Goal: Task Accomplishment & Management: Manage account settings

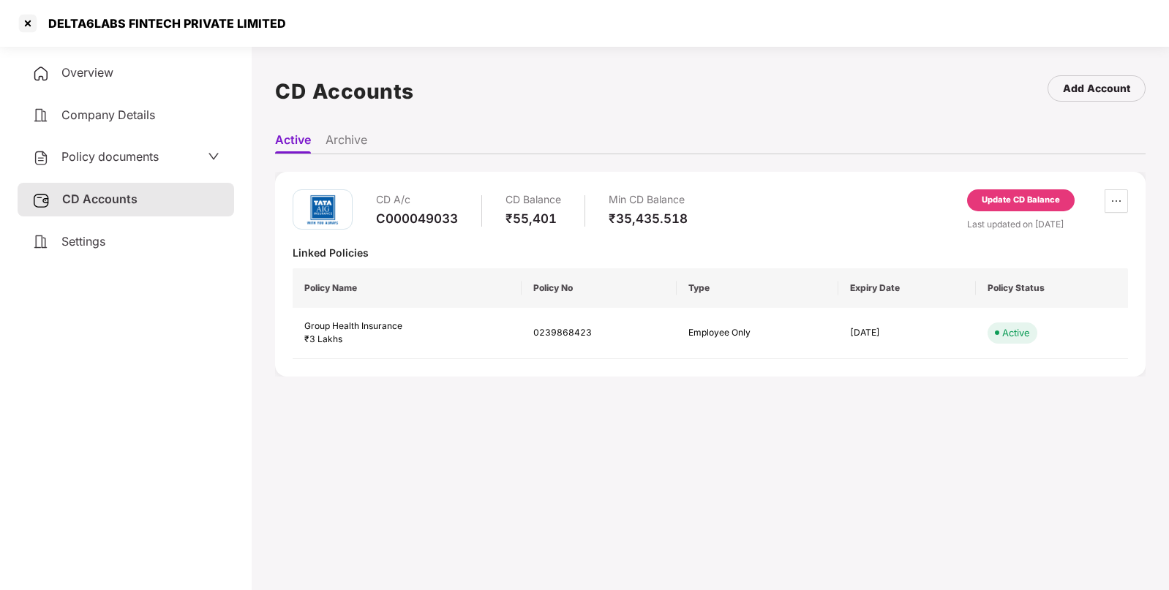
scroll to position [40, 0]
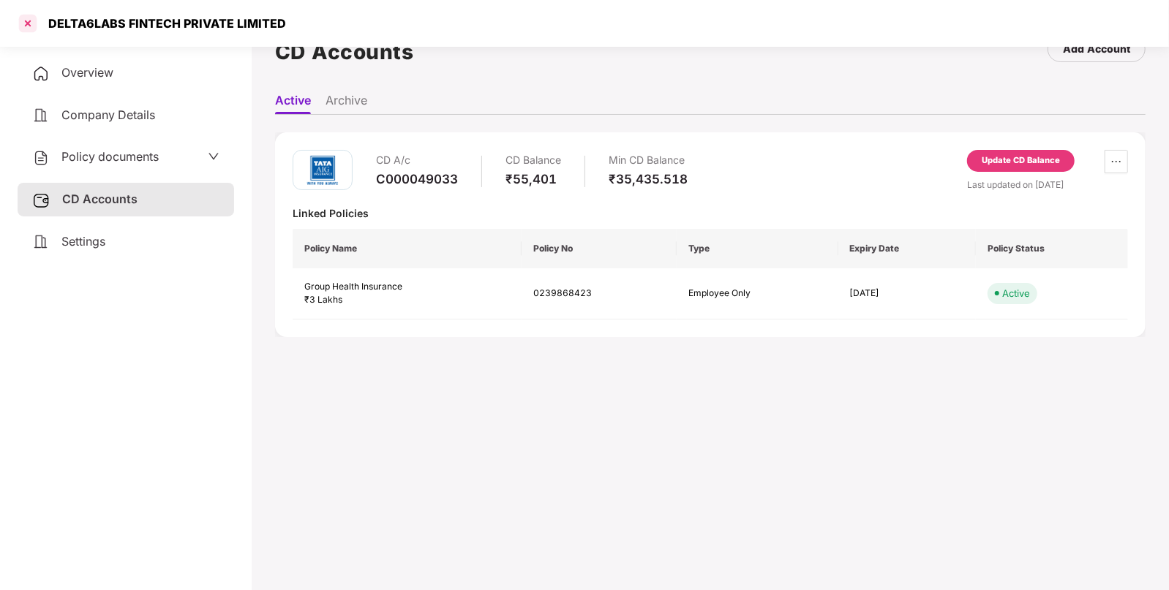
click at [29, 29] on div at bounding box center [27, 23] width 23 height 23
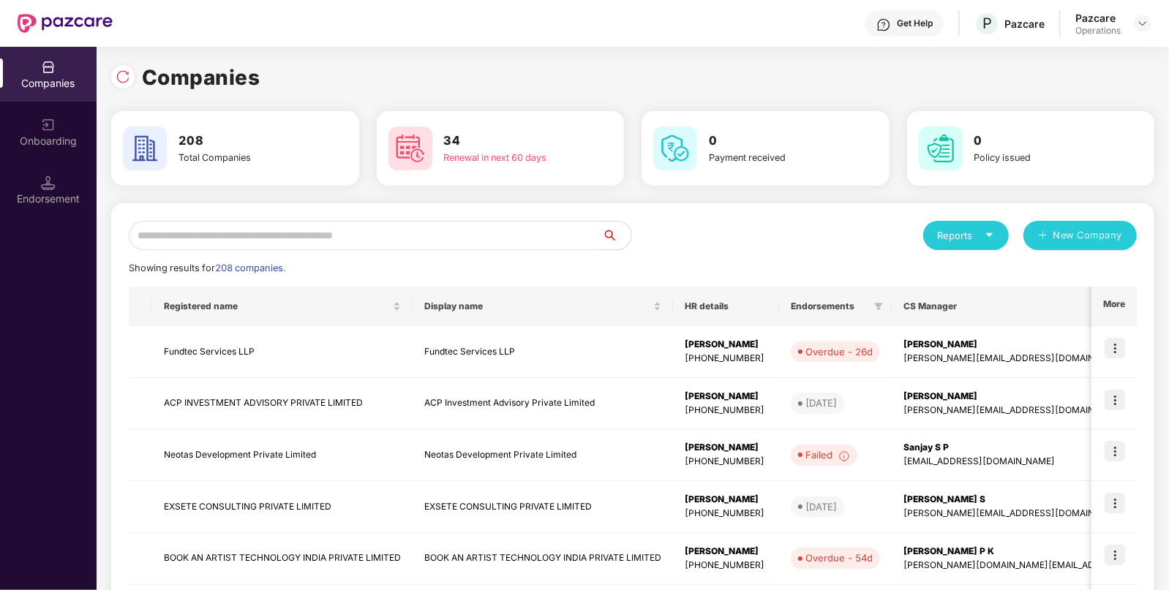
scroll to position [0, 0]
click at [281, 234] on input "text" at bounding box center [365, 235] width 473 height 29
paste input "**********"
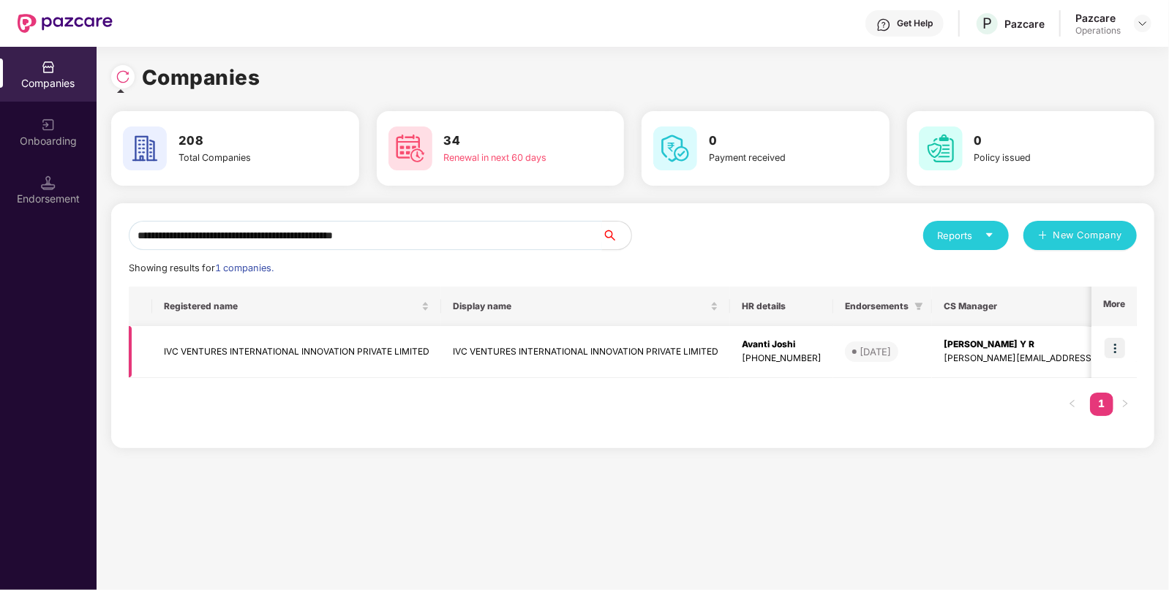
type input "**********"
click at [1113, 348] on img at bounding box center [1115, 348] width 20 height 20
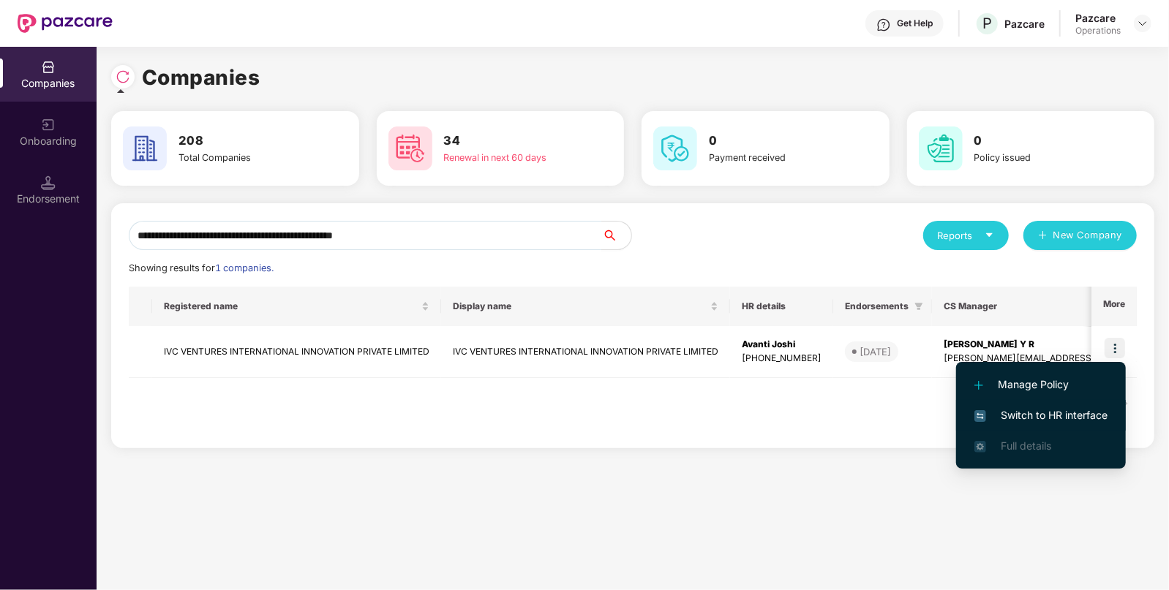
click at [1043, 418] on span "Switch to HR interface" at bounding box center [1040, 415] width 133 height 16
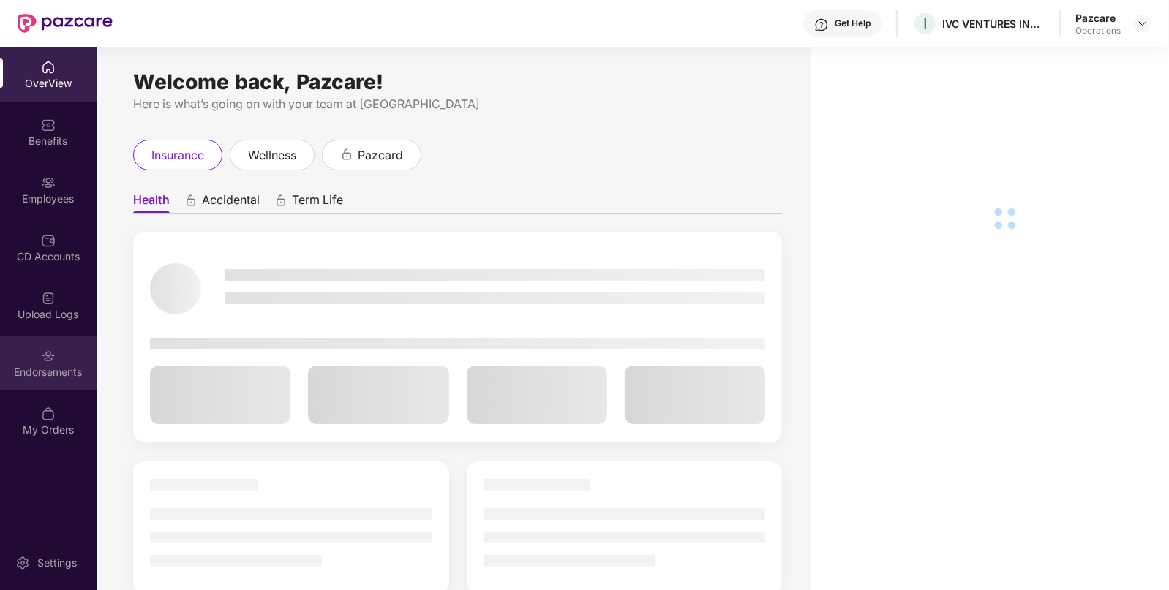
click at [34, 353] on div "Endorsements" at bounding box center [48, 363] width 97 height 55
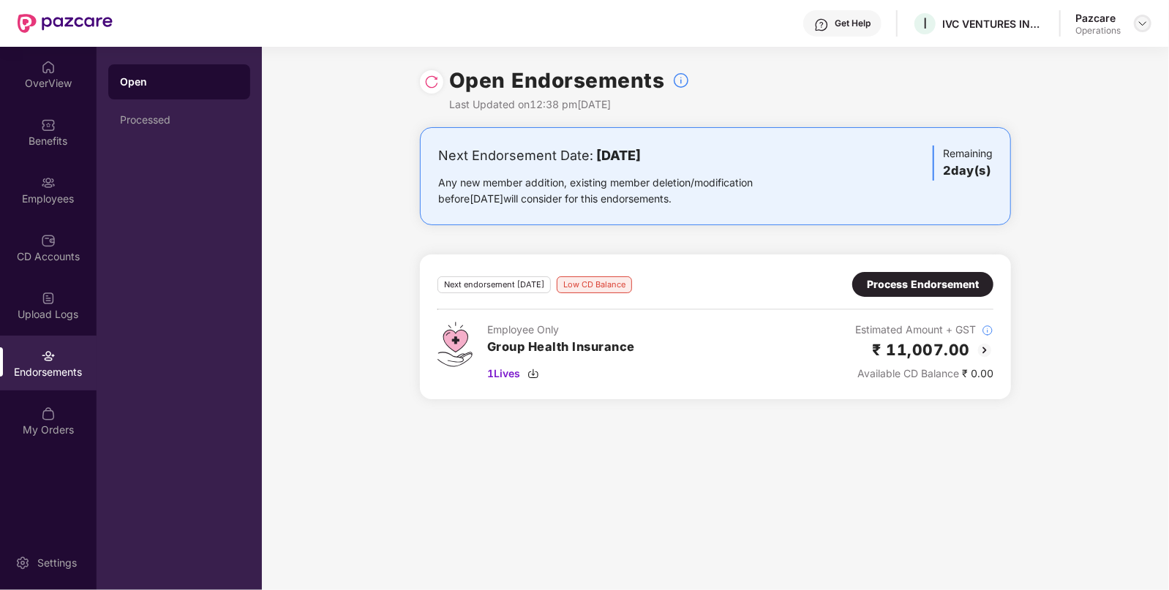
click at [1144, 20] on img at bounding box center [1143, 24] width 12 height 12
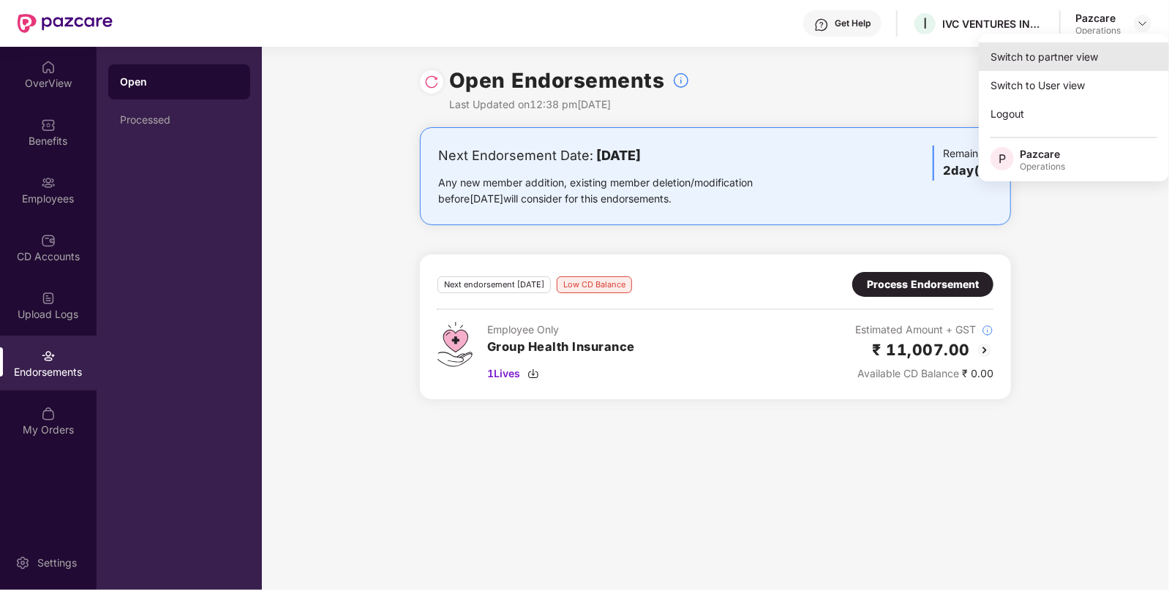
click at [1086, 50] on div "Switch to partner view" at bounding box center [1074, 56] width 190 height 29
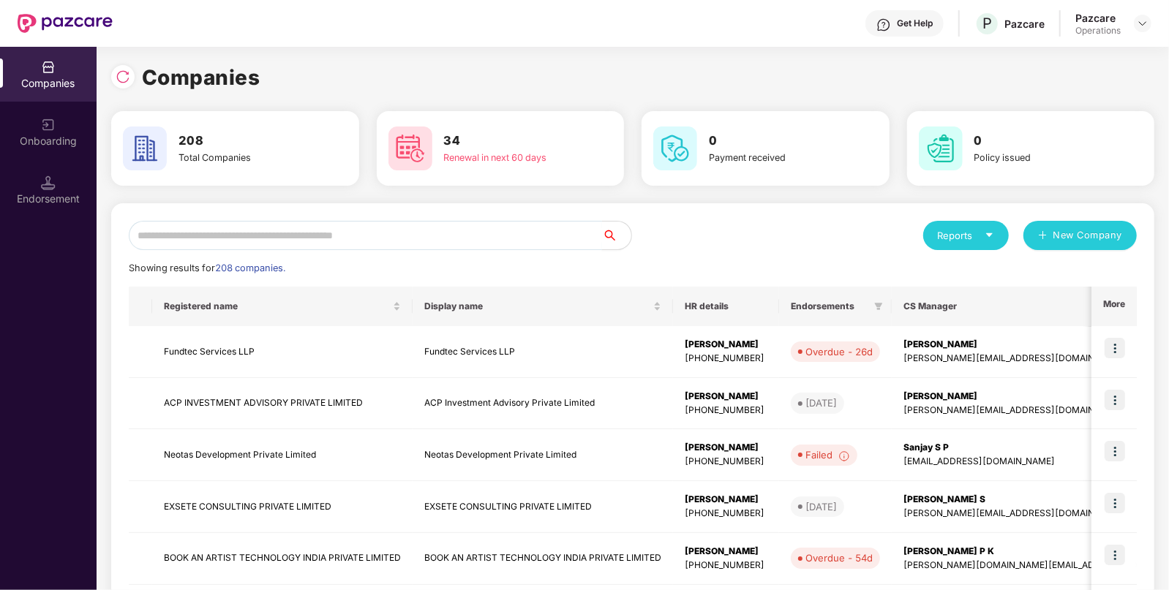
click at [483, 236] on input "text" at bounding box center [365, 235] width 473 height 29
paste input "**********"
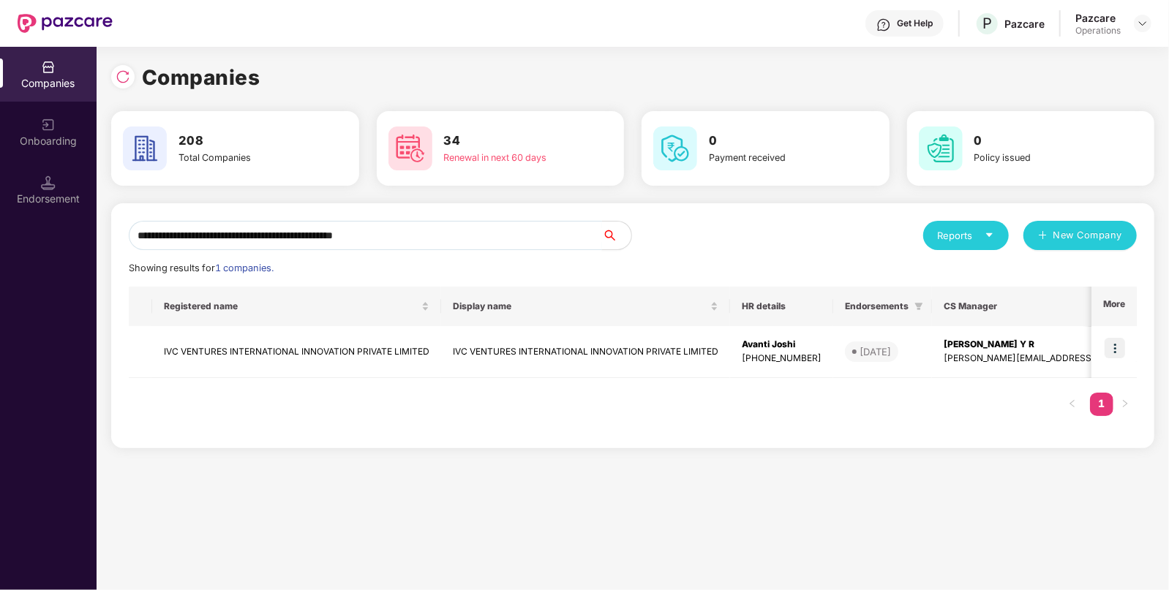
type input "**********"
click at [250, 384] on div "Registered name Display name HR details Endorsements CS Manager Benefits Earlie…" at bounding box center [633, 359] width 1008 height 144
click at [288, 349] on td "IVC VENTURES INTERNATIONAL INNOVATION PRIVATE LIMITED" at bounding box center [296, 352] width 289 height 52
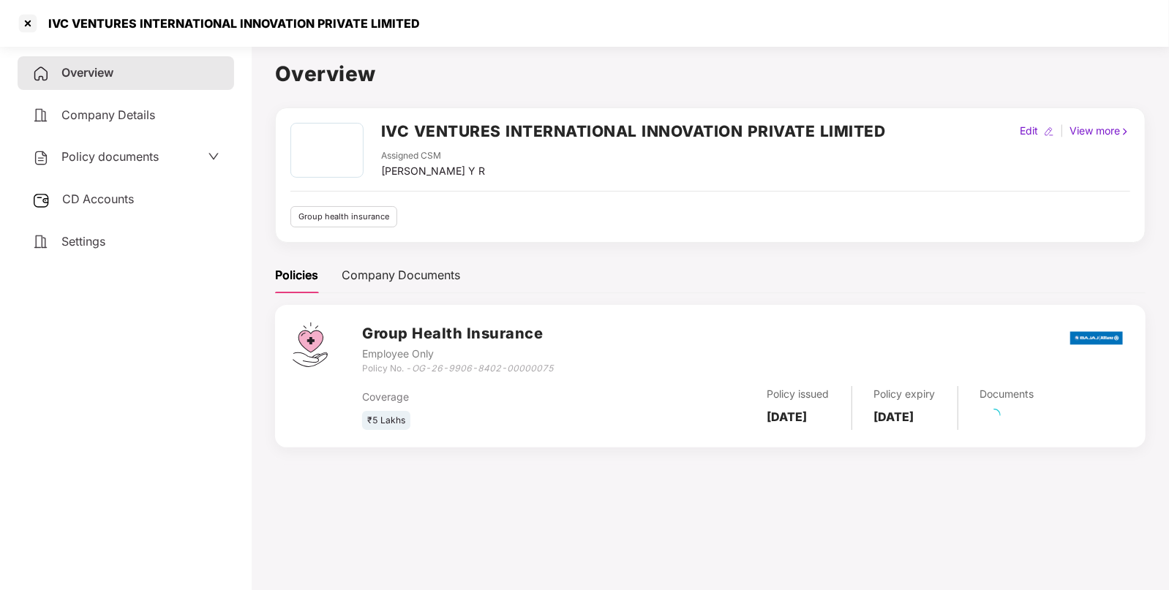
click at [136, 170] on div "Policy documents" at bounding box center [126, 157] width 217 height 34
click at [114, 210] on div "CD Accounts" at bounding box center [126, 200] width 217 height 34
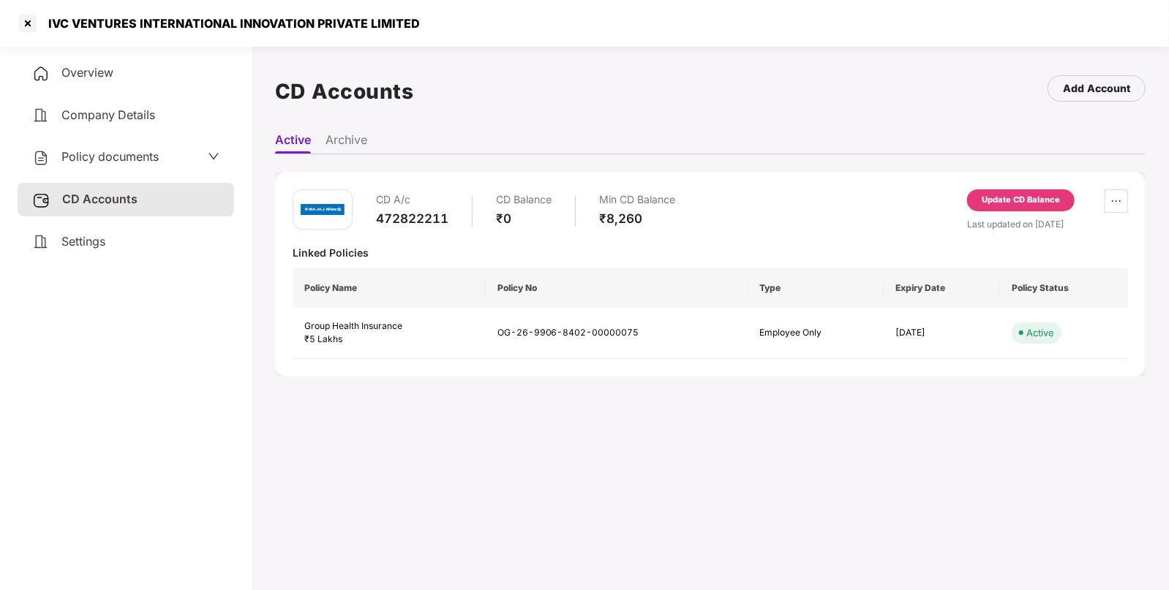
click at [983, 200] on div "Update CD Balance" at bounding box center [1021, 200] width 78 height 13
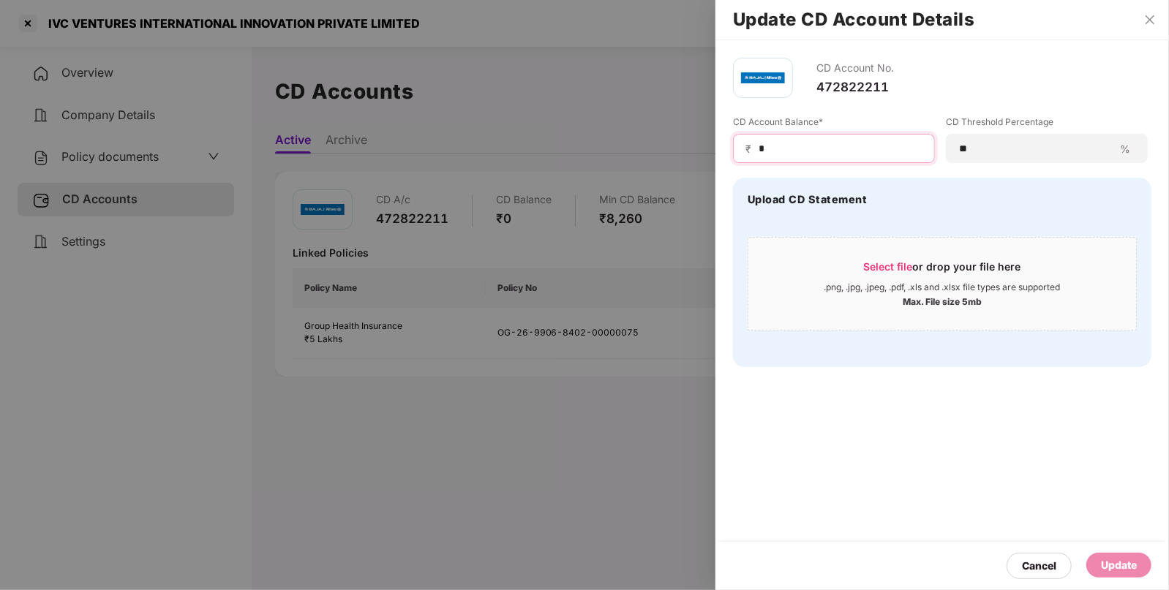
click at [885, 153] on input "*" at bounding box center [839, 148] width 165 height 15
type input "****"
click at [1119, 578] on div "Update" at bounding box center [1118, 566] width 65 height 26
click at [1113, 554] on div "Update" at bounding box center [1118, 565] width 65 height 25
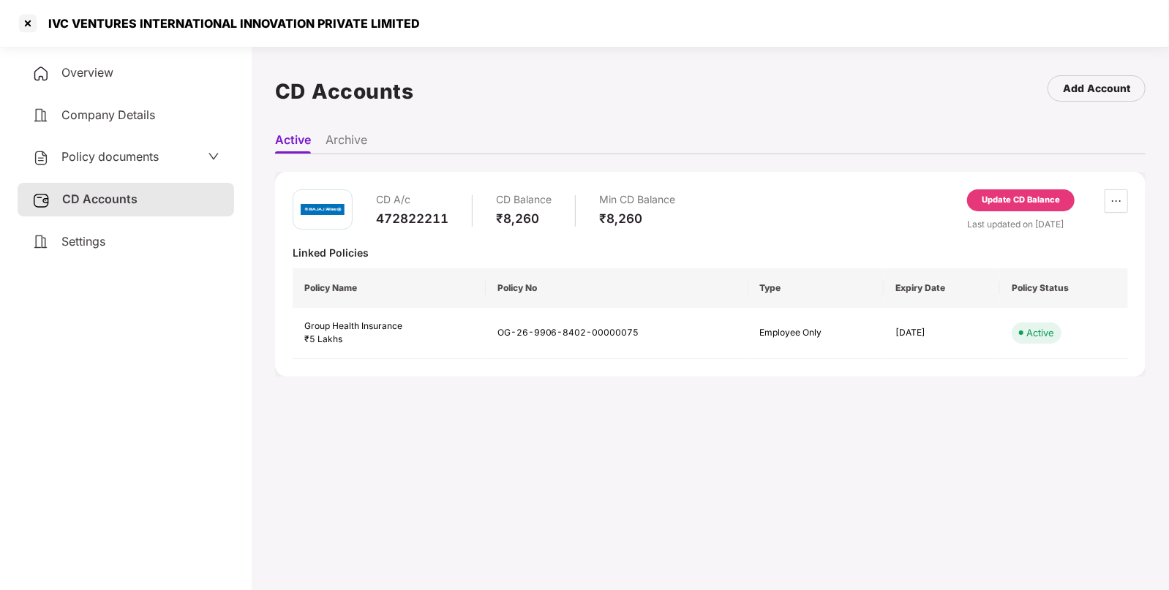
click at [106, 86] on div "Overview" at bounding box center [126, 73] width 217 height 34
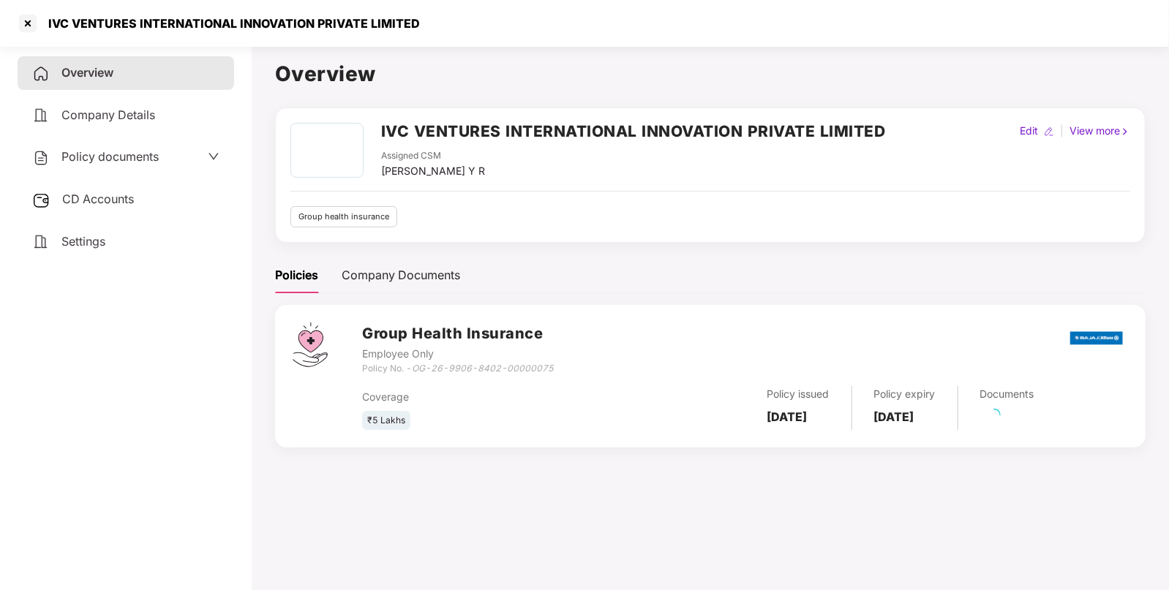
click at [108, 84] on div "Overview" at bounding box center [126, 73] width 217 height 34
click at [99, 227] on div "Settings" at bounding box center [126, 242] width 217 height 34
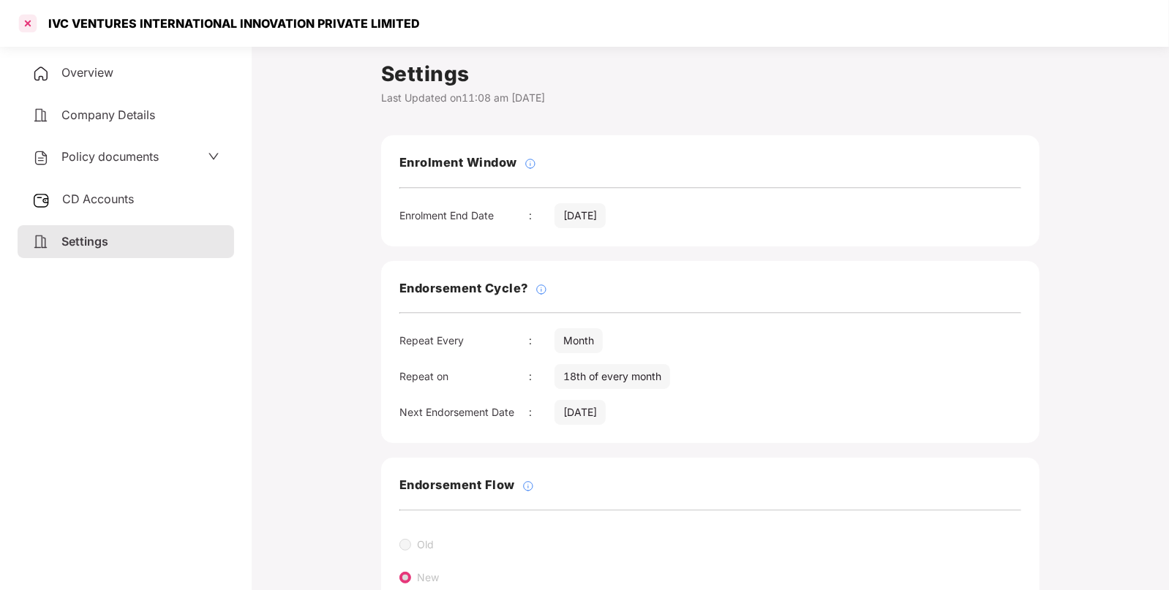
click at [28, 28] on div at bounding box center [27, 23] width 23 height 23
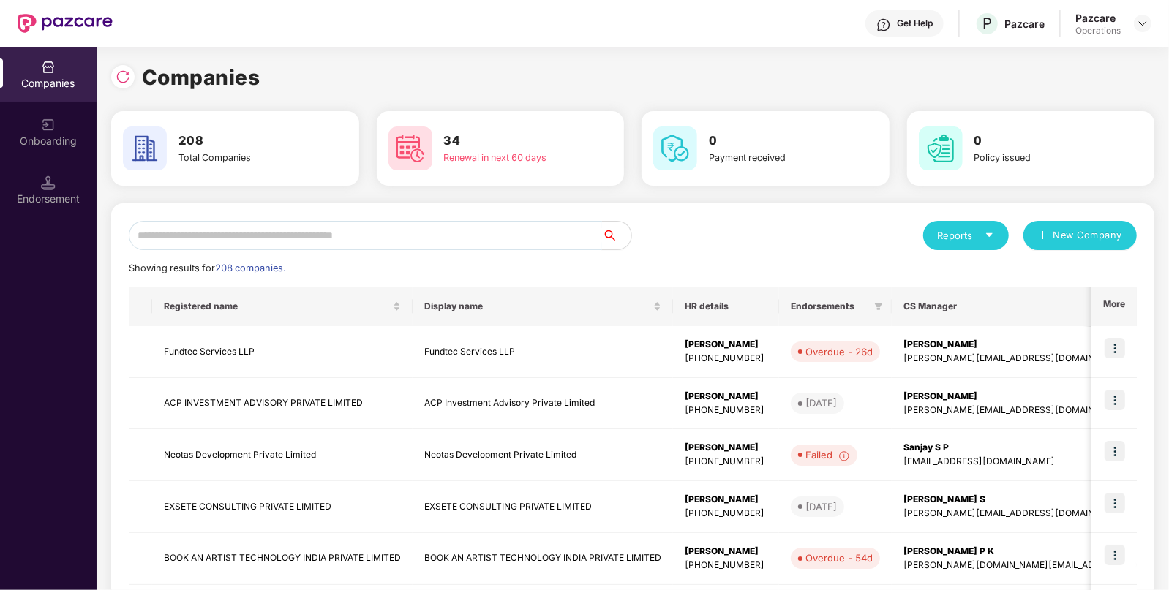
paste input "**********"
click at [244, 230] on input "**********" at bounding box center [365, 235] width 473 height 29
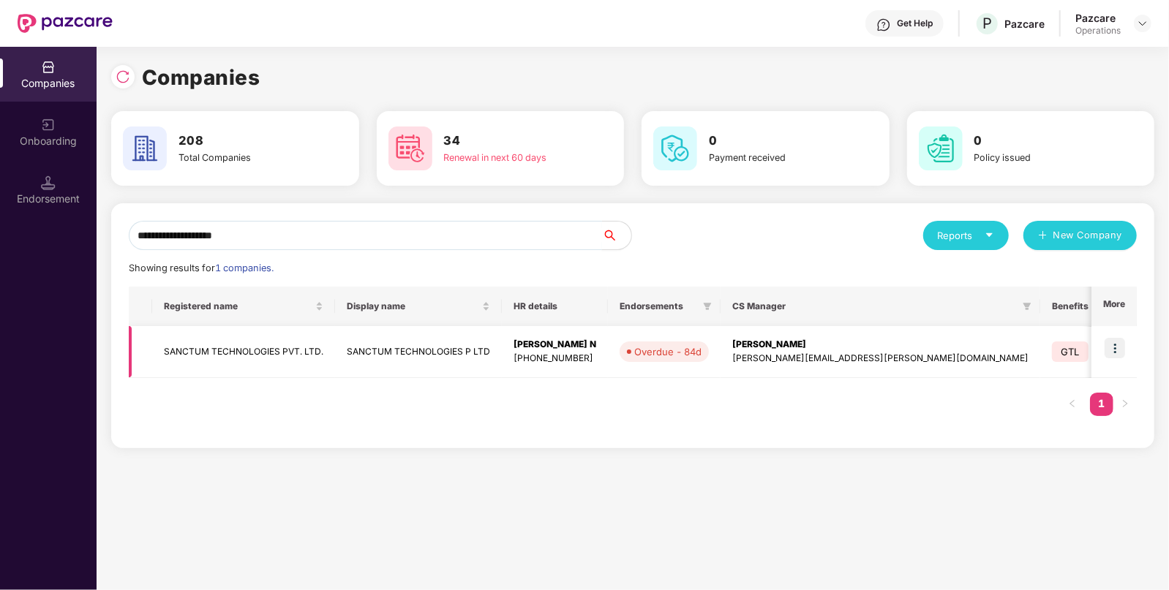
type input "**********"
click at [304, 353] on td "SANCTUM TECHNOLOGIES PVT. LTD." at bounding box center [243, 352] width 183 height 52
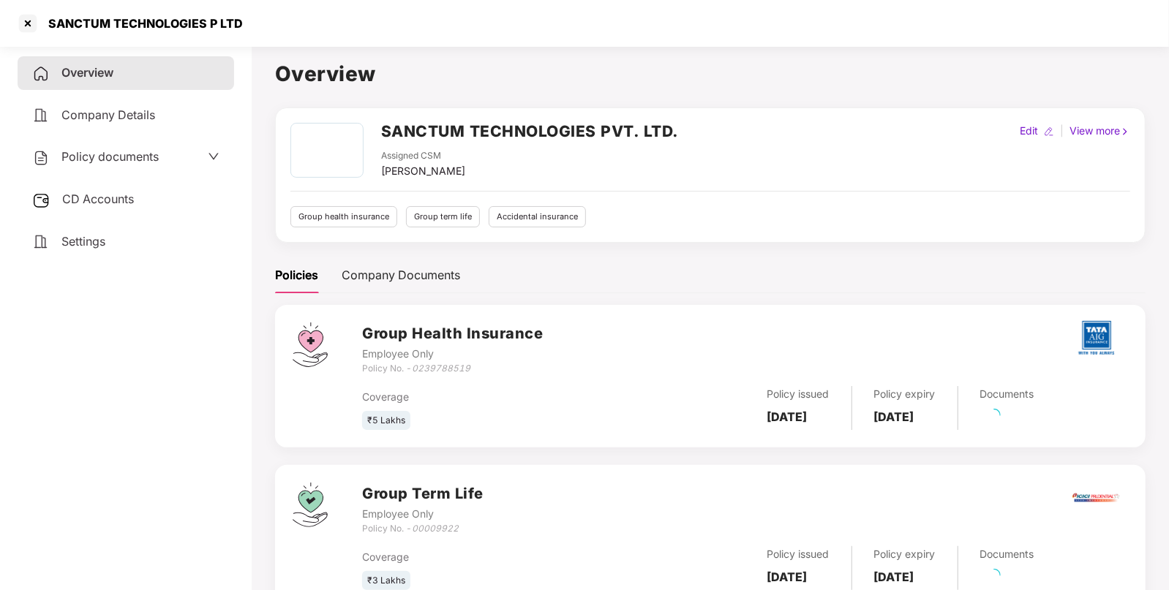
click at [107, 194] on span "CD Accounts" at bounding box center [98, 199] width 72 height 15
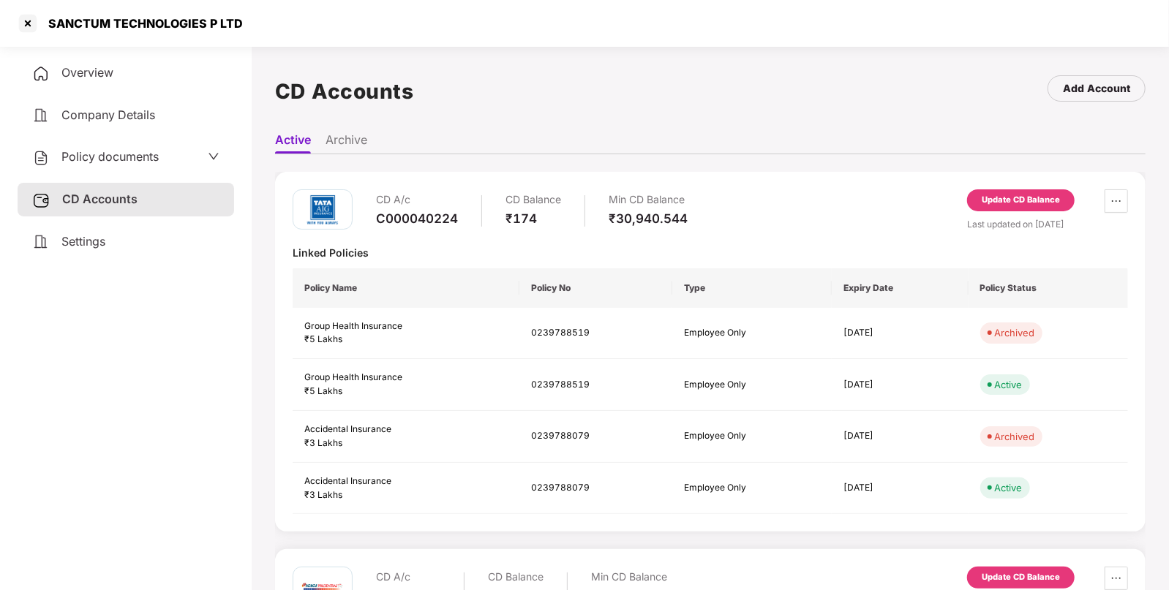
click at [999, 191] on div "Update CD Balance" at bounding box center [1021, 200] width 108 height 22
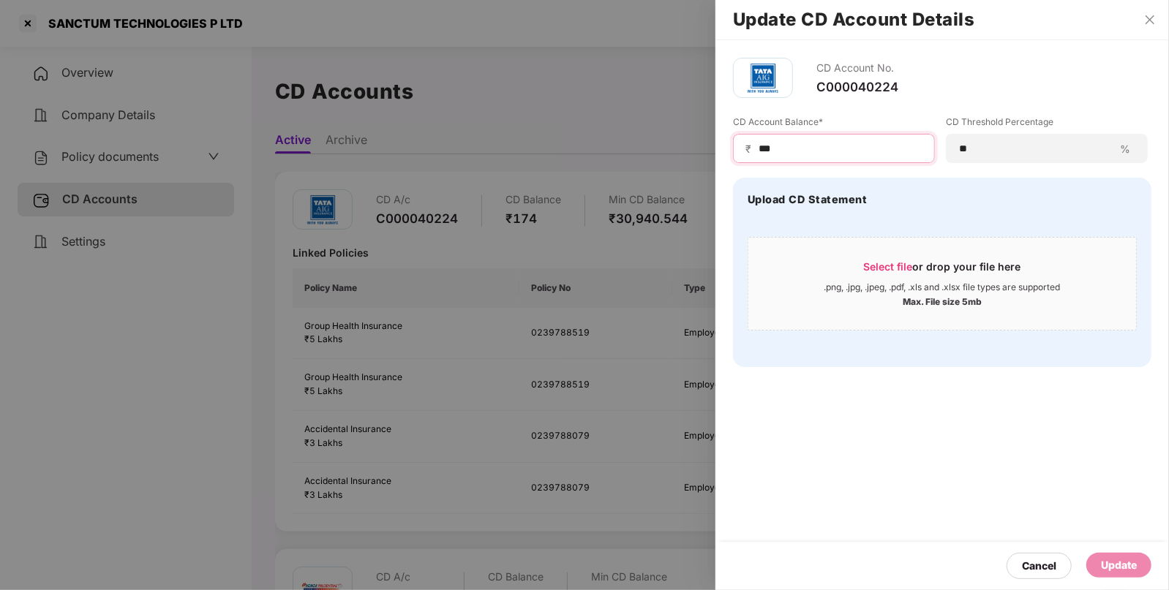
click at [838, 152] on input "***" at bounding box center [839, 148] width 165 height 15
type input "*"
type input "*****"
click at [1110, 568] on div "Update" at bounding box center [1119, 565] width 36 height 16
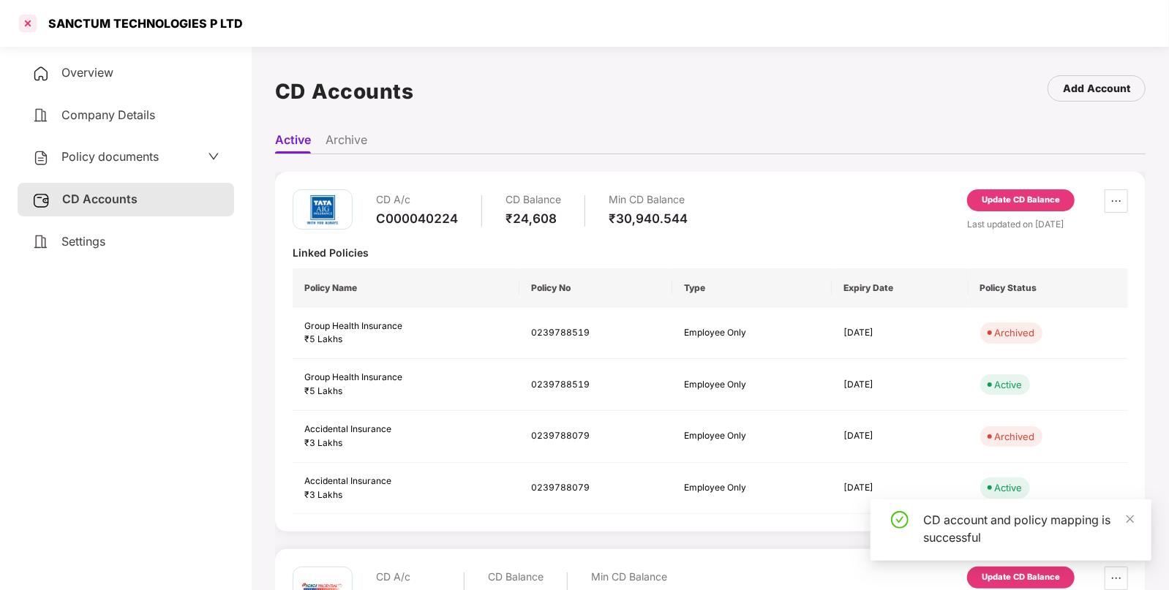
click at [26, 29] on div at bounding box center [27, 23] width 23 height 23
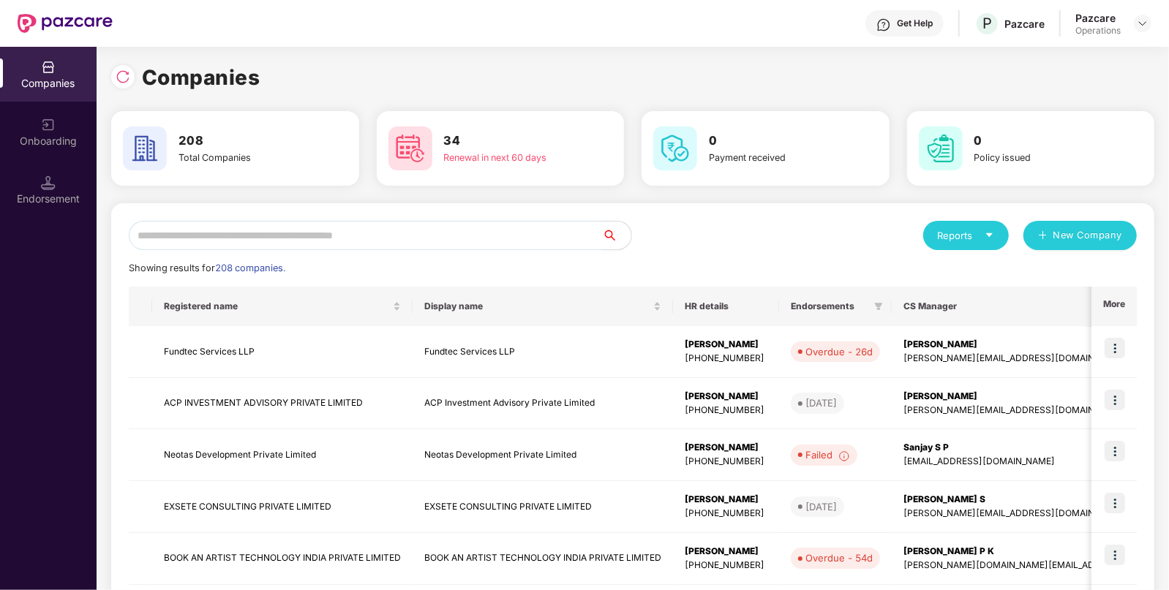
paste input "**********"
click at [428, 232] on input "**********" at bounding box center [365, 235] width 473 height 29
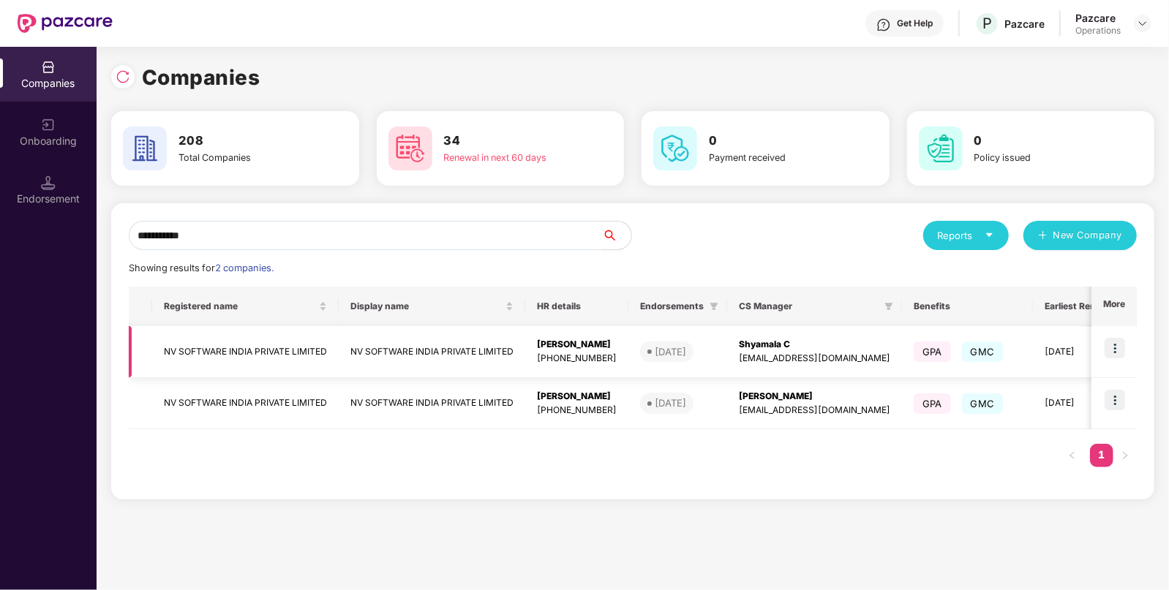
type input "**********"
click at [1112, 344] on img at bounding box center [1115, 348] width 20 height 20
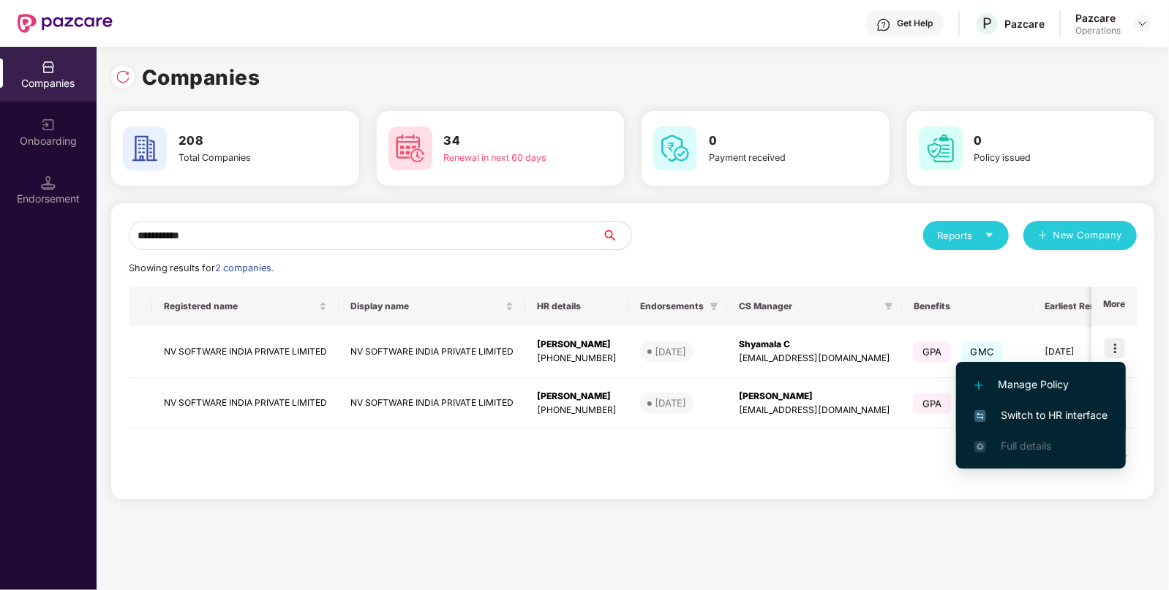
click at [1036, 416] on span "Switch to HR interface" at bounding box center [1040, 415] width 133 height 16
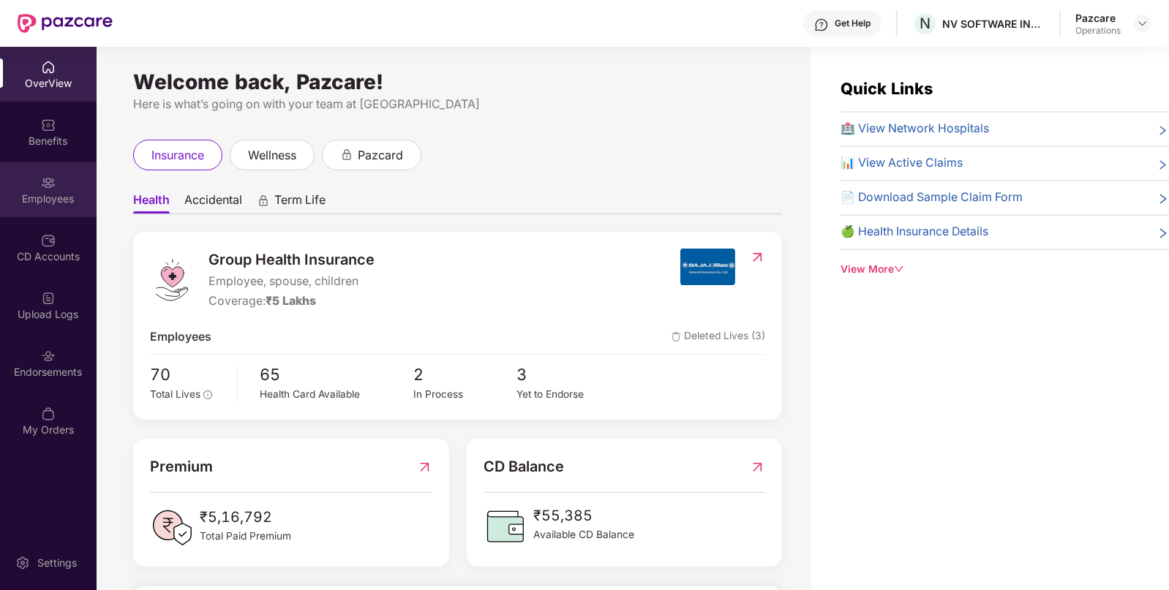
click at [41, 177] on div "Employees" at bounding box center [48, 189] width 97 height 55
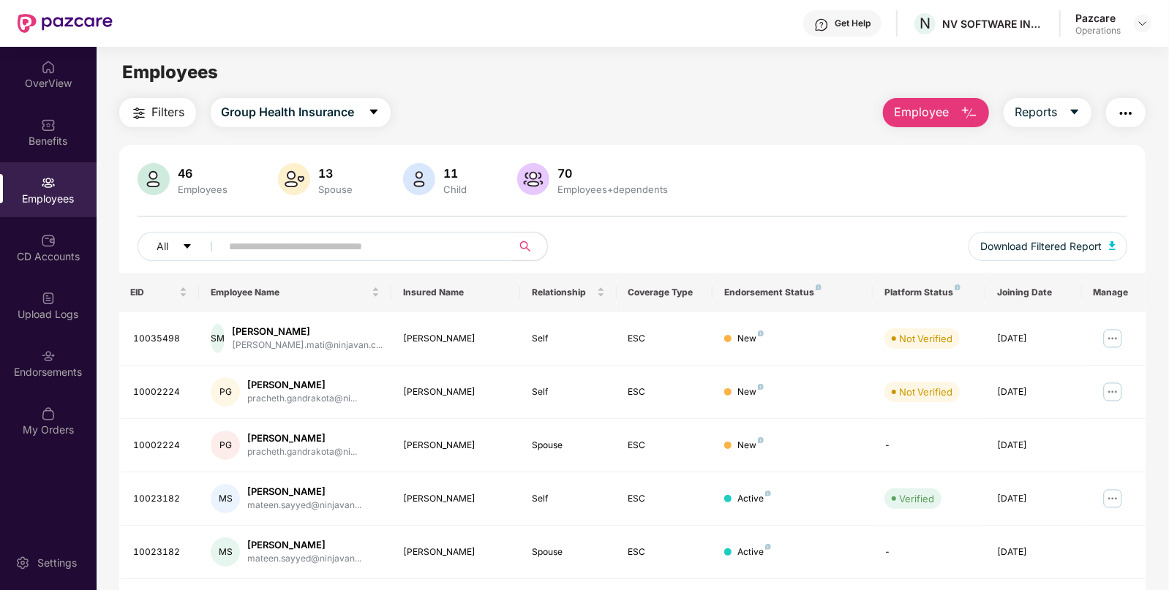
click at [143, 119] on img "button" at bounding box center [139, 114] width 18 height 18
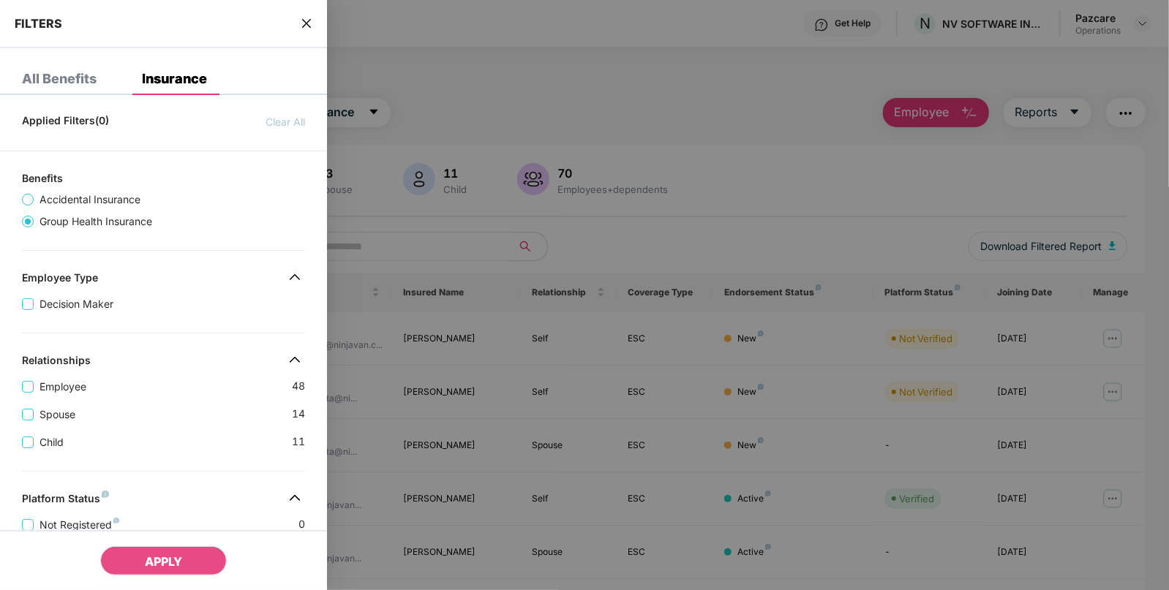
scroll to position [358, 0]
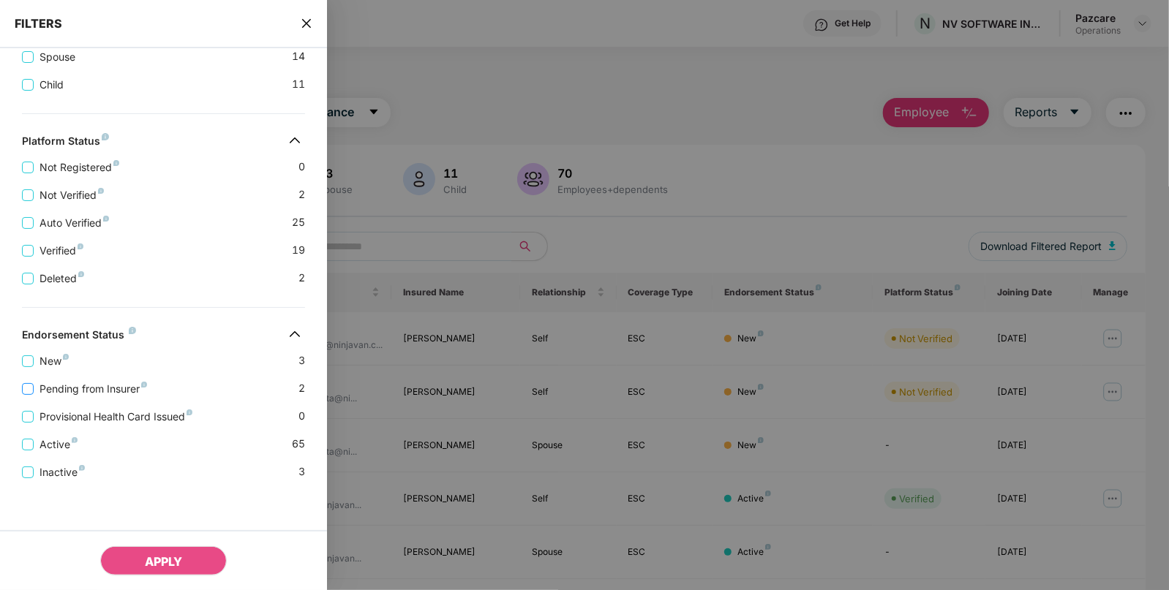
click at [91, 386] on span "Pending from Insurer" at bounding box center [93, 389] width 119 height 16
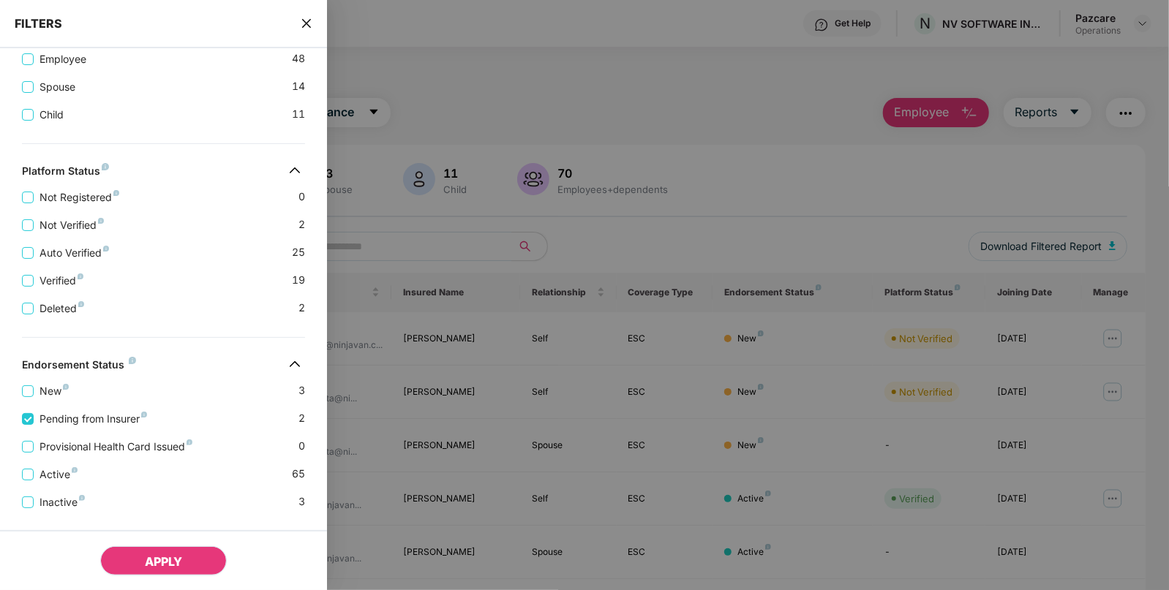
click at [189, 560] on button "APPLY" at bounding box center [163, 561] width 127 height 29
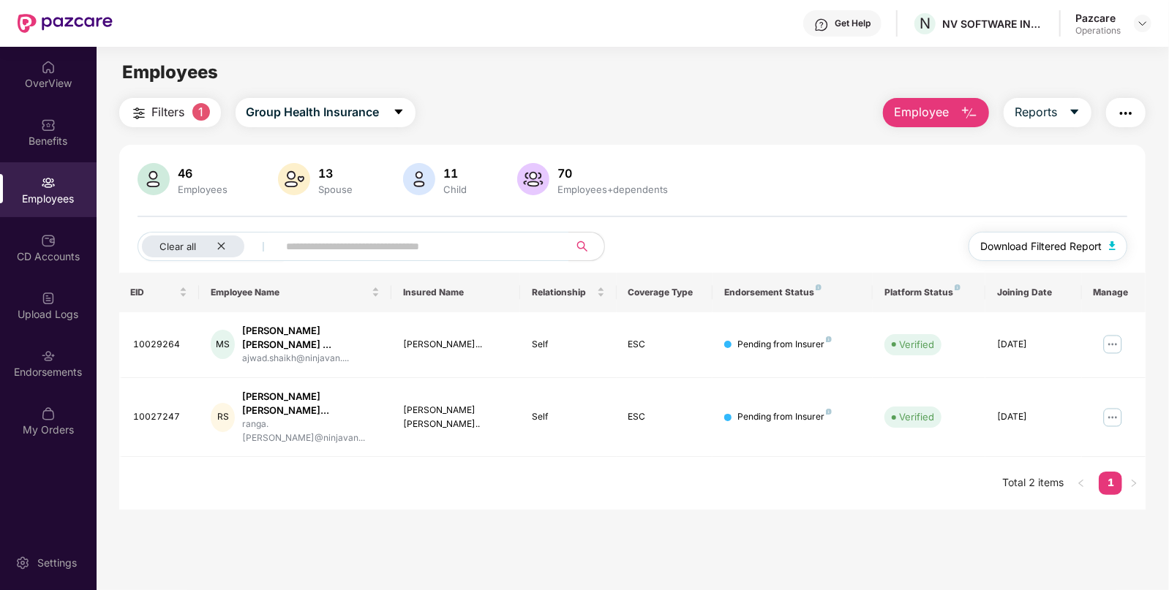
click at [1114, 248] on img "button" at bounding box center [1112, 245] width 7 height 9
click at [1122, 119] on img "button" at bounding box center [1126, 114] width 18 height 18
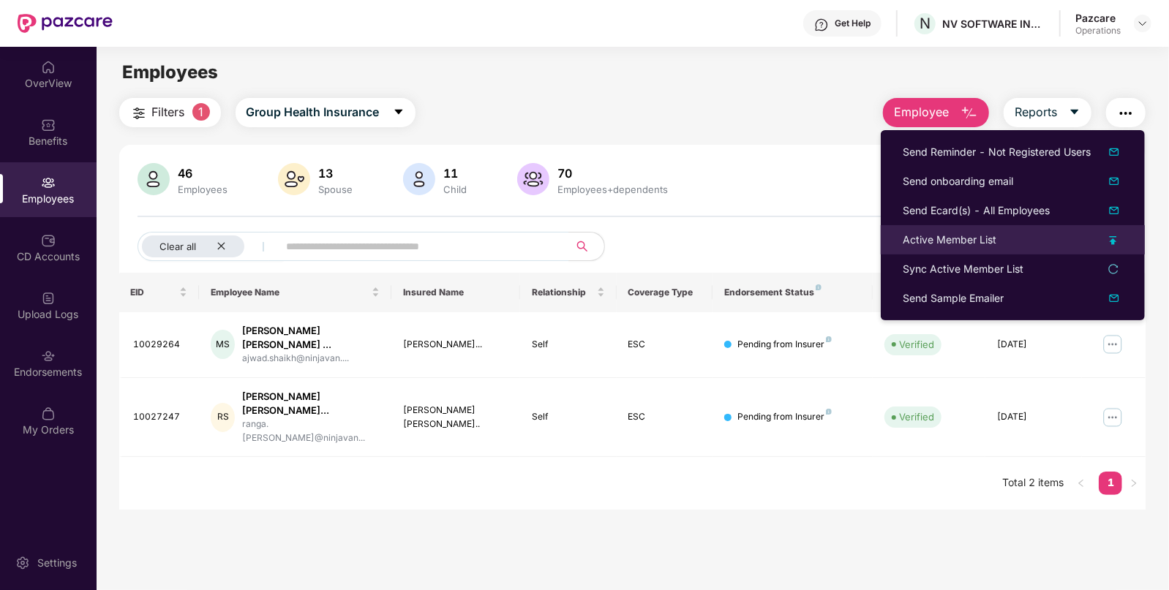
click at [1012, 239] on div "Active Member List" at bounding box center [1013, 240] width 220 height 16
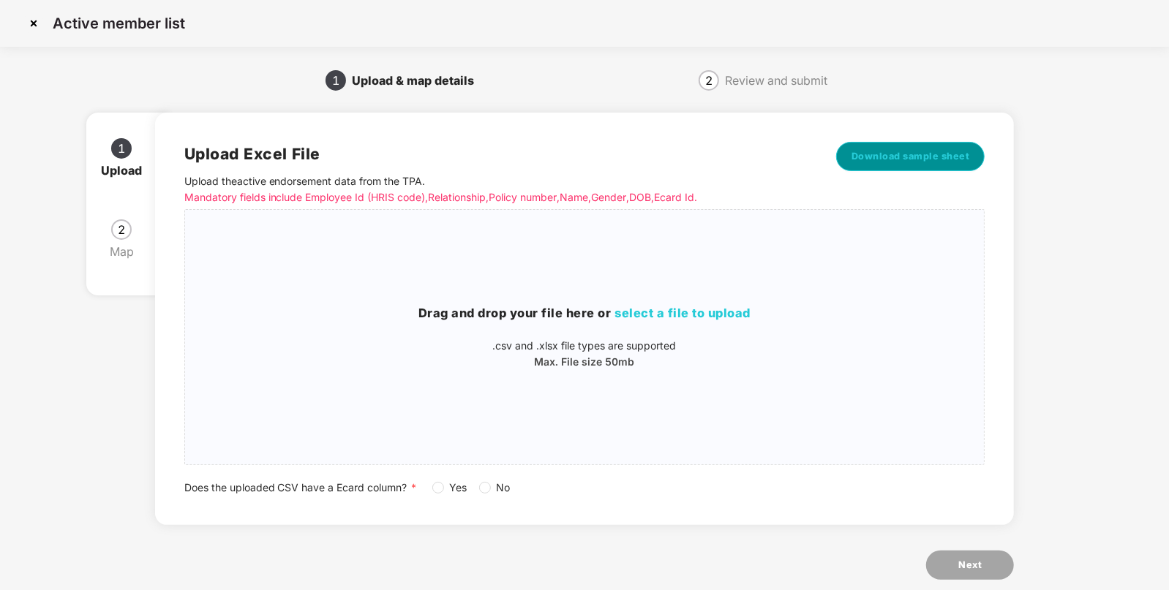
click at [933, 155] on span "Download sample sheet" at bounding box center [911, 156] width 119 height 15
click at [732, 282] on div "Drag and drop your file here or select a file to upload .csv and .xlsx file typ…" at bounding box center [585, 337] width 800 height 231
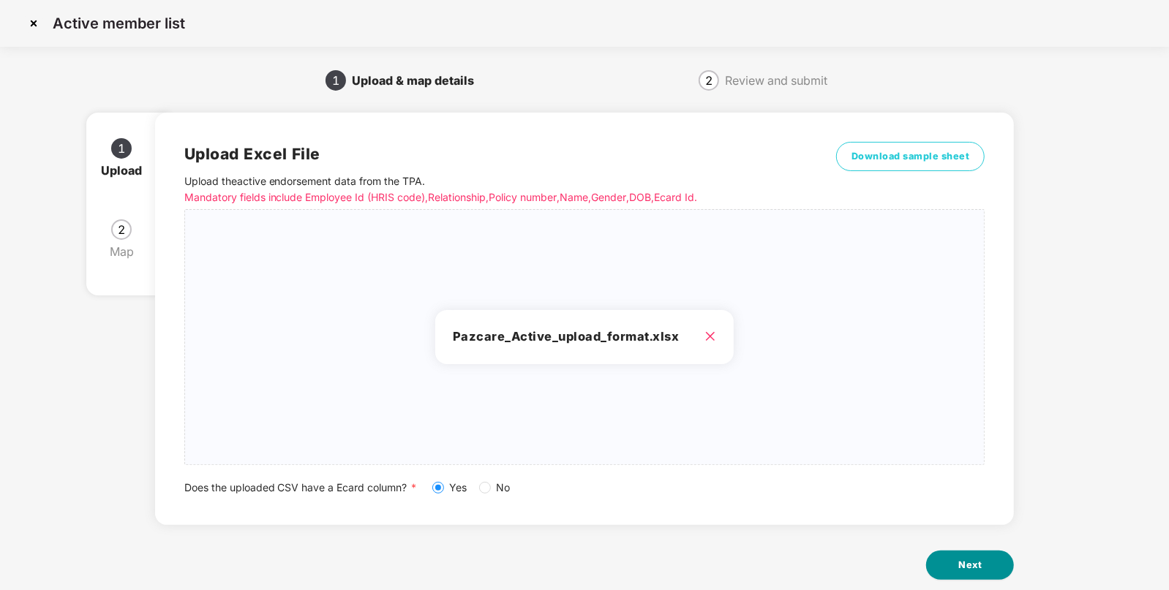
click at [953, 558] on button "Next" at bounding box center [970, 565] width 88 height 29
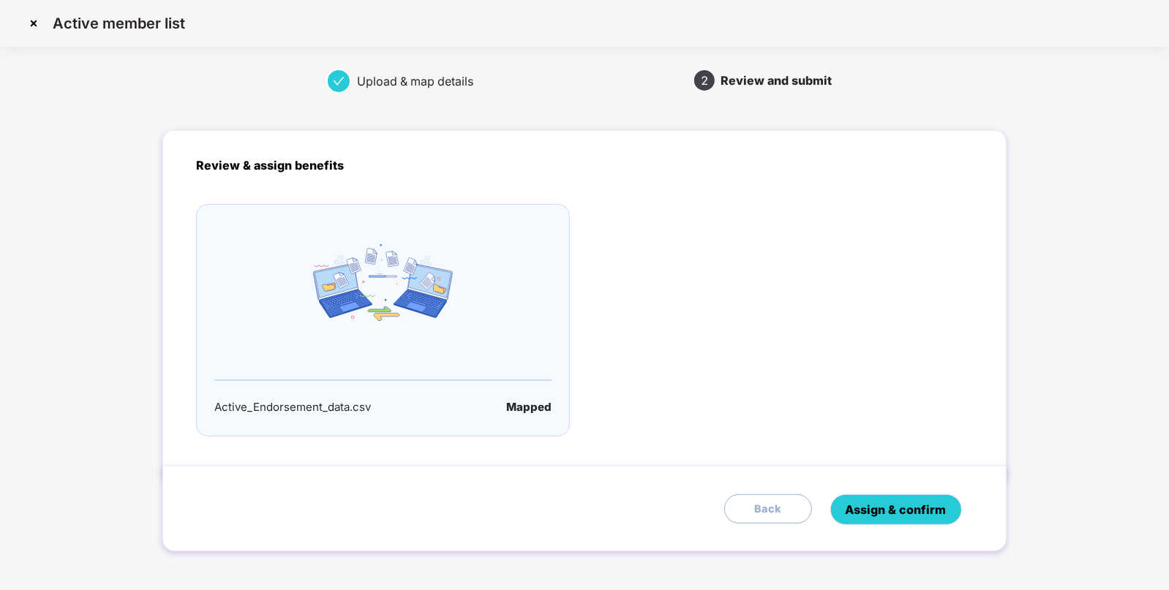
click at [907, 521] on button "Assign & confirm" at bounding box center [896, 510] width 132 height 31
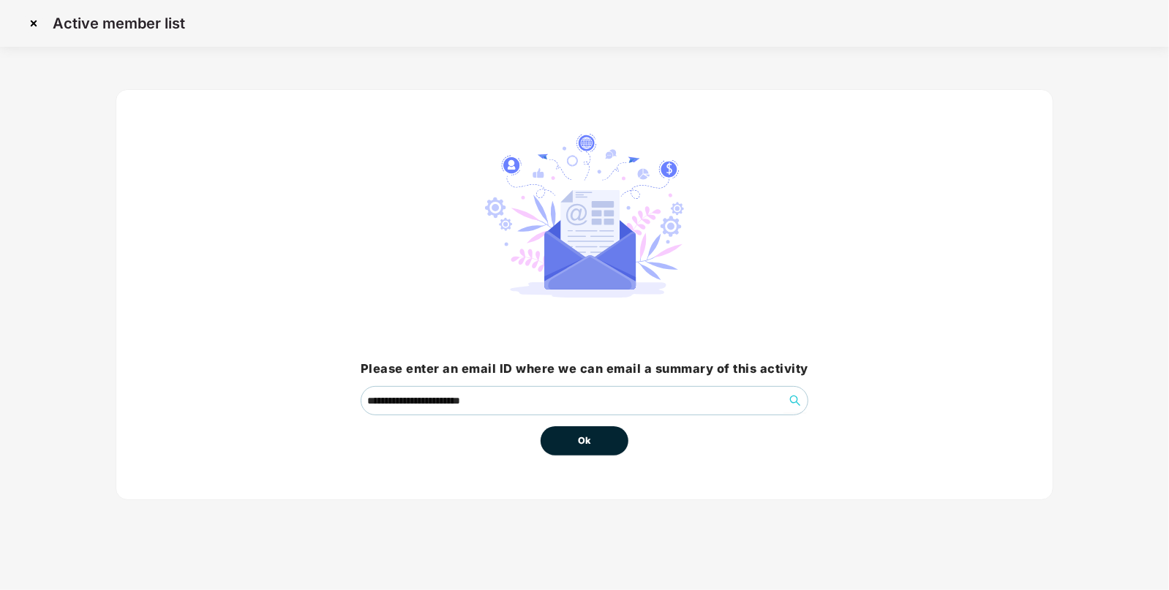
click at [573, 430] on button "Ok" at bounding box center [585, 441] width 88 height 29
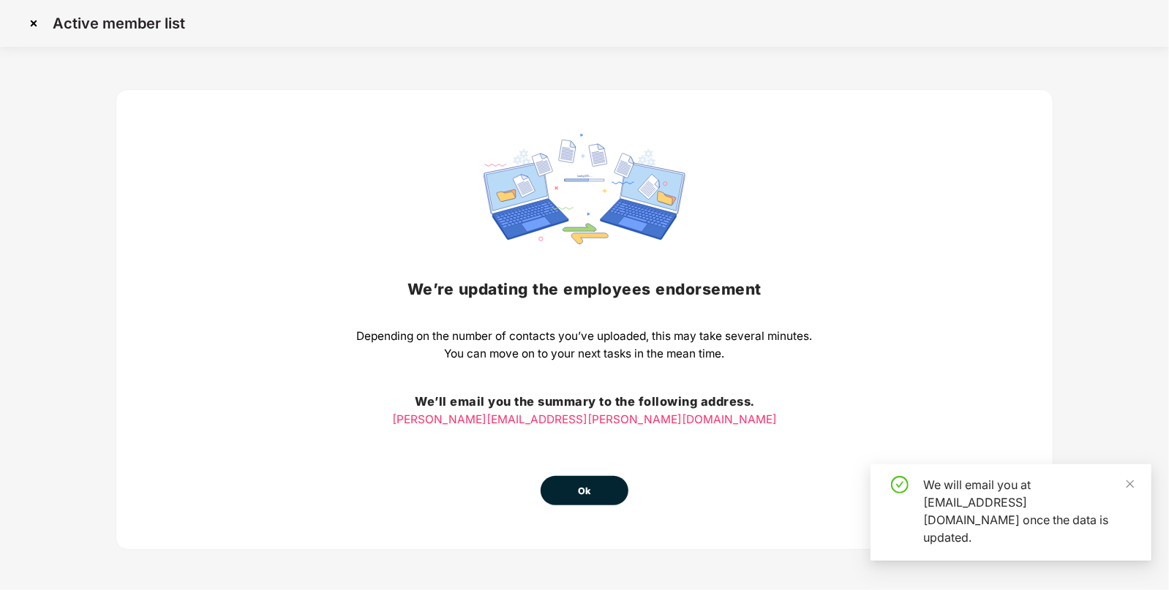
click at [568, 485] on button "Ok" at bounding box center [585, 490] width 88 height 29
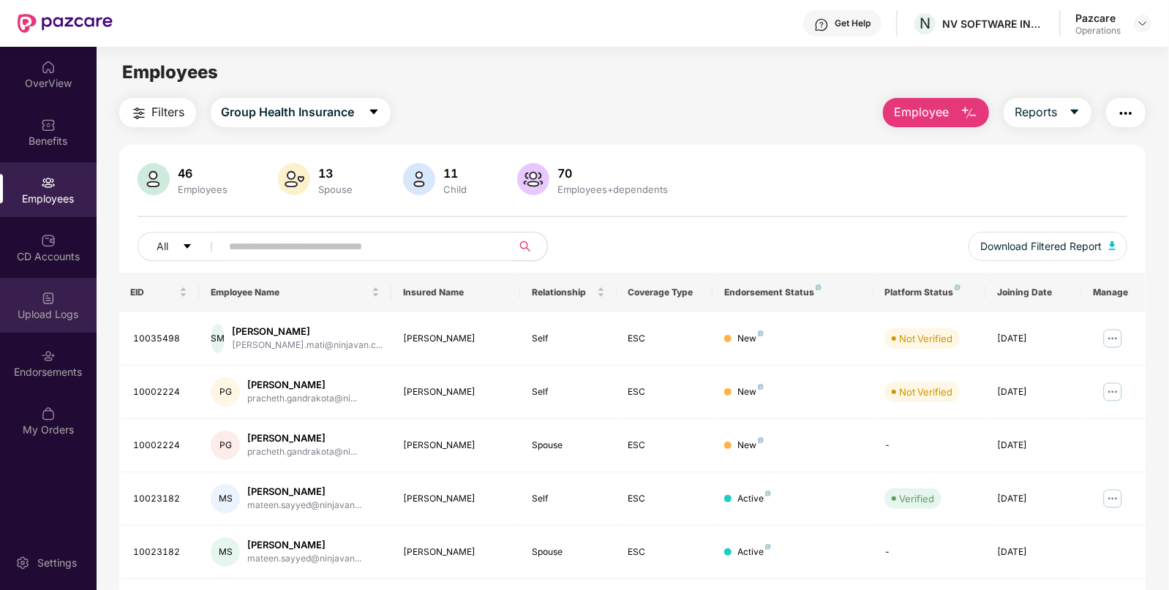
click at [61, 324] on div "Upload Logs" at bounding box center [48, 305] width 97 height 55
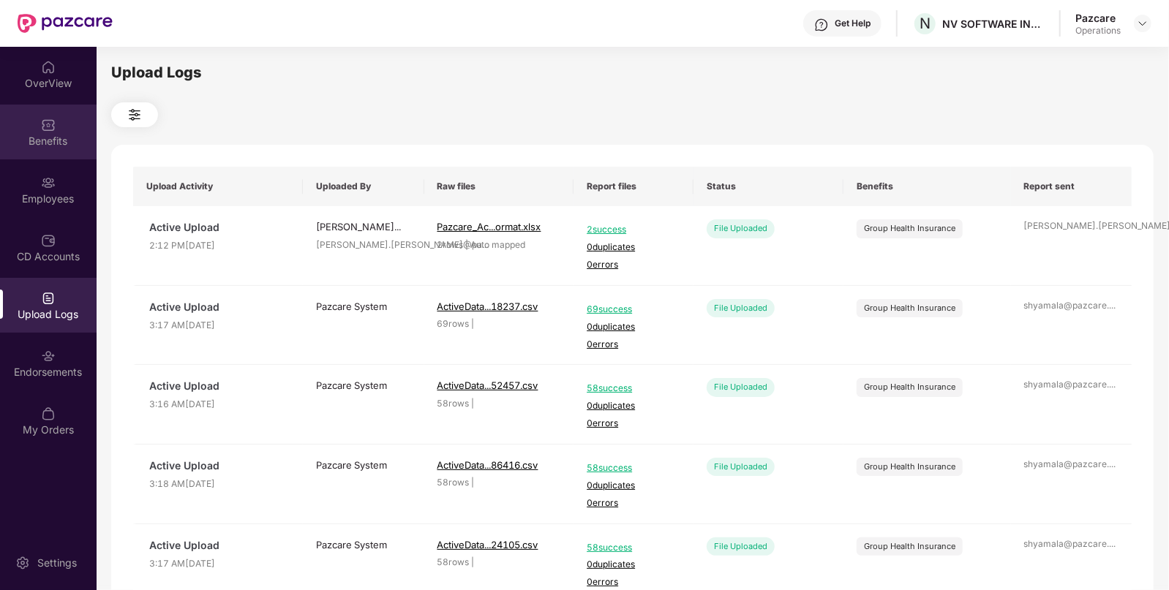
click at [34, 143] on div "Benefits" at bounding box center [48, 141] width 97 height 15
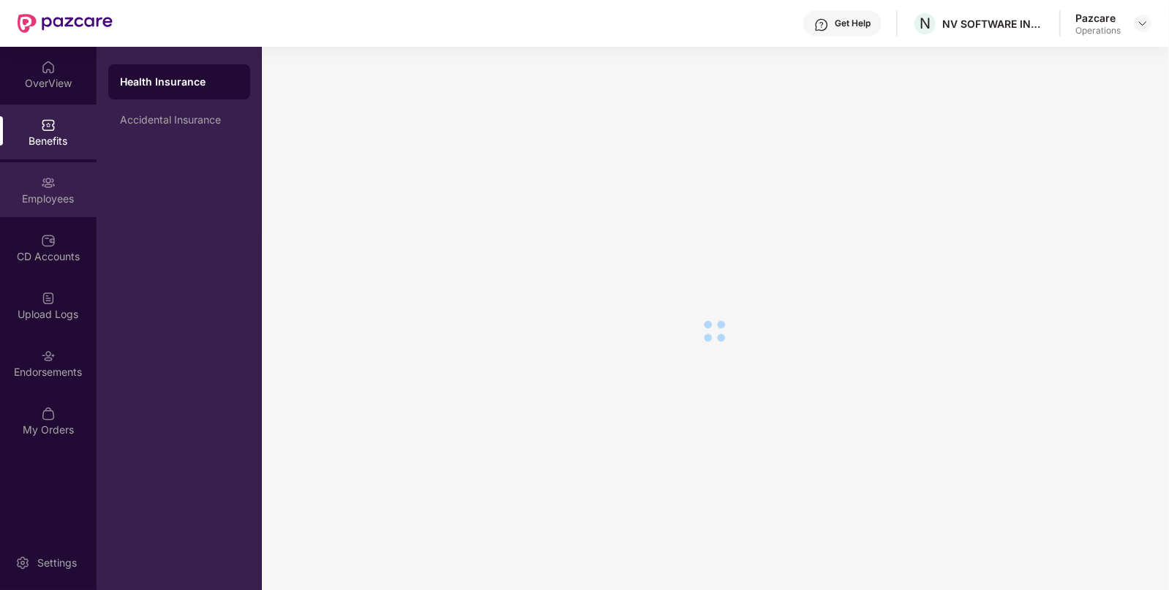
click at [47, 178] on img at bounding box center [48, 183] width 15 height 15
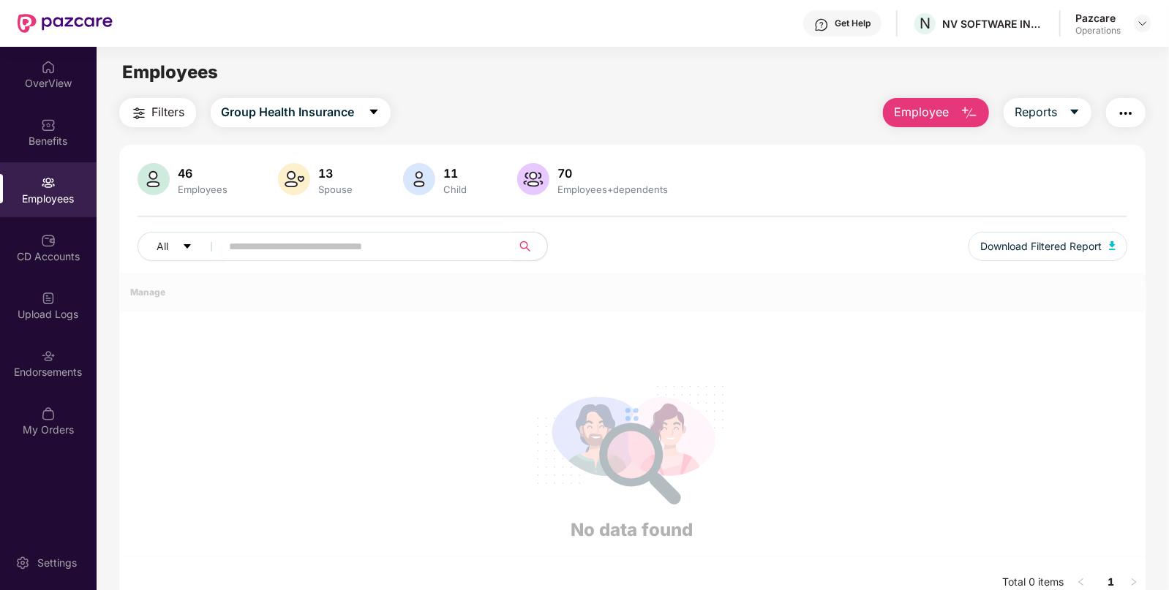
click at [305, 256] on div "All Download Filtered Report" at bounding box center [633, 252] width 991 height 41
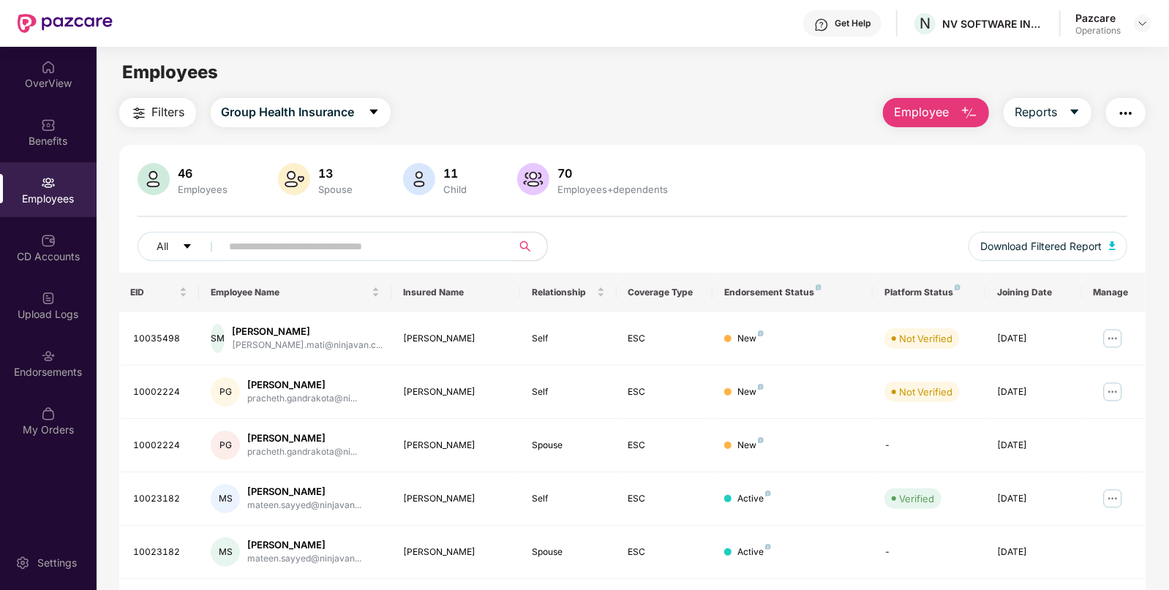
click at [305, 256] on input "text" at bounding box center [361, 247] width 263 height 22
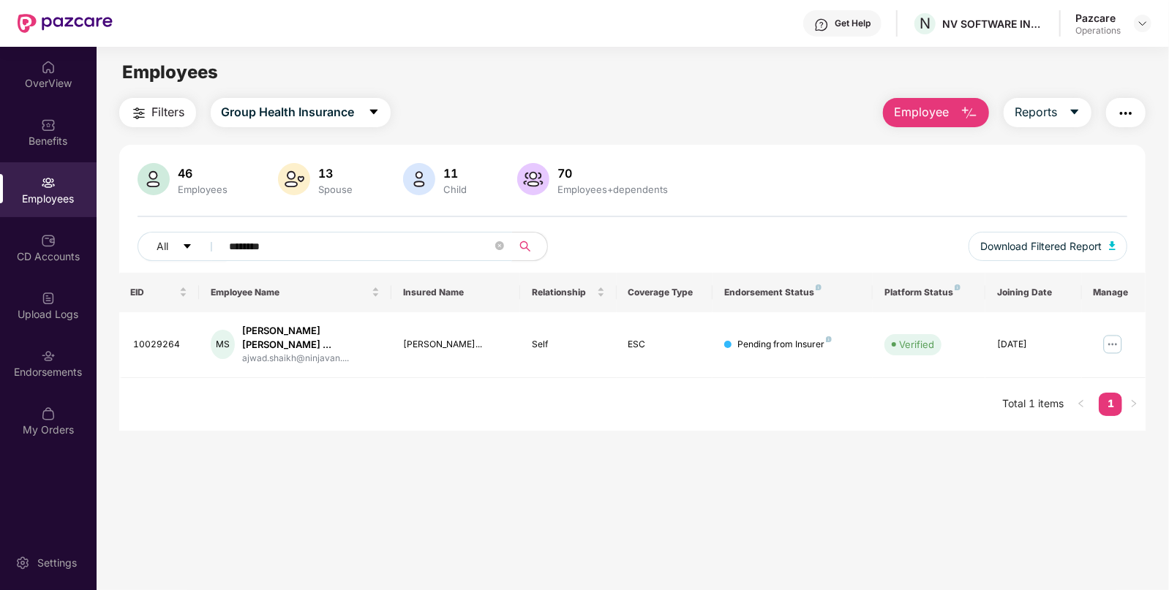
type input "********"
click at [1145, 22] on img at bounding box center [1143, 24] width 12 height 12
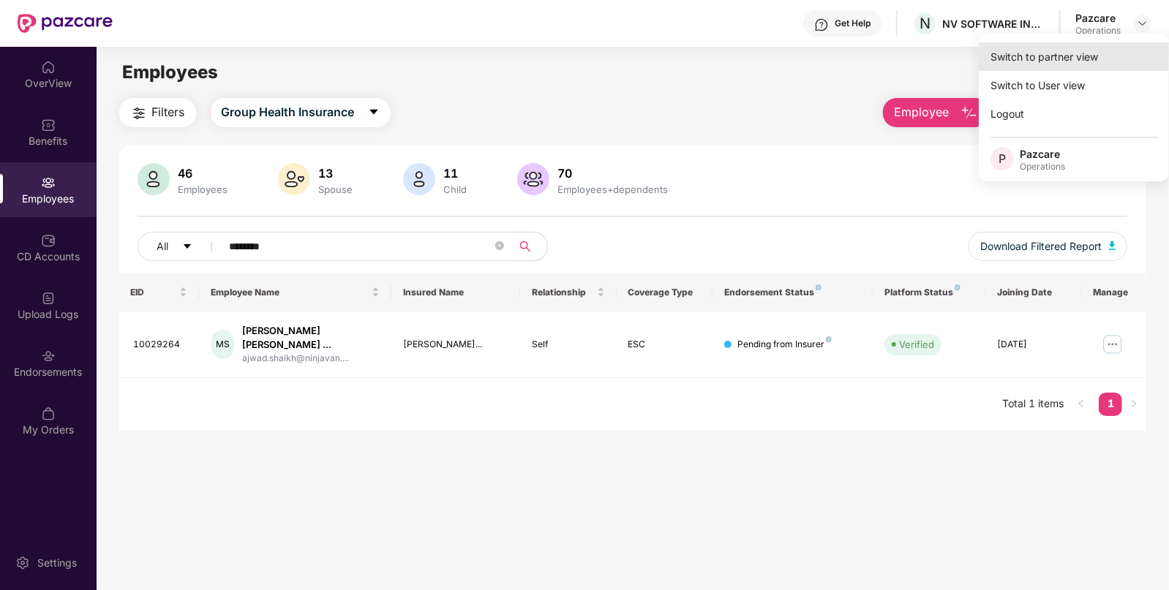
click at [1100, 48] on div "Switch to partner view" at bounding box center [1074, 56] width 190 height 29
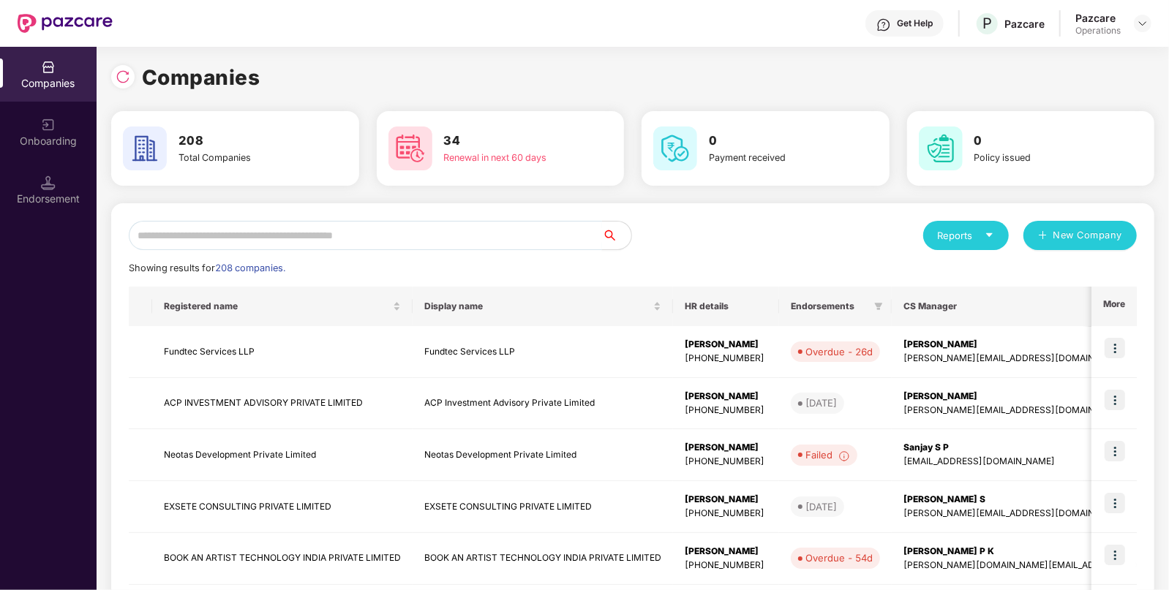
click at [385, 240] on input "text" at bounding box center [365, 235] width 473 height 29
paste input "**********"
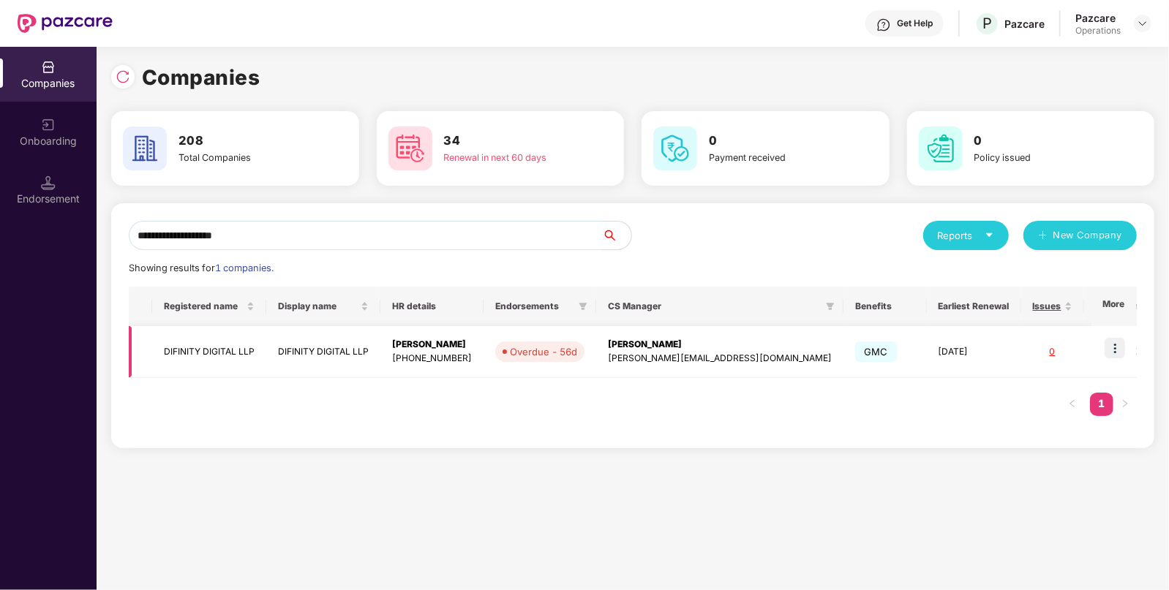
type input "**********"
click at [1116, 351] on img at bounding box center [1115, 348] width 20 height 20
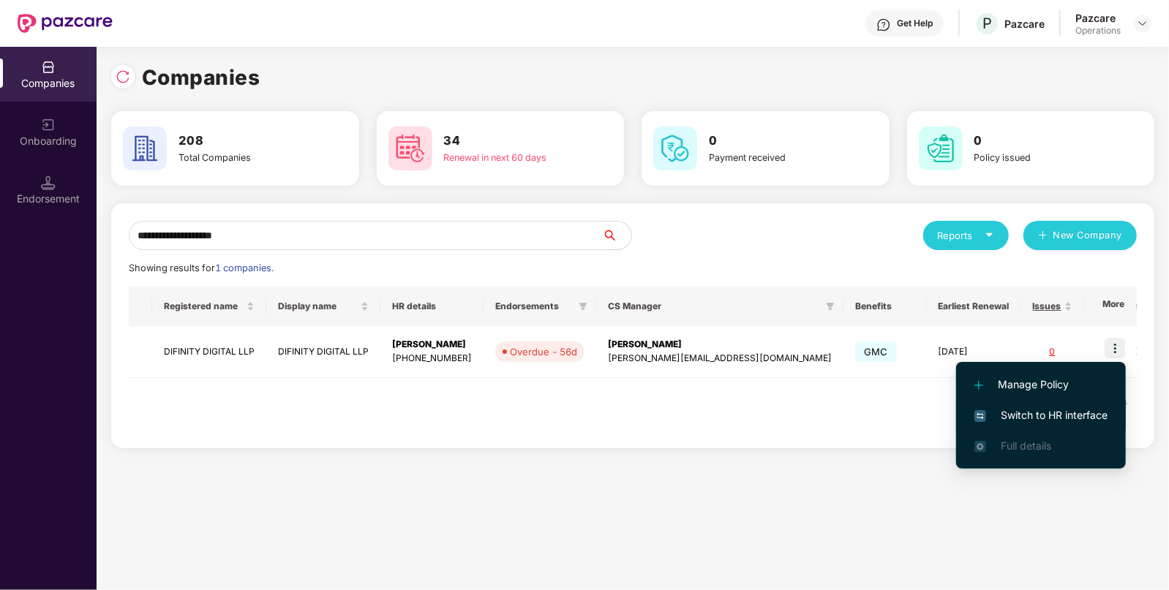
click at [1003, 413] on span "Switch to HR interface" at bounding box center [1040, 415] width 133 height 16
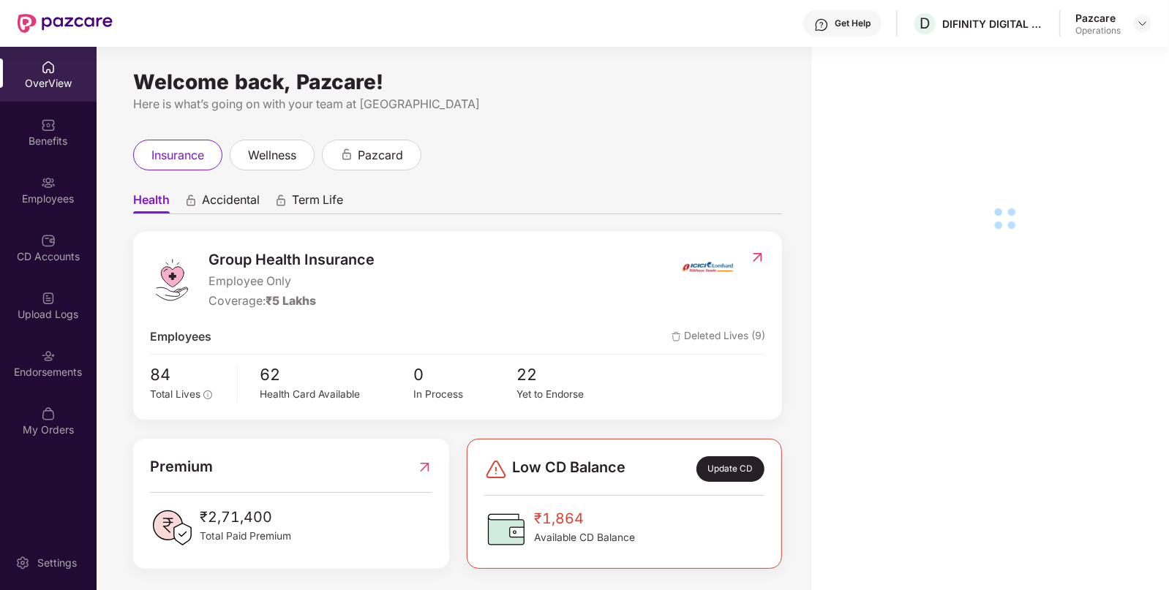
click at [67, 364] on div "Endorsements" at bounding box center [48, 363] width 97 height 55
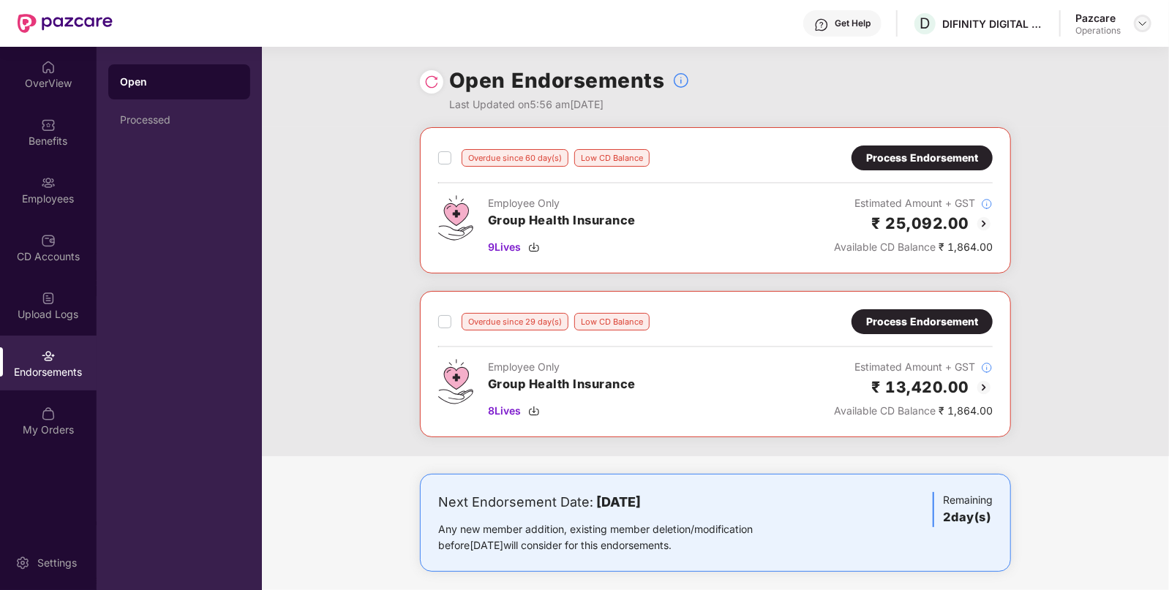
click at [1140, 22] on img at bounding box center [1143, 24] width 12 height 12
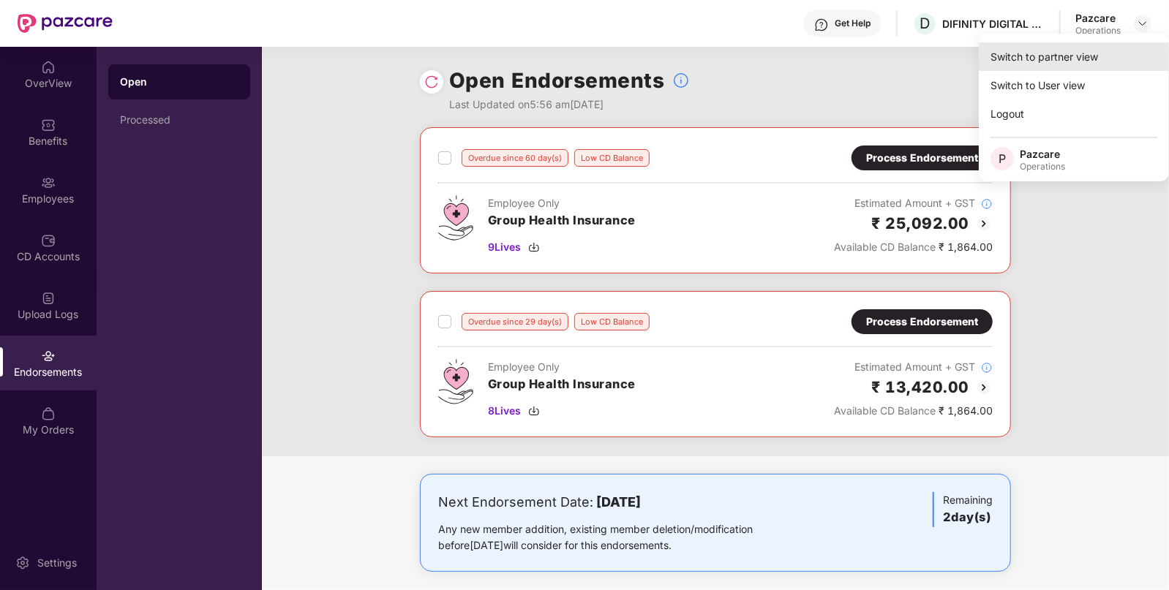
click at [1086, 59] on div "Switch to partner view" at bounding box center [1074, 56] width 190 height 29
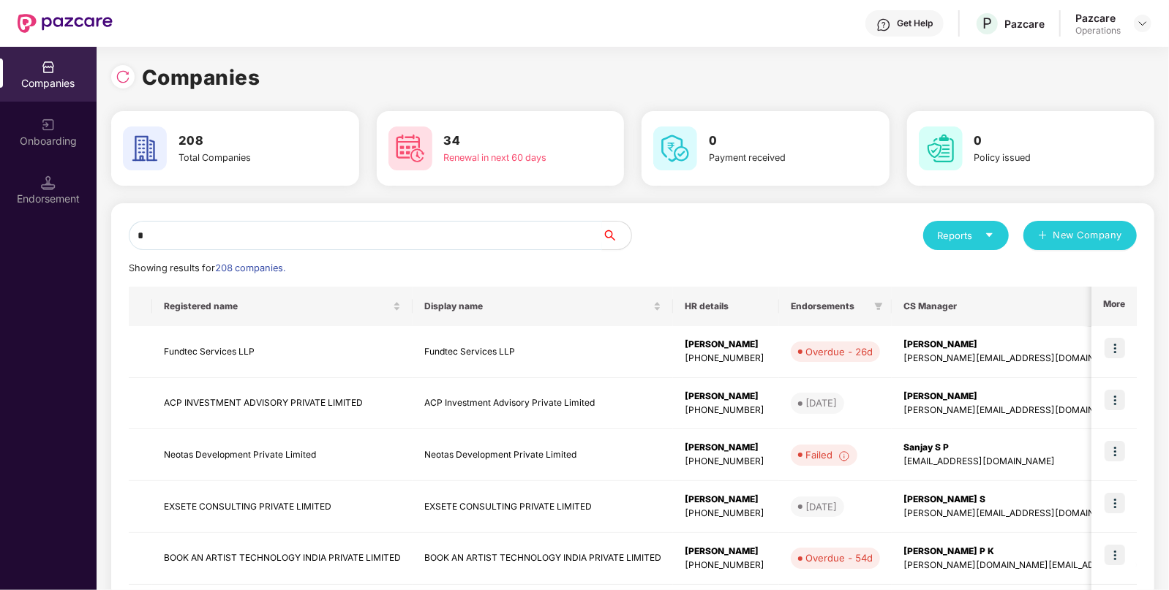
click at [405, 233] on input "*" at bounding box center [365, 235] width 473 height 29
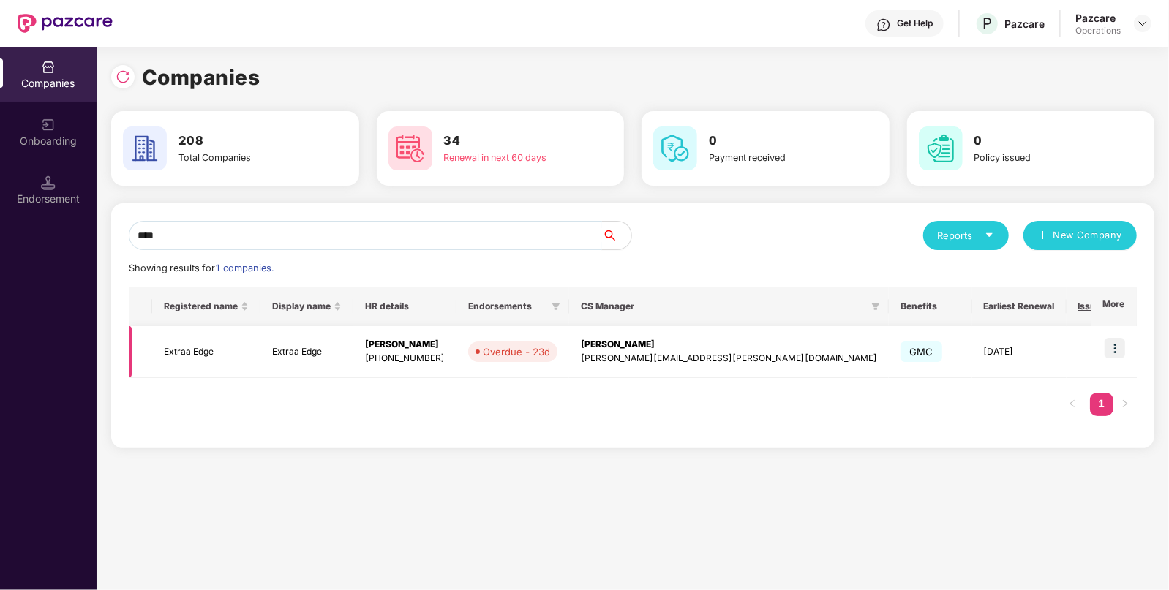
type input "****"
click at [1119, 348] on img at bounding box center [1115, 348] width 20 height 20
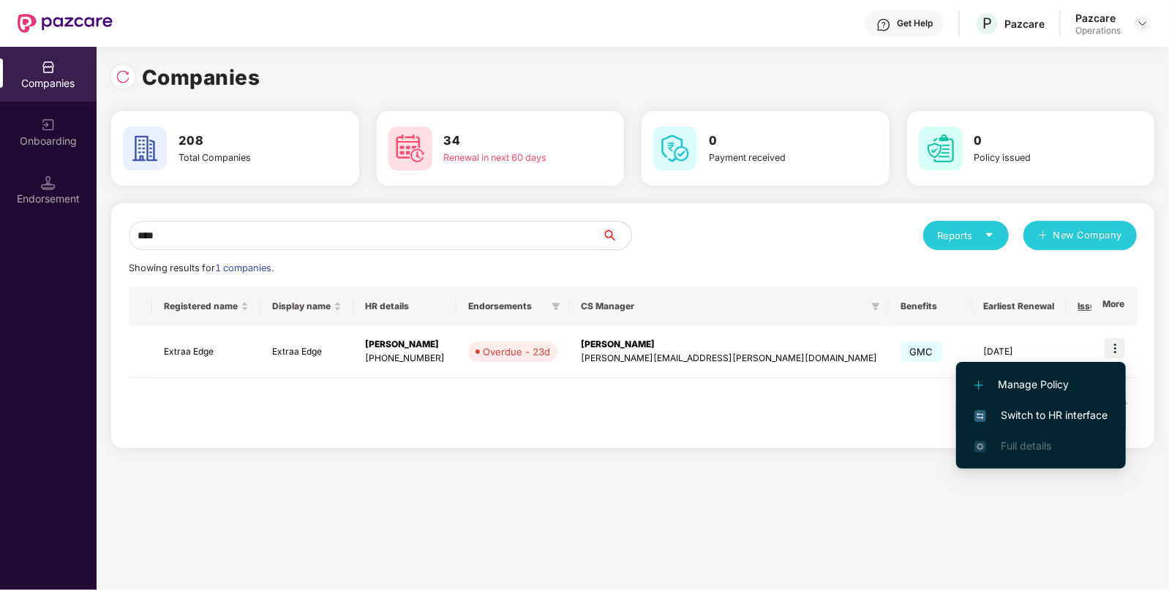
click at [1070, 419] on span "Switch to HR interface" at bounding box center [1040, 415] width 133 height 16
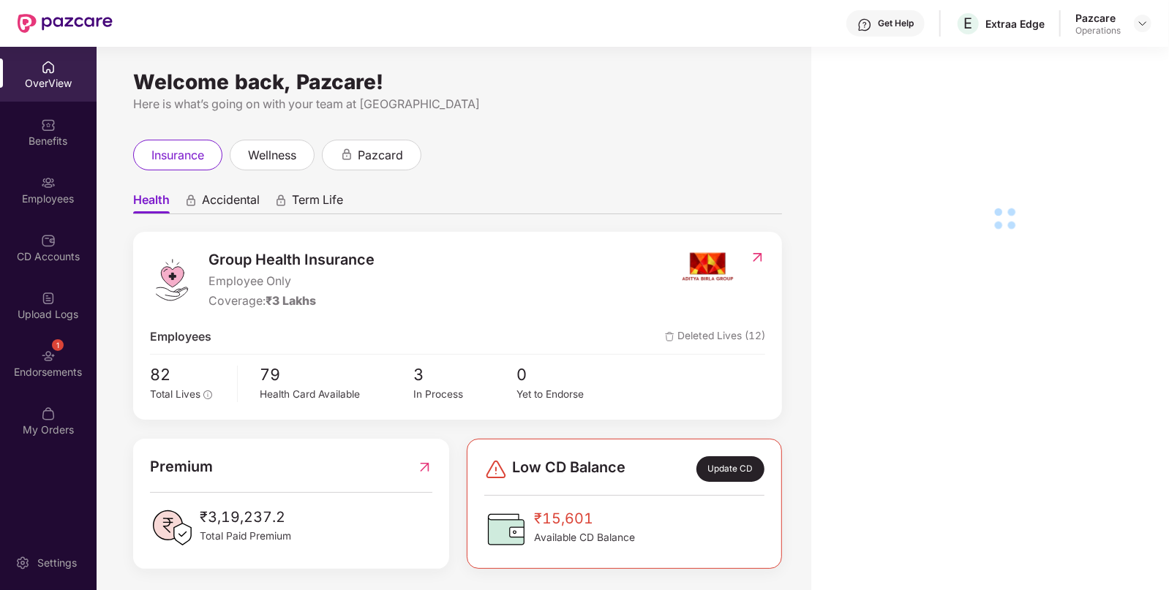
click at [66, 348] on div "1 Endorsements" at bounding box center [48, 363] width 97 height 55
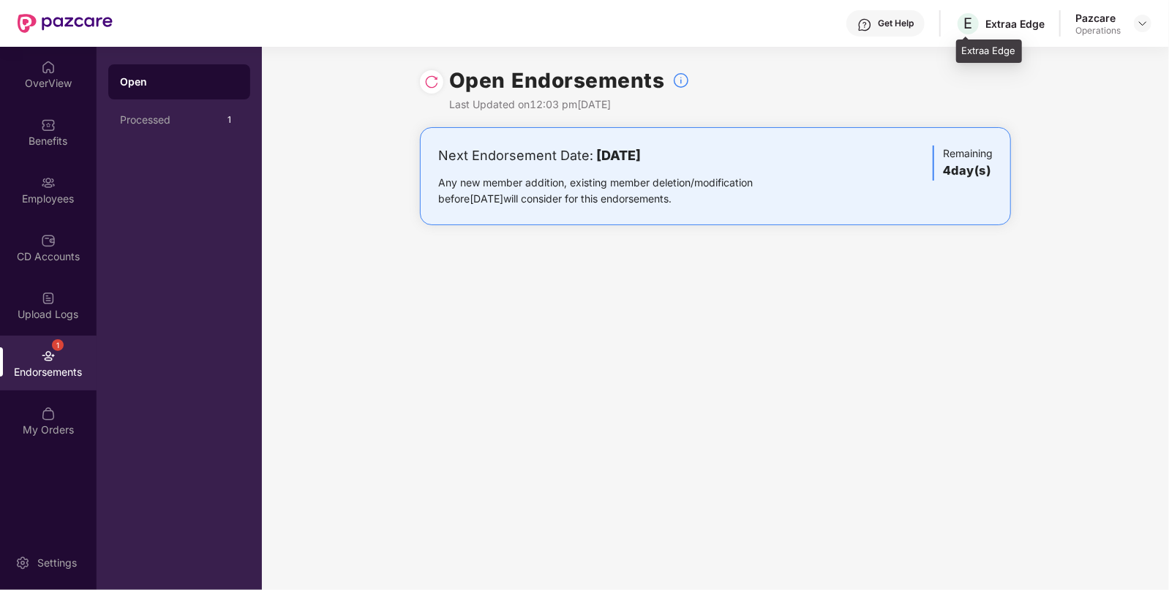
click at [998, 24] on div "Extraa Edge" at bounding box center [1014, 24] width 59 height 14
copy div "Extraa"
click at [998, 24] on div "Extraa Edge" at bounding box center [1014, 24] width 59 height 14
click at [1145, 29] on div at bounding box center [1143, 24] width 18 height 18
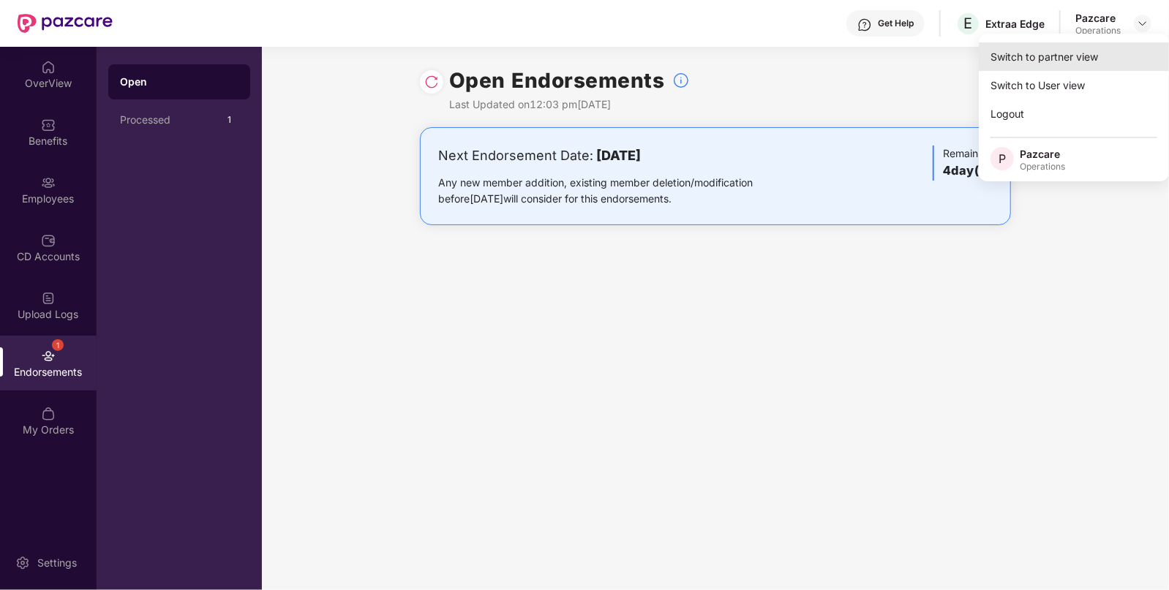
click at [1105, 55] on div "Switch to partner view" at bounding box center [1074, 56] width 190 height 29
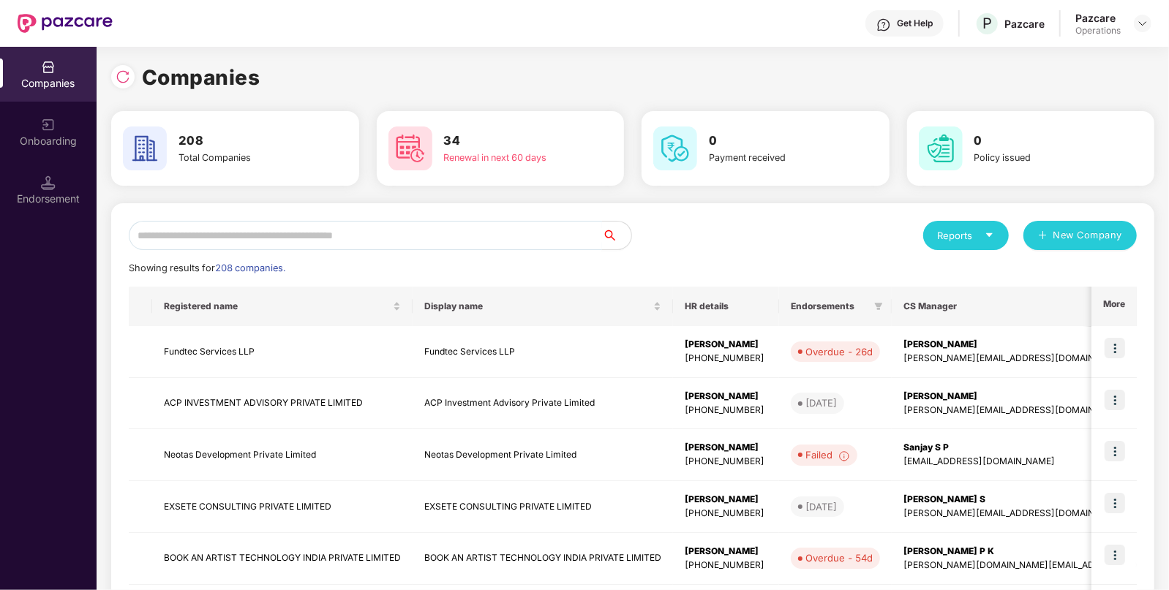
paste input "******"
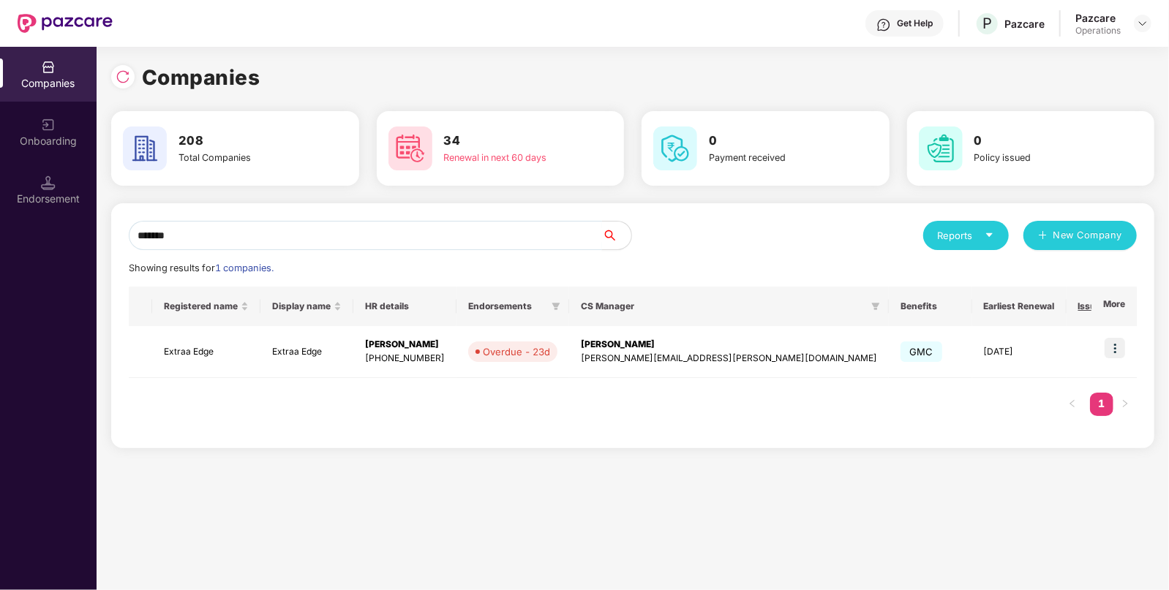
click at [541, 230] on input "******" at bounding box center [365, 235] width 473 height 29
type input "******"
click at [226, 353] on td "Extraa Edge" at bounding box center [206, 352] width 108 height 52
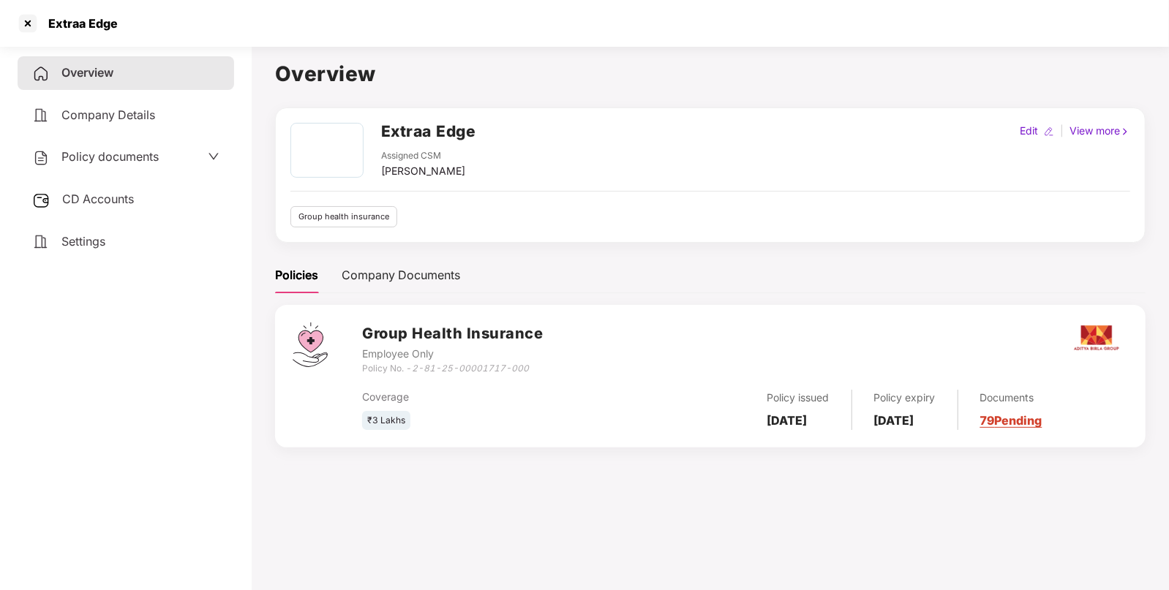
click at [151, 165] on div "Policy documents" at bounding box center [95, 157] width 127 height 19
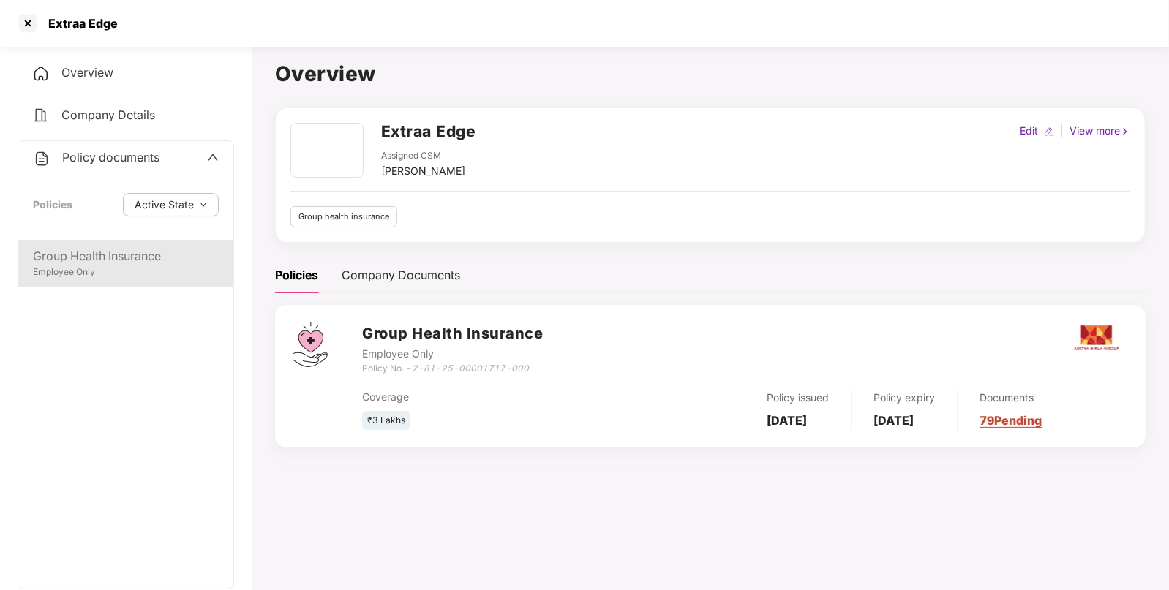
click at [140, 251] on div "Group Health Insurance" at bounding box center [126, 256] width 186 height 18
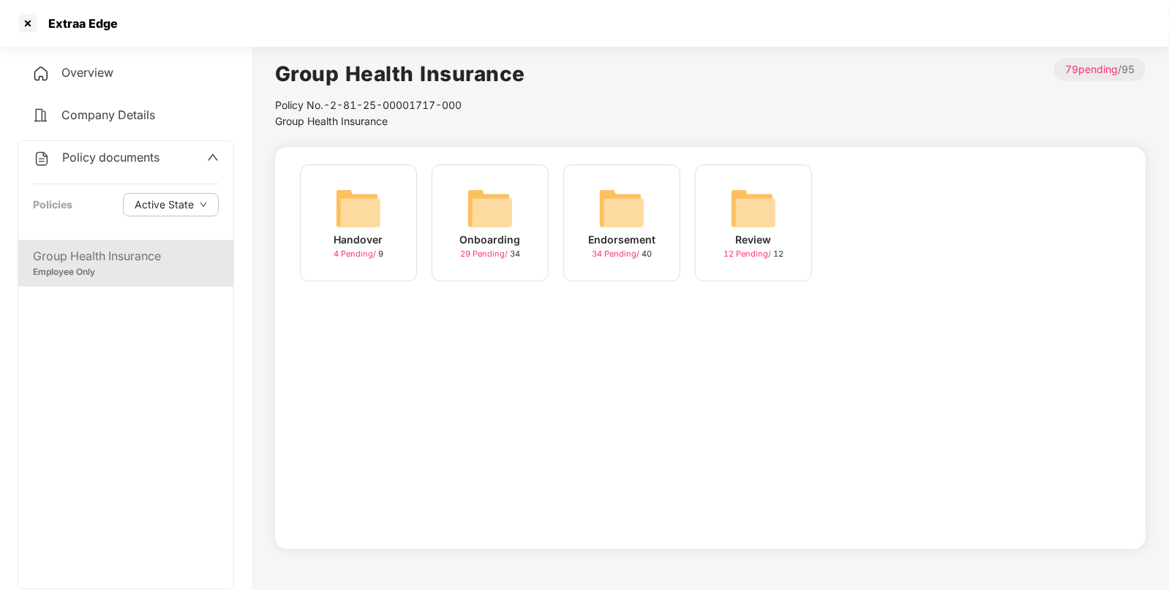
click at [627, 225] on img at bounding box center [621, 208] width 47 height 47
click at [765, 212] on img at bounding box center [753, 208] width 47 height 47
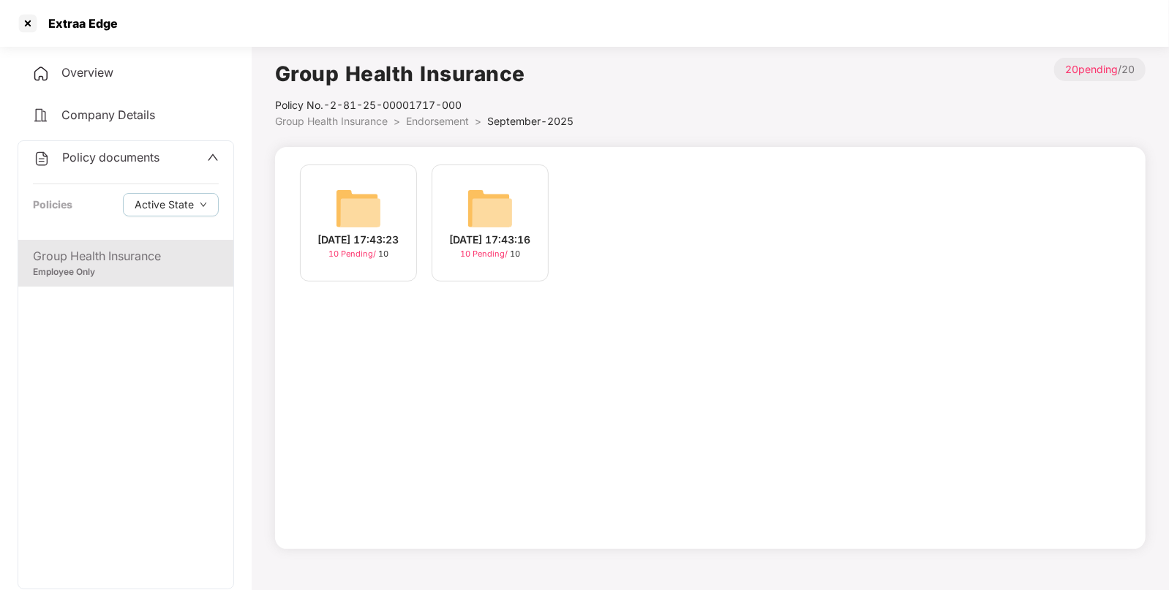
click at [366, 194] on img at bounding box center [358, 208] width 47 height 47
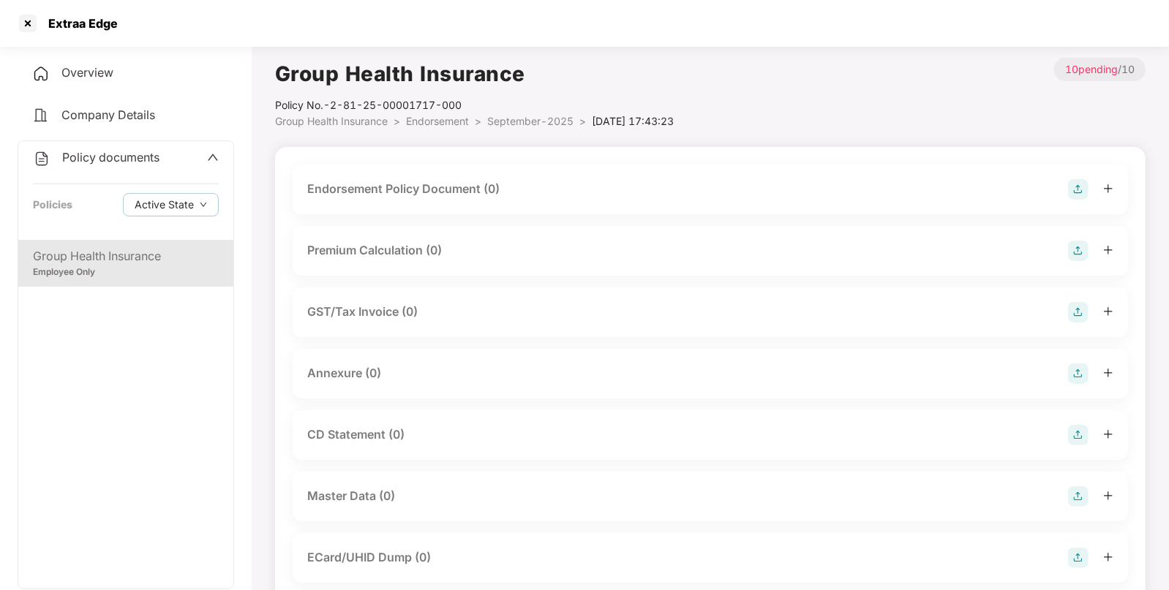
click at [1075, 186] on img at bounding box center [1078, 189] width 20 height 20
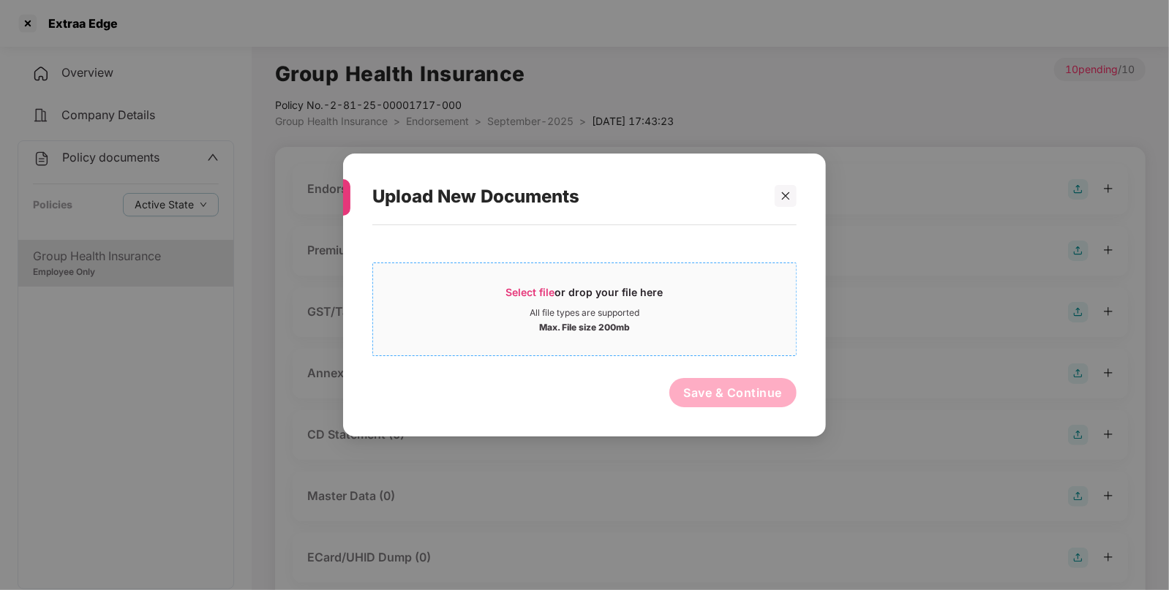
click at [563, 313] on div "All file types are supported" at bounding box center [585, 313] width 110 height 12
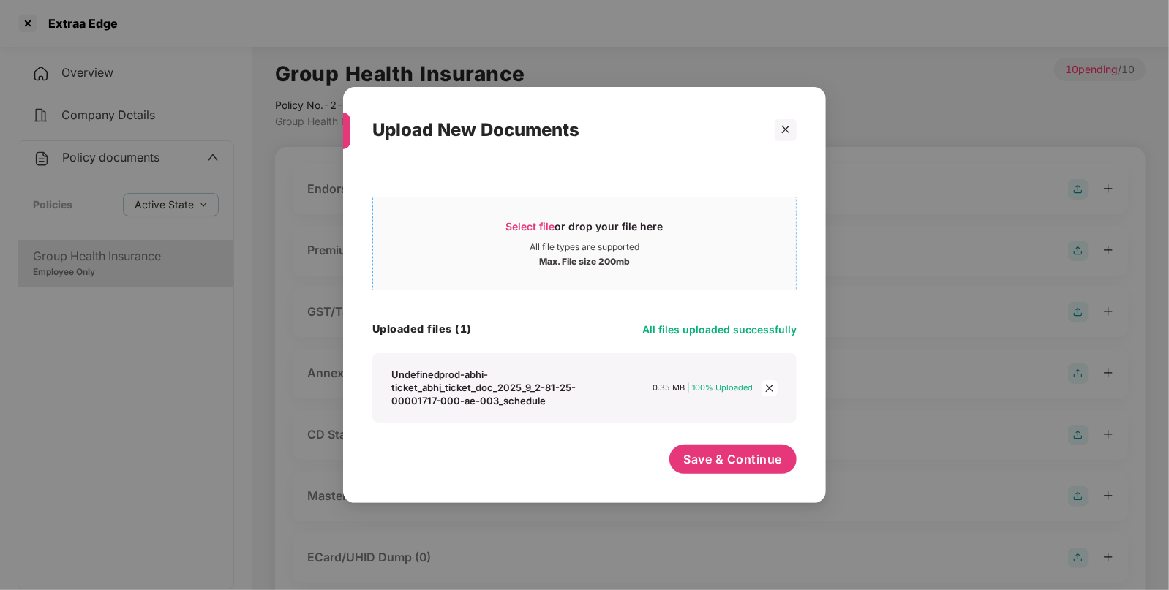
click at [642, 271] on span "Select file or drop your file here All file types are supported Max. File size …" at bounding box center [584, 244] width 423 height 70
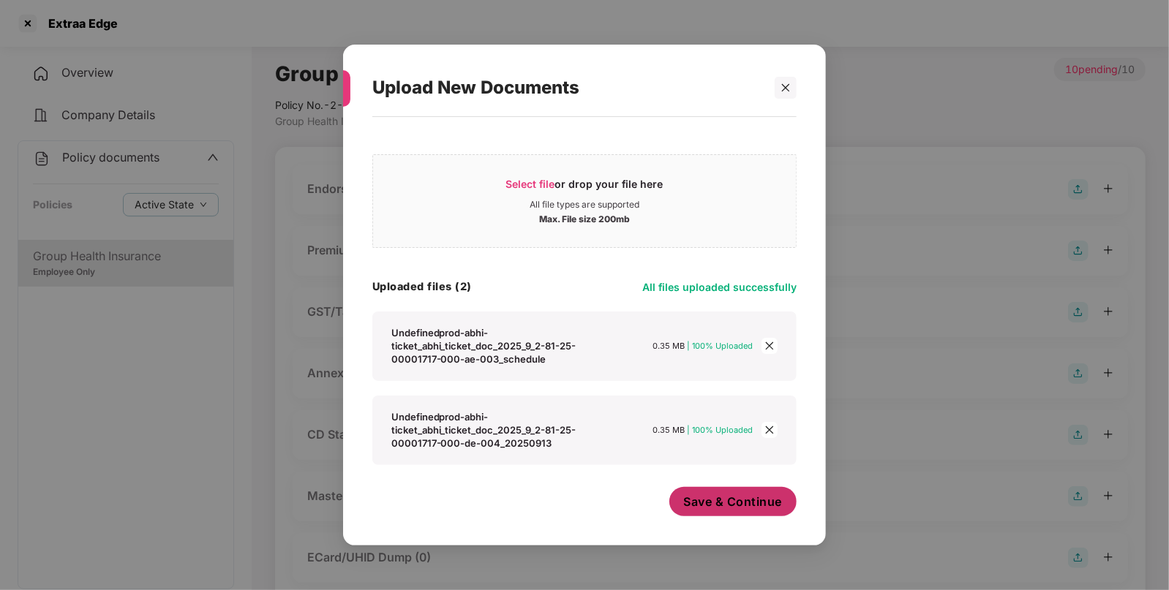
click at [765, 516] on button "Save & Continue" at bounding box center [733, 501] width 128 height 29
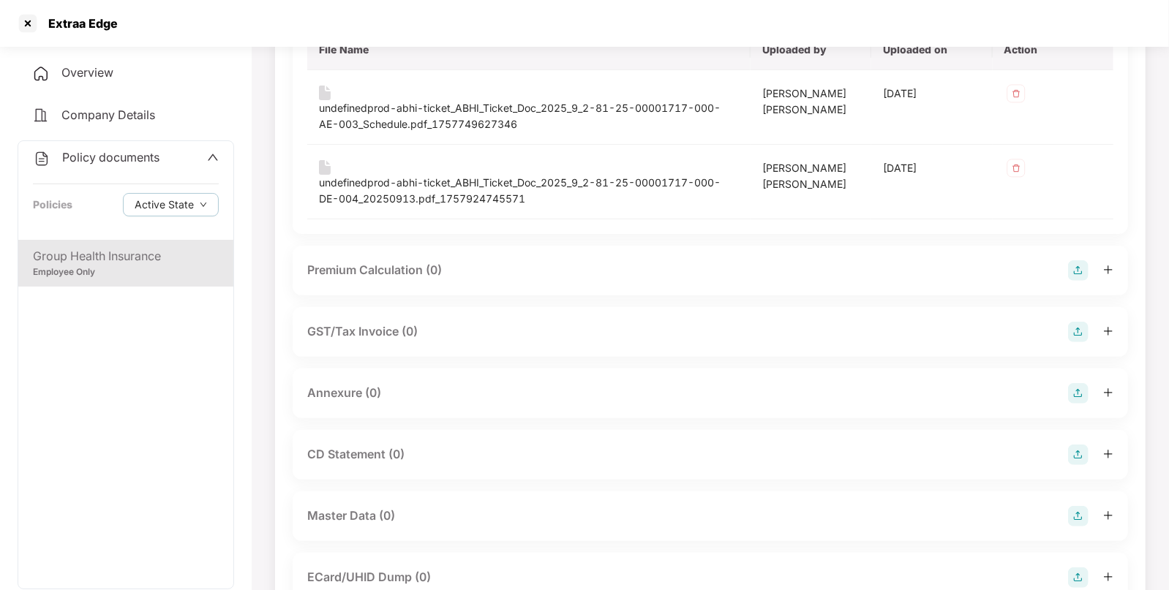
scroll to position [188, 0]
click at [1081, 396] on img at bounding box center [1078, 393] width 20 height 20
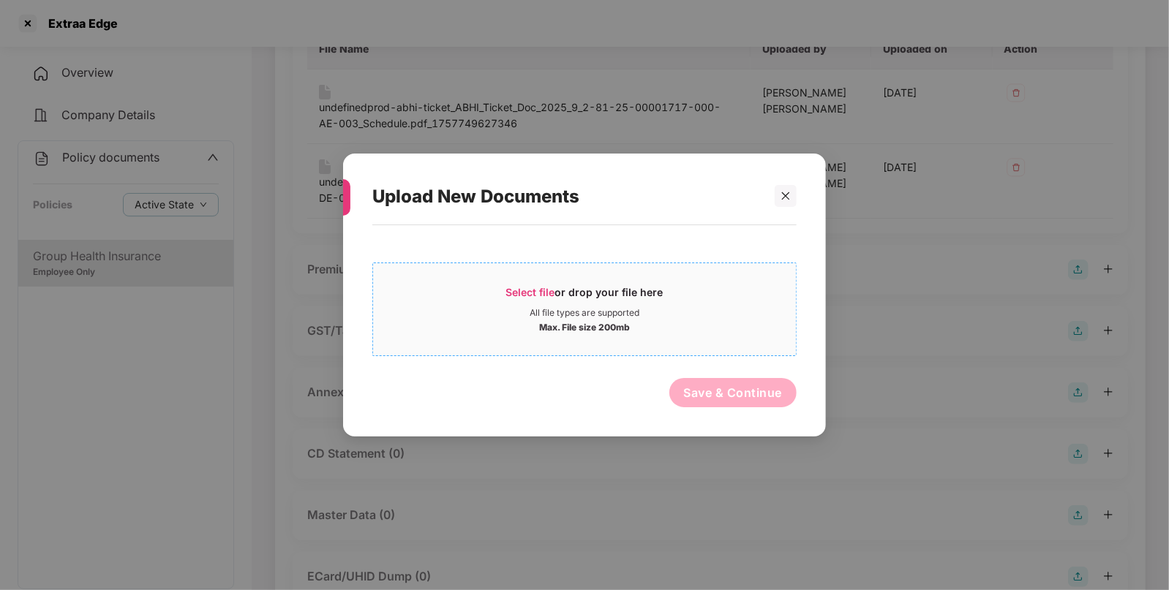
click at [753, 285] on span "Select file or drop your file here All file types are supported Max. File size …" at bounding box center [584, 309] width 423 height 70
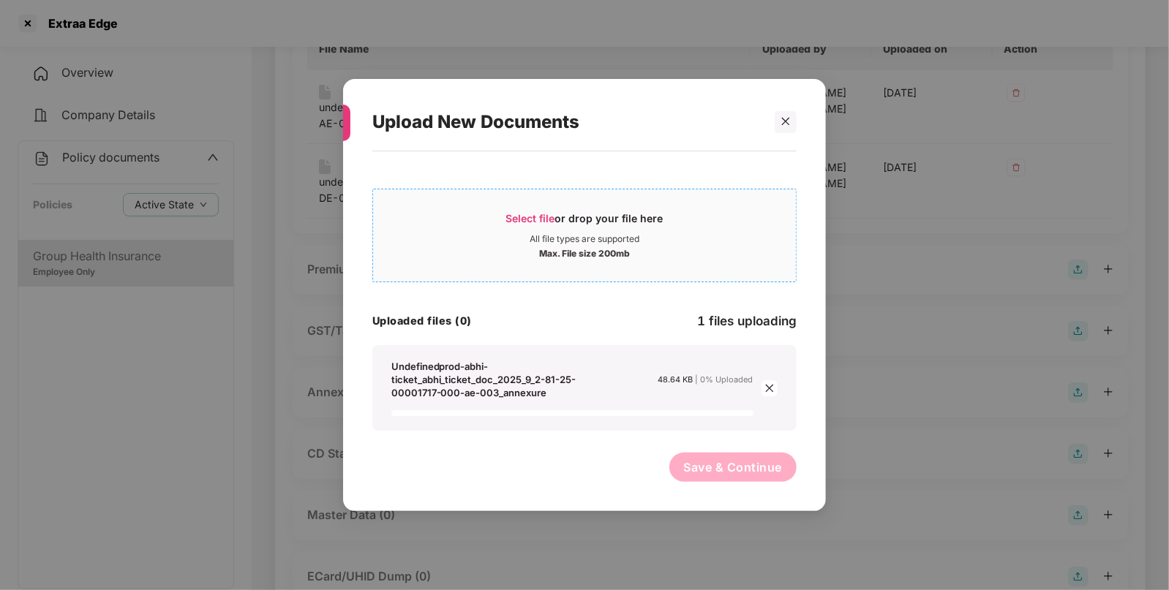
click at [552, 239] on div "All file types are supported" at bounding box center [585, 239] width 110 height 12
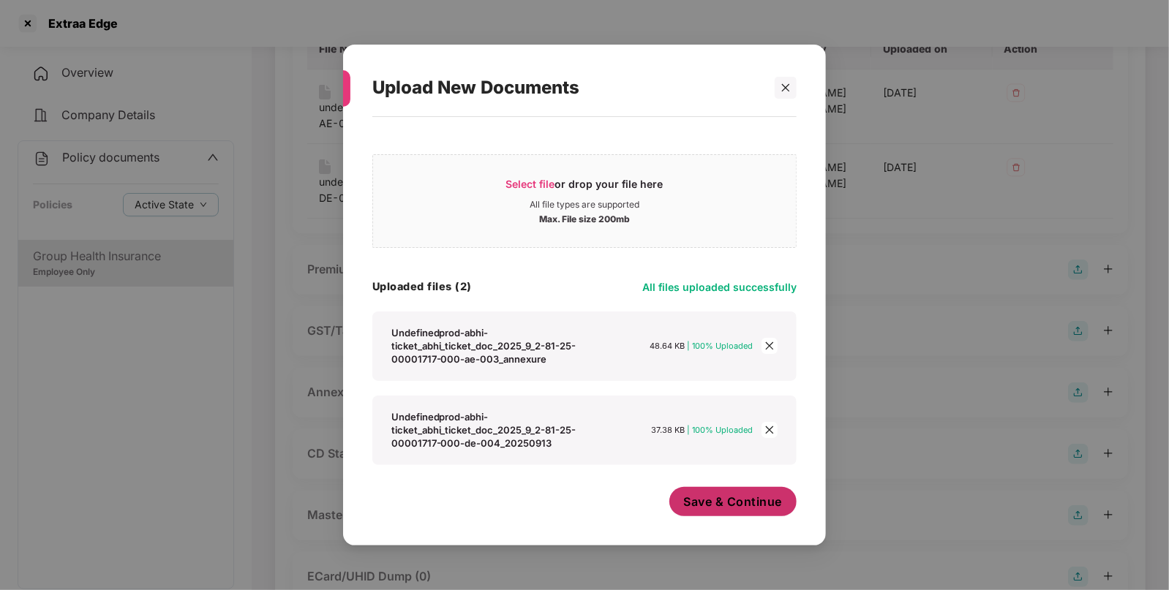
click at [763, 506] on span "Save & Continue" at bounding box center [733, 502] width 99 height 16
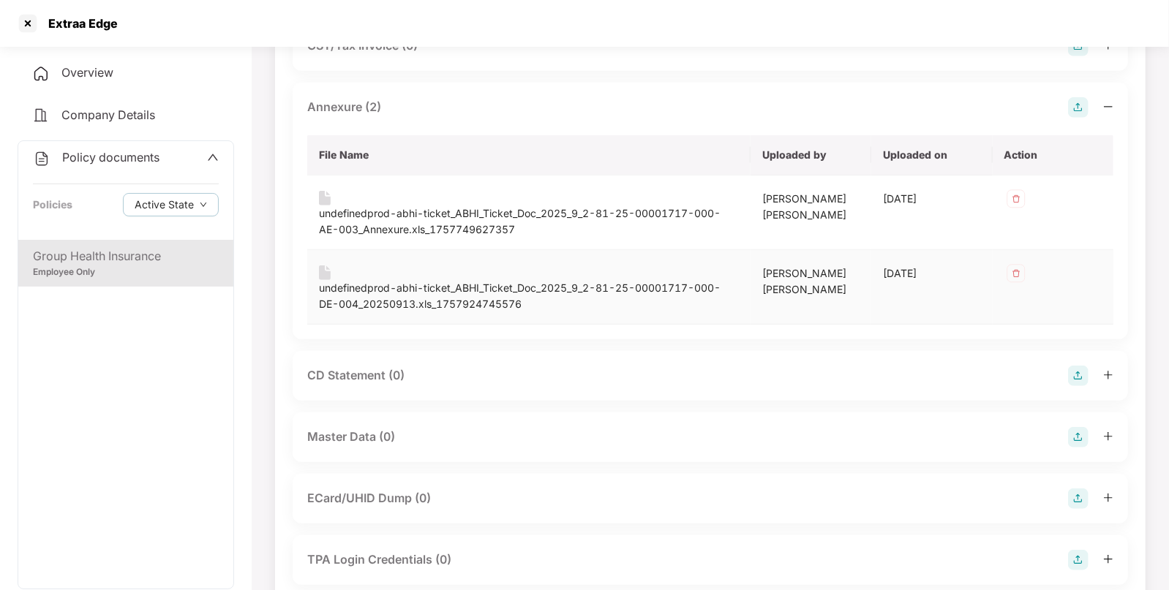
scroll to position [636, 0]
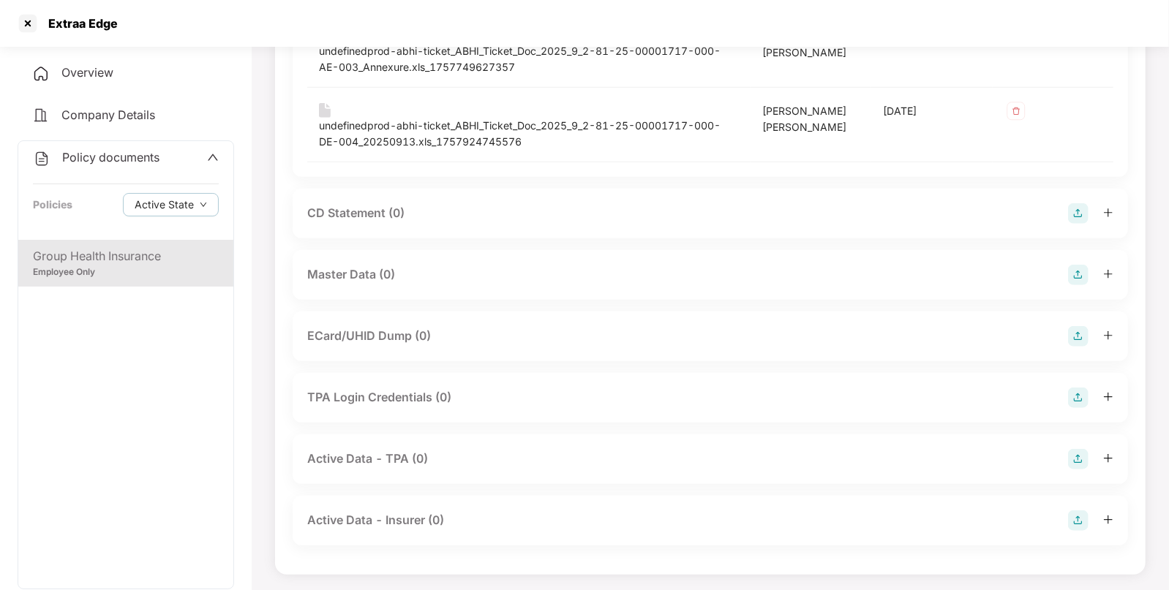
click at [1076, 265] on img at bounding box center [1078, 275] width 20 height 20
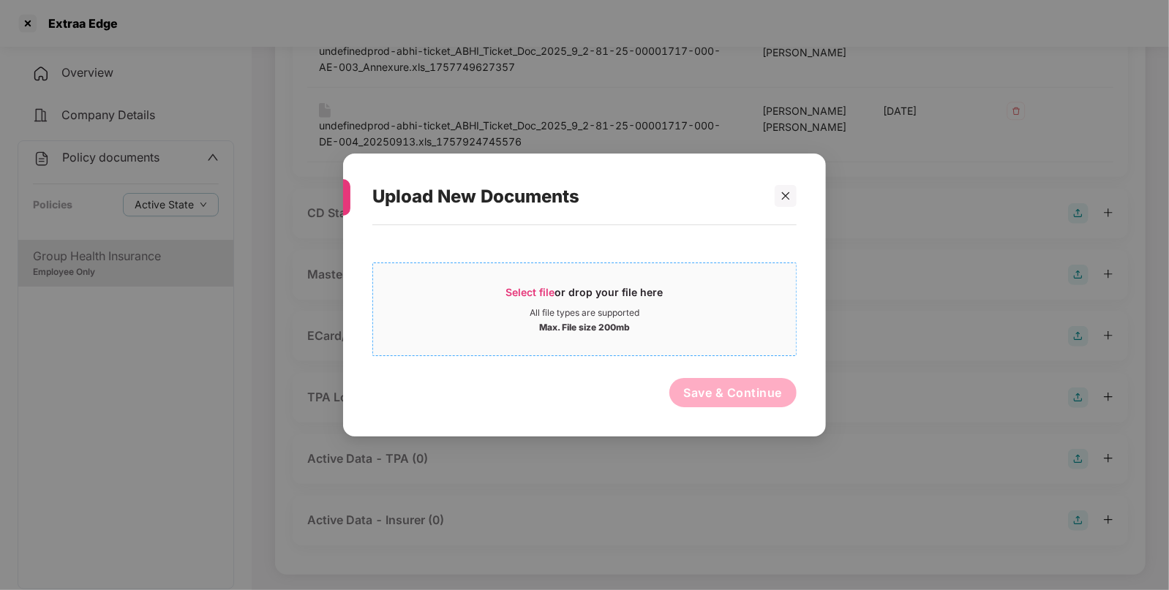
click at [534, 318] on div "All file types are supported" at bounding box center [585, 313] width 110 height 12
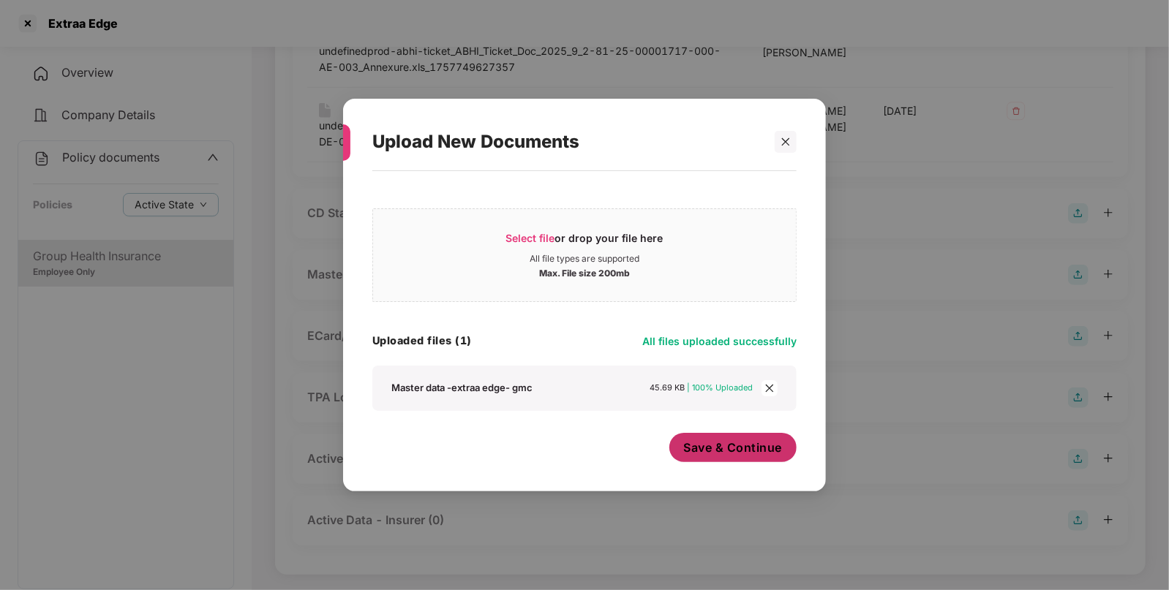
click at [759, 454] on span "Save & Continue" at bounding box center [733, 448] width 99 height 16
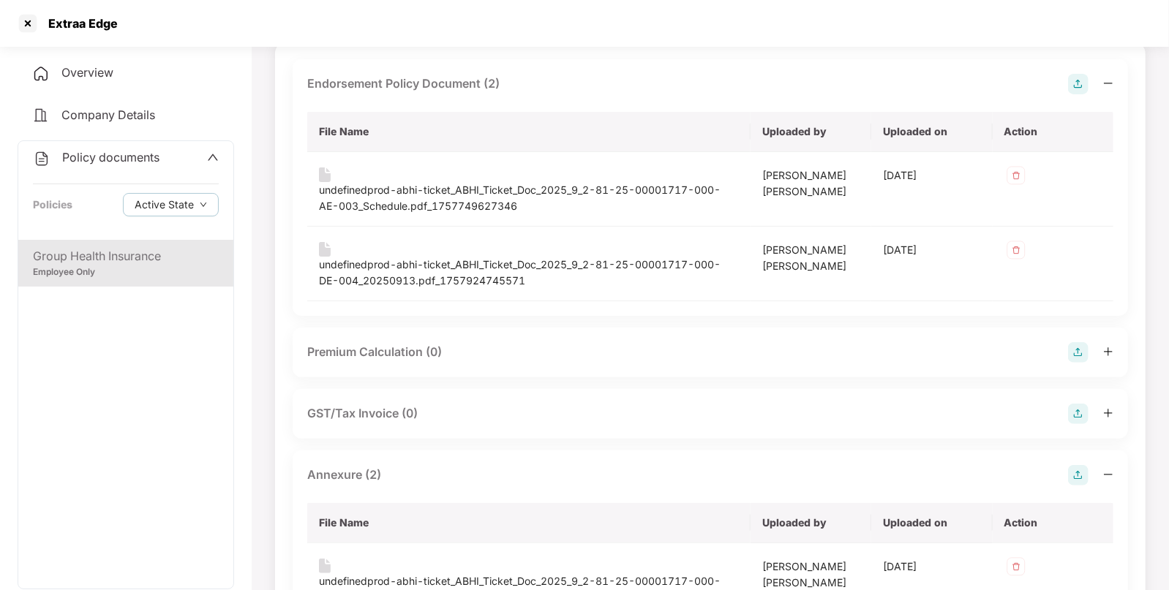
scroll to position [0, 0]
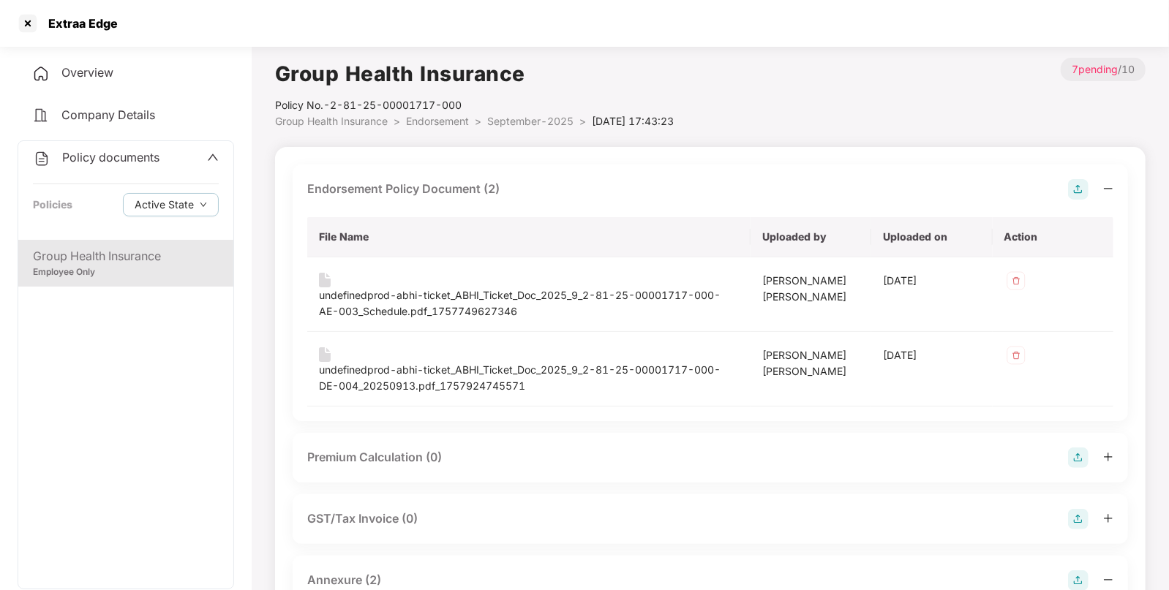
click at [531, 123] on span "September-2025" at bounding box center [530, 121] width 86 height 12
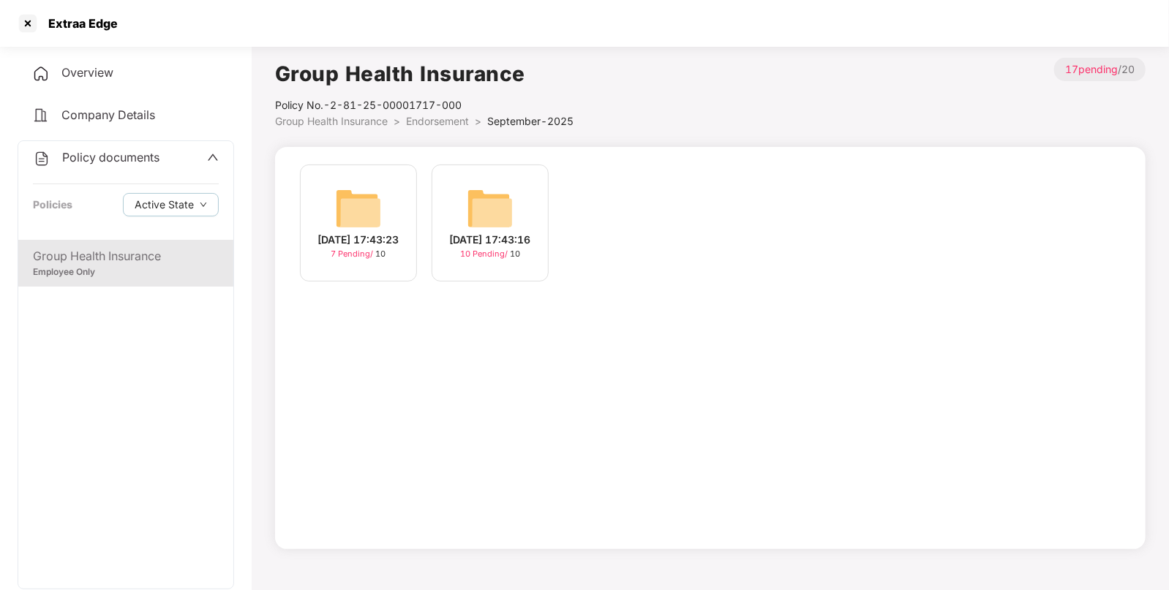
click at [479, 206] on img at bounding box center [490, 208] width 47 height 47
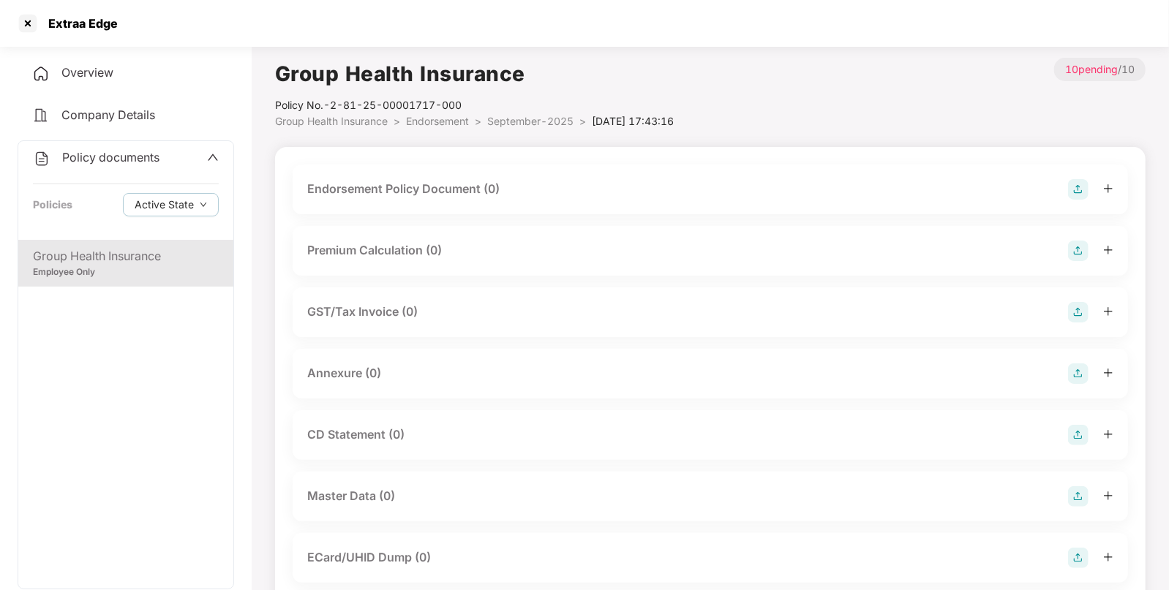
click at [1079, 499] on img at bounding box center [1078, 497] width 20 height 20
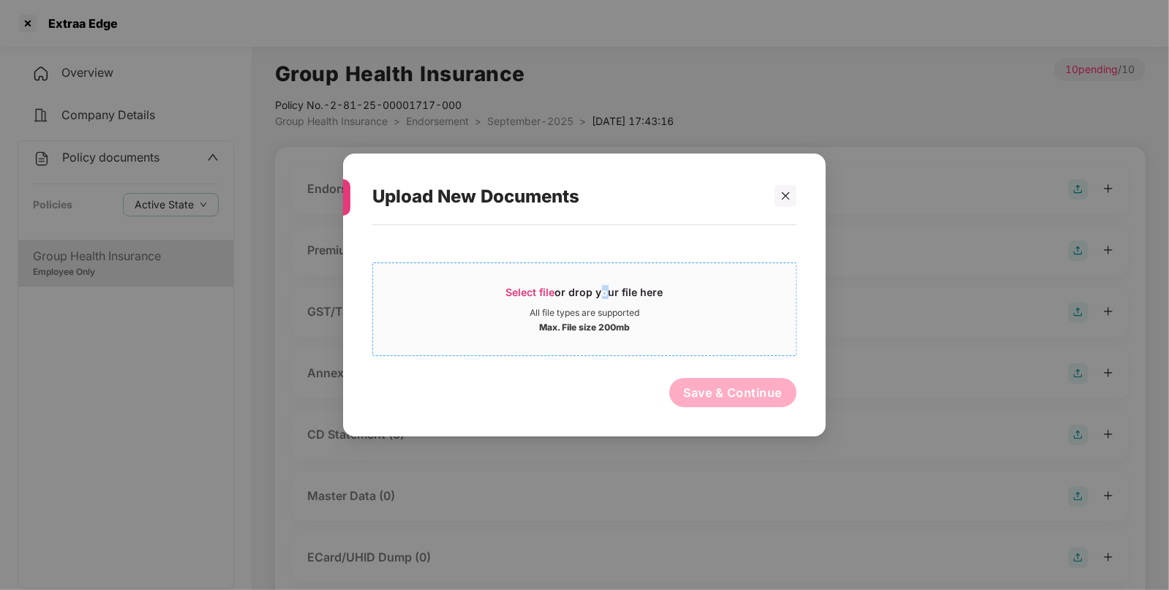
click at [599, 282] on span "Select file or drop your file here All file types are supported Max. File size …" at bounding box center [584, 309] width 423 height 70
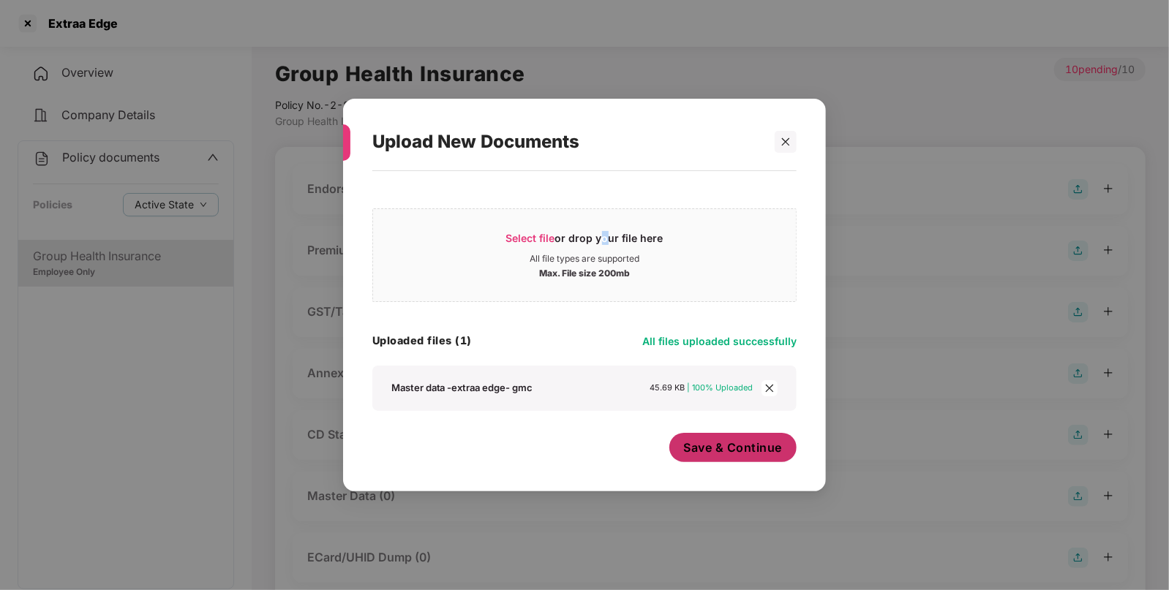
click at [737, 454] on span "Save & Continue" at bounding box center [733, 448] width 99 height 16
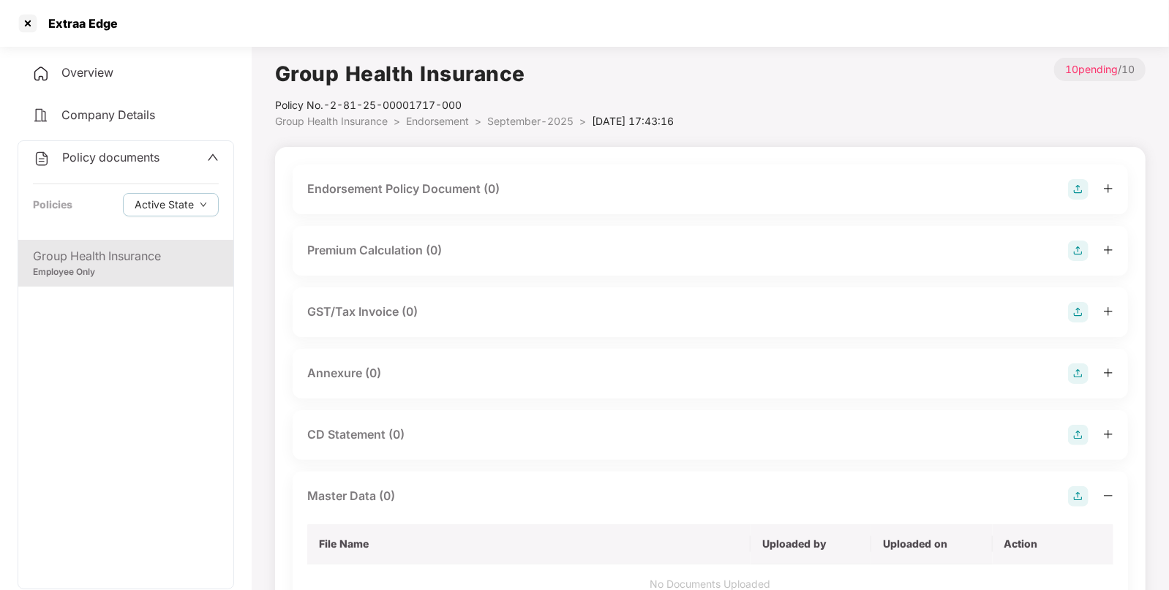
click at [1072, 187] on img at bounding box center [1078, 189] width 20 height 20
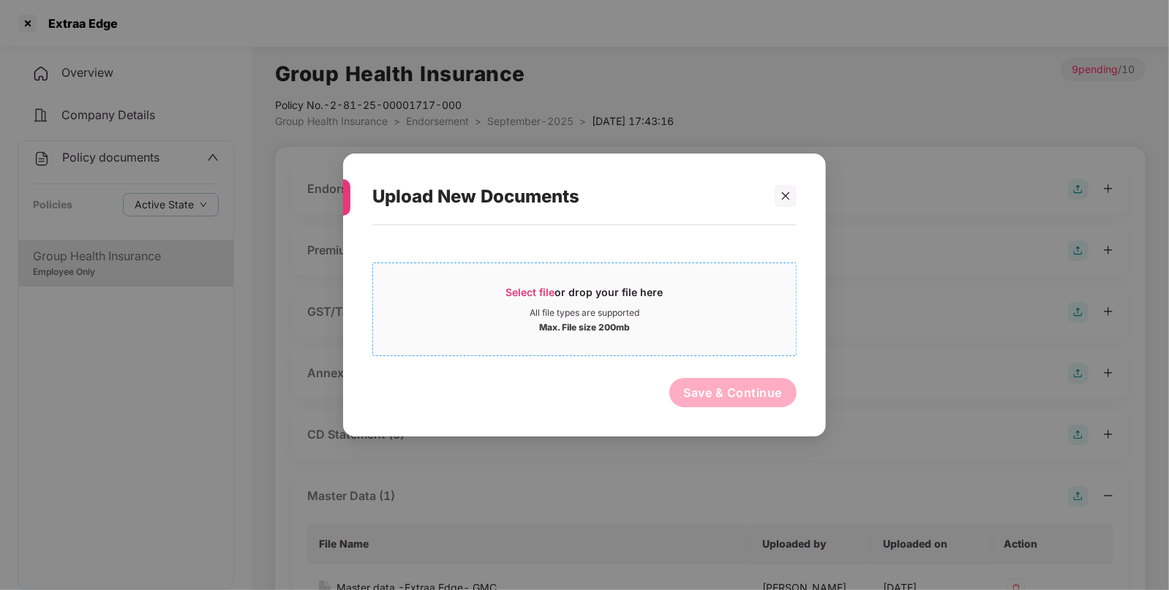
click at [666, 286] on div "Select file or drop your file here" at bounding box center [584, 296] width 423 height 22
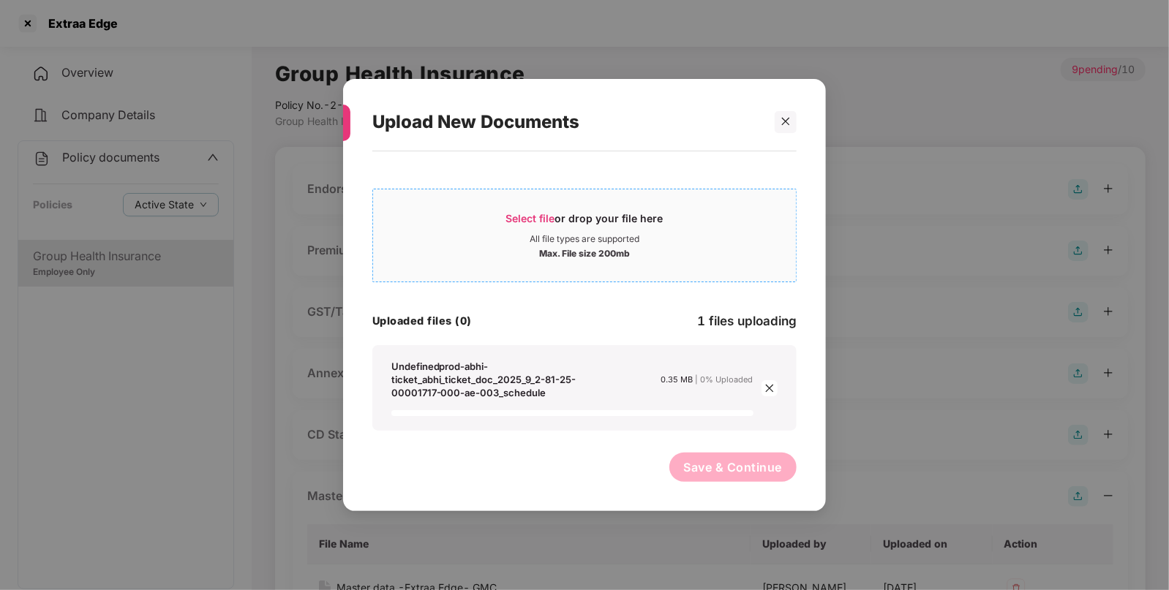
click at [517, 263] on span "Select file or drop your file here All file types are supported Max. File size …" at bounding box center [584, 235] width 423 height 70
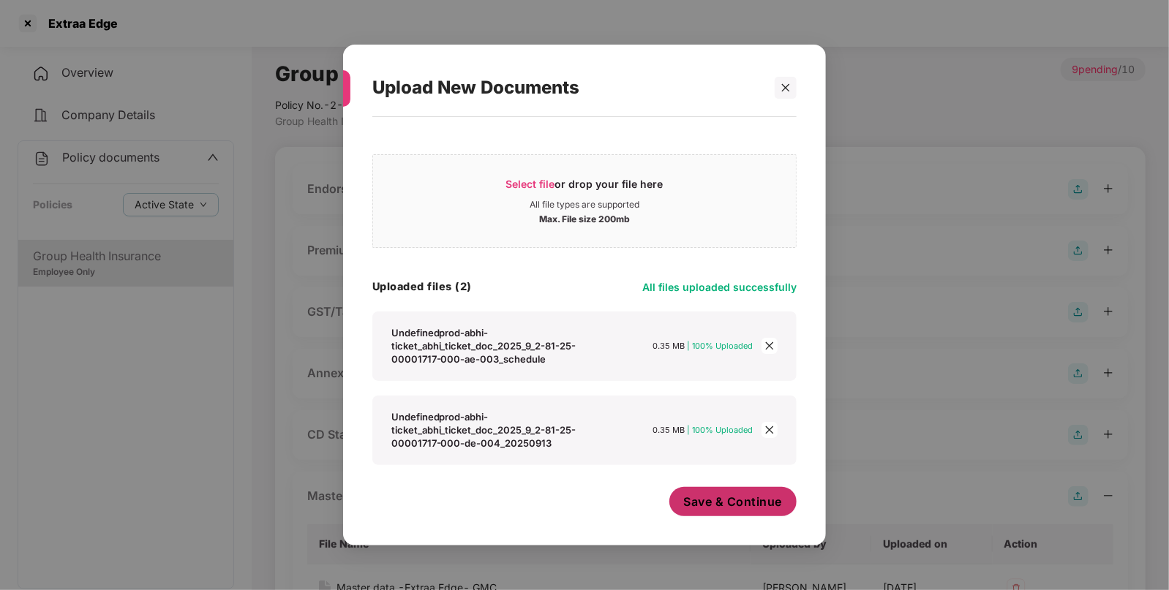
click at [696, 497] on span "Save & Continue" at bounding box center [733, 502] width 99 height 16
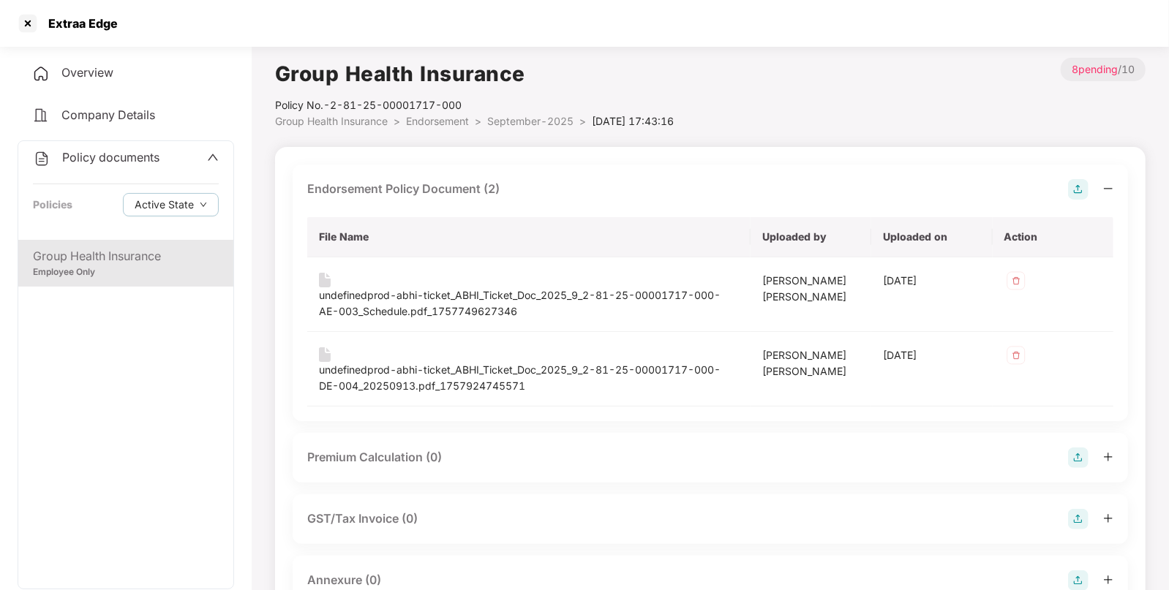
click at [1073, 576] on img at bounding box center [1078, 581] width 20 height 20
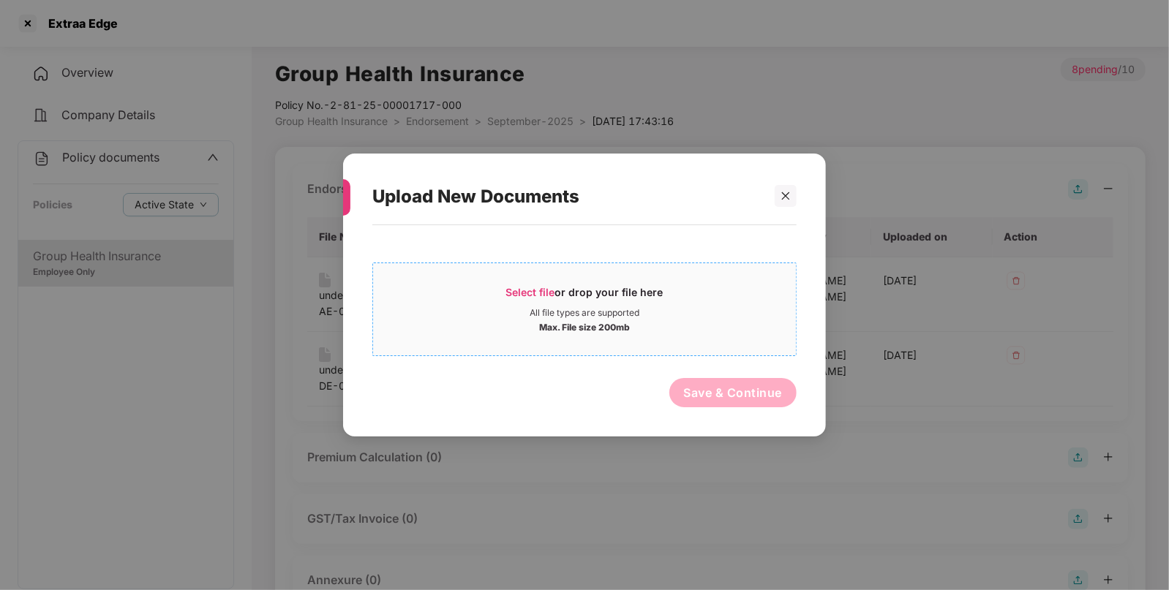
click at [654, 352] on div "Select file or drop your file here All file types are supported Max. File size …" at bounding box center [584, 310] width 424 height 94
click at [631, 291] on div "Select file or drop your file here" at bounding box center [584, 296] width 157 height 22
click at [695, 307] on div "All file types are supported" at bounding box center [584, 313] width 423 height 12
click at [786, 192] on icon "close" at bounding box center [786, 196] width 10 height 10
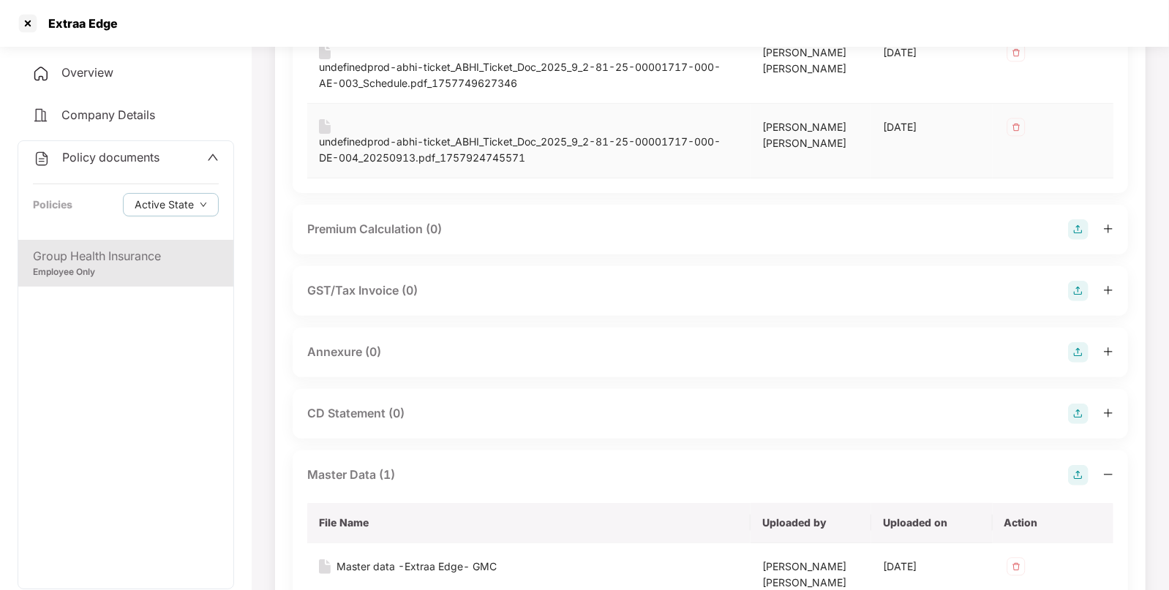
scroll to position [230, 0]
click at [1082, 349] on img at bounding box center [1078, 351] width 20 height 20
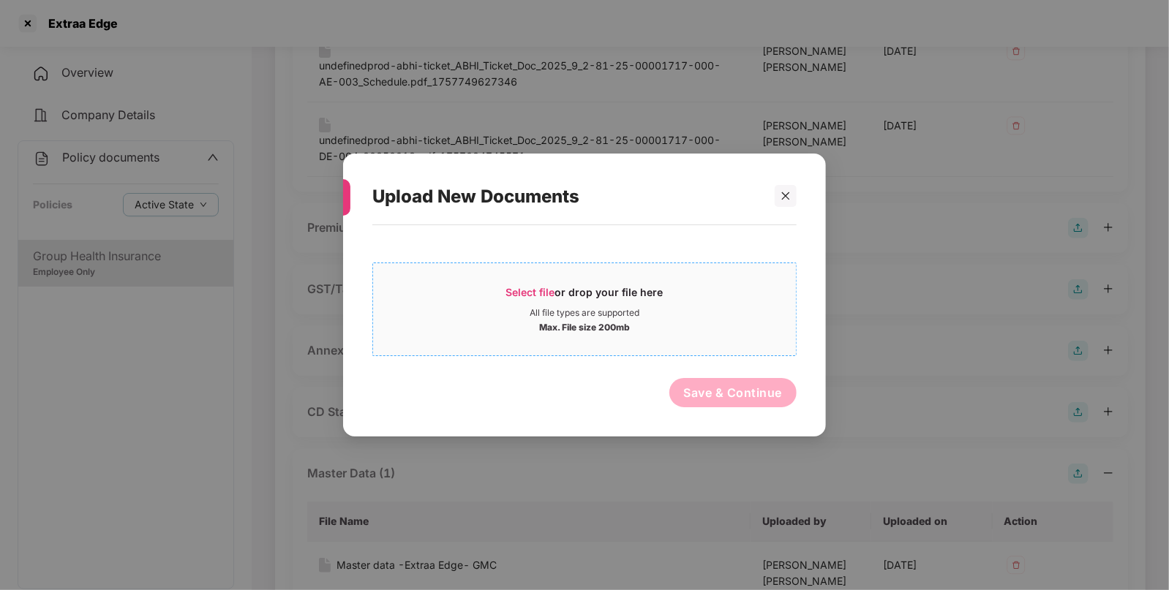
click at [633, 331] on div "Max. File size 200mb" at bounding box center [584, 326] width 423 height 15
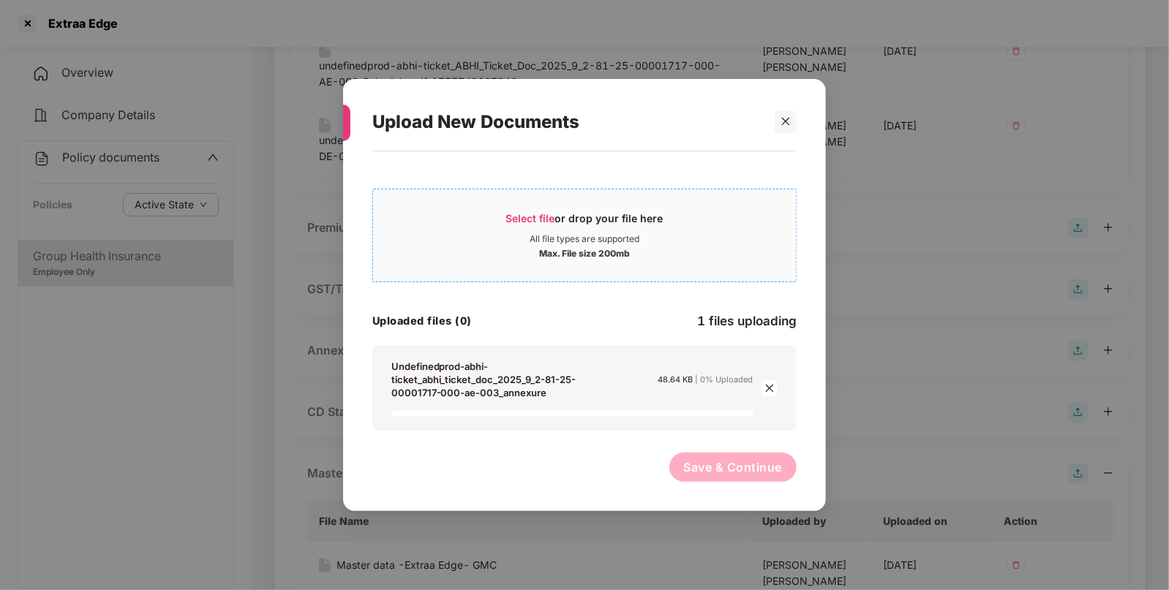
click at [547, 247] on div "Max. File size 200mb" at bounding box center [584, 252] width 91 height 15
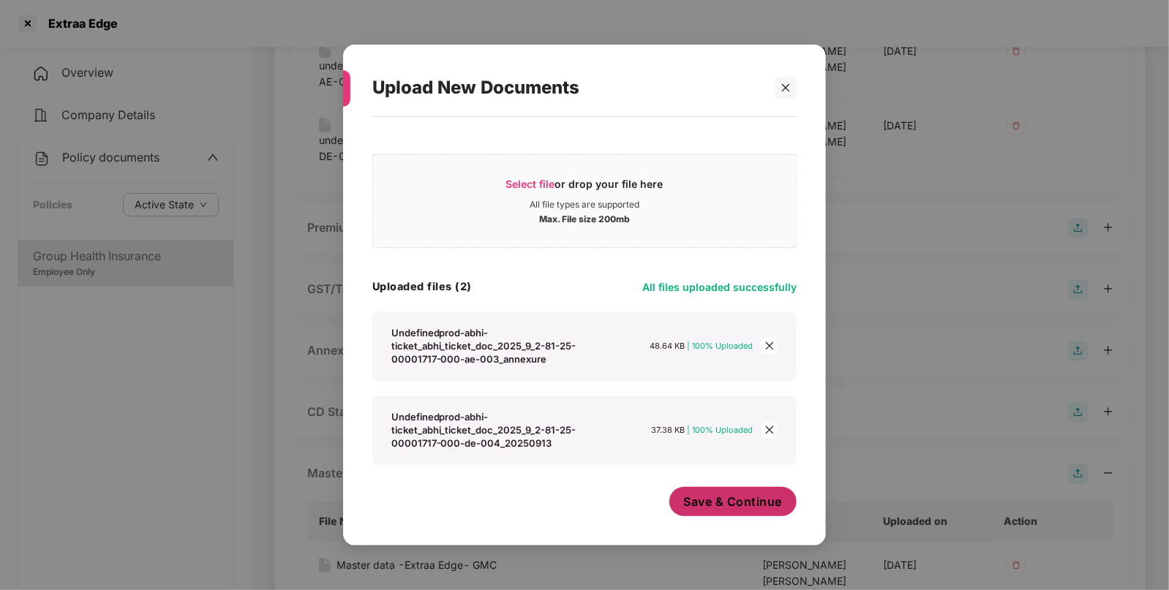
click at [769, 497] on span "Save & Continue" at bounding box center [733, 502] width 99 height 16
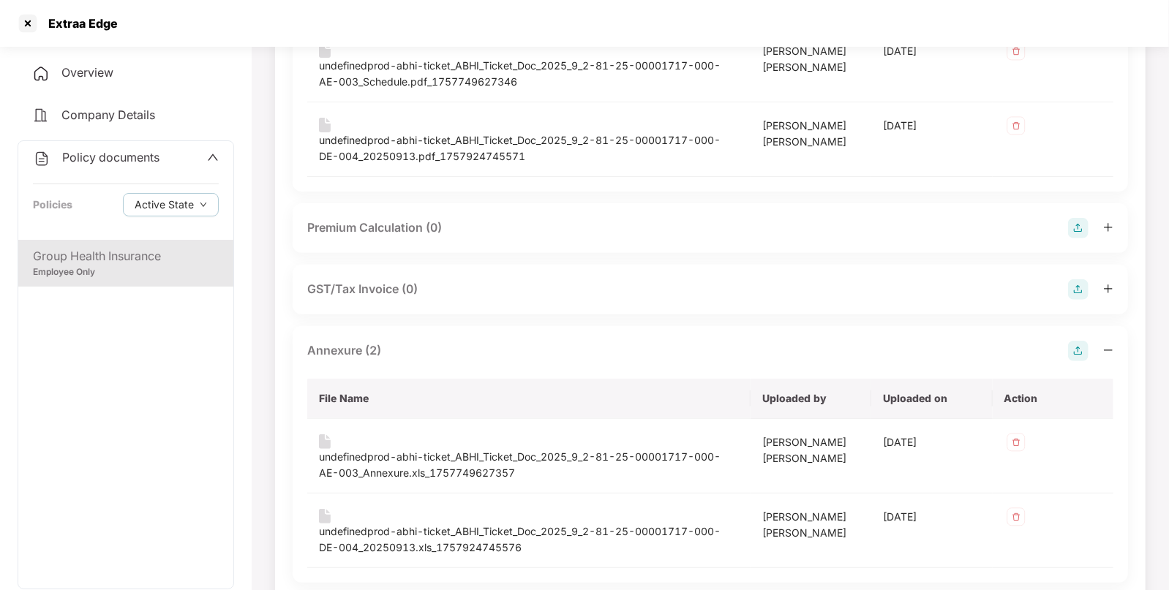
click at [95, 151] on div "Policy documents" at bounding box center [96, 158] width 127 height 19
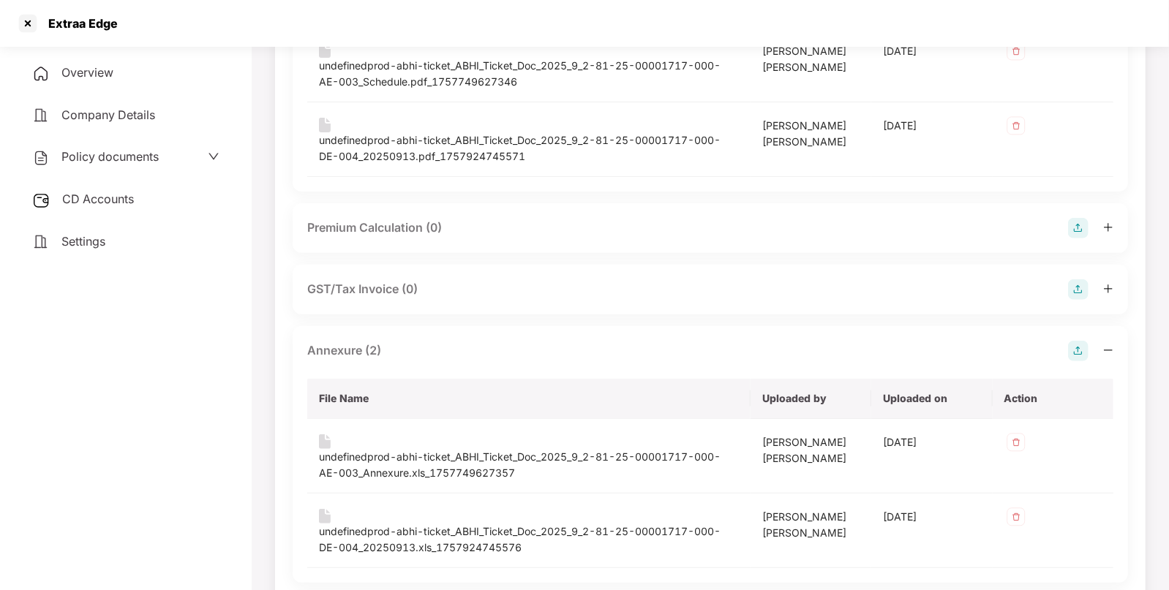
click at [95, 194] on span "CD Accounts" at bounding box center [98, 199] width 72 height 15
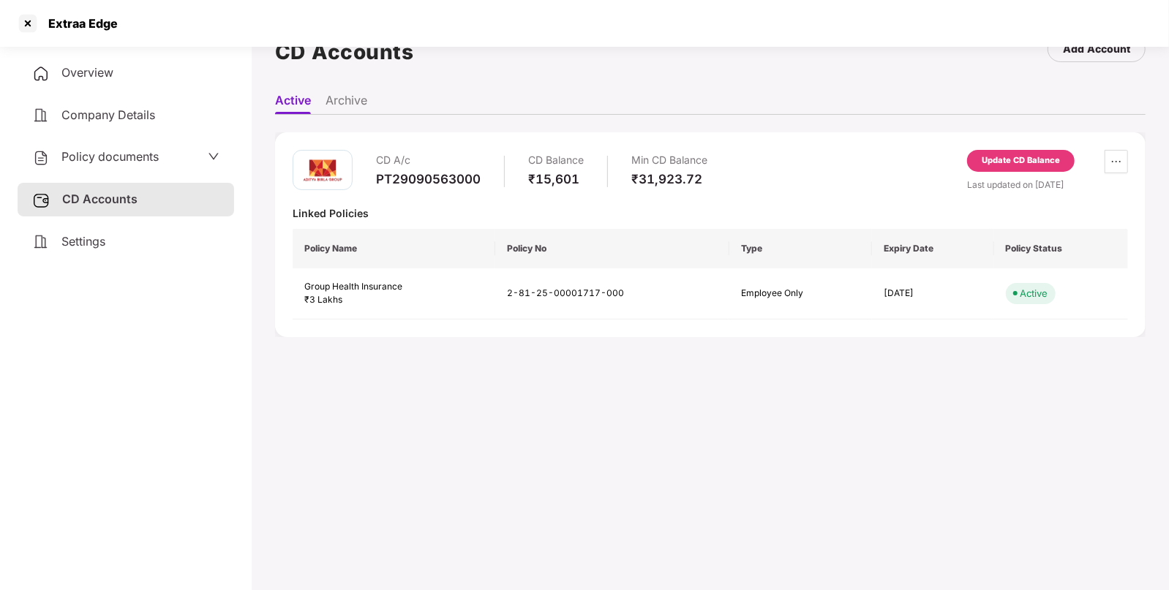
click at [1018, 154] on div "Update CD Balance" at bounding box center [1021, 160] width 78 height 13
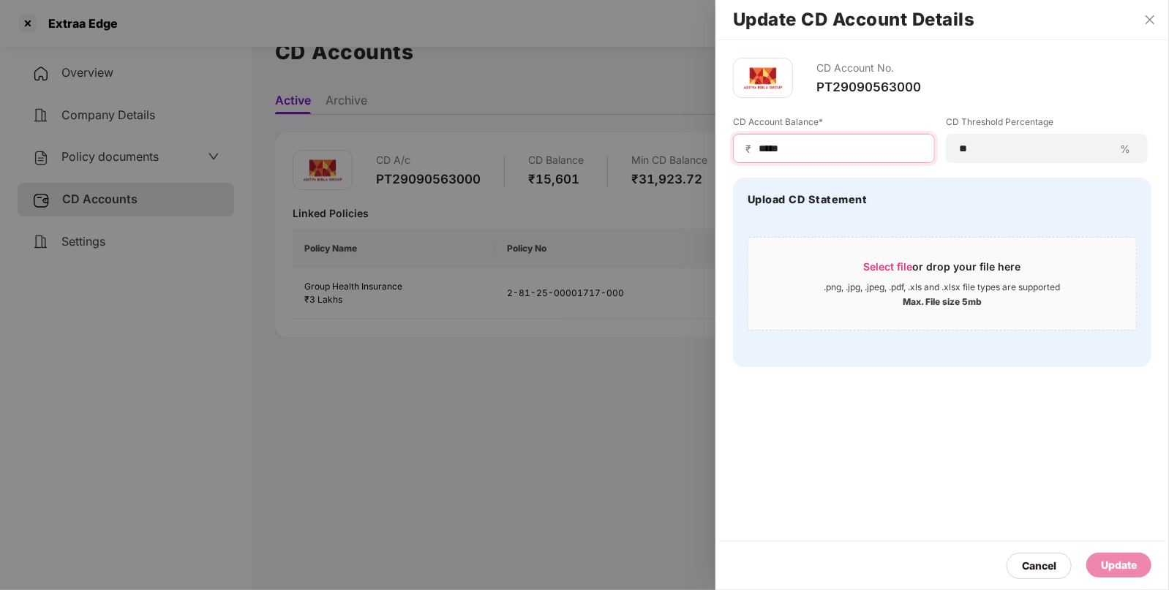
click at [845, 150] on input "*****" at bounding box center [839, 148] width 165 height 15
type input "*"
type input "*****"
click at [1123, 567] on div "Update" at bounding box center [1119, 565] width 36 height 16
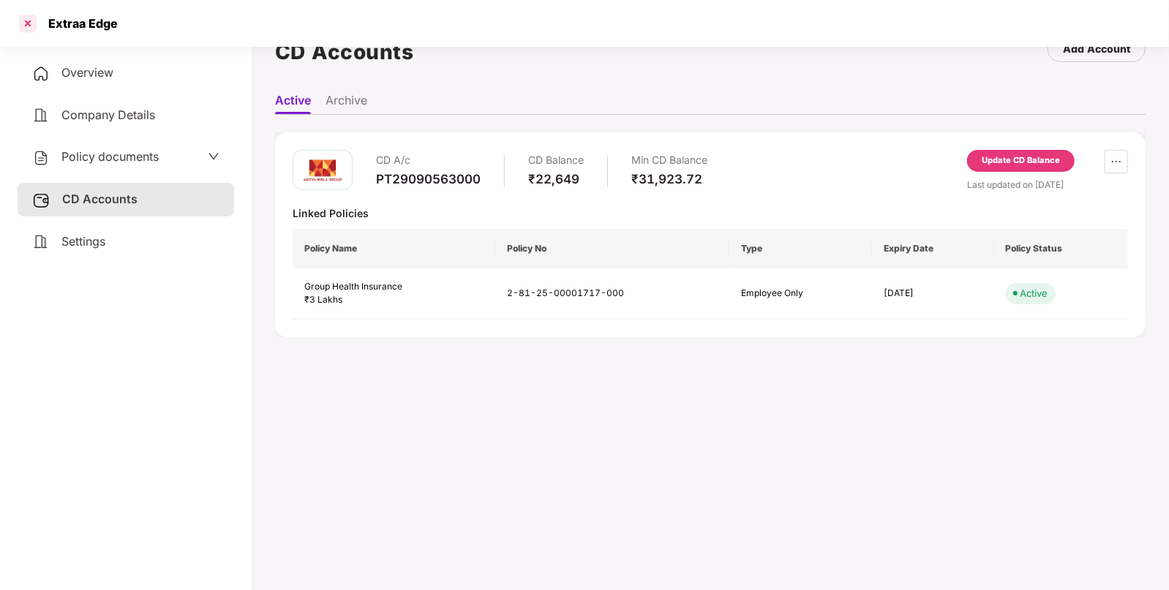
click at [26, 30] on div at bounding box center [27, 23] width 23 height 23
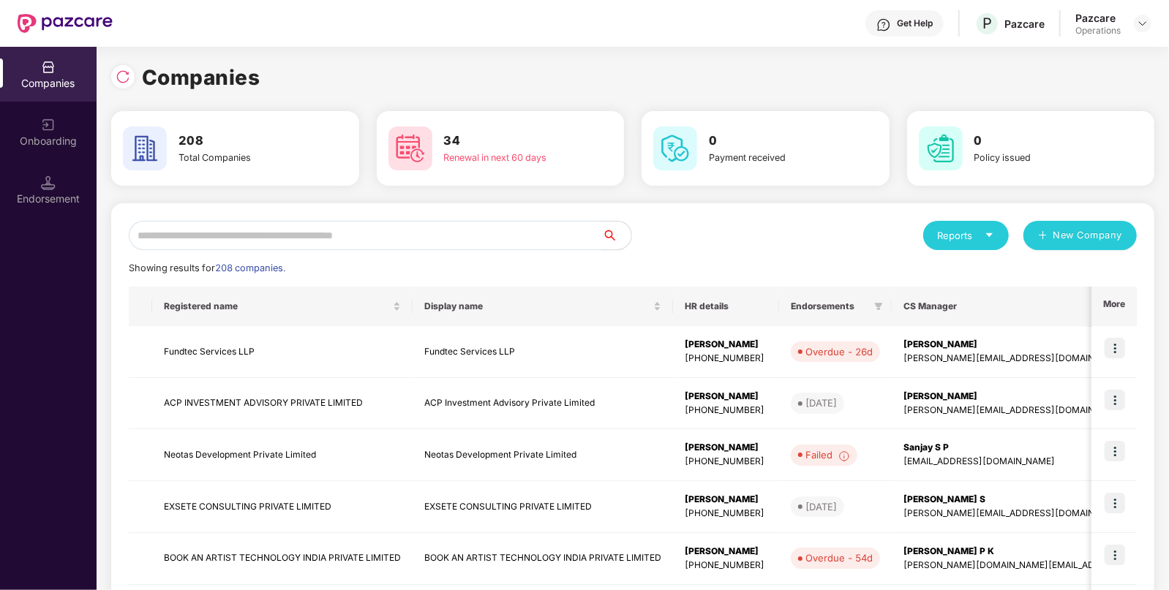
scroll to position [0, 0]
drag, startPoint x: 448, startPoint y: 231, endPoint x: 438, endPoint y: 241, distance: 14.0
click at [448, 231] on input "text" at bounding box center [365, 235] width 473 height 29
paste input "**********"
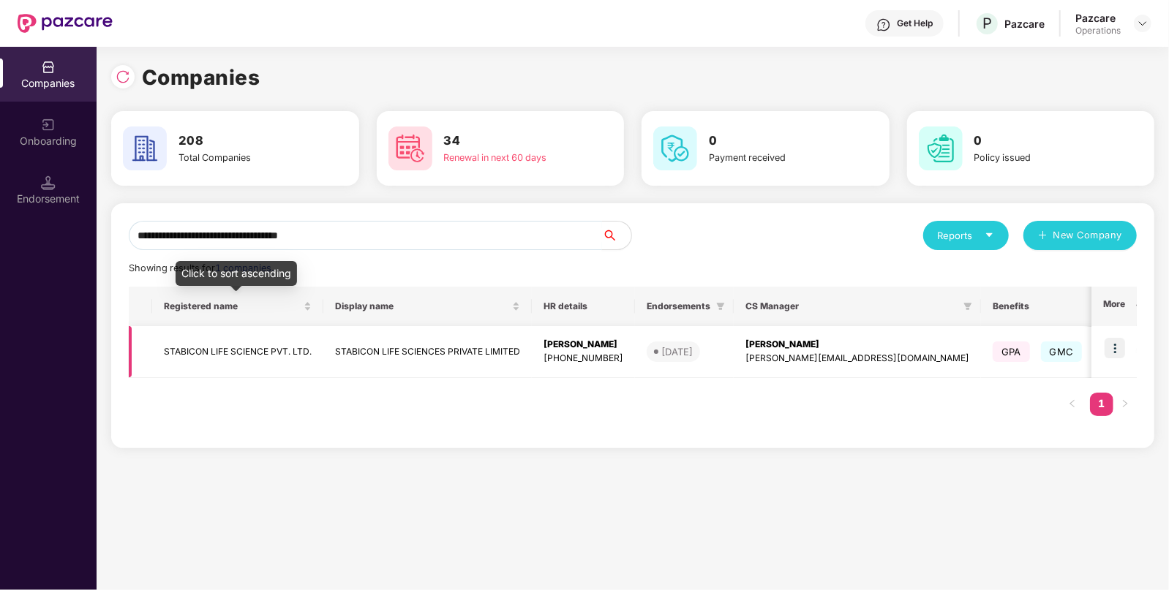
type input "**********"
click at [227, 347] on td "STABICON LIFE SCIENCE PVT. LTD." at bounding box center [237, 352] width 171 height 52
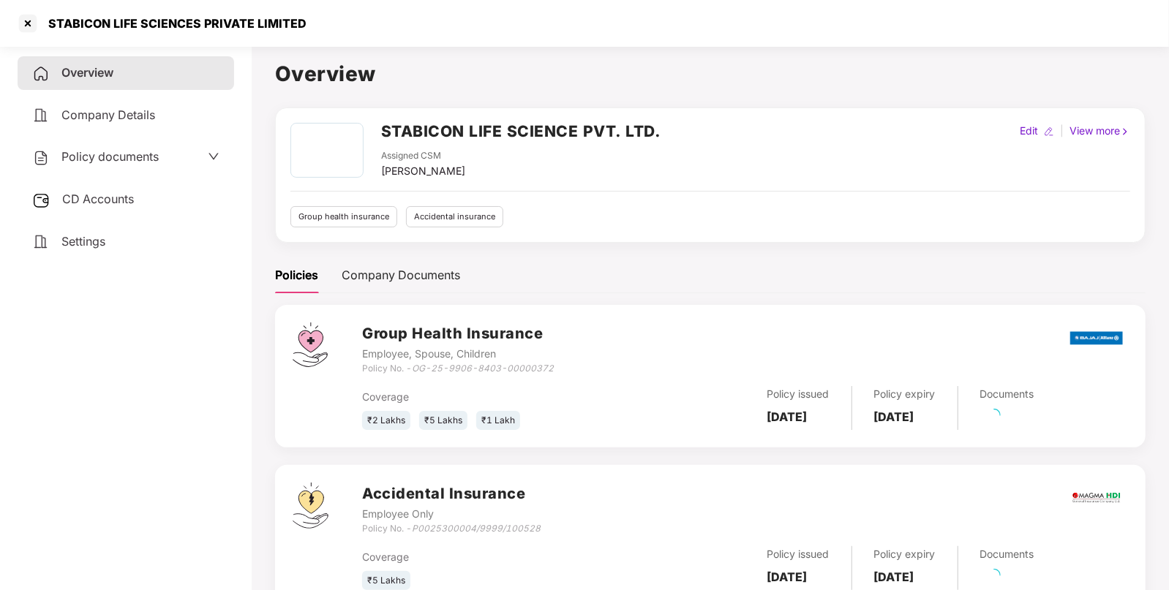
click at [143, 146] on div "Policy documents" at bounding box center [126, 157] width 217 height 34
click at [141, 152] on span "Policy documents" at bounding box center [109, 156] width 97 height 15
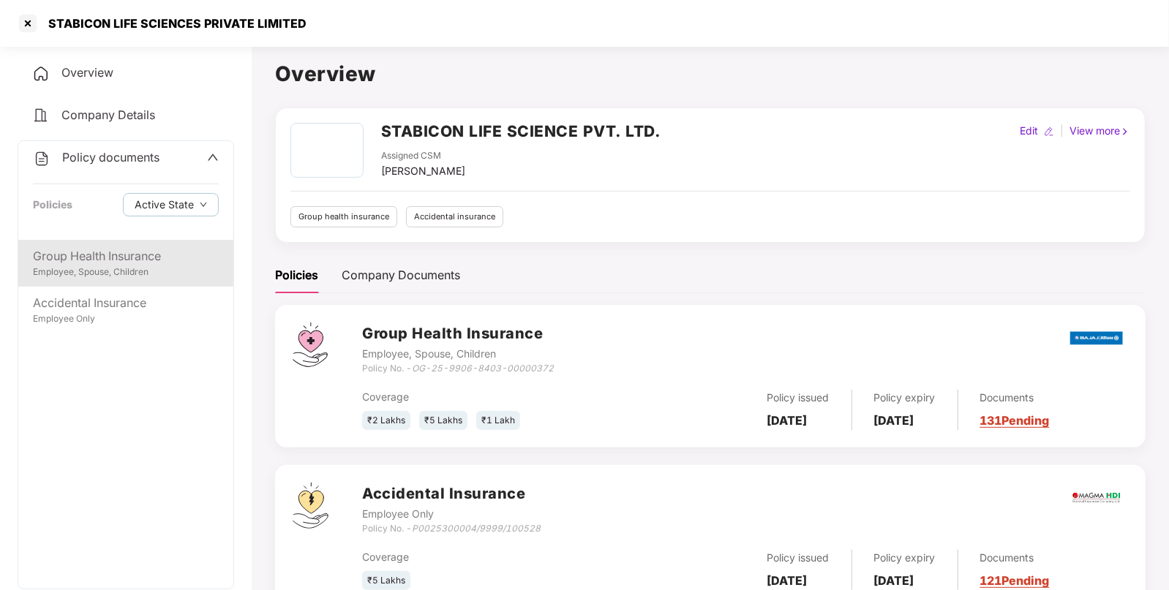
click at [140, 246] on div "Group Health Insurance Employee, Spouse, Children" at bounding box center [125, 263] width 215 height 47
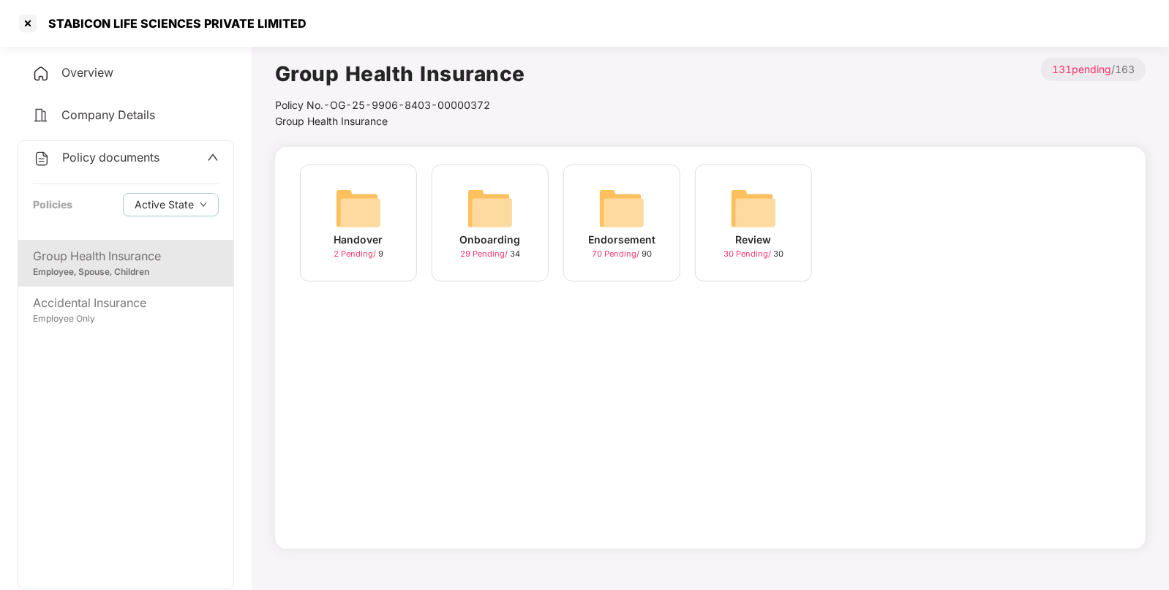
click at [620, 224] on img at bounding box center [621, 208] width 47 height 47
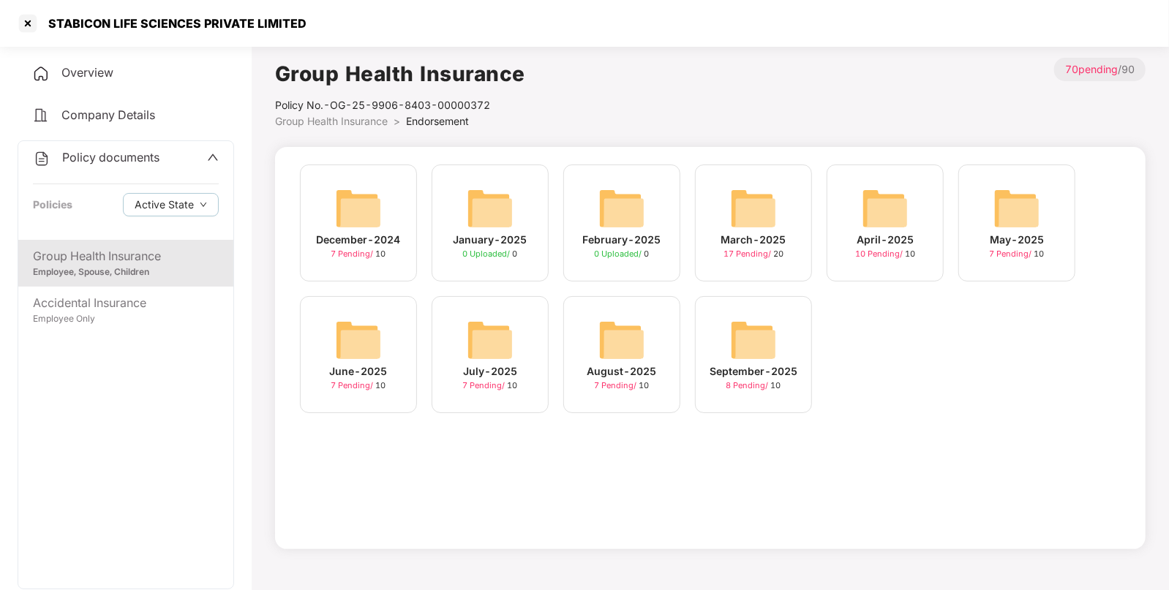
click at [743, 369] on div "September-2025" at bounding box center [754, 372] width 88 height 16
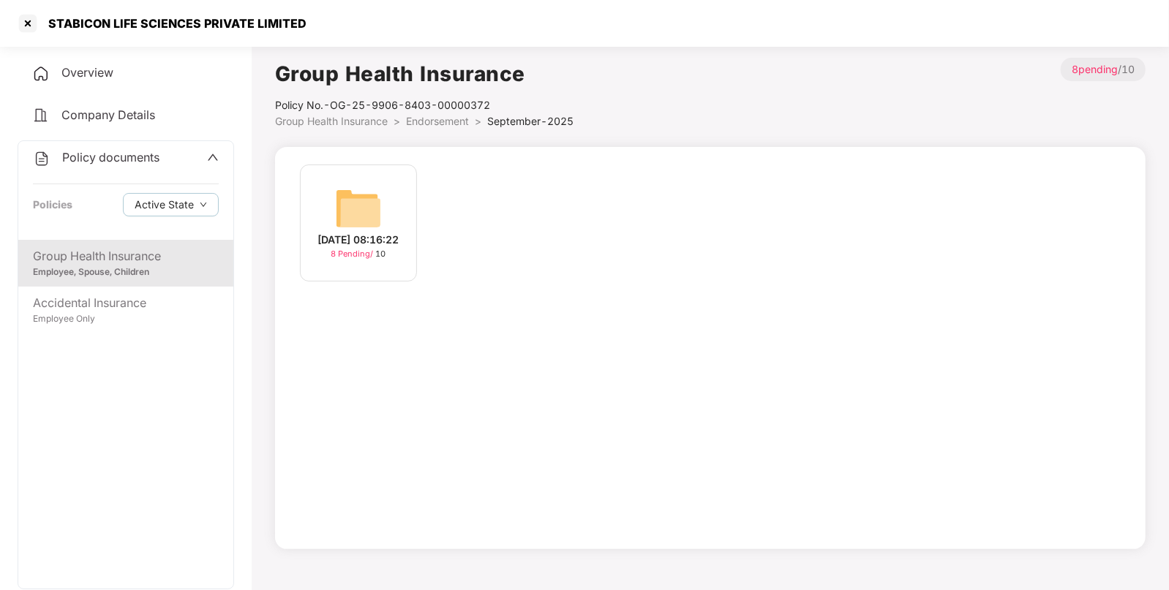
click at [358, 200] on img at bounding box center [358, 208] width 47 height 47
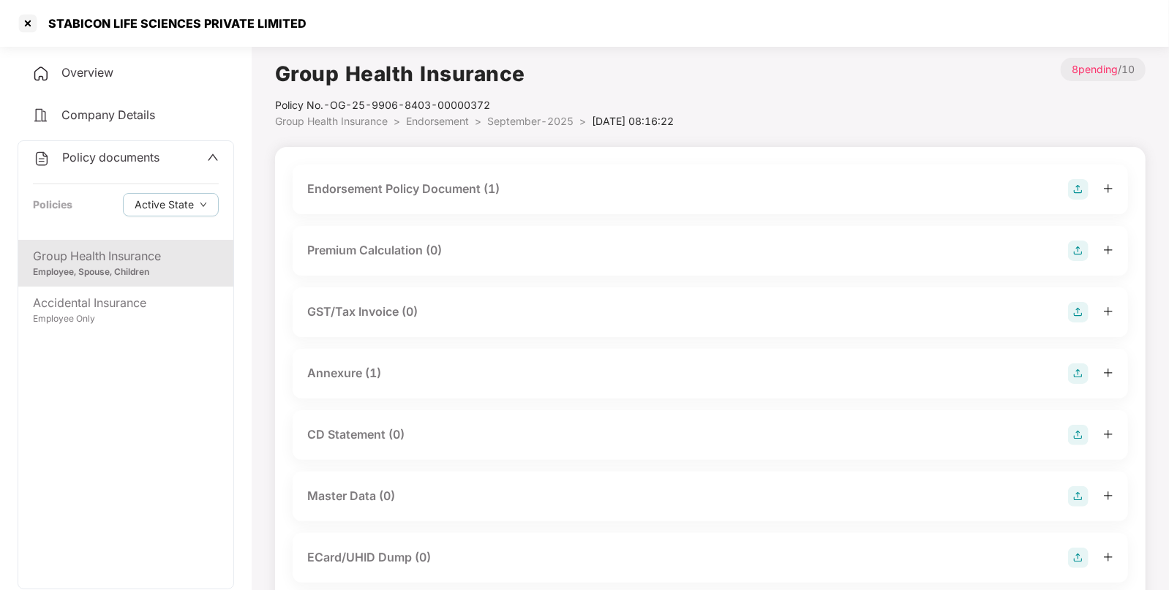
click at [1081, 186] on img at bounding box center [1078, 189] width 20 height 20
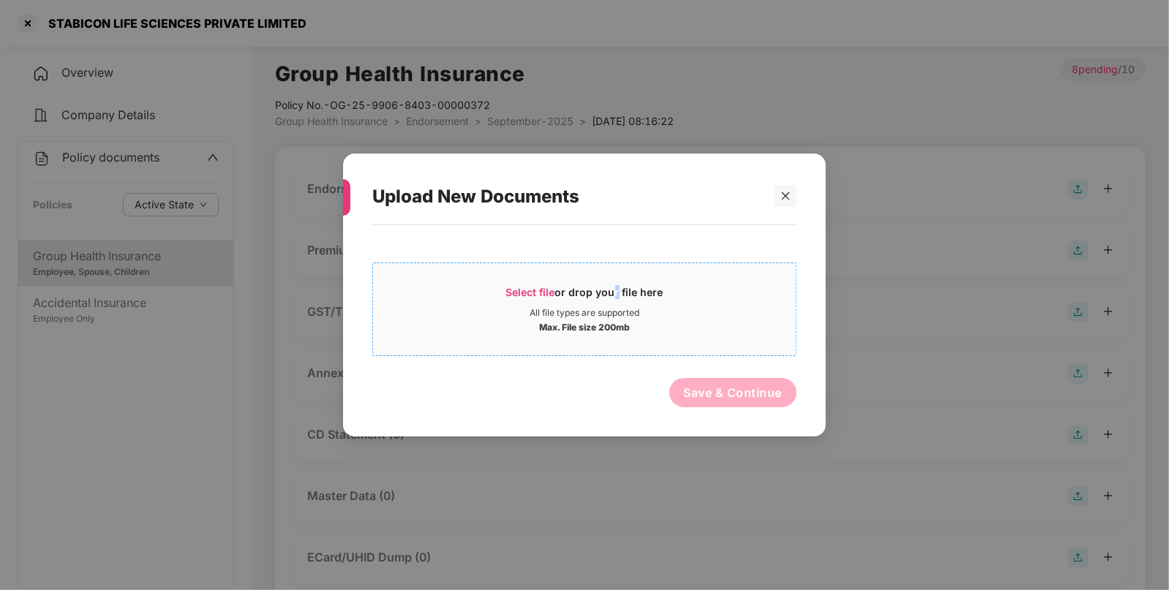
click at [612, 300] on div "Select file or drop your file here" at bounding box center [584, 296] width 157 height 22
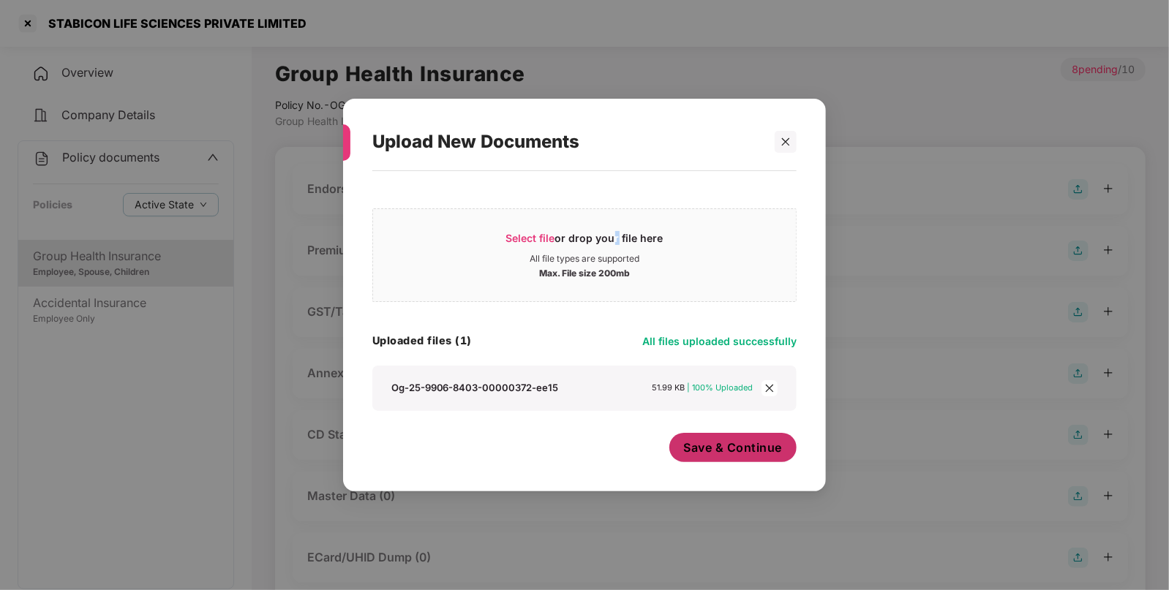
click at [732, 457] on button "Save & Continue" at bounding box center [733, 447] width 128 height 29
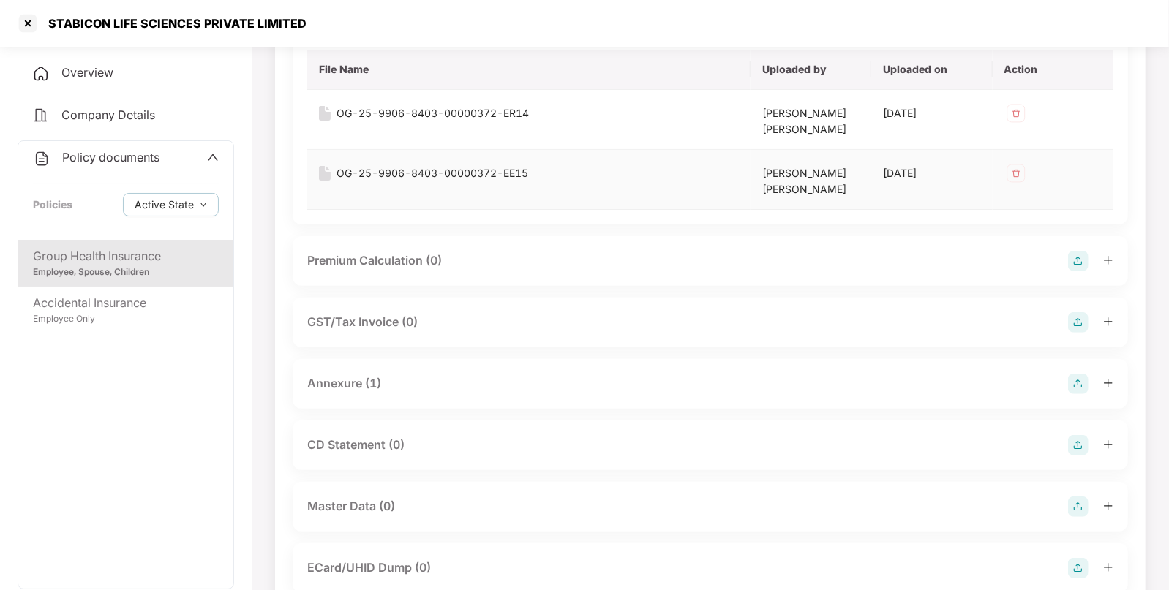
scroll to position [175, 0]
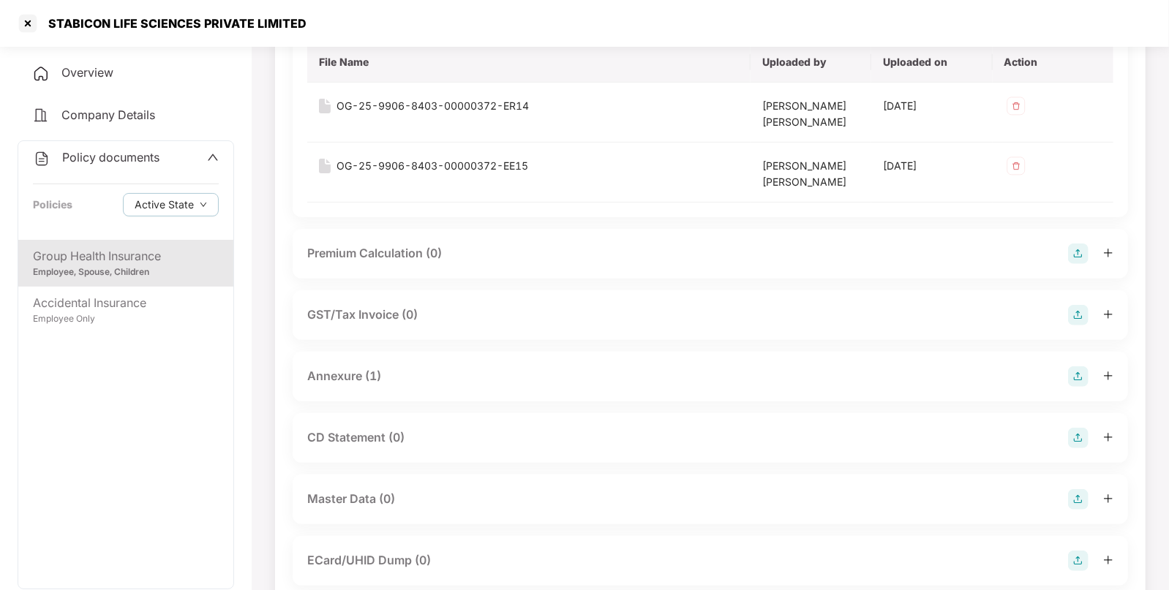
click at [1073, 373] on img at bounding box center [1078, 377] width 20 height 20
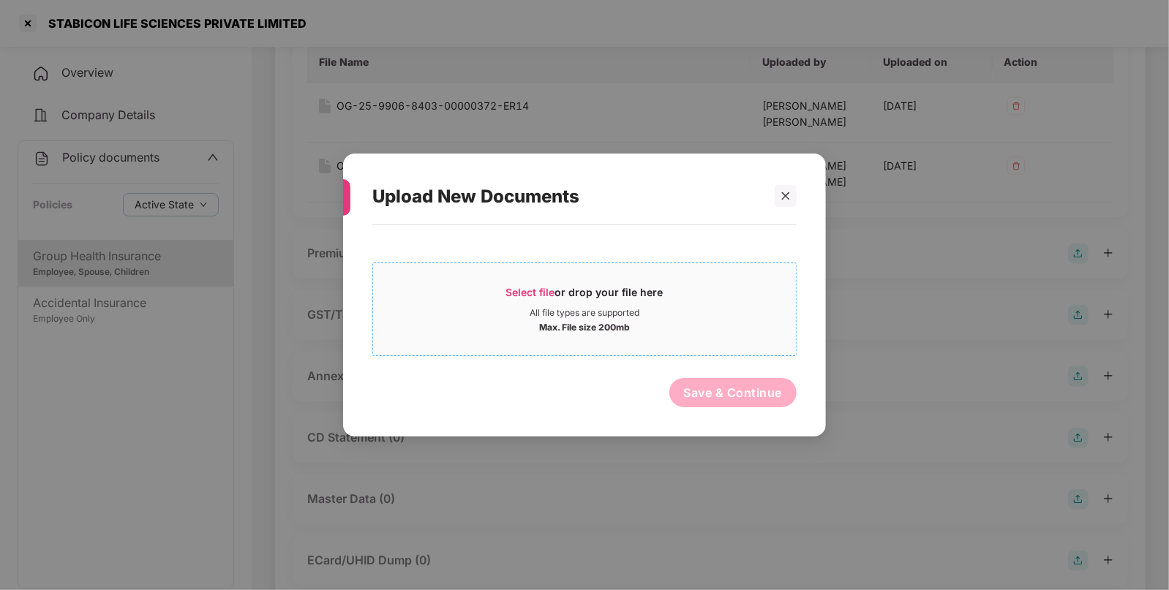
click at [682, 318] on div "All file types are supported" at bounding box center [584, 313] width 423 height 12
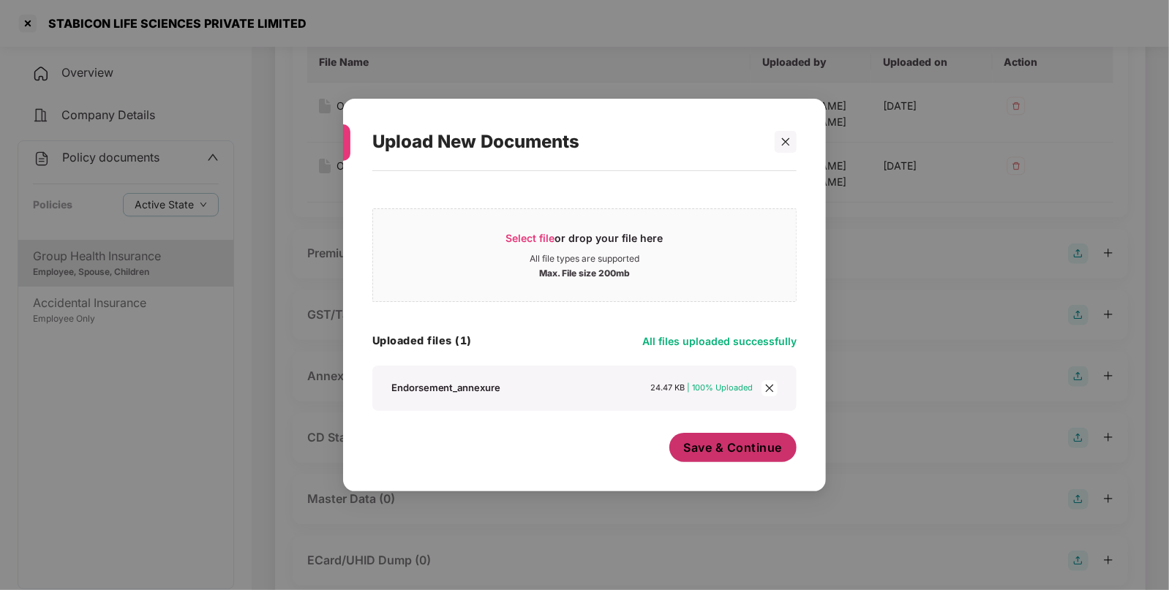
click at [732, 457] on button "Save & Continue" at bounding box center [733, 447] width 128 height 29
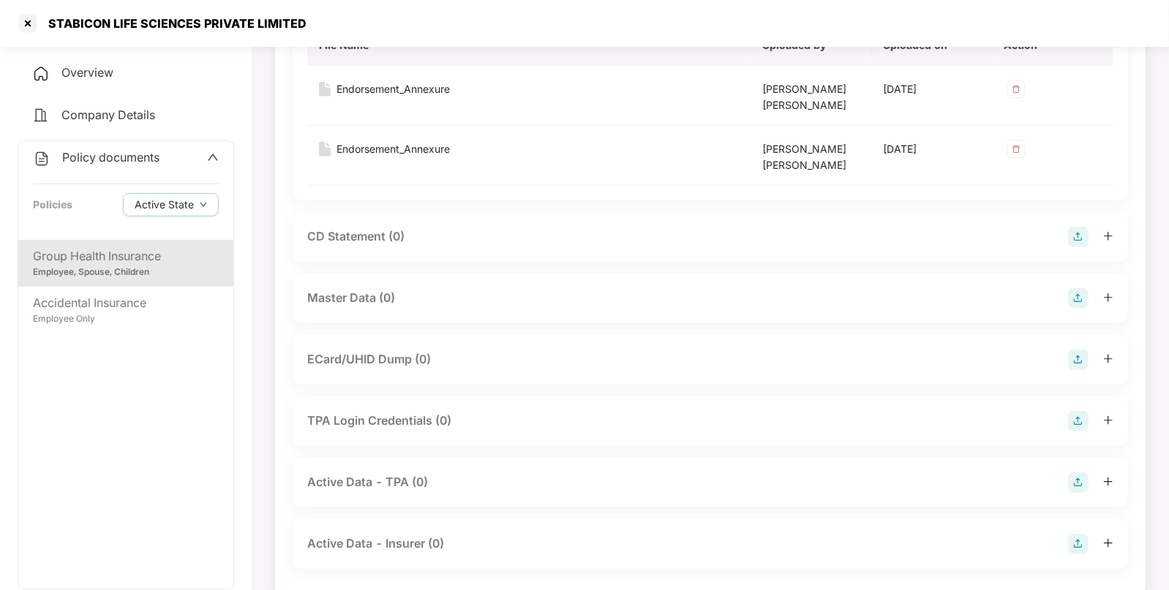
scroll to position [557, 0]
click at [1078, 289] on img at bounding box center [1078, 295] width 20 height 20
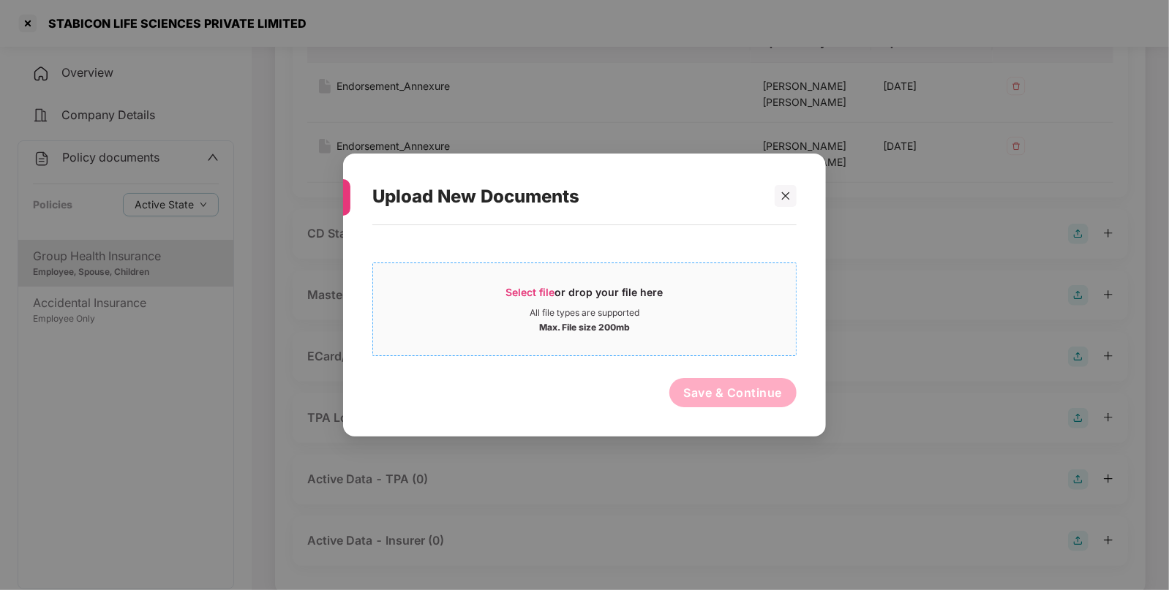
click at [626, 291] on div "Select file or drop your file here" at bounding box center [584, 296] width 157 height 22
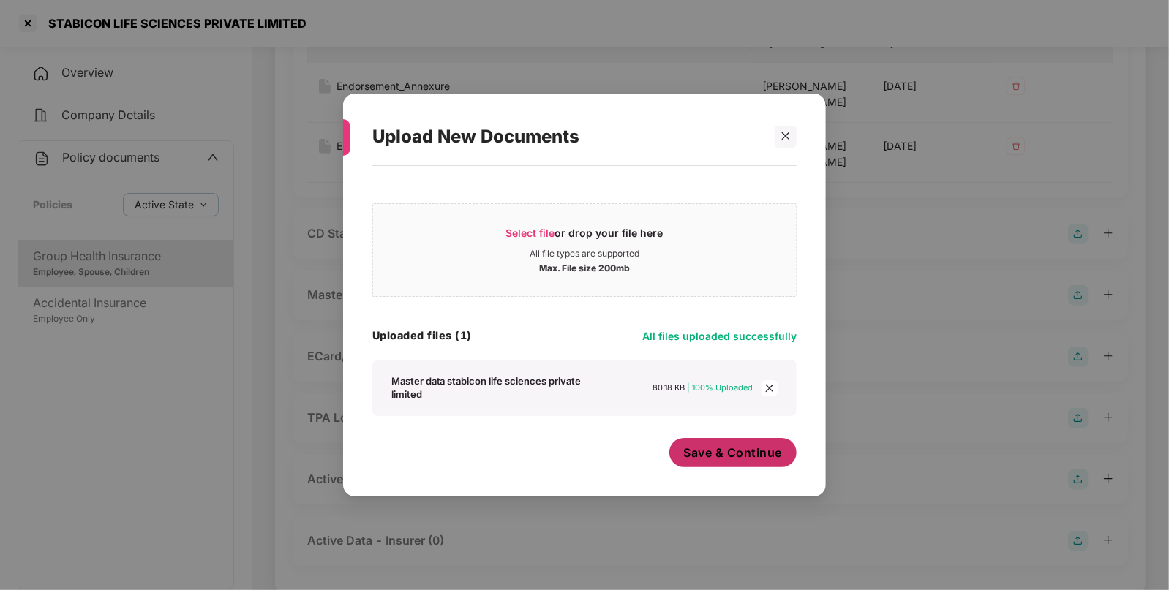
click at [721, 456] on span "Save & Continue" at bounding box center [733, 453] width 99 height 16
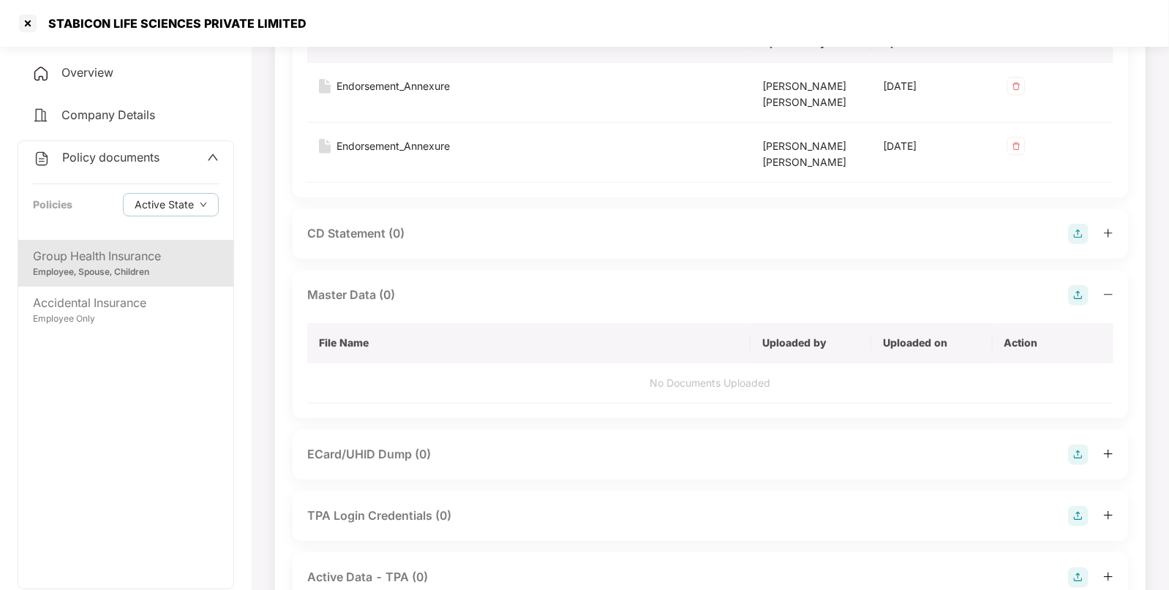
click at [181, 163] on div "Policy documents" at bounding box center [126, 158] width 186 height 19
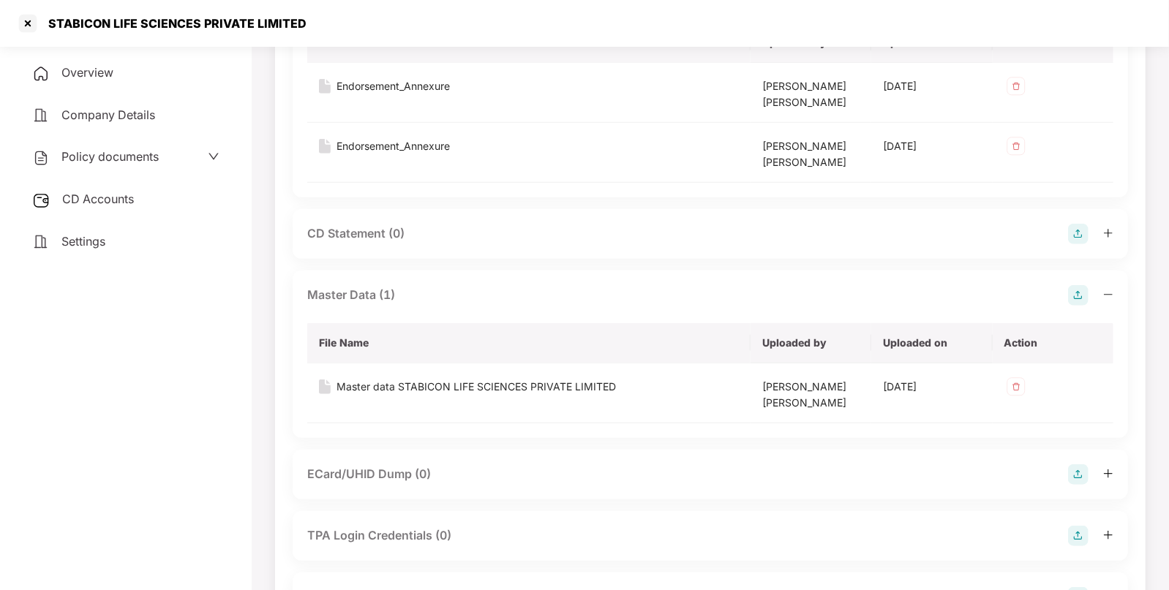
click at [157, 191] on div "CD Accounts" at bounding box center [126, 200] width 217 height 34
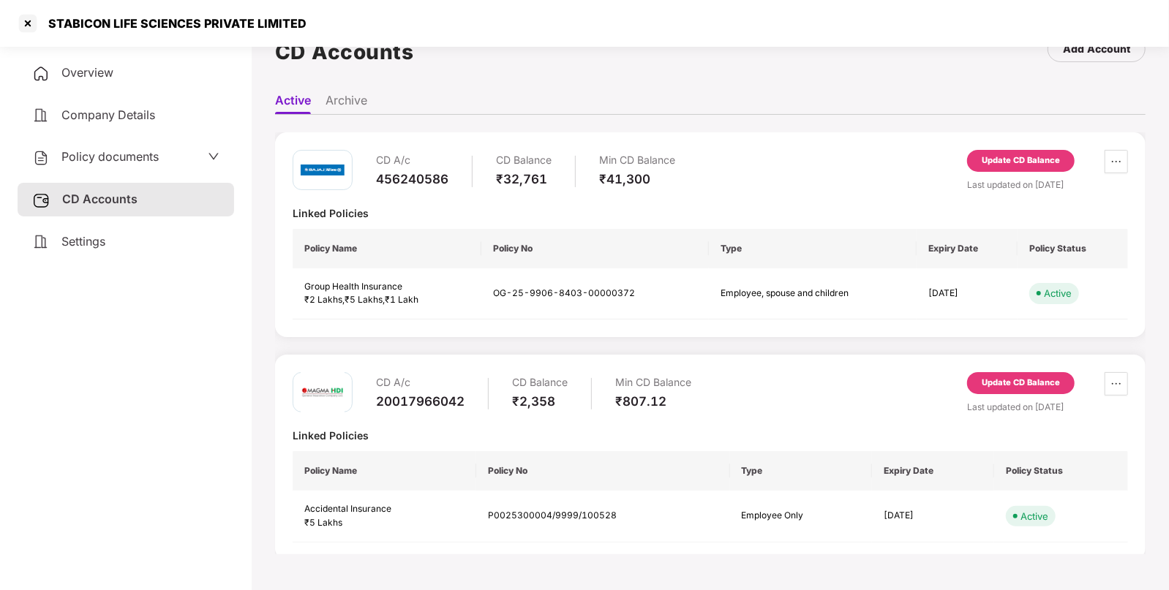
click at [1040, 157] on div "Update CD Balance" at bounding box center [1021, 160] width 78 height 13
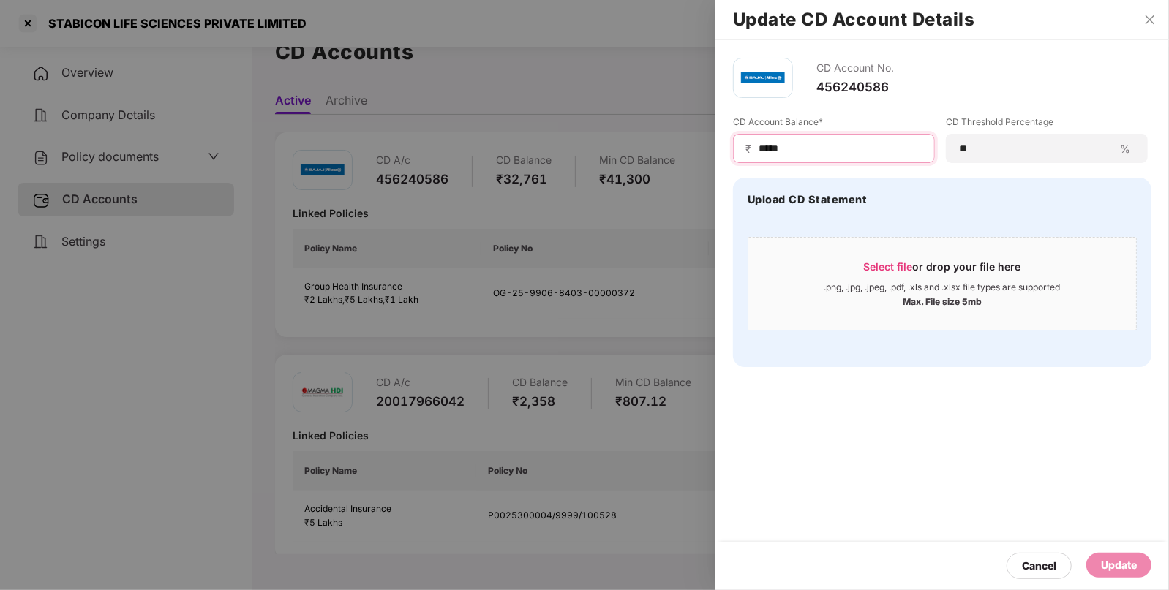
click at [811, 147] on input "*****" at bounding box center [839, 148] width 165 height 15
type input "*"
type input "****"
click at [1127, 568] on div "Update" at bounding box center [1119, 565] width 36 height 16
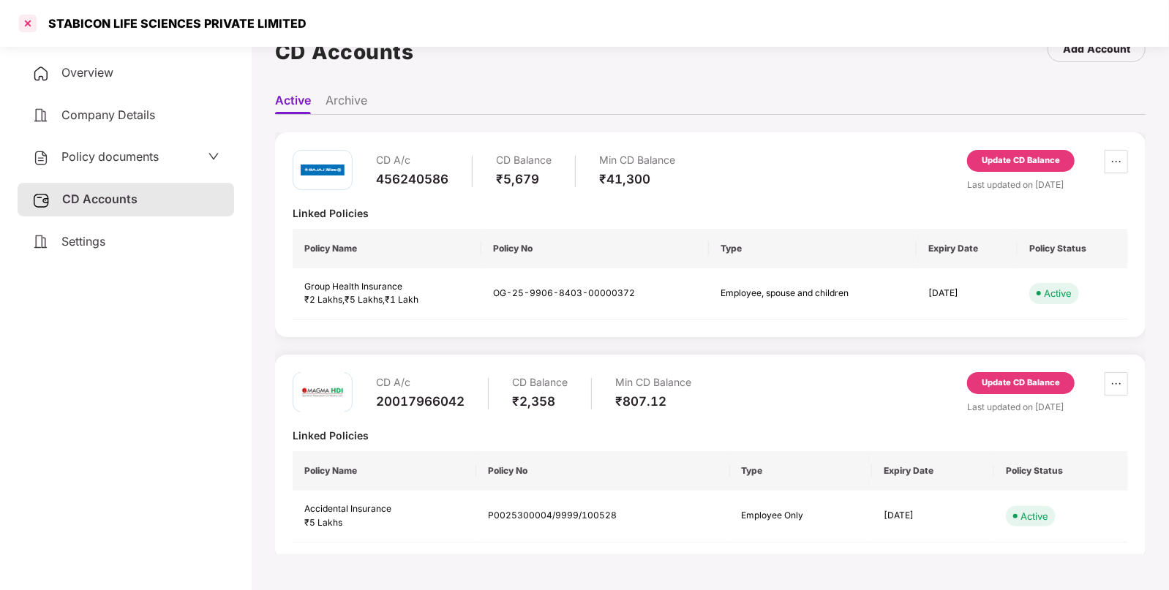
click at [25, 22] on div at bounding box center [27, 23] width 23 height 23
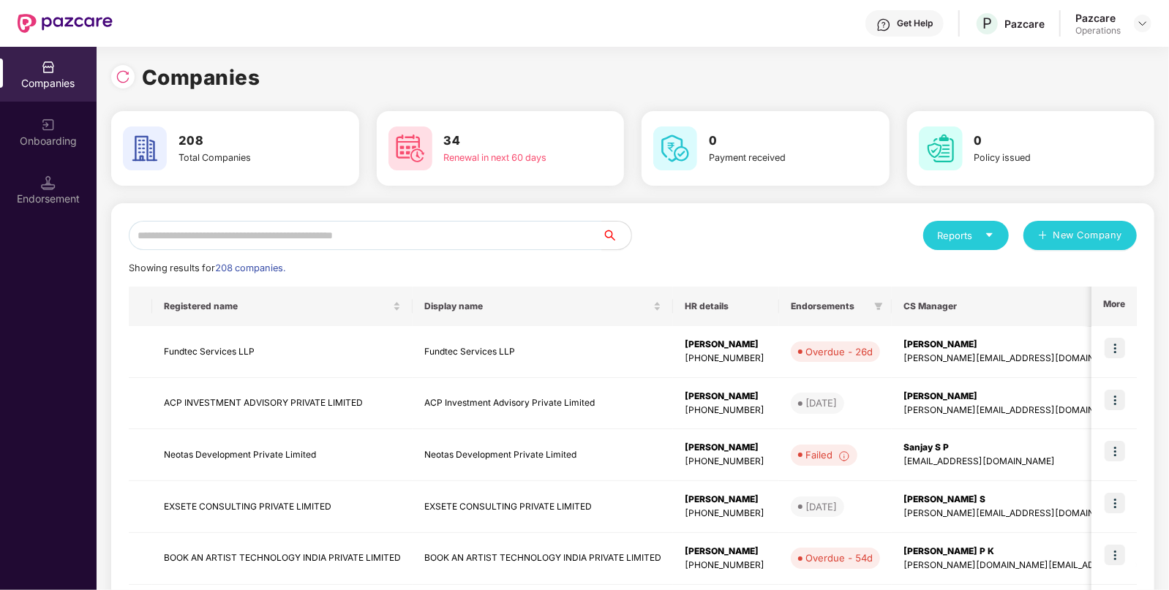
scroll to position [0, 0]
click at [394, 255] on div "Reports New Company Showing results for 208 companies. Registered name Display …" at bounding box center [633, 558] width 1008 height 675
click at [416, 236] on input "text" at bounding box center [365, 235] width 473 height 29
paste input "**********"
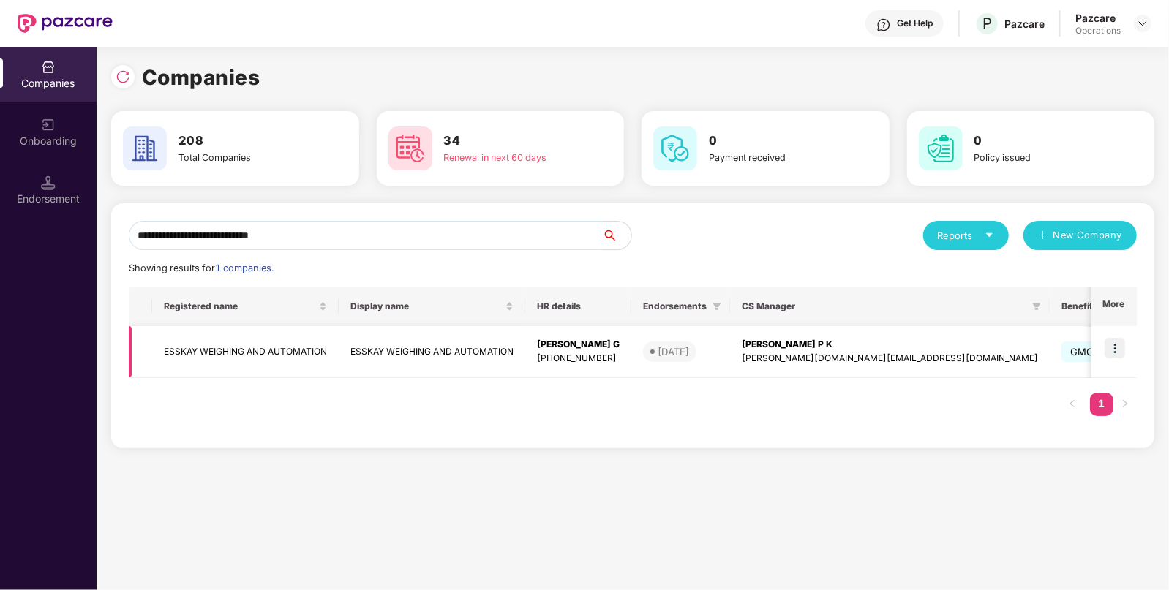
type input "**********"
click at [1119, 351] on img at bounding box center [1115, 348] width 20 height 20
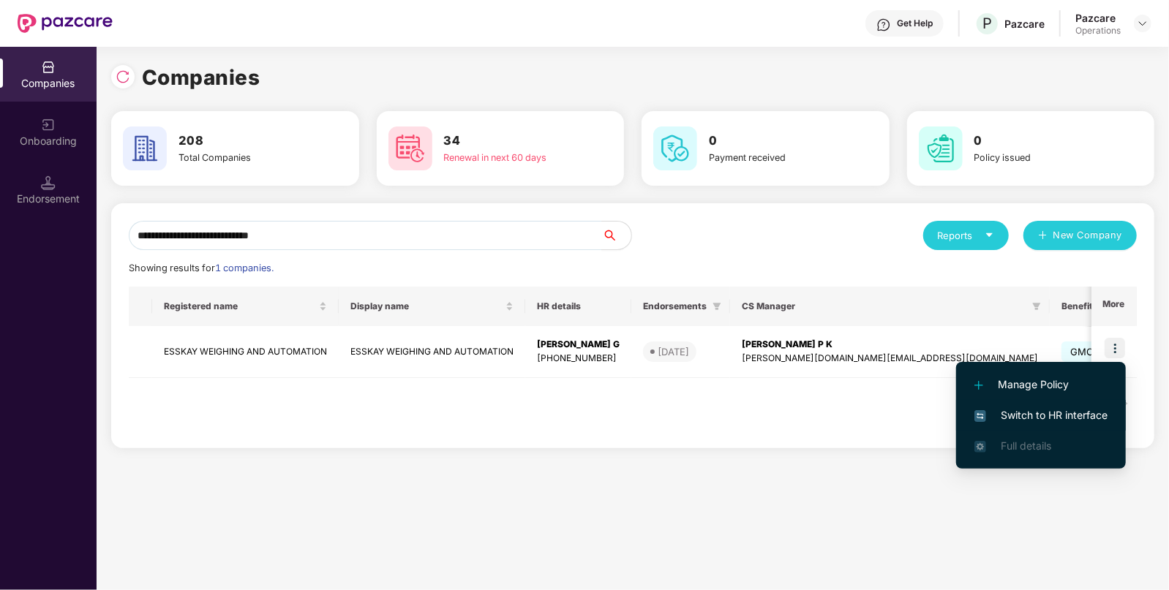
click at [1040, 428] on li "Switch to HR interface" at bounding box center [1041, 415] width 170 height 31
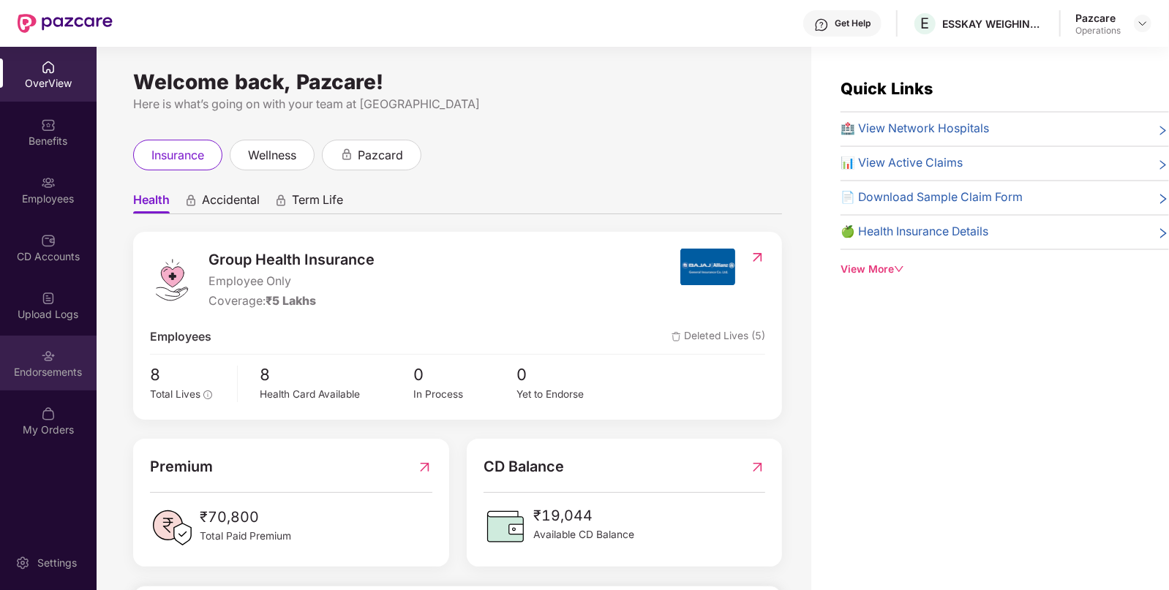
click at [62, 373] on div "Endorsements" at bounding box center [48, 372] width 97 height 15
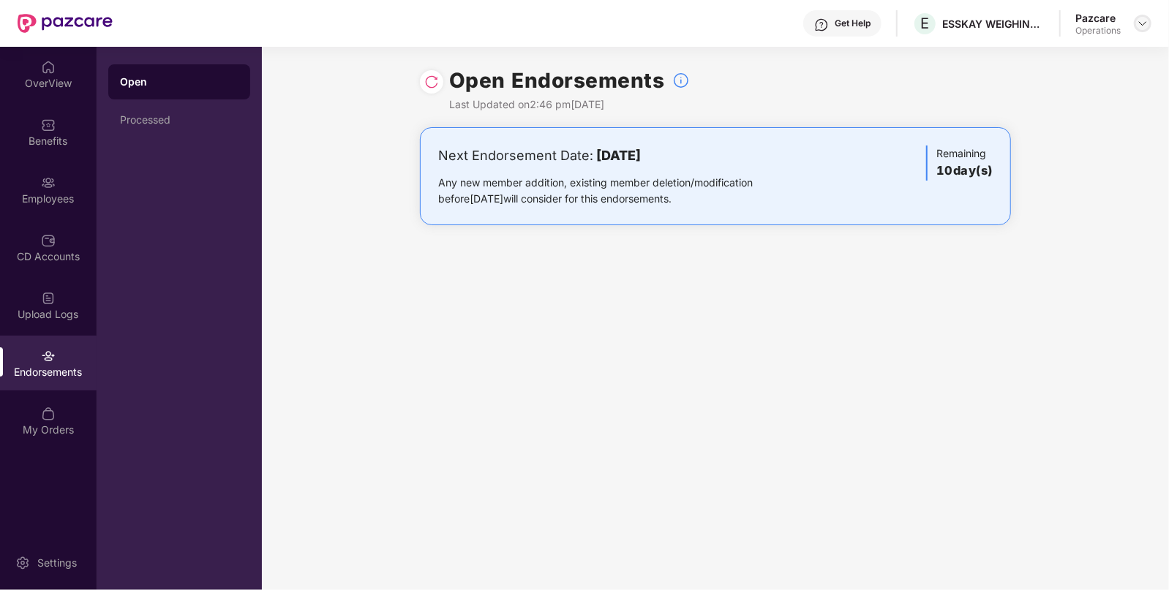
click at [1137, 20] on div at bounding box center [1143, 24] width 18 height 18
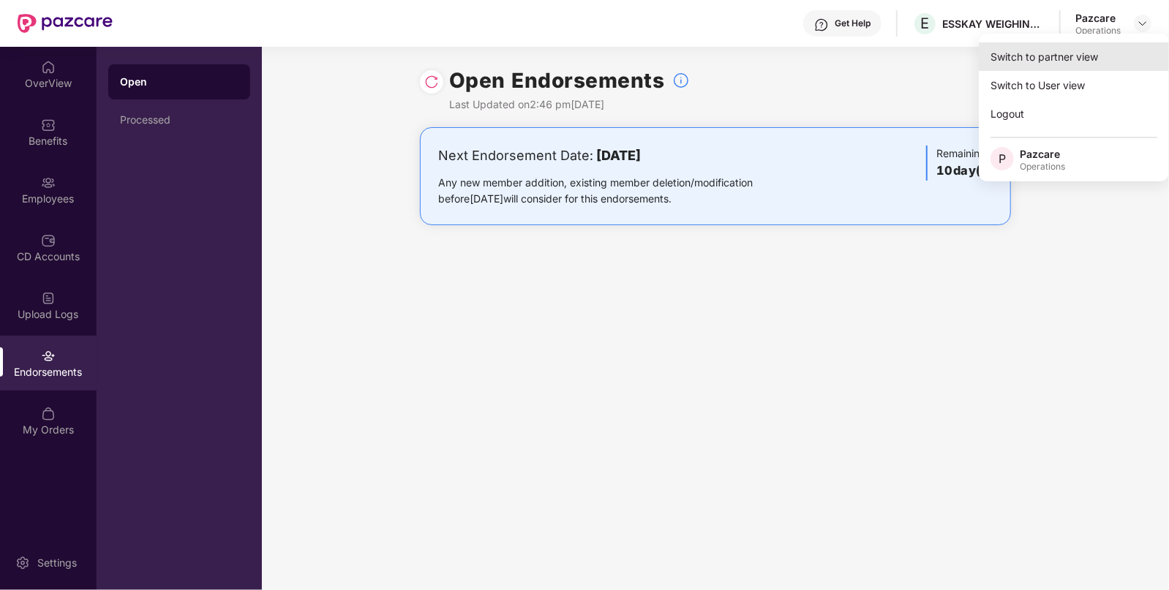
click at [1052, 62] on div "Switch to partner view" at bounding box center [1074, 56] width 190 height 29
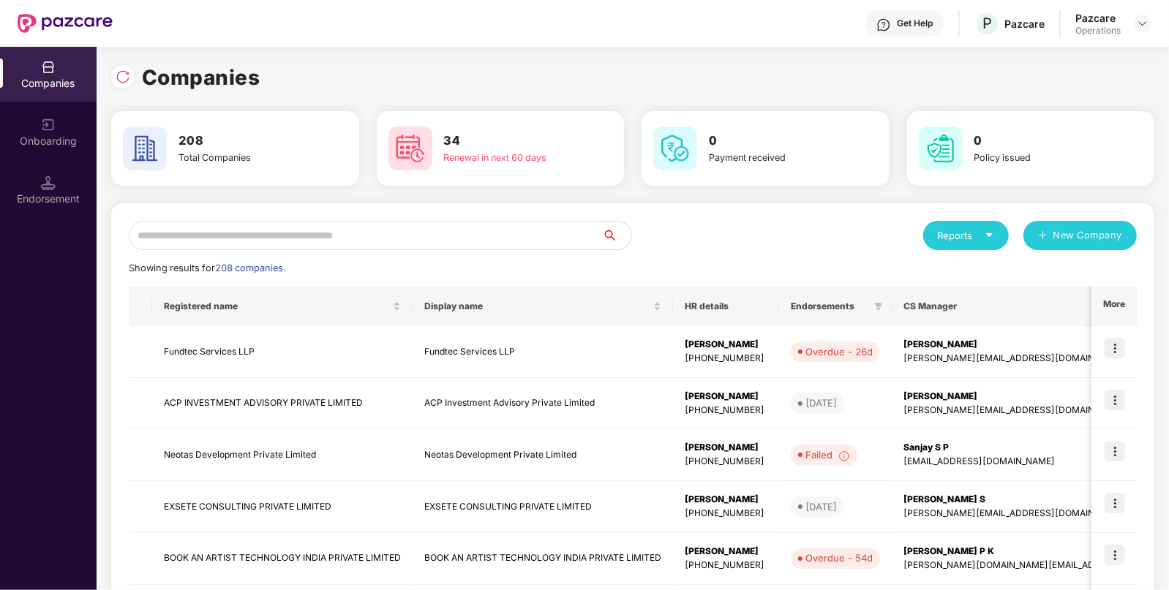
click at [468, 247] on input "text" at bounding box center [365, 235] width 473 height 29
paste input "**********"
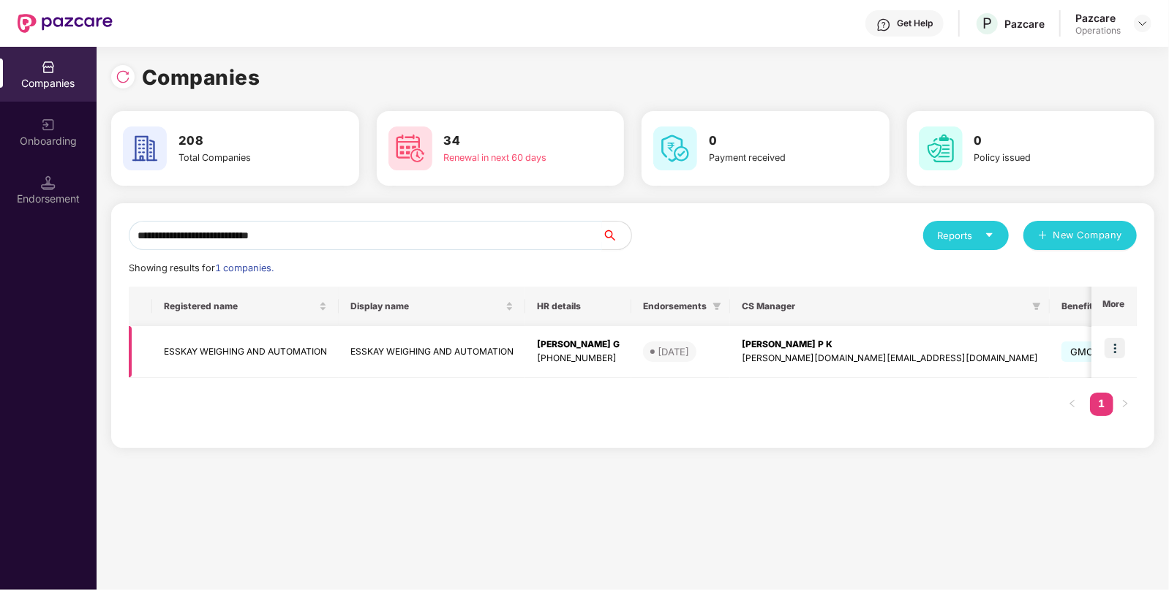
type input "**********"
click at [293, 350] on td "ESSKAY WEIGHING AND AUTOMATION" at bounding box center [245, 352] width 187 height 52
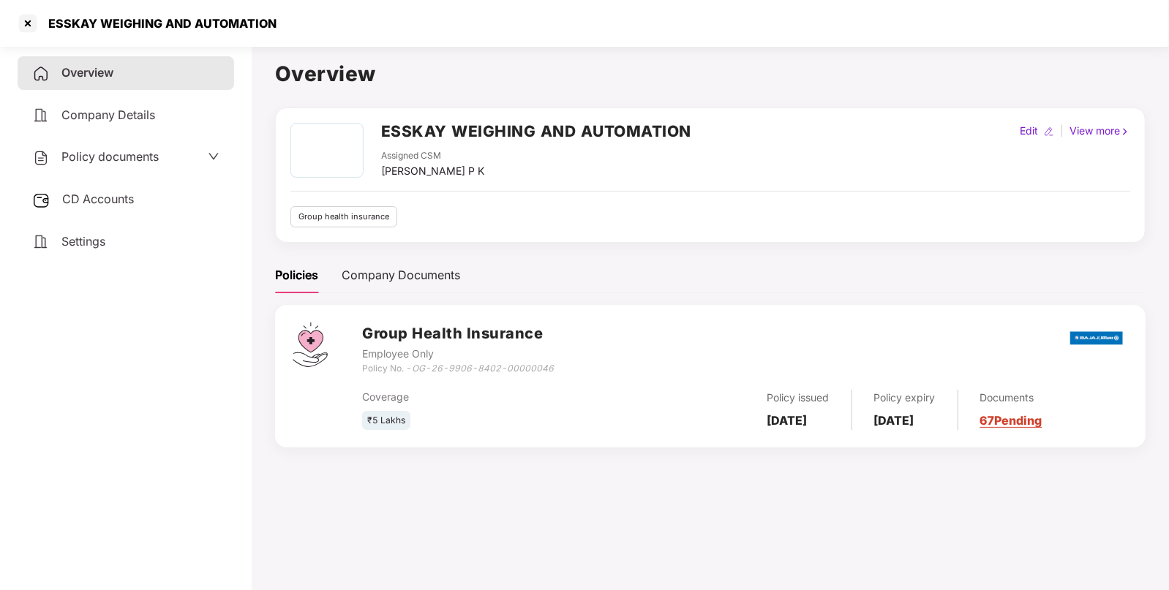
click at [179, 168] on div "Policy documents" at bounding box center [126, 157] width 217 height 34
drag, startPoint x: 183, startPoint y: 165, endPoint x: 190, endPoint y: 159, distance: 9.4
click at [184, 163] on div "Policy documents" at bounding box center [125, 157] width 187 height 19
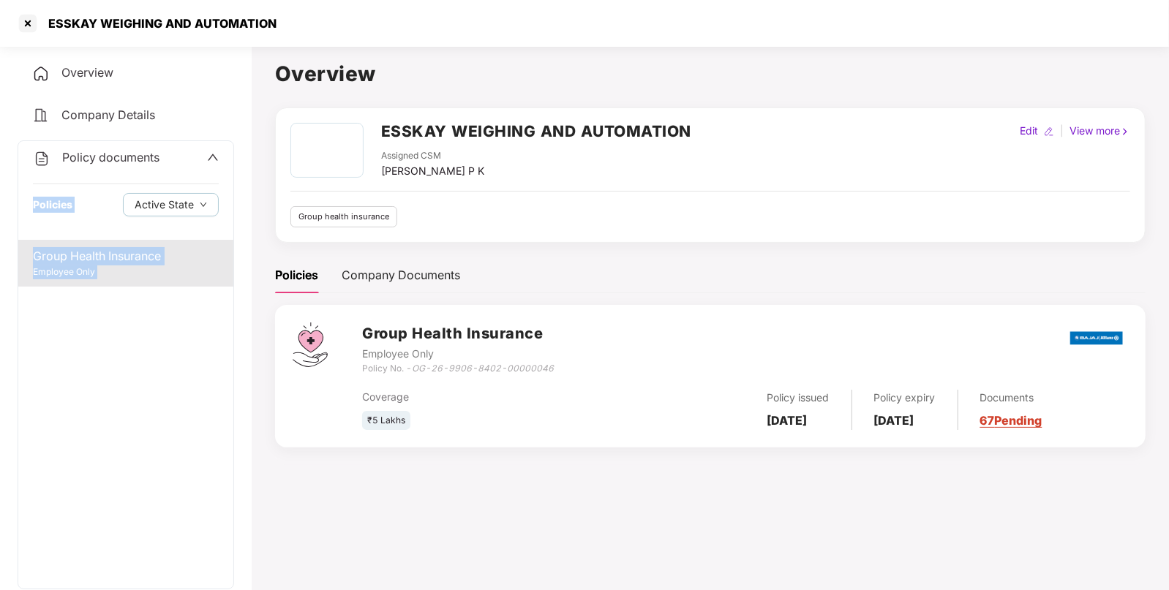
click at [108, 271] on div "Employee Only" at bounding box center [126, 273] width 186 height 14
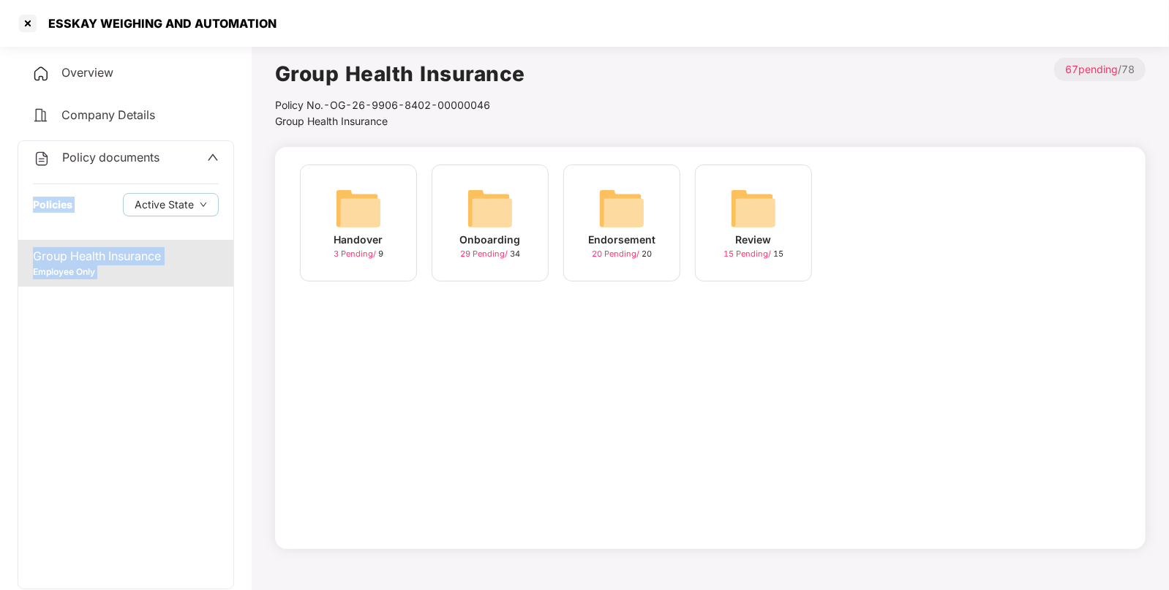
click at [621, 203] on img at bounding box center [621, 208] width 47 height 47
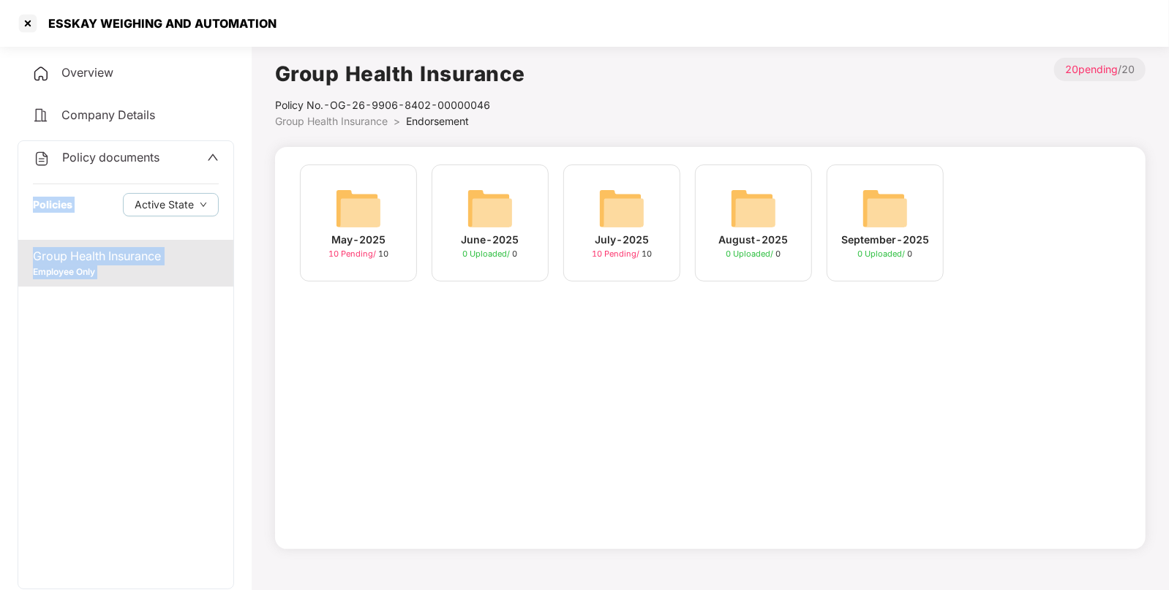
click at [626, 211] on img at bounding box center [621, 208] width 47 height 47
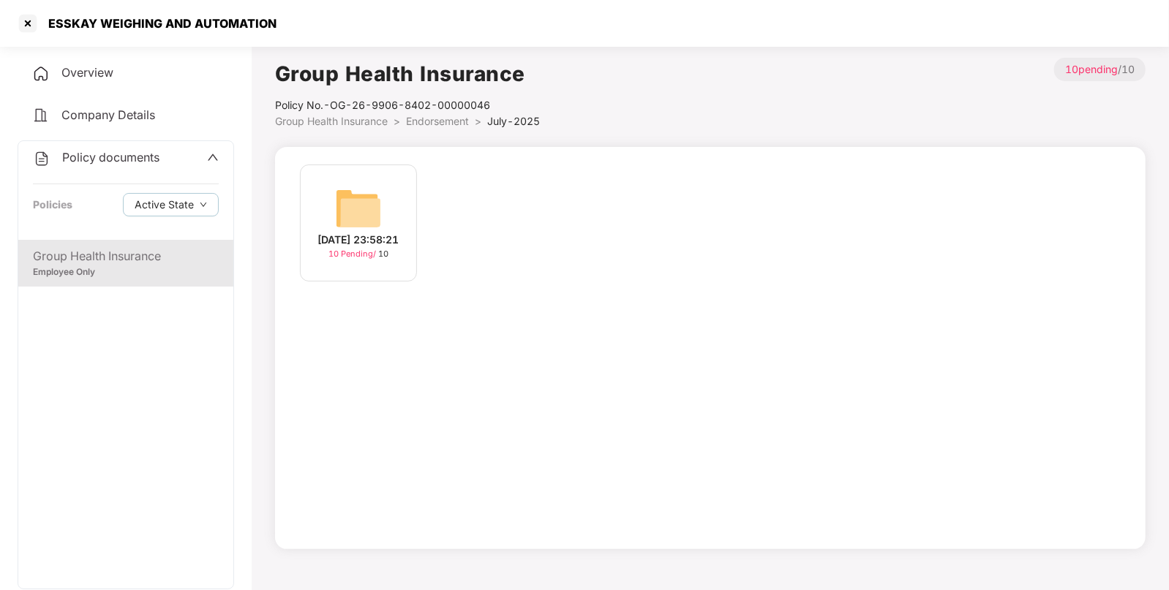
click at [383, 207] on div "[DATE] 23:58:21 10 Pending / 10" at bounding box center [358, 223] width 117 height 117
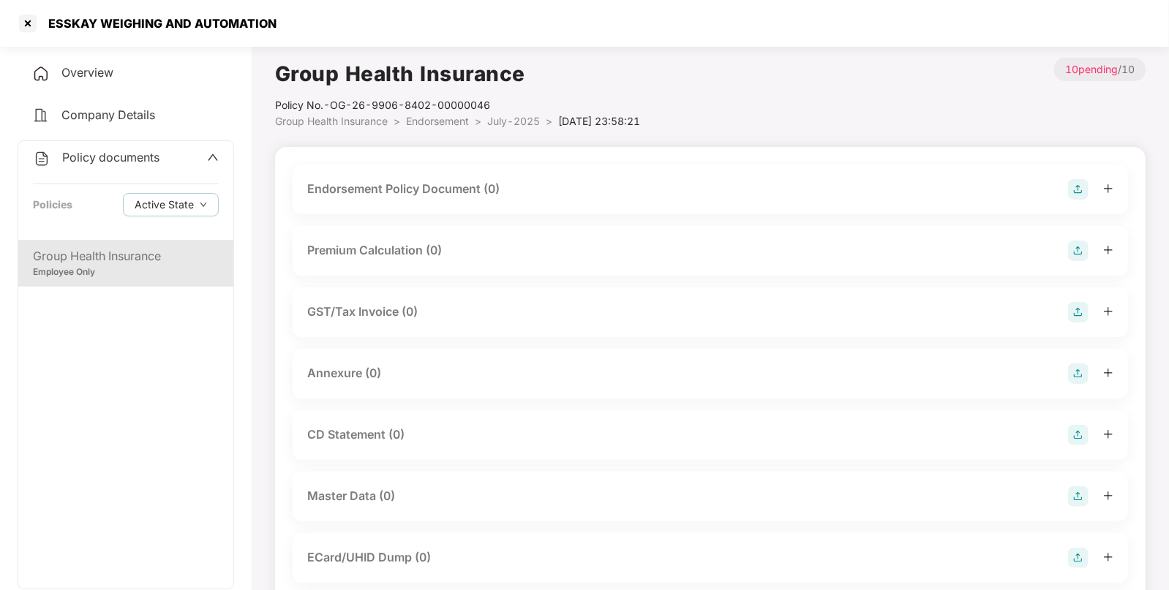
click at [1076, 194] on img at bounding box center [1078, 189] width 20 height 20
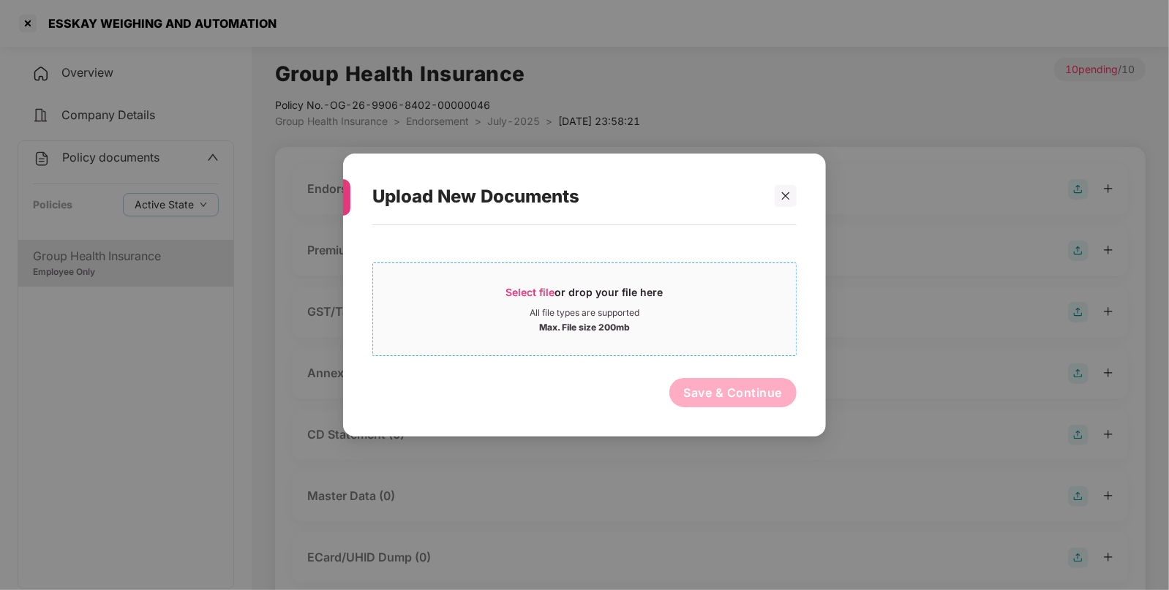
click at [653, 326] on div "Max. File size 200mb" at bounding box center [584, 326] width 423 height 15
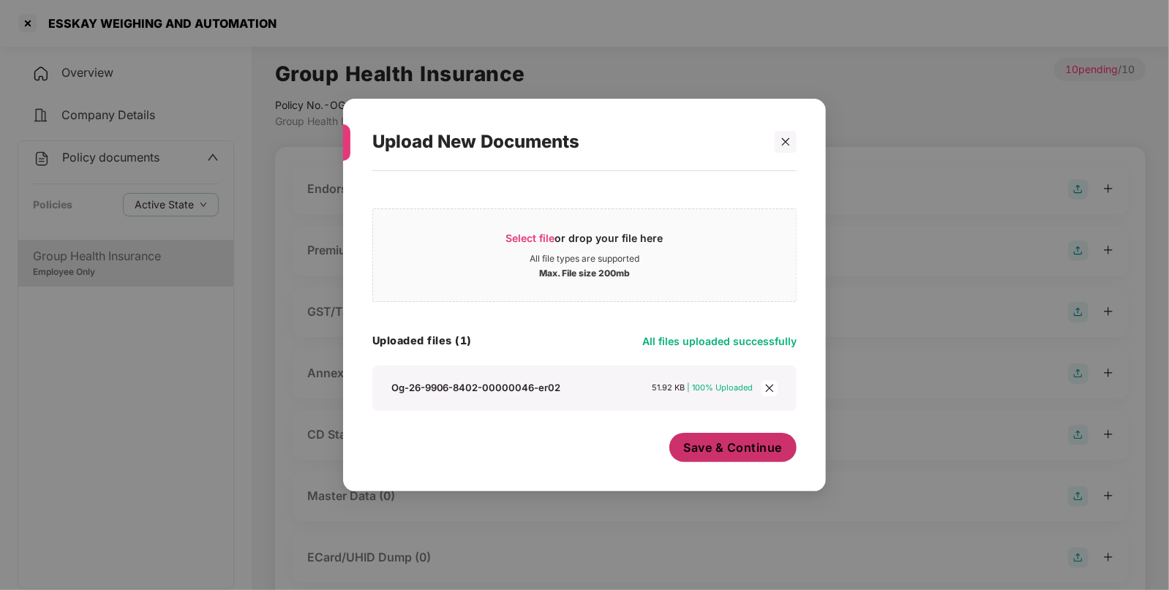
click at [721, 443] on span "Save & Continue" at bounding box center [733, 448] width 99 height 16
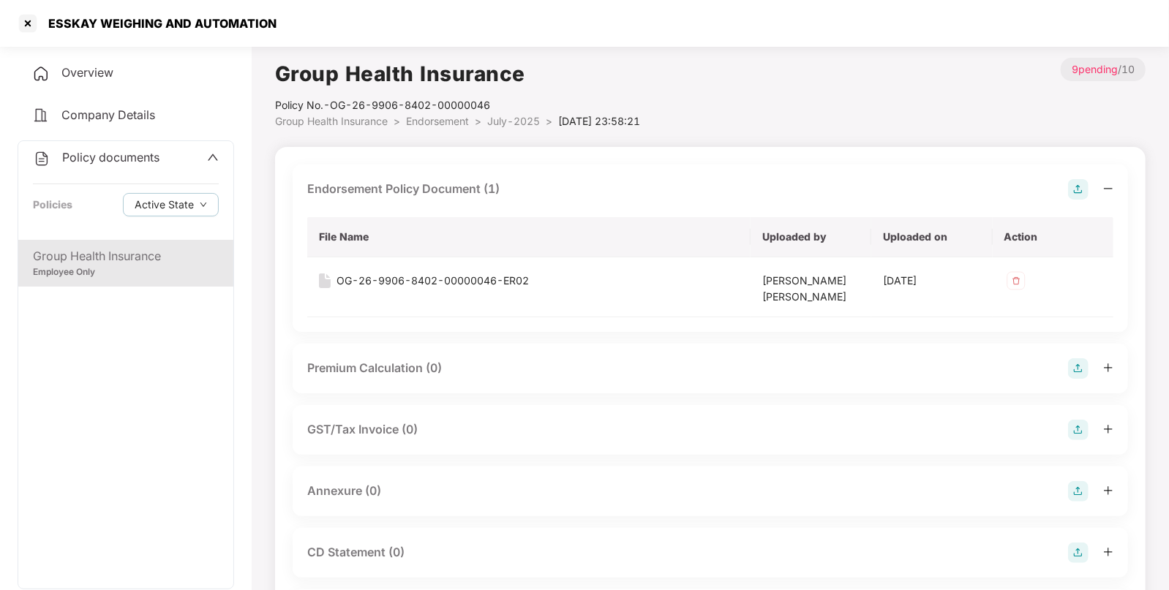
click at [1075, 487] on img at bounding box center [1078, 491] width 20 height 20
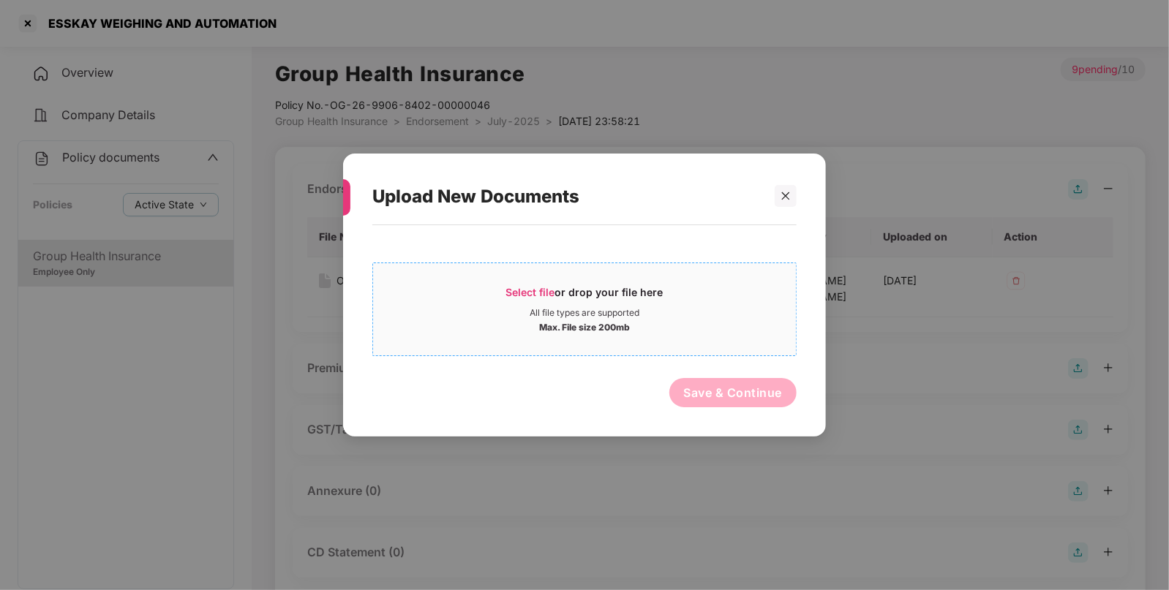
click at [641, 324] on div "Max. File size 200mb" at bounding box center [584, 326] width 423 height 15
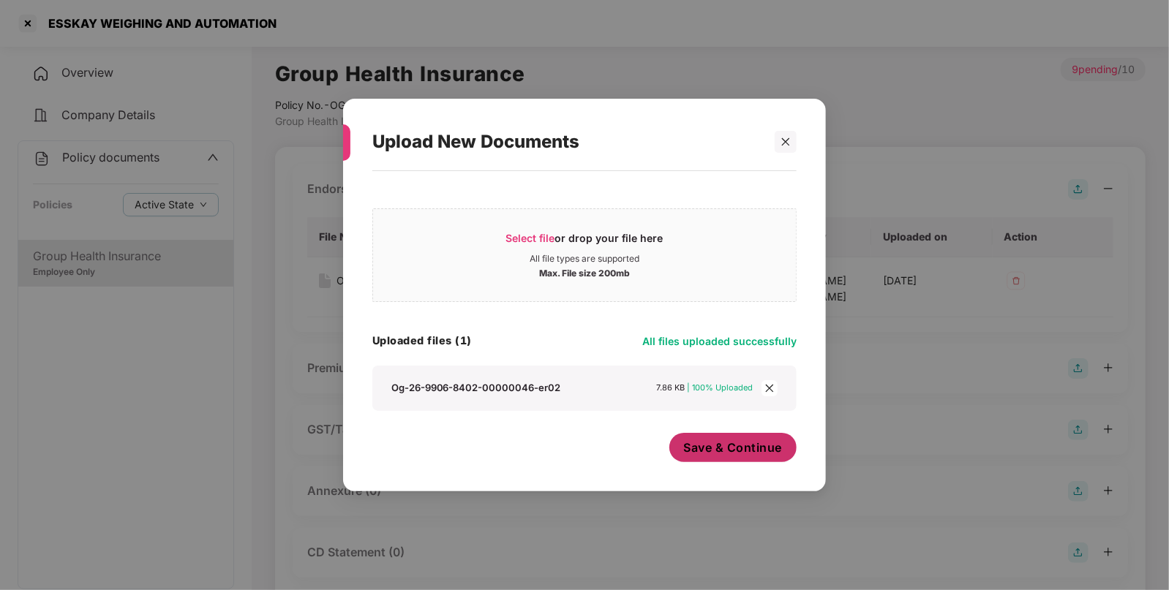
click at [738, 440] on span "Save & Continue" at bounding box center [733, 448] width 99 height 16
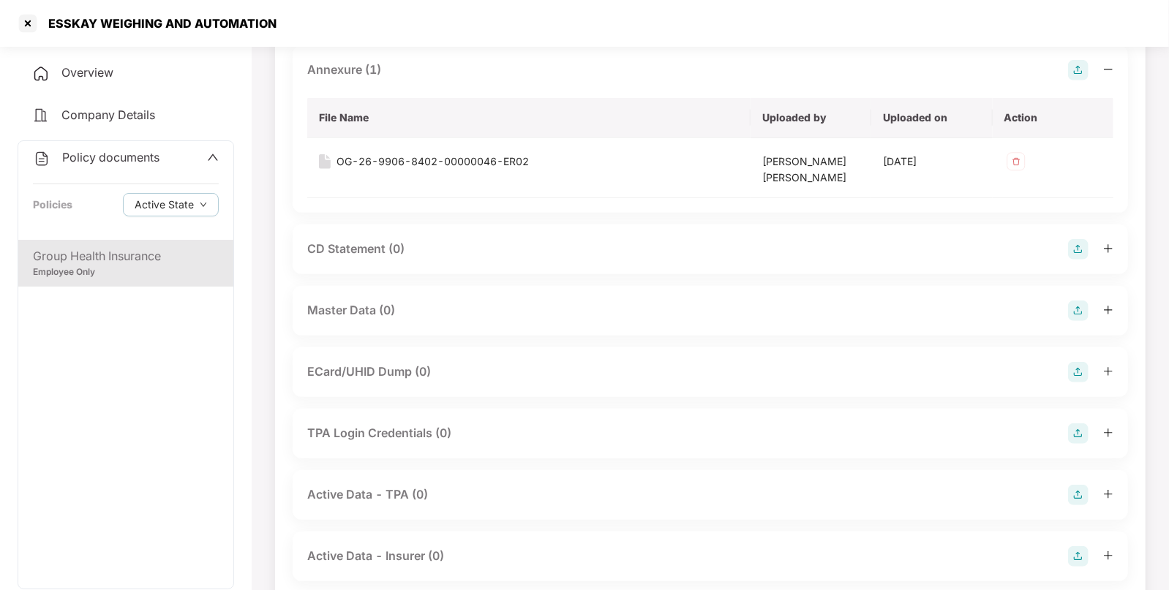
scroll to position [422, 0]
click at [1082, 312] on img at bounding box center [1078, 310] width 20 height 20
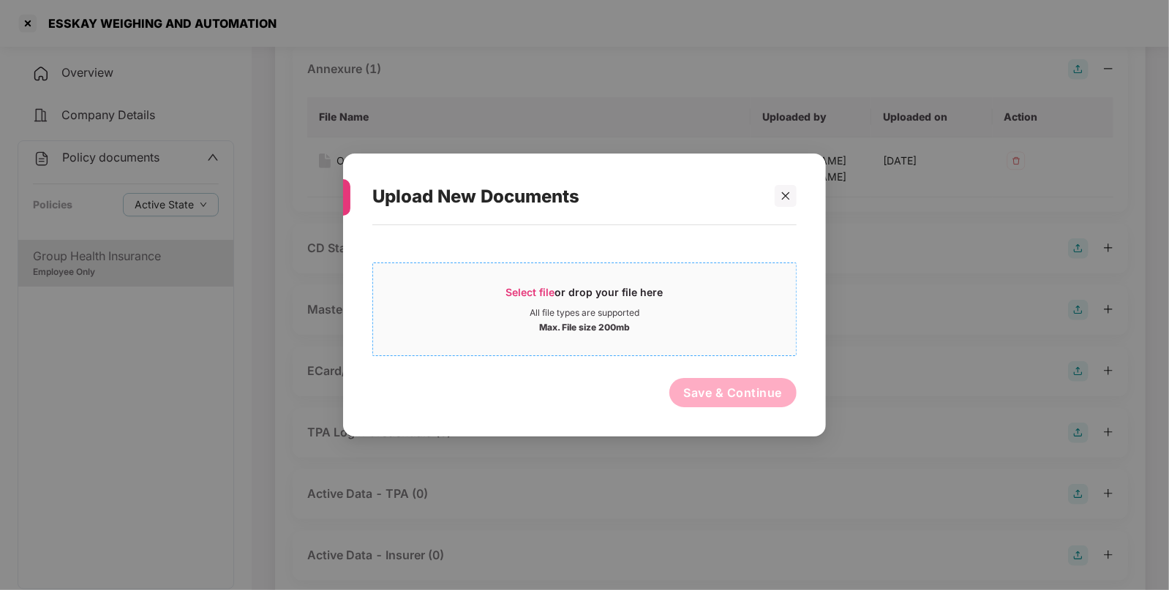
click at [604, 263] on div "Select file or drop your file here All file types are supported Max. File size …" at bounding box center [584, 310] width 424 height 94
click at [590, 280] on span "Select file or drop your file here All file types are supported Max. File size …" at bounding box center [584, 309] width 423 height 70
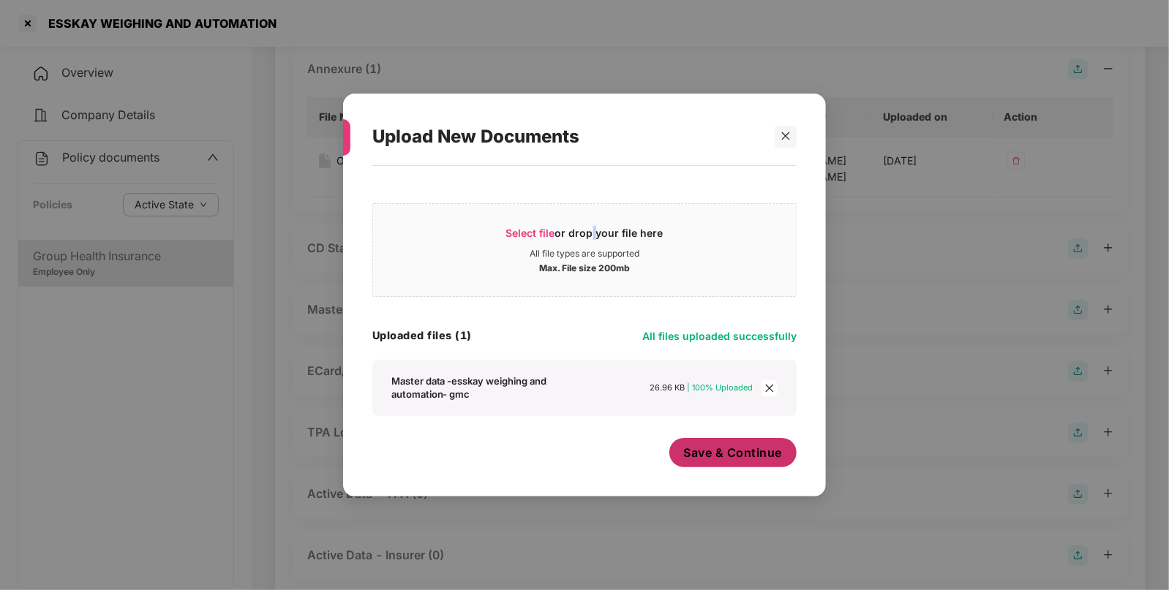
click at [727, 461] on span "Save & Continue" at bounding box center [733, 453] width 99 height 16
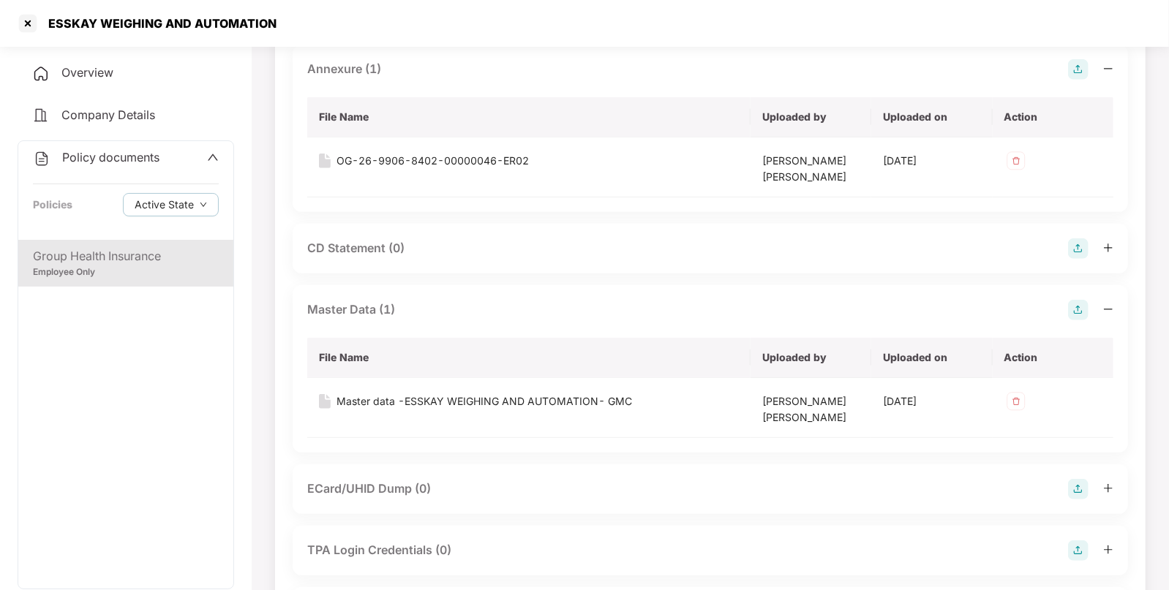
click at [165, 155] on div "Policy documents" at bounding box center [126, 158] width 186 height 19
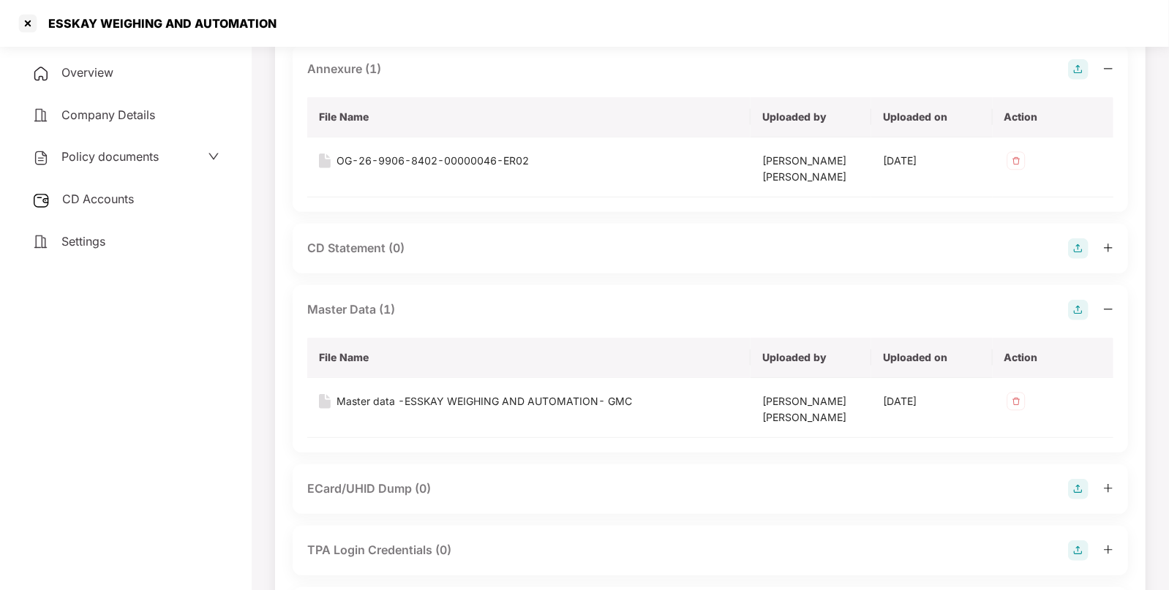
click at [122, 205] on span "CD Accounts" at bounding box center [98, 199] width 72 height 15
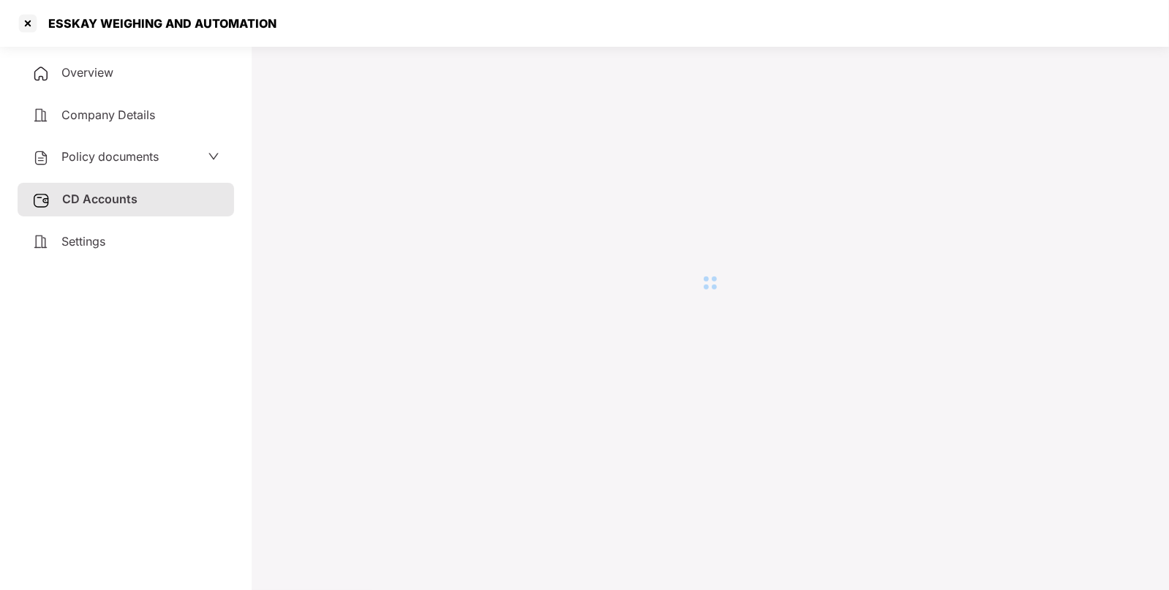
scroll to position [40, 0]
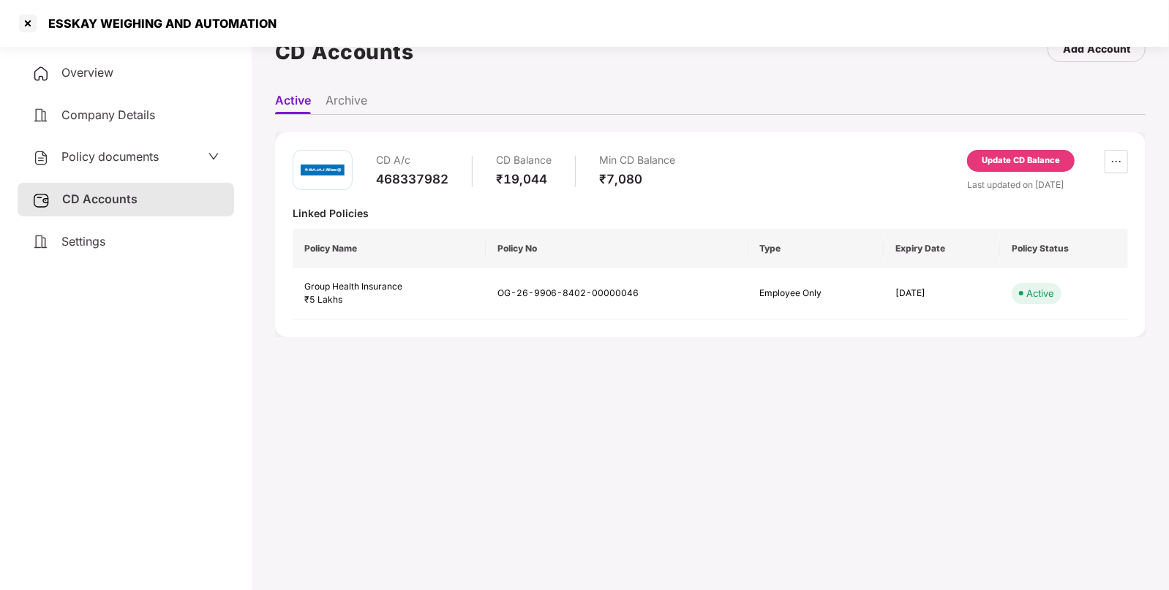
click at [1020, 154] on div "Update CD Balance" at bounding box center [1021, 160] width 78 height 13
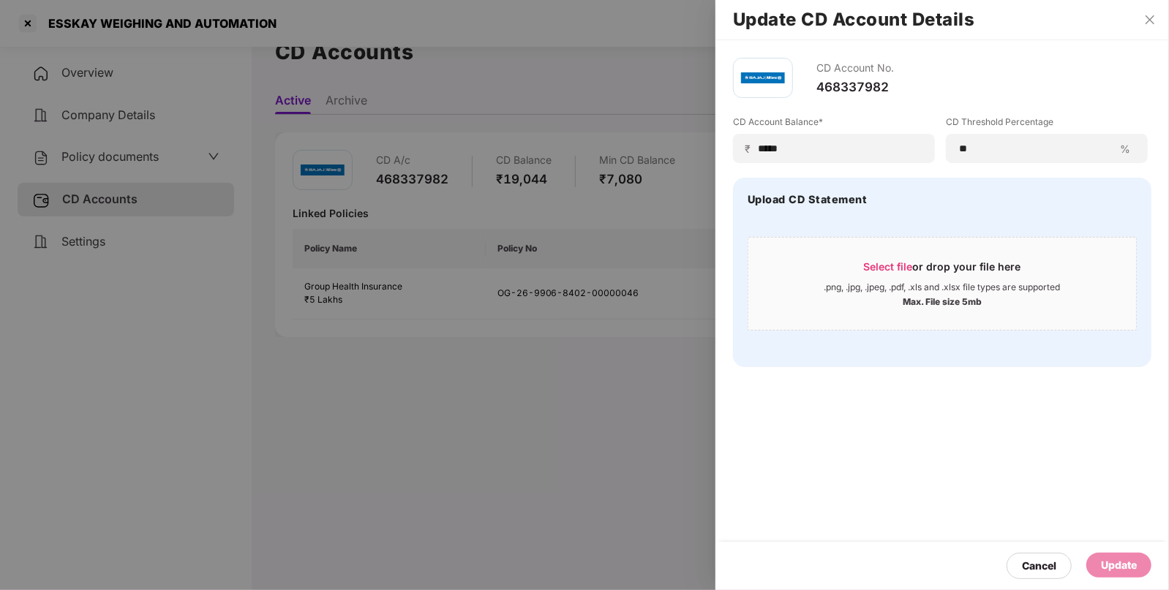
drag, startPoint x: 1112, startPoint y: 567, endPoint x: 1101, endPoint y: 569, distance: 11.2
click at [1112, 567] on div "Update" at bounding box center [1119, 565] width 36 height 16
click at [1149, 16] on icon "close" at bounding box center [1150, 20] width 12 height 12
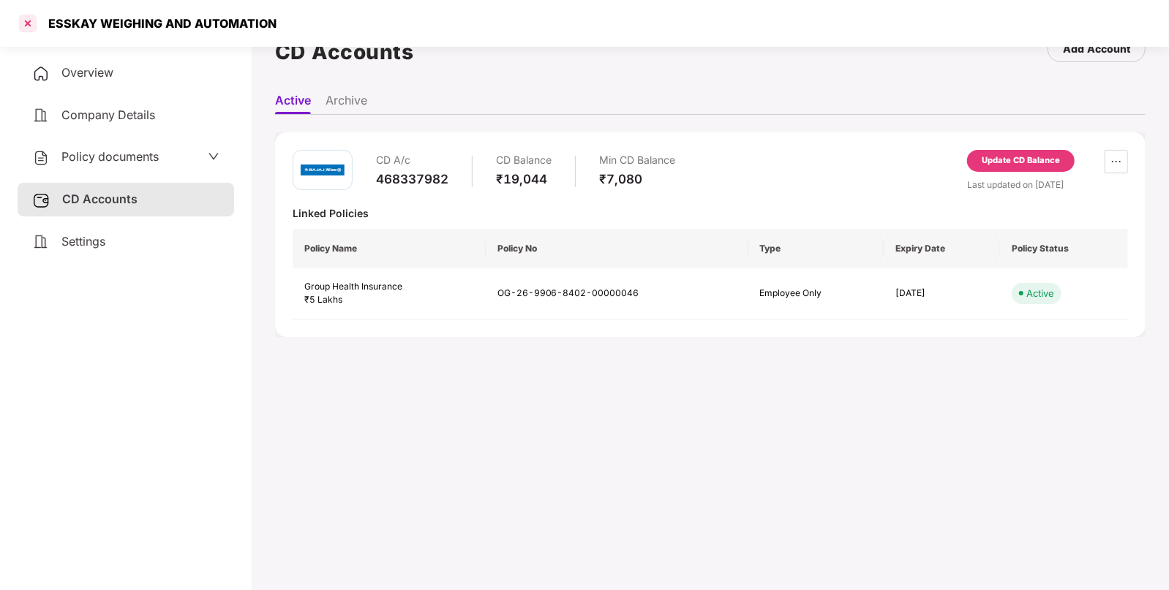
click at [30, 20] on div at bounding box center [27, 23] width 23 height 23
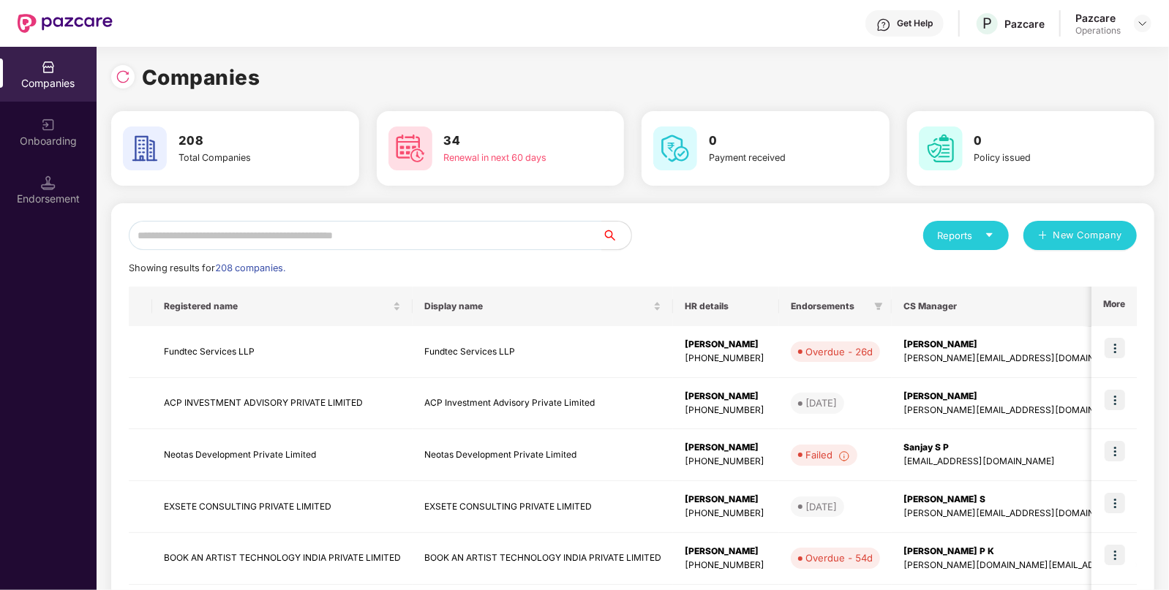
scroll to position [0, 0]
click at [347, 247] on input "text" at bounding box center [365, 235] width 473 height 29
paste input "**********"
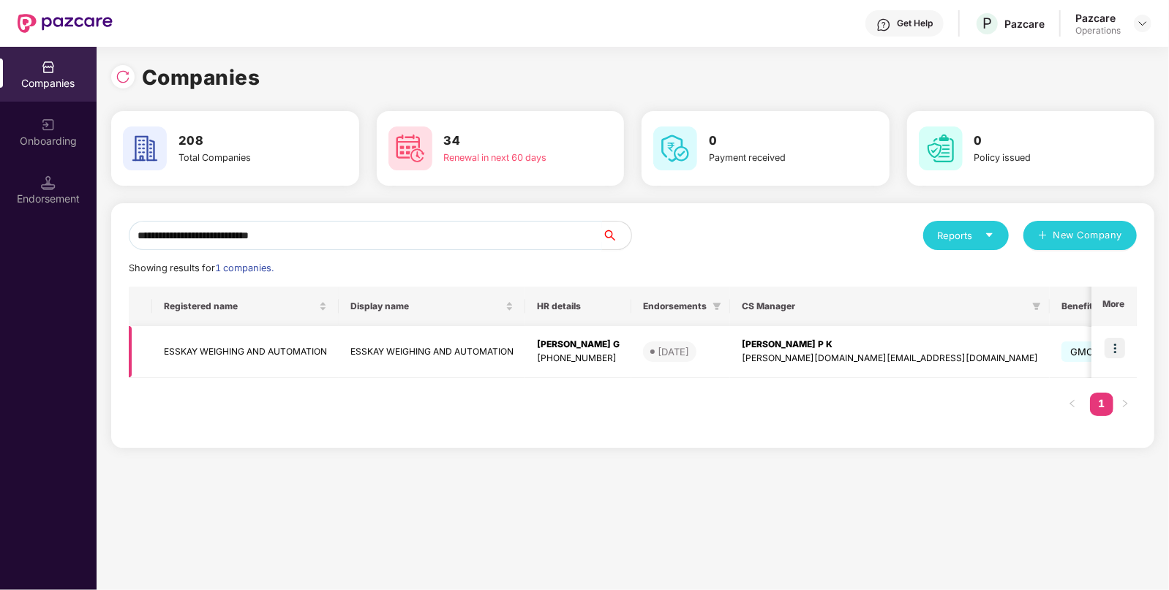
type input "**********"
click at [1111, 328] on td at bounding box center [1114, 352] width 45 height 52
click at [1119, 348] on img at bounding box center [1115, 348] width 20 height 20
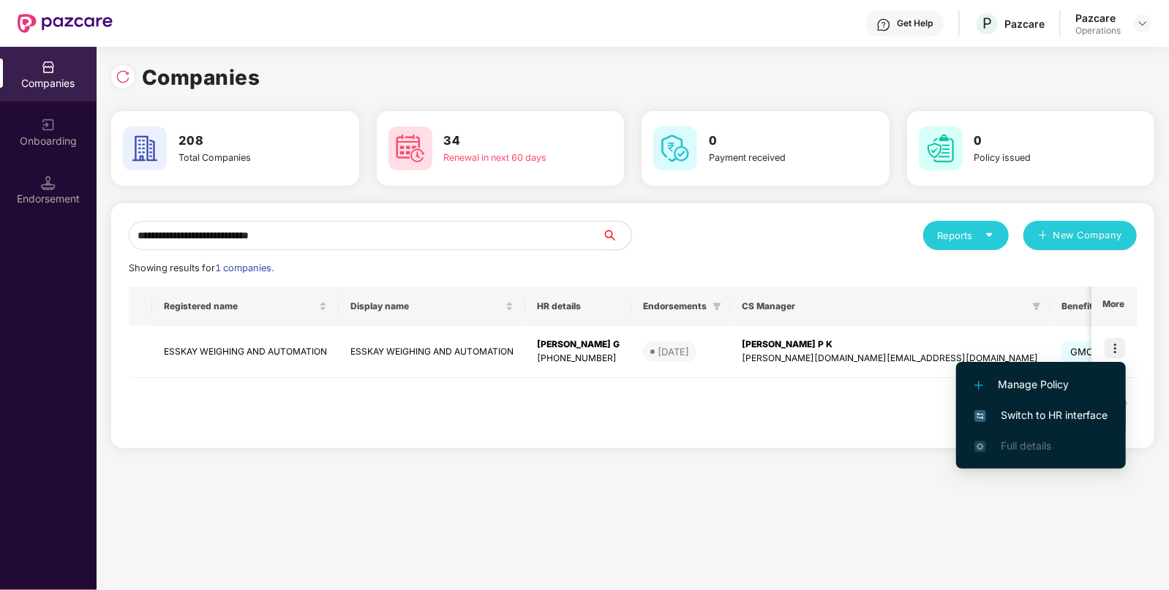
click at [1040, 425] on li "Switch to HR interface" at bounding box center [1041, 415] width 170 height 31
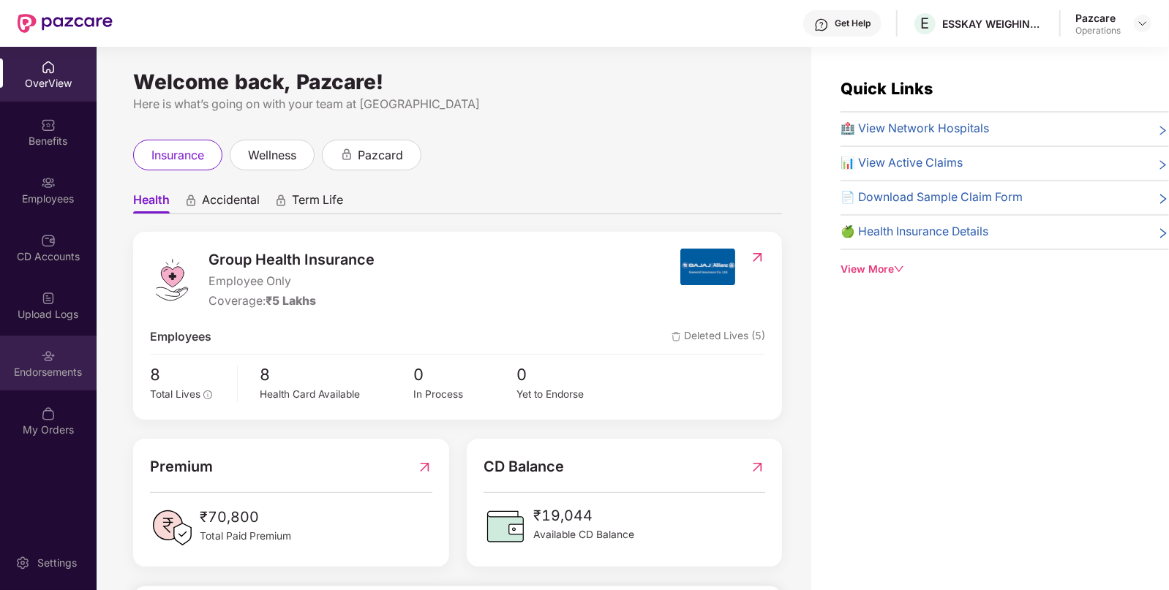
click at [44, 355] on img at bounding box center [48, 356] width 15 height 15
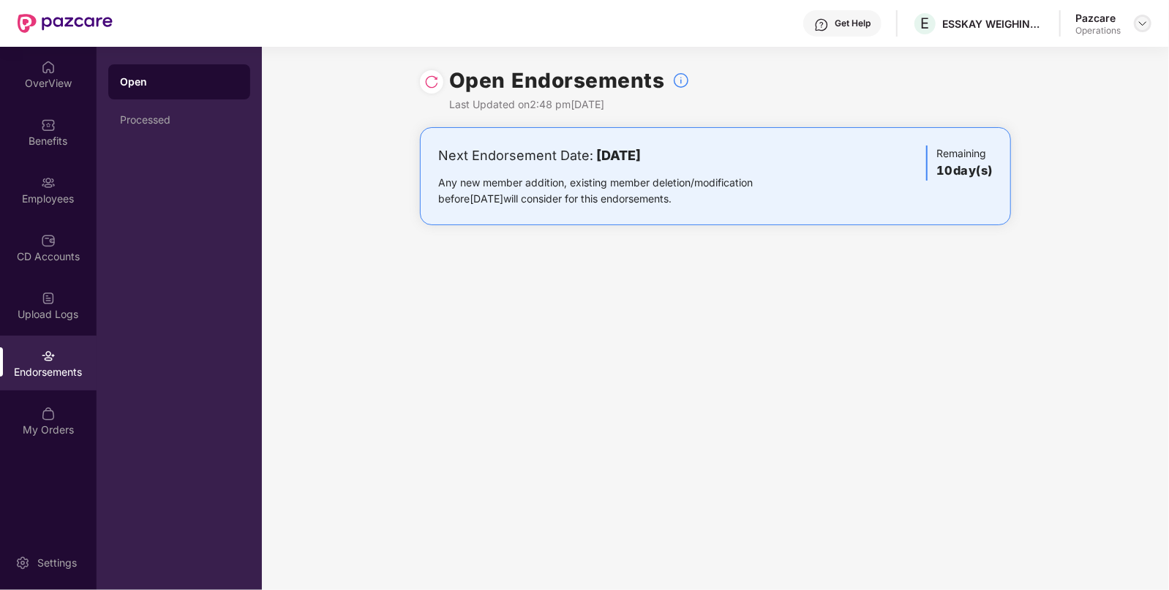
click at [1142, 24] on img at bounding box center [1143, 24] width 12 height 12
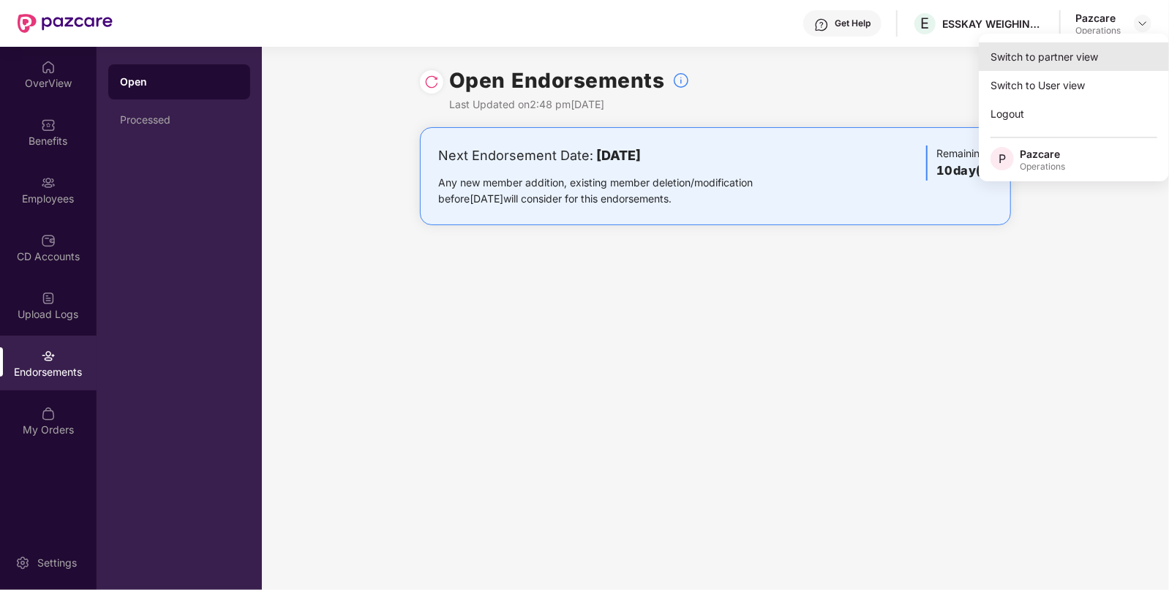
click at [1088, 51] on div "Switch to partner view" at bounding box center [1074, 56] width 190 height 29
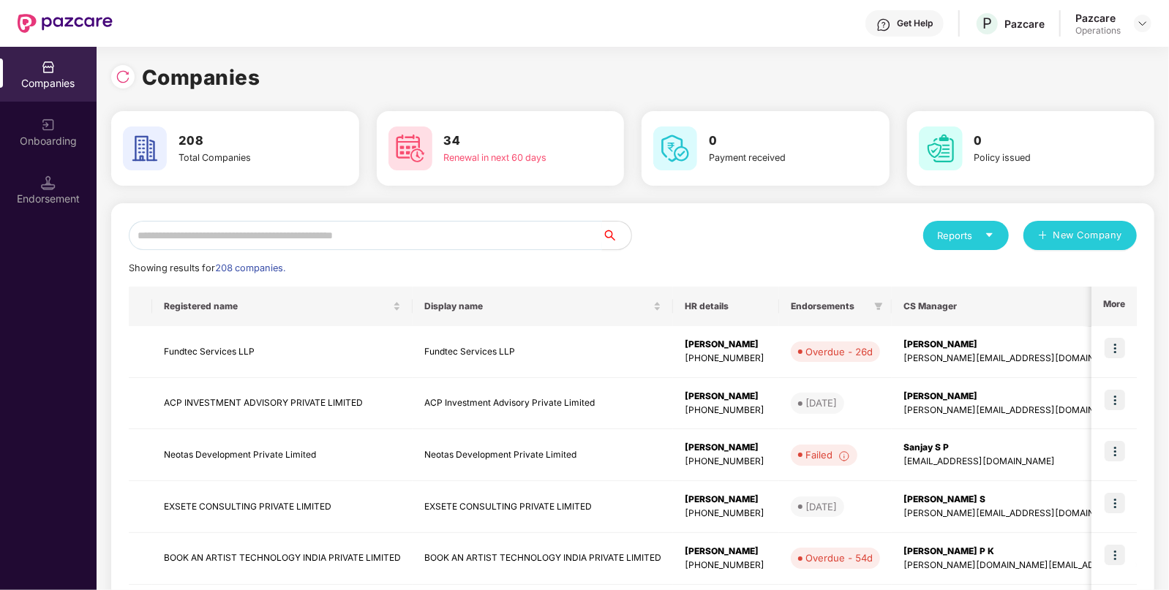
click at [342, 225] on input "text" at bounding box center [365, 235] width 473 height 29
paste input "**********"
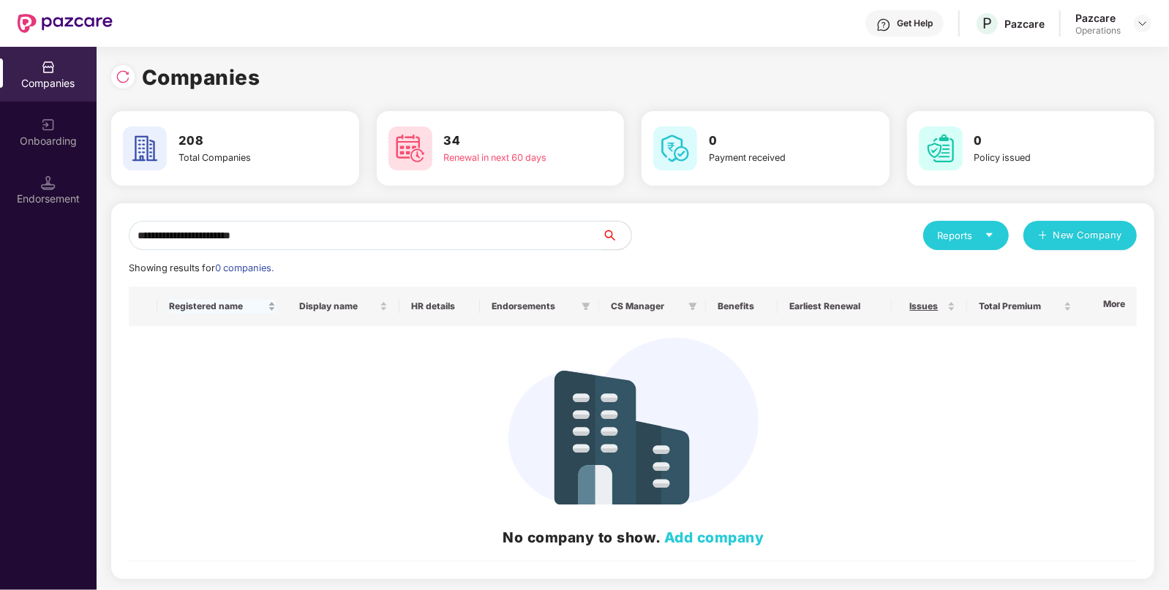
paste input "**********"
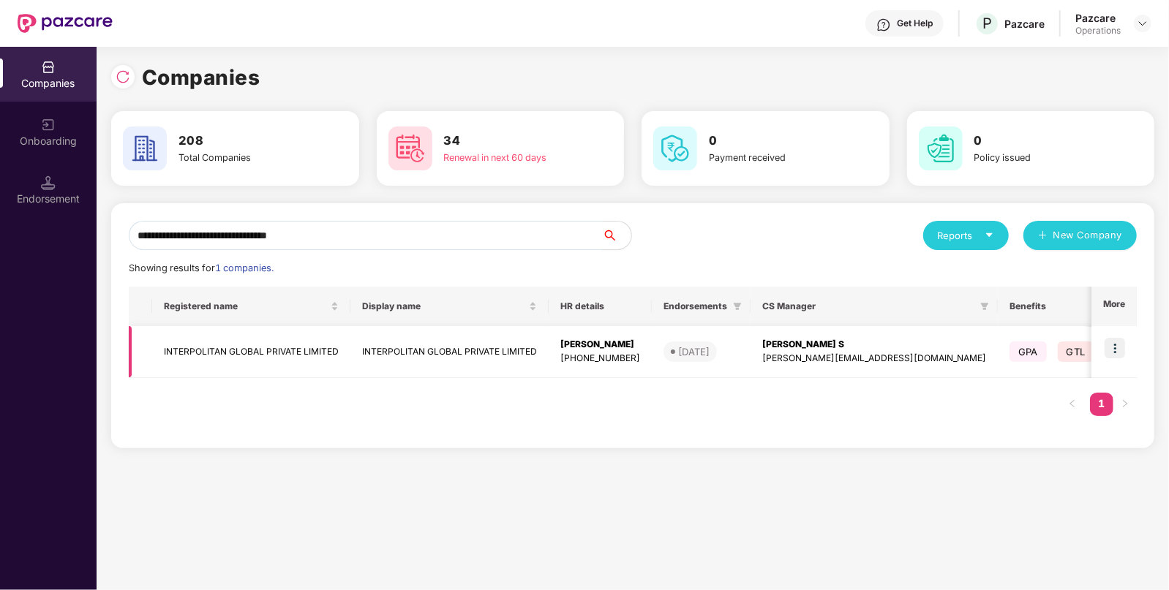
type input "**********"
click at [199, 354] on td "INTERPOLITAN GLOBAL PRIVATE LIMITED" at bounding box center [251, 352] width 198 height 52
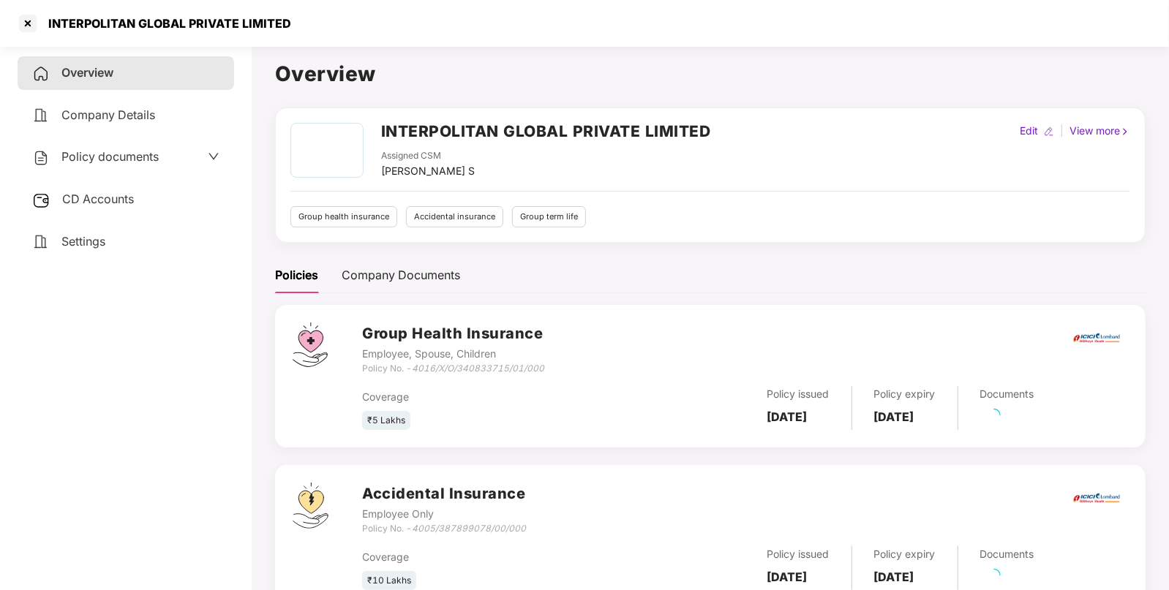
click at [117, 208] on div "CD Accounts" at bounding box center [126, 200] width 217 height 34
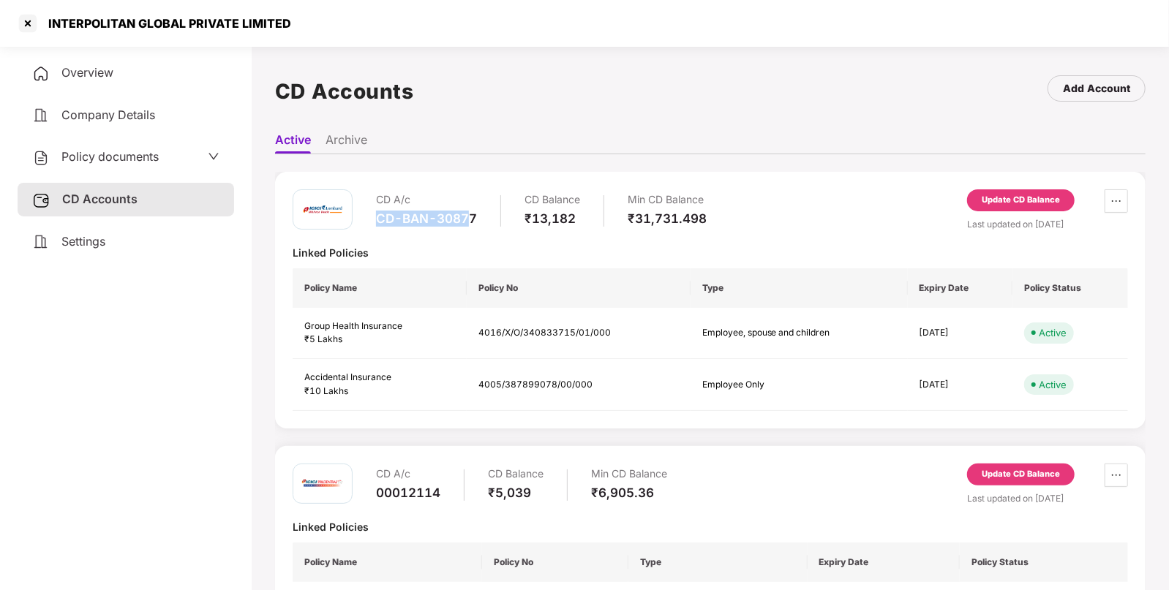
drag, startPoint x: 378, startPoint y: 223, endPoint x: 472, endPoint y: 216, distance: 94.7
click at [472, 216] on div "CD-BAN-30877" at bounding box center [426, 219] width 101 height 16
copy div "CD-BAN-30877"
click at [112, 75] on span "Overview" at bounding box center [87, 72] width 52 height 15
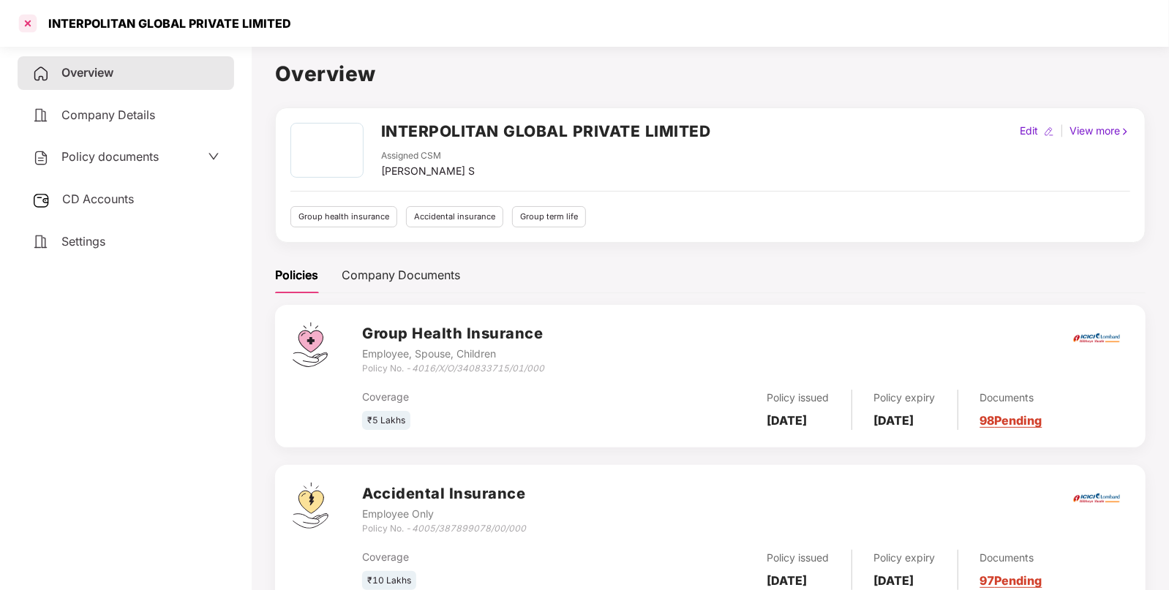
click at [25, 29] on div at bounding box center [27, 23] width 23 height 23
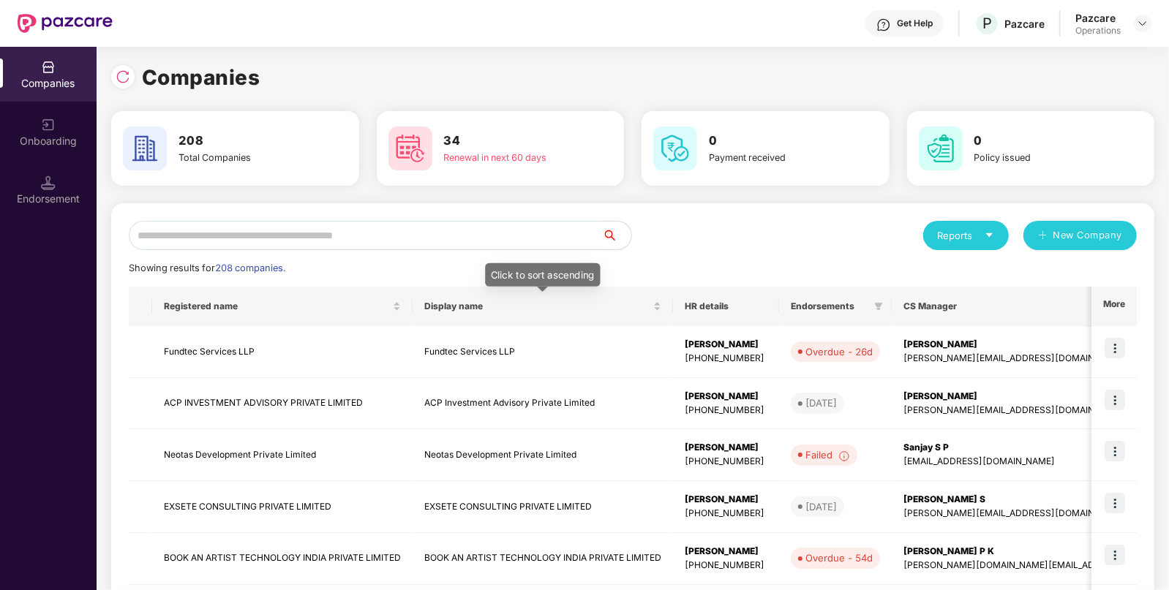
click at [484, 238] on input "text" at bounding box center [365, 235] width 473 height 29
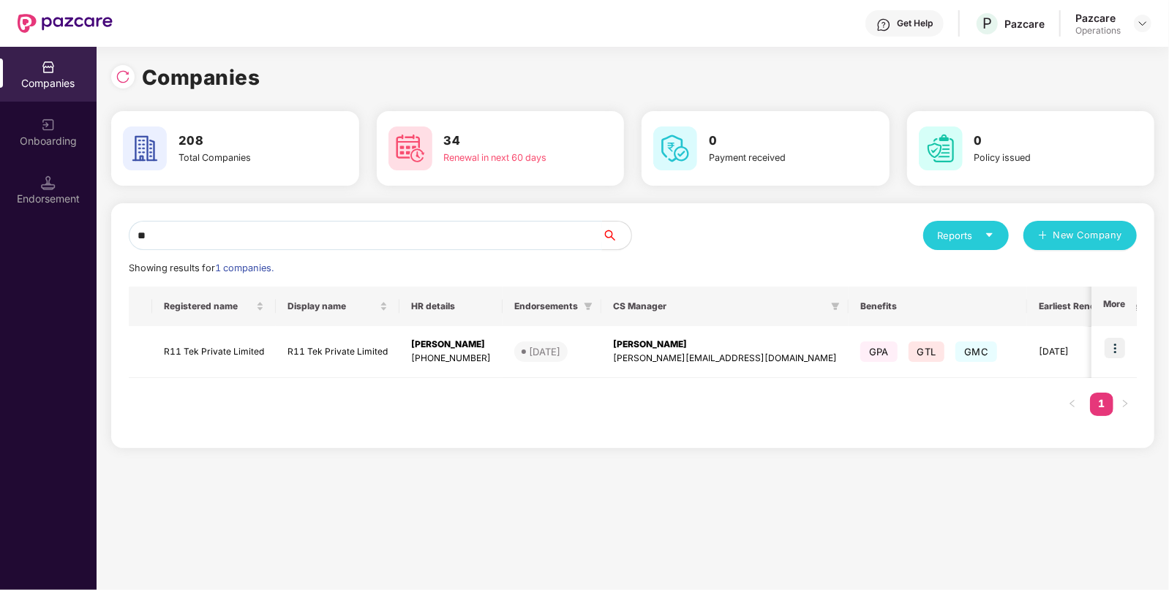
type input "***"
click at [219, 355] on td "R11 Tek Private Limited" at bounding box center [214, 352] width 124 height 52
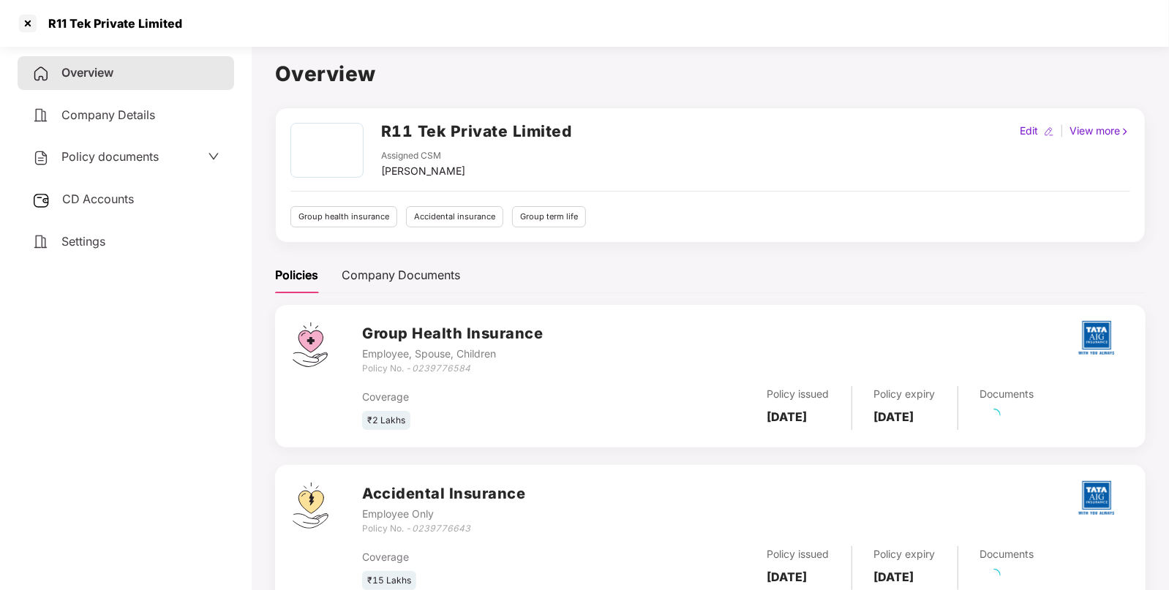
click at [155, 152] on span "Policy documents" at bounding box center [109, 156] width 97 height 15
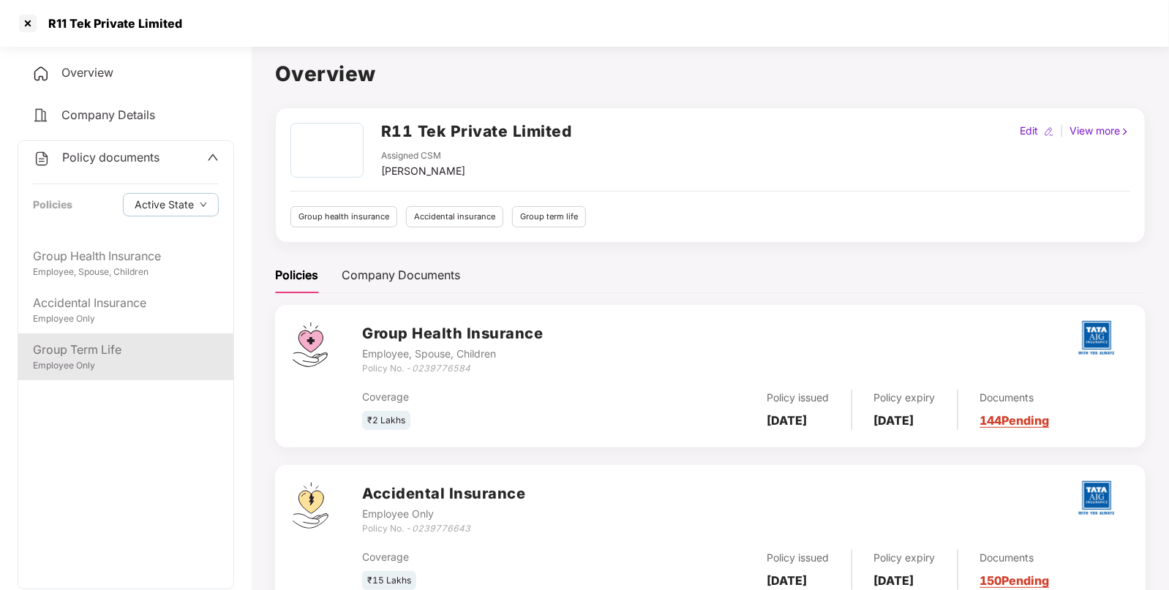
click at [110, 362] on div "Employee Only" at bounding box center [126, 366] width 186 height 14
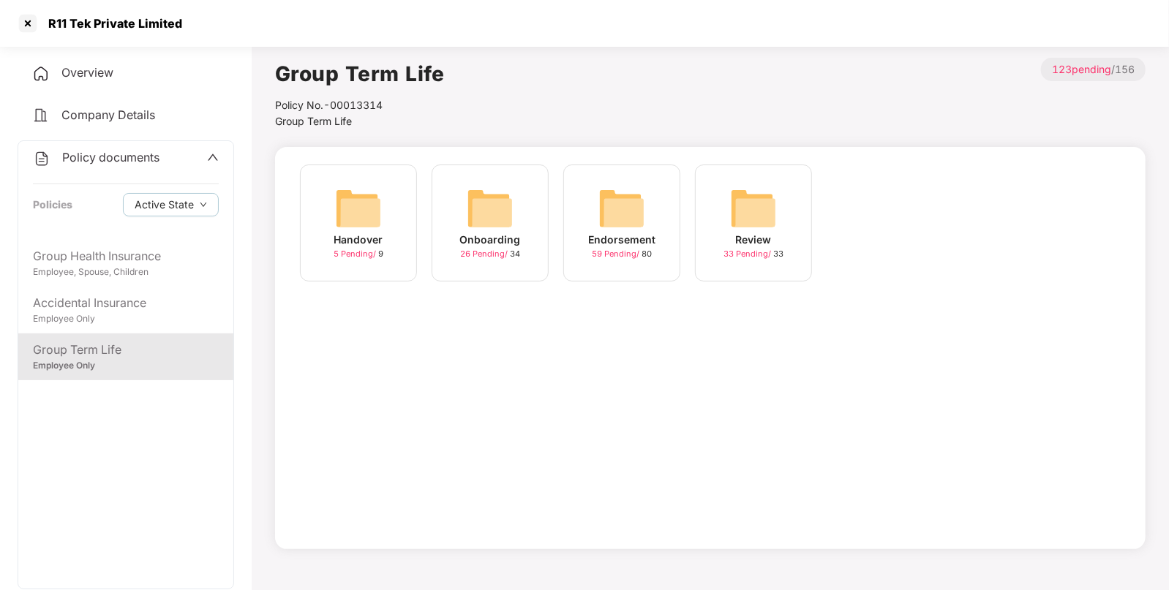
click at [606, 209] on img at bounding box center [621, 208] width 47 height 47
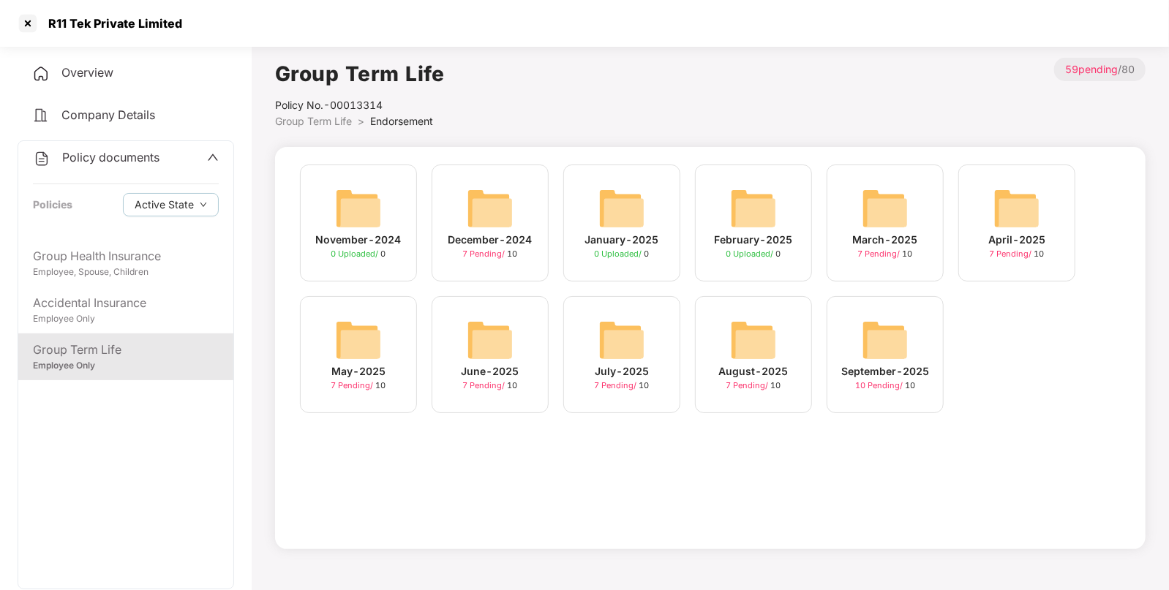
click at [860, 349] on div "September-2025 10 Pending / 10" at bounding box center [885, 354] width 117 height 117
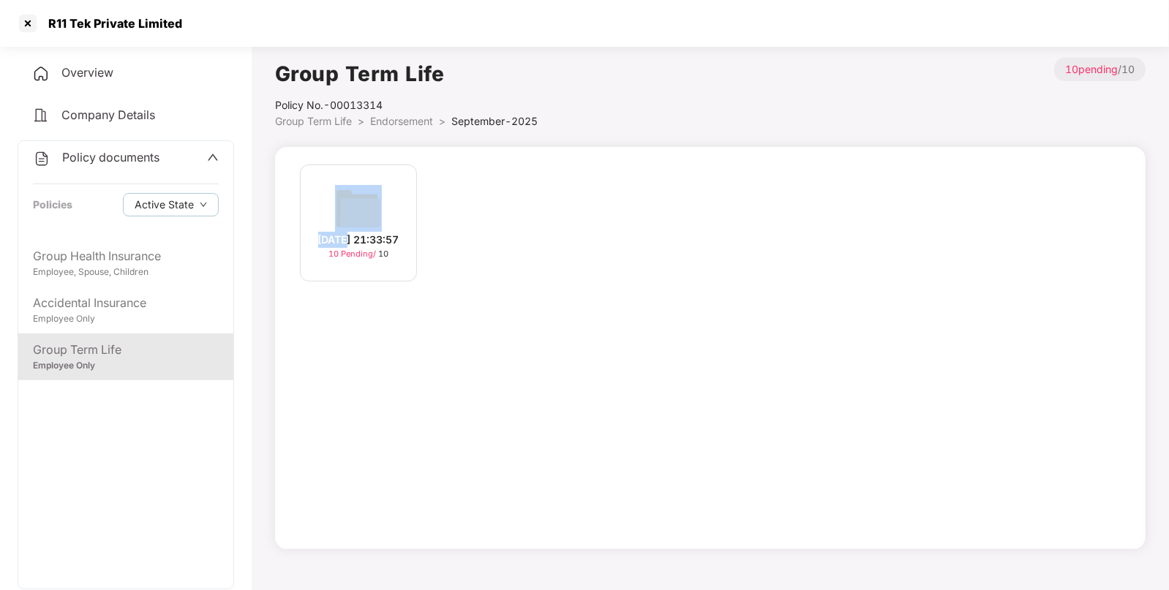
click at [355, 223] on div "[DATE] 21:33:57 10 Pending / 10" at bounding box center [358, 223] width 117 height 117
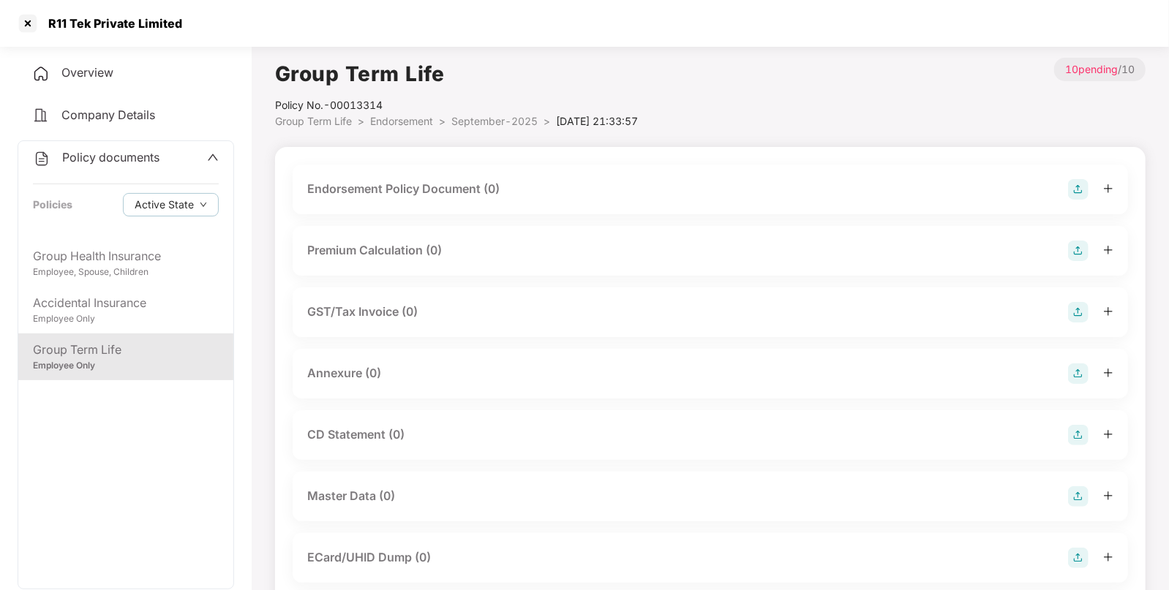
click at [1076, 187] on img at bounding box center [1078, 189] width 20 height 20
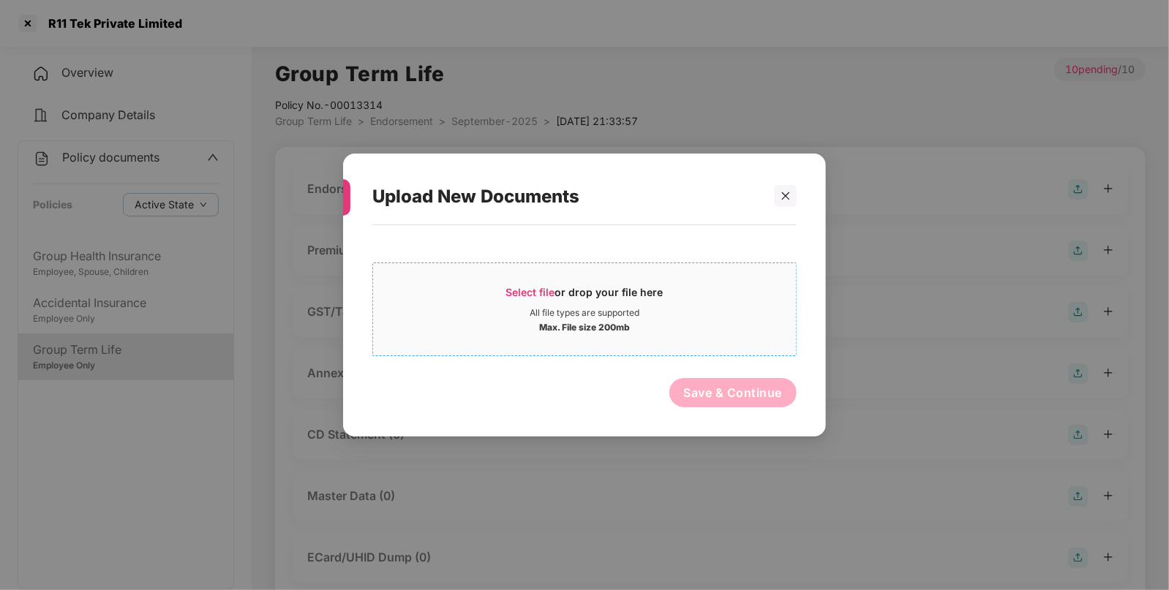
click at [585, 289] on div "Select file or drop your file here" at bounding box center [584, 296] width 157 height 22
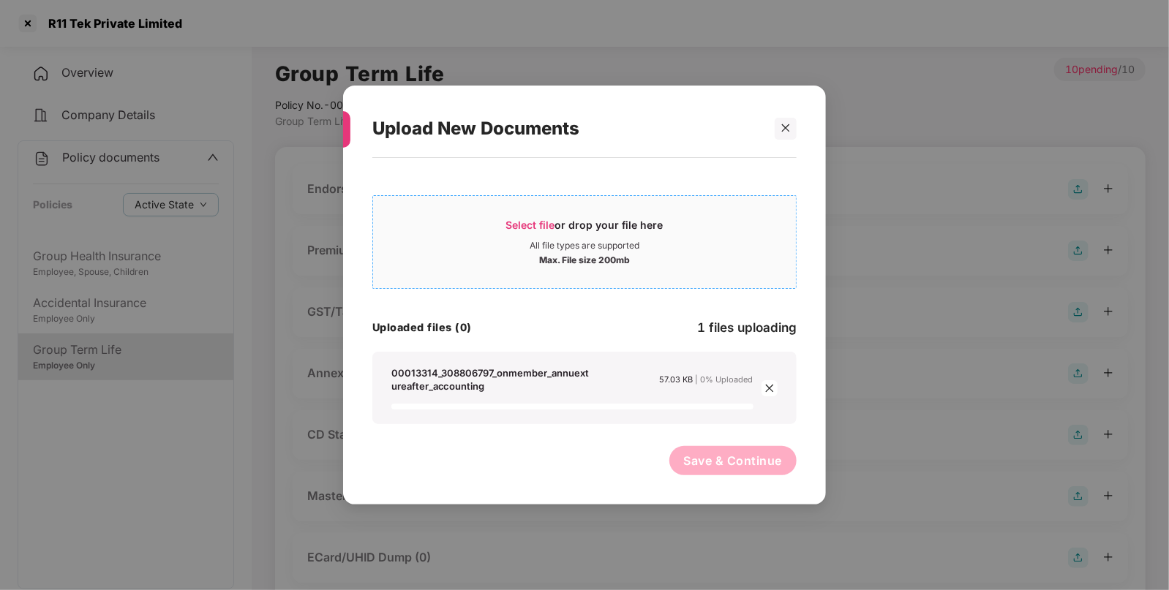
click at [480, 260] on div "Max. File size 200mb" at bounding box center [584, 259] width 423 height 15
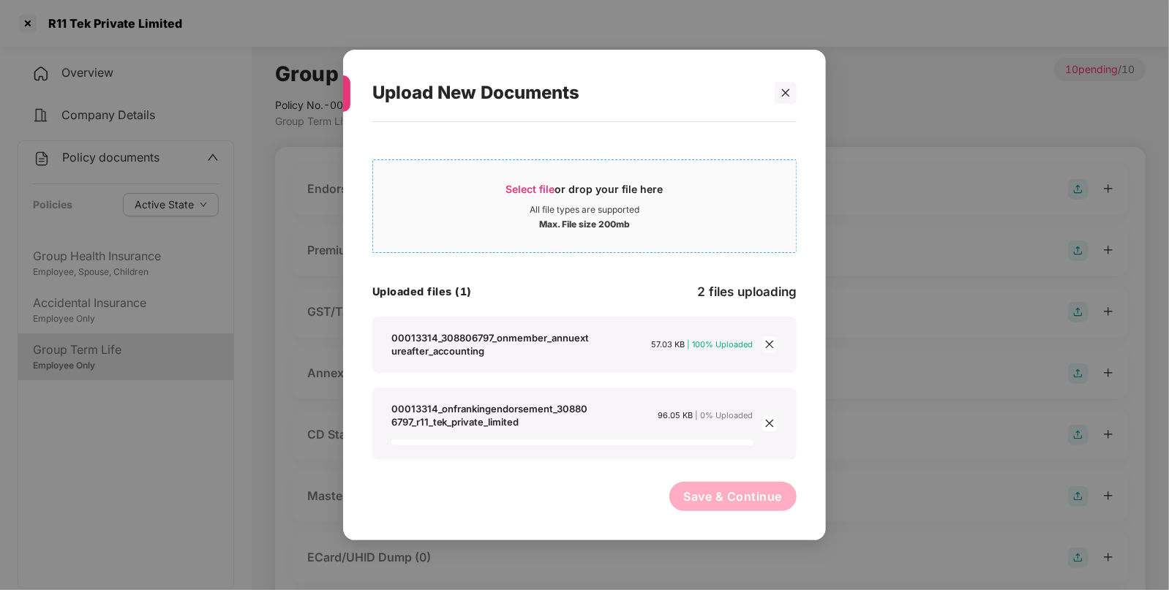
click at [609, 209] on div "All file types are supported" at bounding box center [585, 210] width 110 height 12
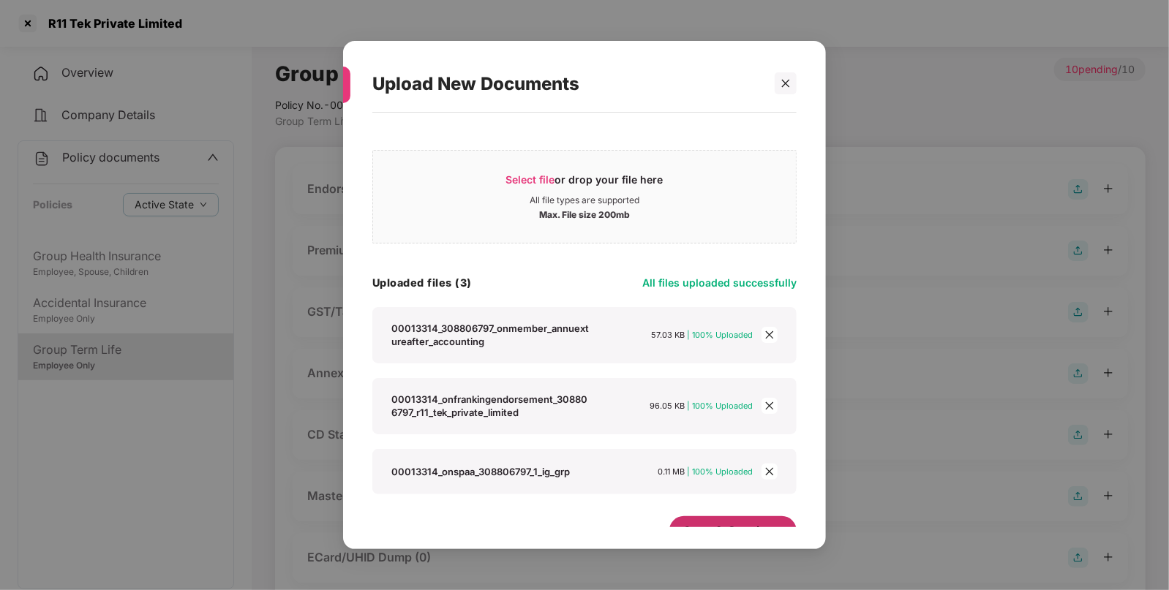
click at [745, 519] on button "Save & Continue" at bounding box center [733, 531] width 128 height 29
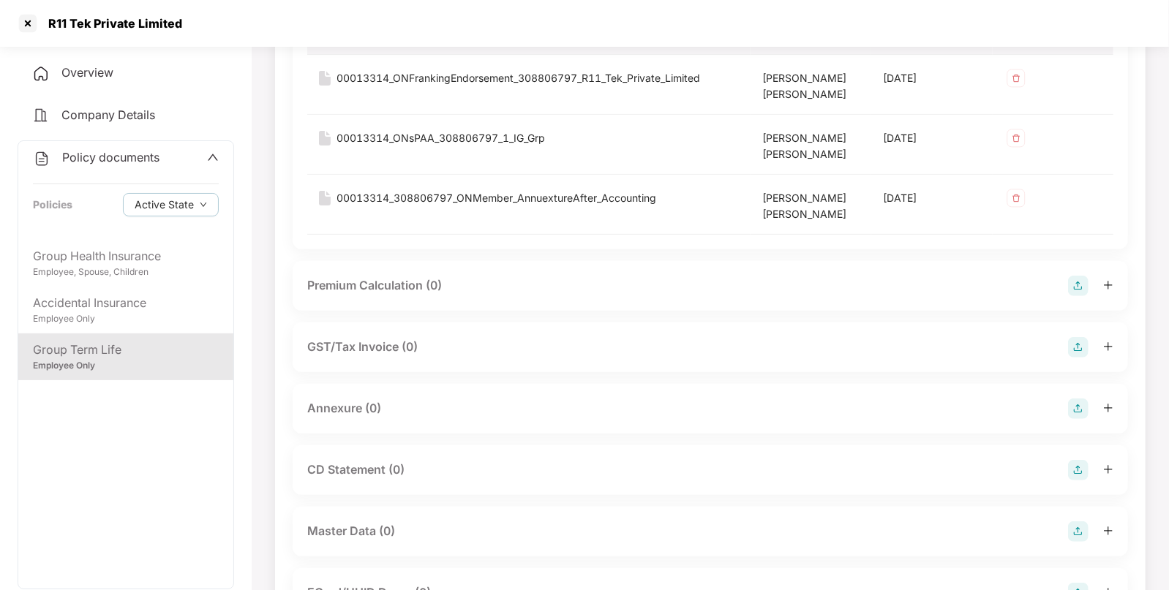
scroll to position [205, 0]
click at [1081, 404] on img at bounding box center [1078, 407] width 20 height 20
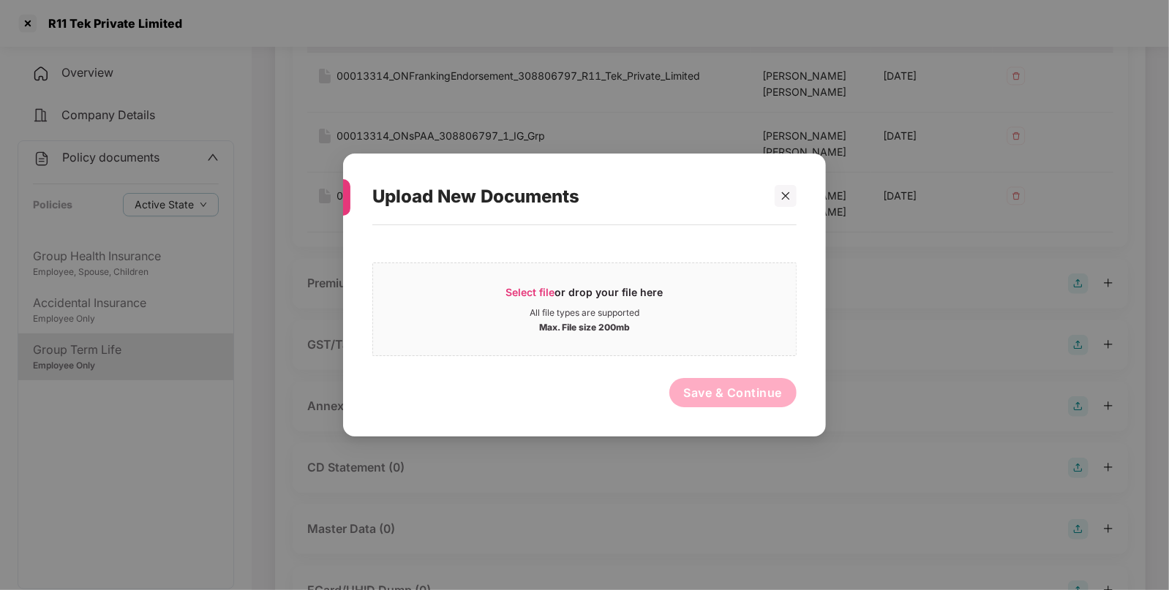
click at [626, 254] on div "Select file or drop your file here All file types are supported Max. File size …" at bounding box center [584, 324] width 424 height 182
click at [610, 294] on div "Select file or drop your file here" at bounding box center [584, 296] width 157 height 22
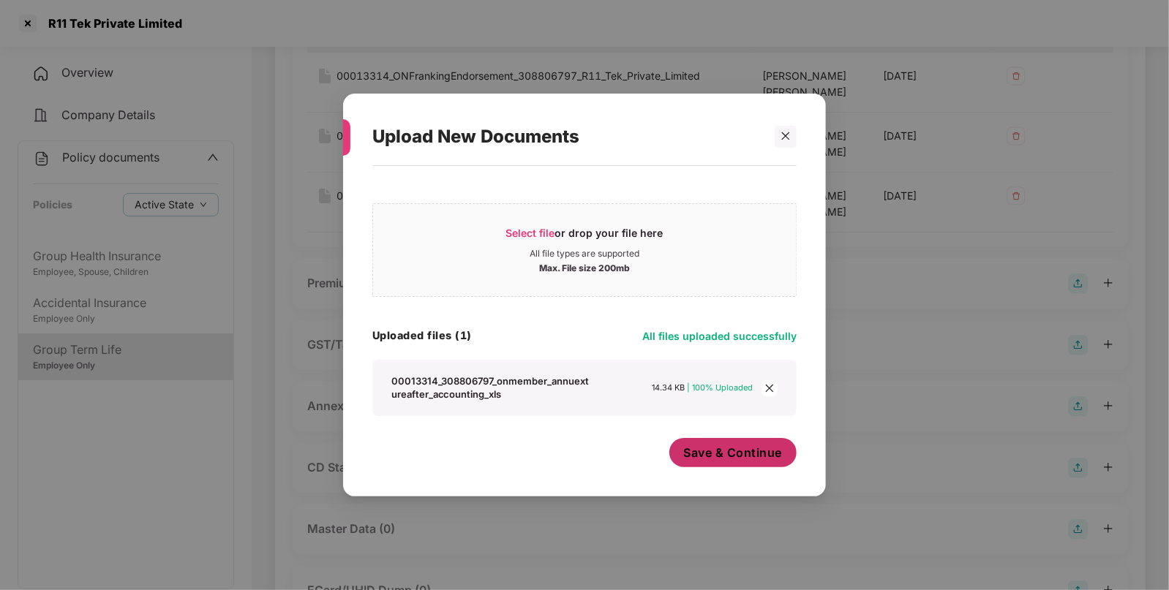
click at [743, 450] on span "Save & Continue" at bounding box center [733, 453] width 99 height 16
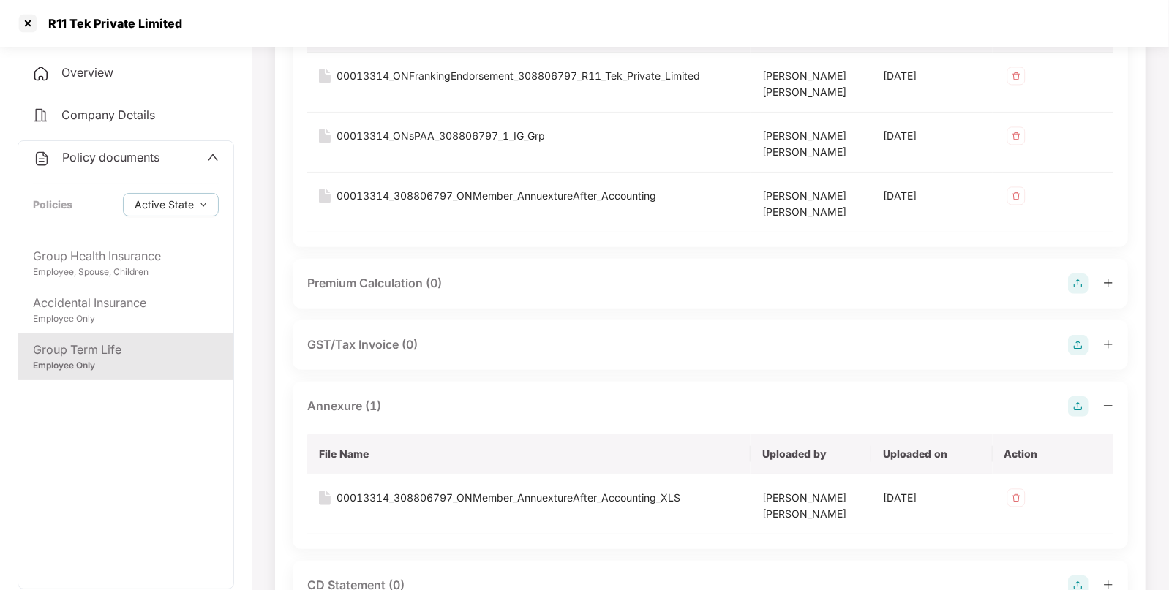
scroll to position [0, 0]
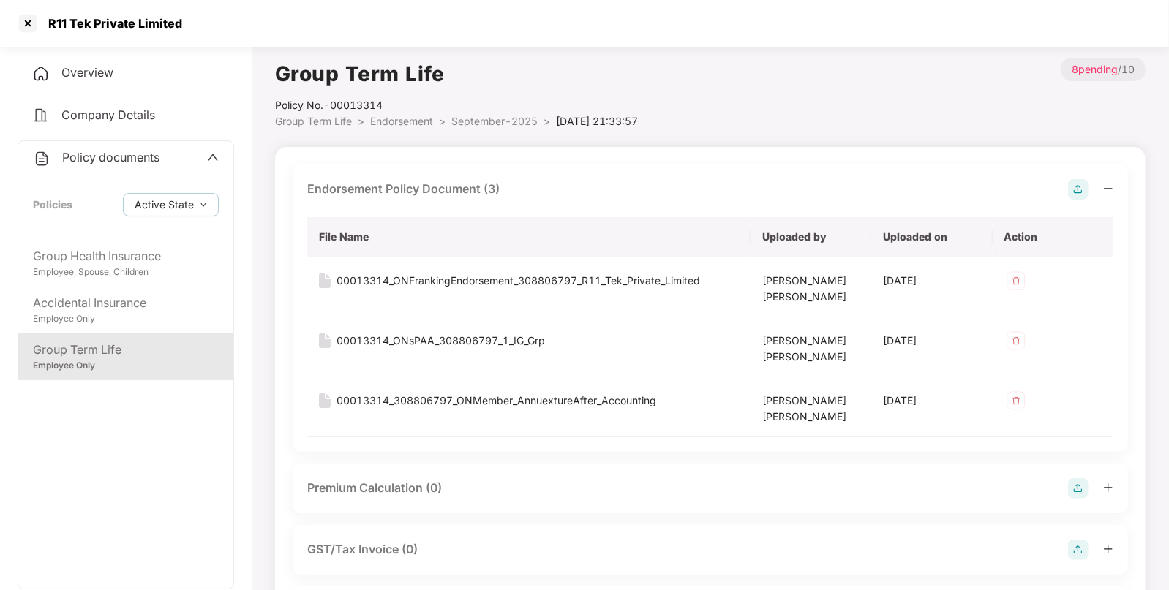
click at [1077, 190] on img at bounding box center [1078, 189] width 20 height 20
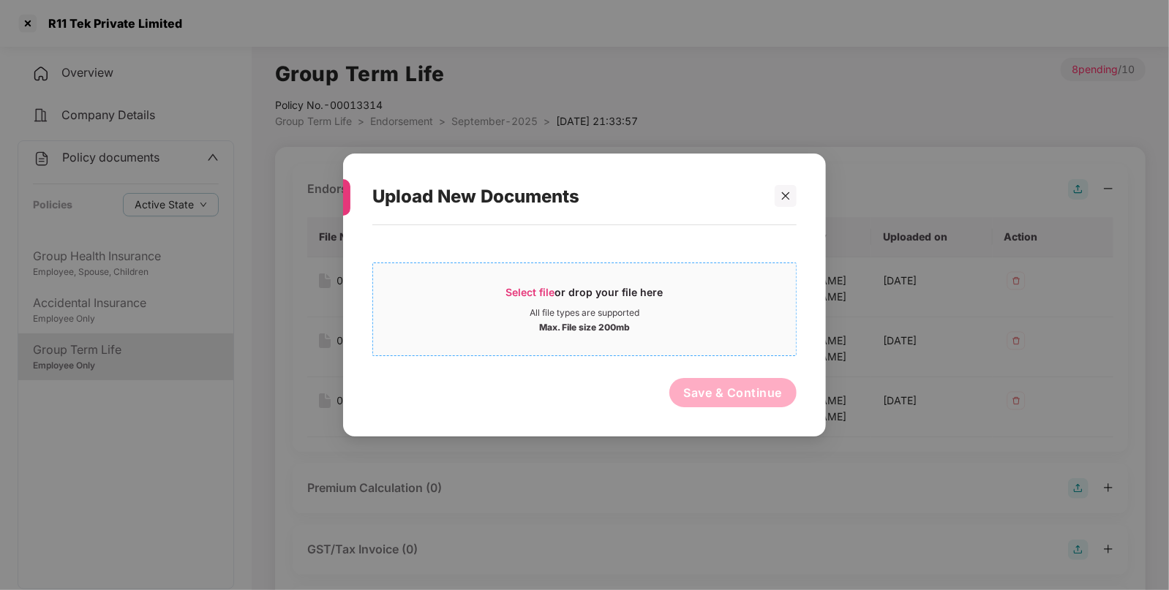
click at [745, 287] on div "Select file or drop your file here" at bounding box center [584, 296] width 423 height 22
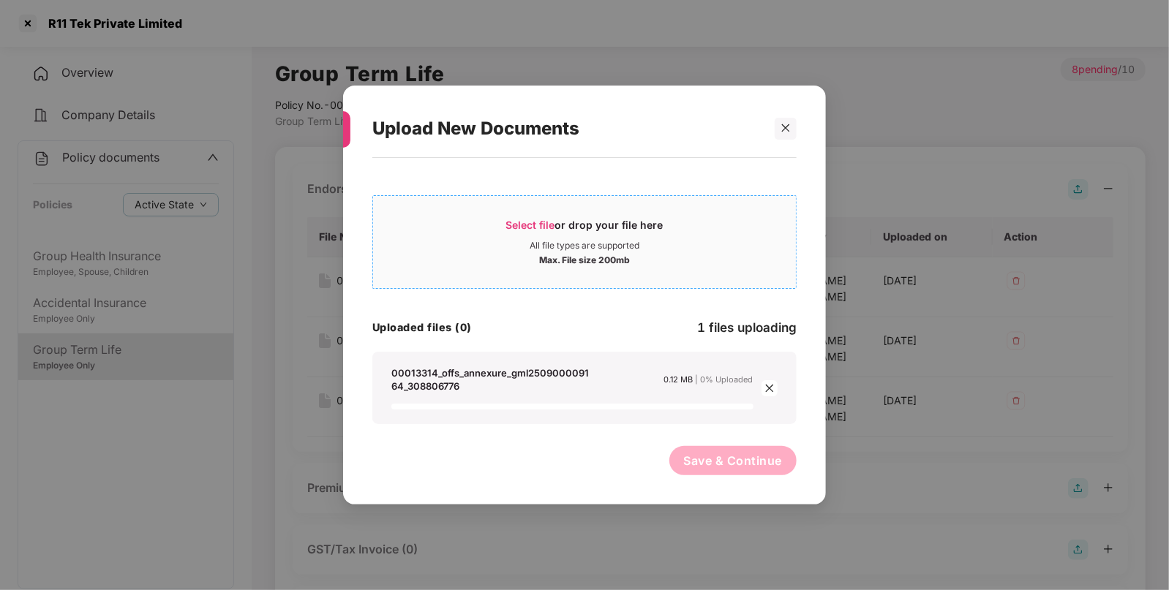
click at [587, 241] on div "All file types are supported" at bounding box center [585, 246] width 110 height 12
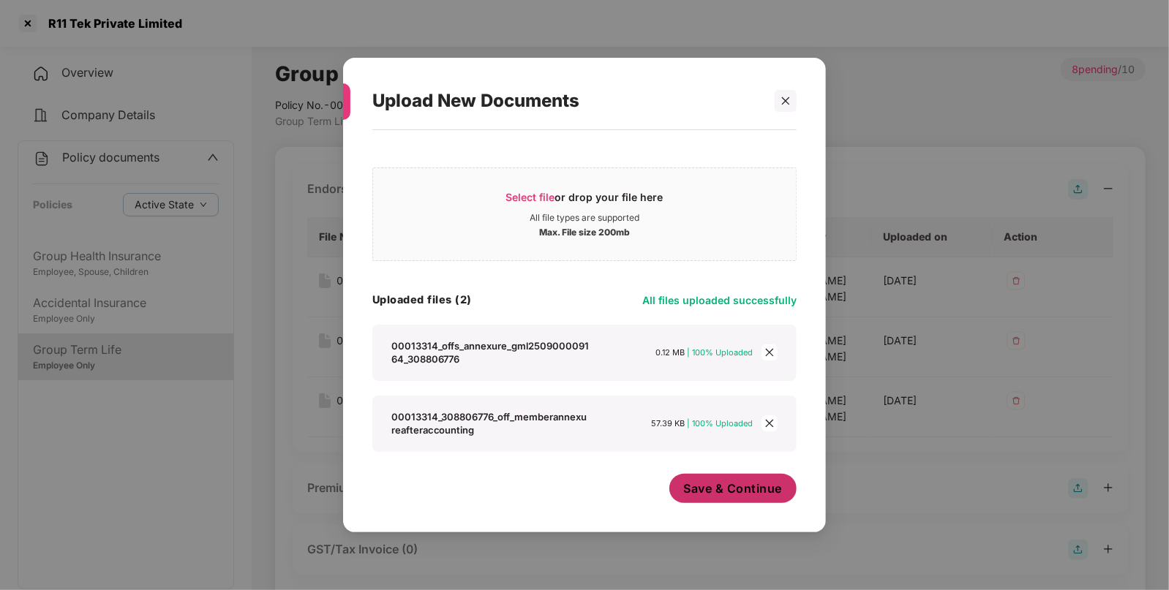
click at [743, 497] on span "Save & Continue" at bounding box center [733, 489] width 99 height 16
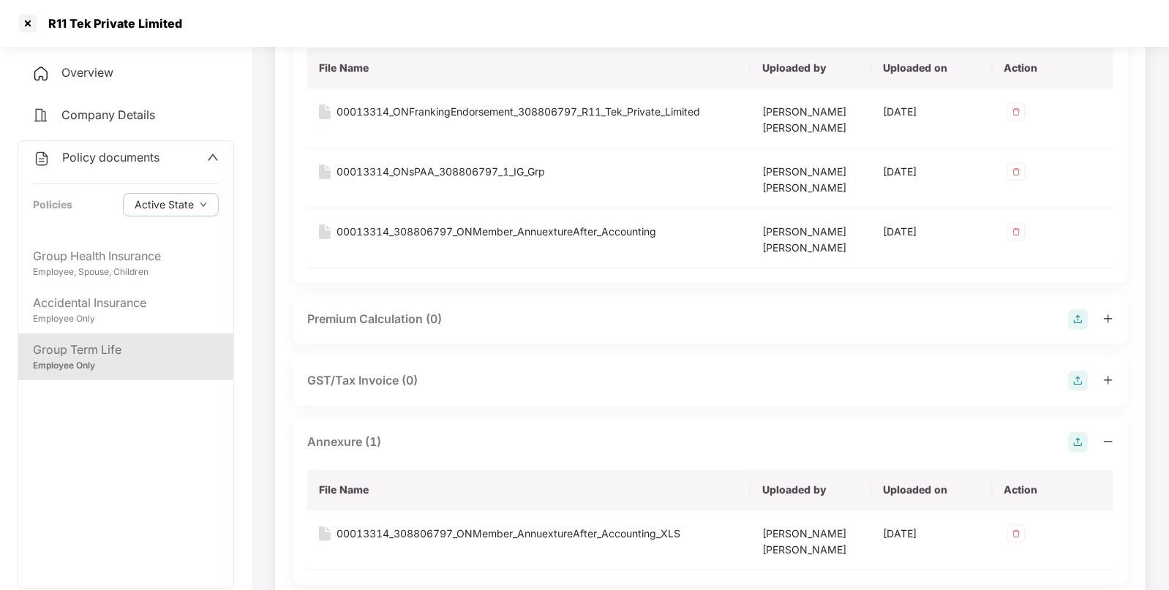
scroll to position [271, 0]
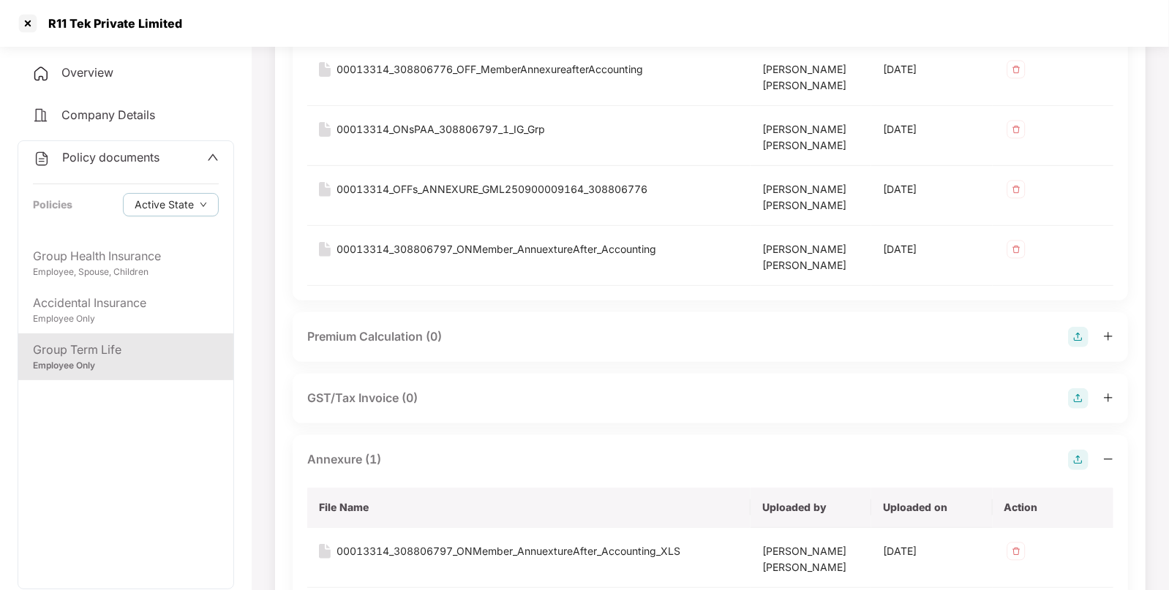
click at [1078, 464] on img at bounding box center [1078, 460] width 20 height 20
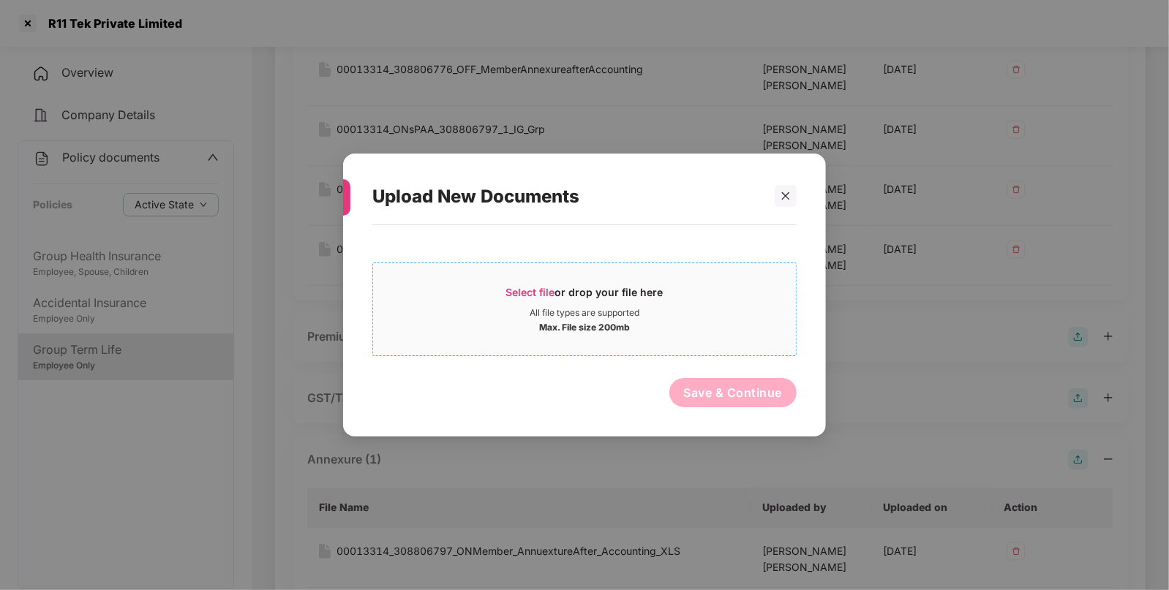
click at [604, 285] on div "Select file or drop your file here" at bounding box center [584, 296] width 157 height 22
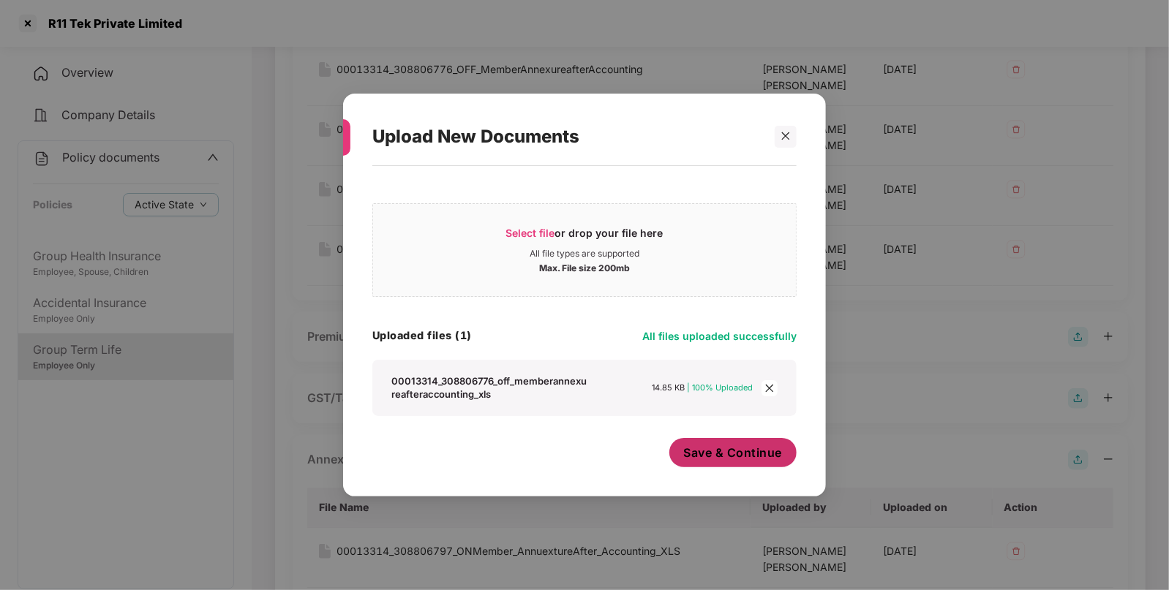
click at [750, 465] on button "Save & Continue" at bounding box center [733, 452] width 128 height 29
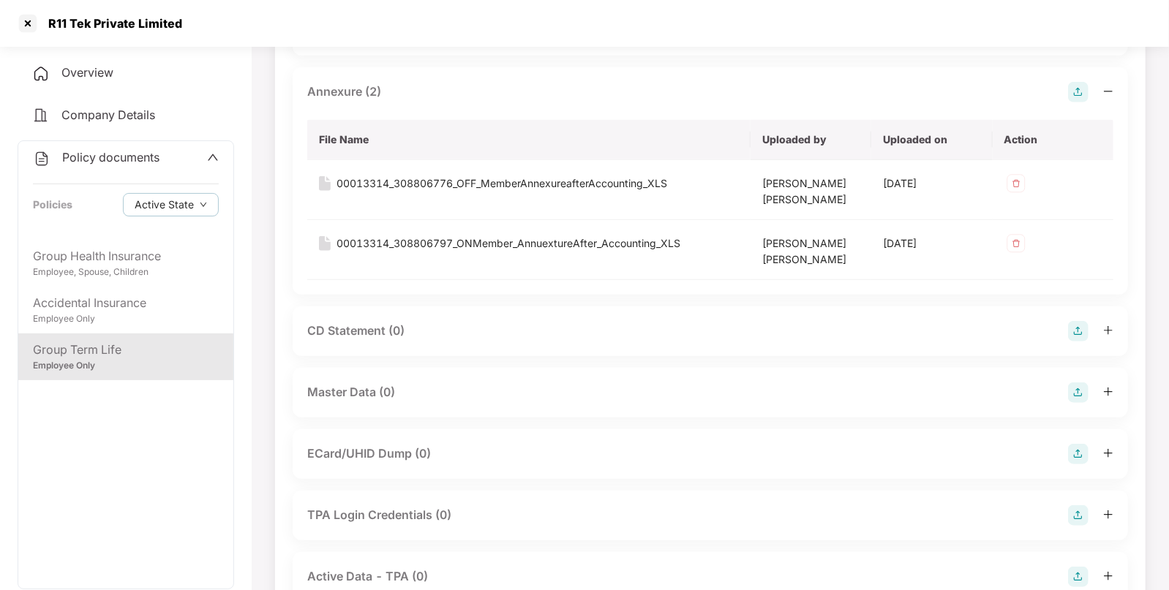
scroll to position [642, 0]
click at [1072, 390] on img at bounding box center [1078, 390] width 20 height 20
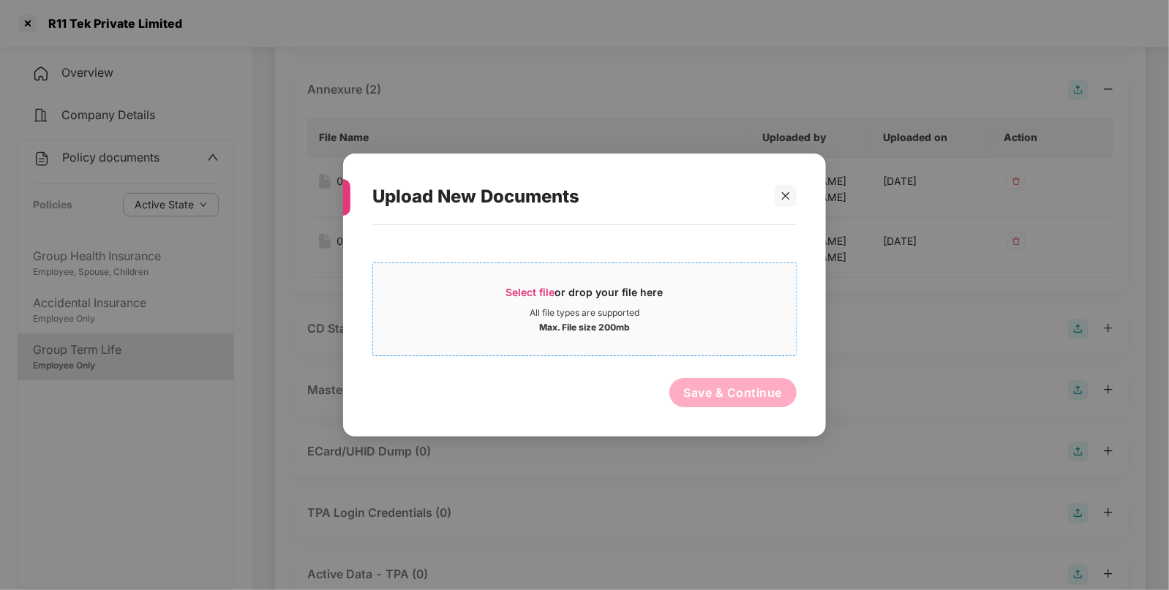
click at [724, 316] on div "All file types are supported" at bounding box center [584, 313] width 423 height 12
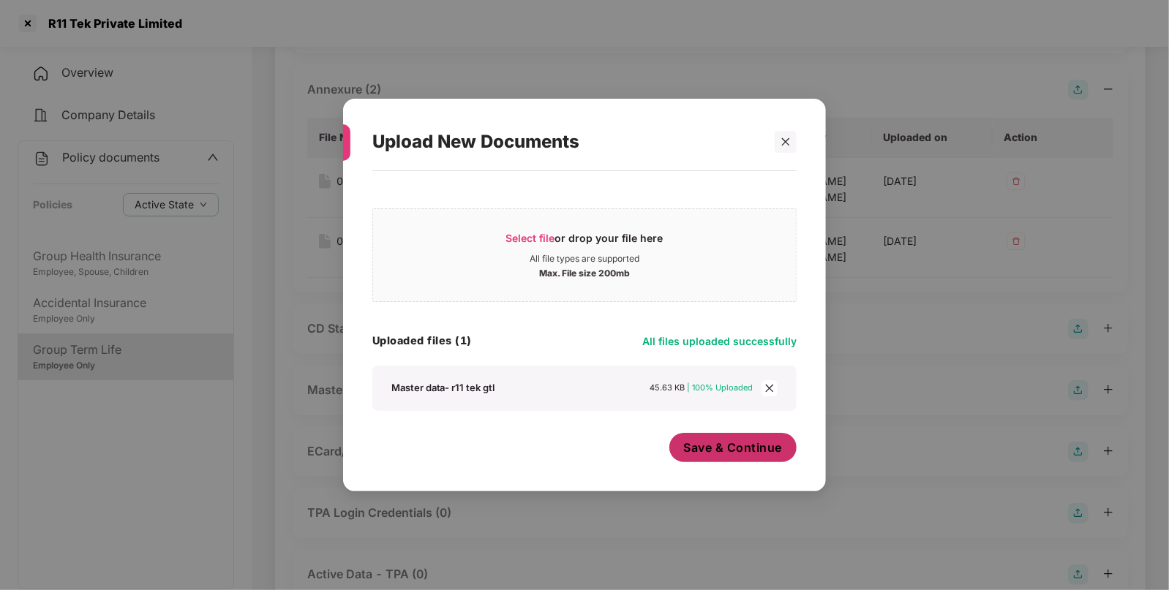
click at [730, 450] on span "Save & Continue" at bounding box center [733, 448] width 99 height 16
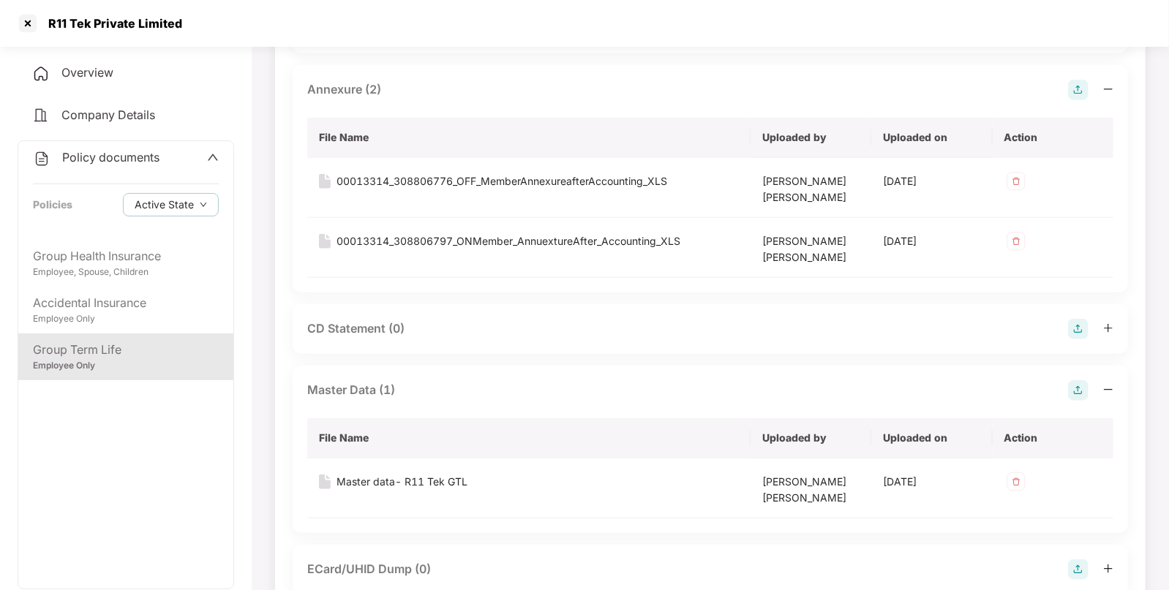
click at [113, 168] on div "Policy documents Policies Active State" at bounding box center [125, 190] width 215 height 99
click at [117, 156] on span "Policy documents" at bounding box center [110, 157] width 97 height 15
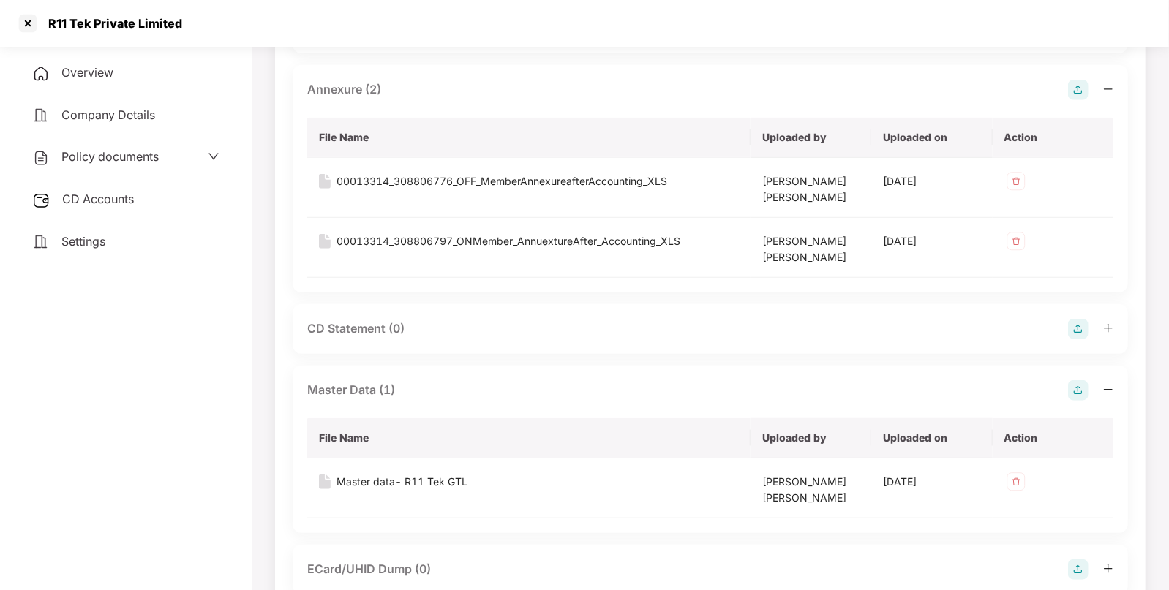
click at [94, 198] on span "CD Accounts" at bounding box center [98, 199] width 72 height 15
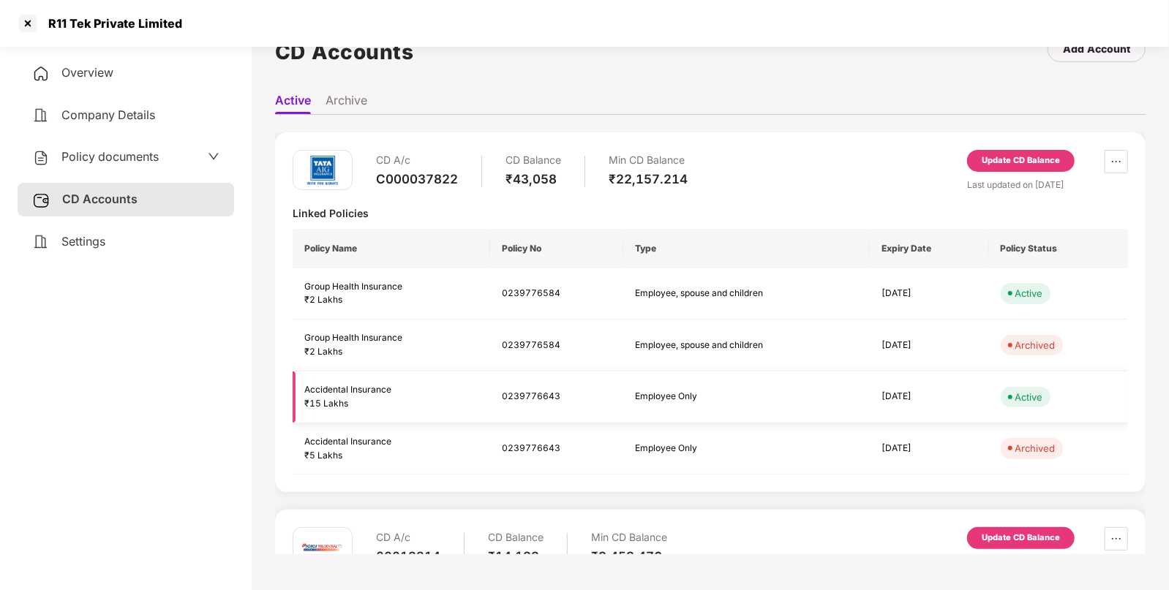
scroll to position [176, 0]
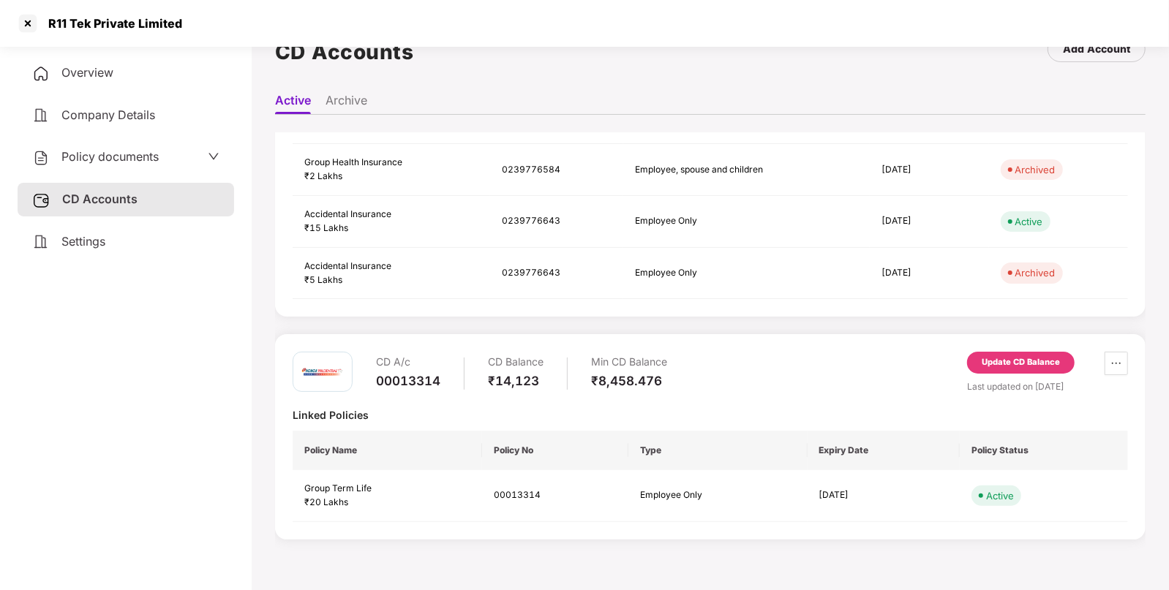
click at [999, 356] on div "Update CD Balance" at bounding box center [1021, 362] width 78 height 13
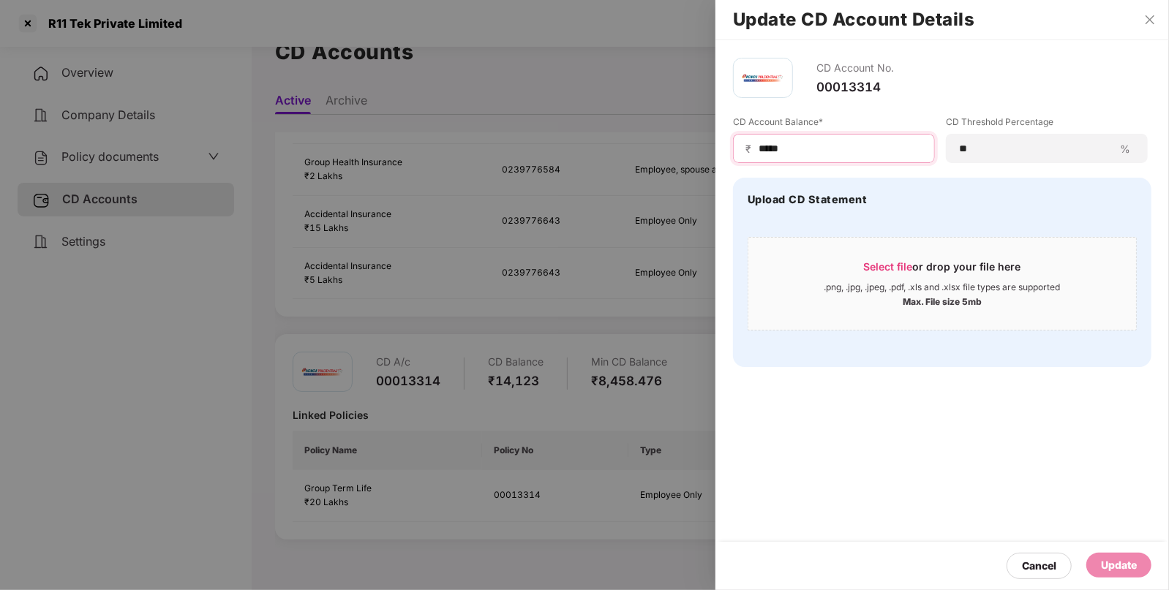
click at [843, 149] on input "*****" at bounding box center [839, 148] width 165 height 15
type input "*****"
click at [1116, 563] on div "Update" at bounding box center [1119, 565] width 36 height 16
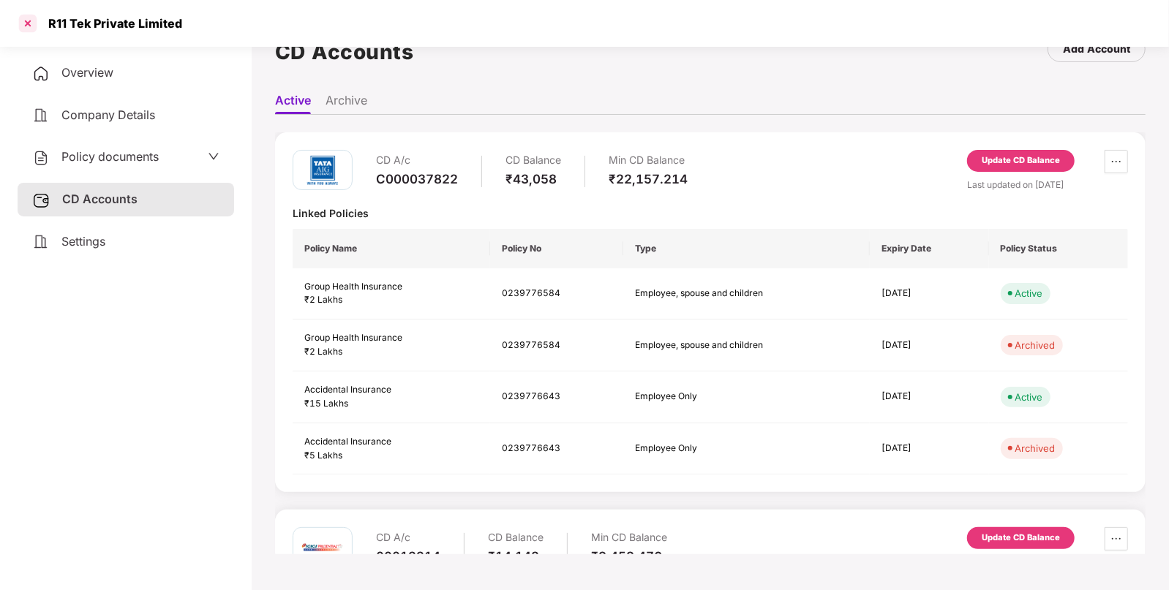
click at [23, 18] on div at bounding box center [27, 23] width 23 height 23
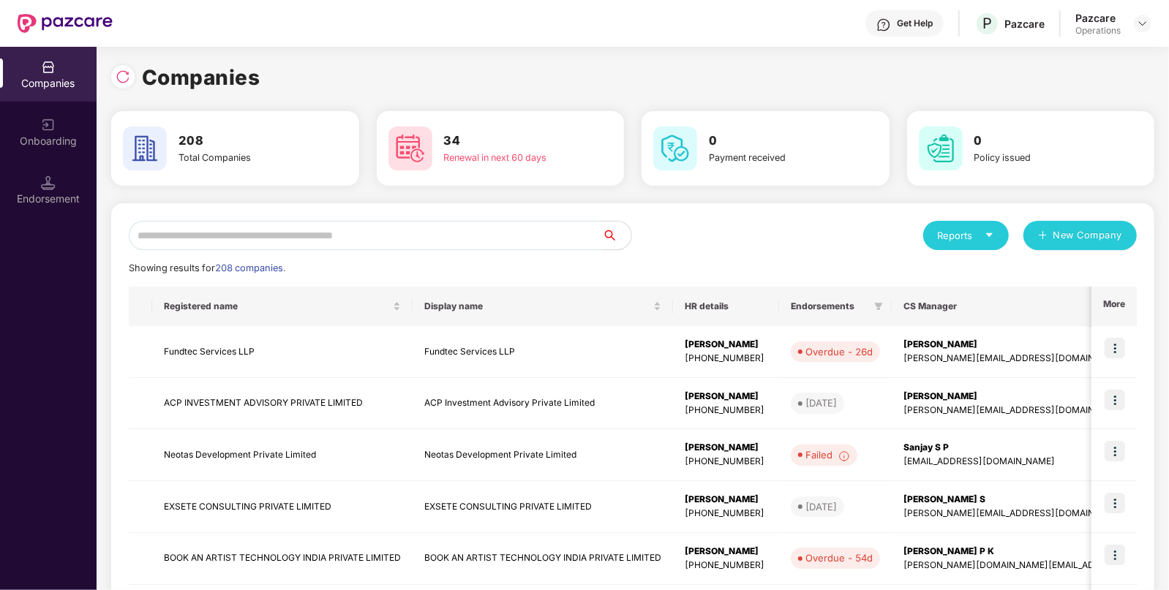
click at [492, 229] on input "text" at bounding box center [365, 235] width 473 height 29
paste input "**********"
type input "**********"
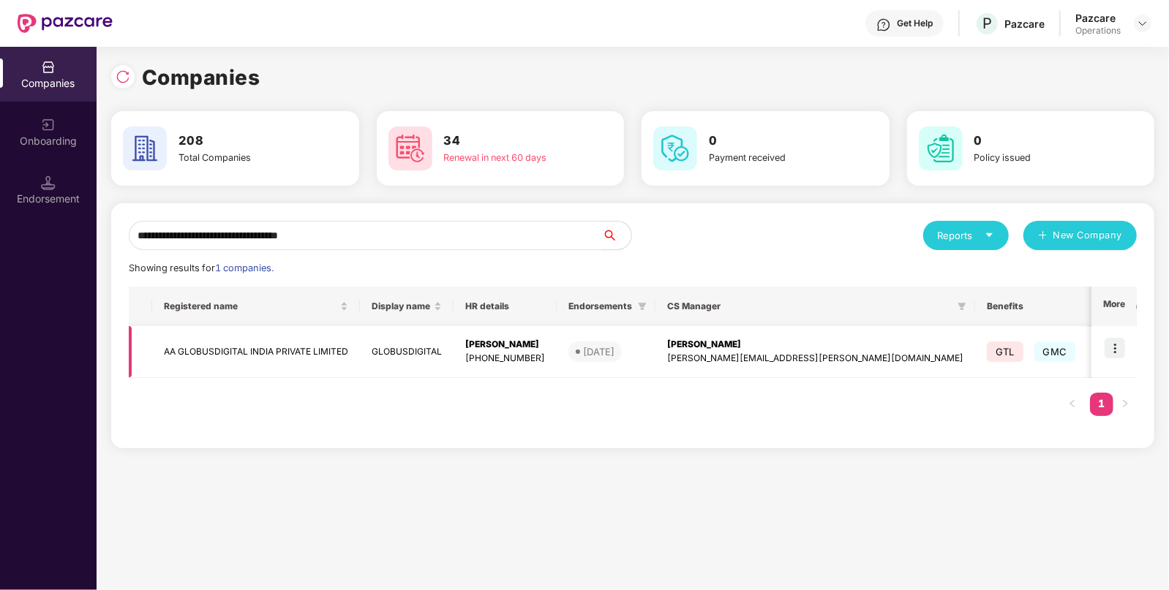
click at [173, 351] on td "AA GLOBUSDIGITAL INDIA PRIVATE LIMITED" at bounding box center [256, 352] width 208 height 52
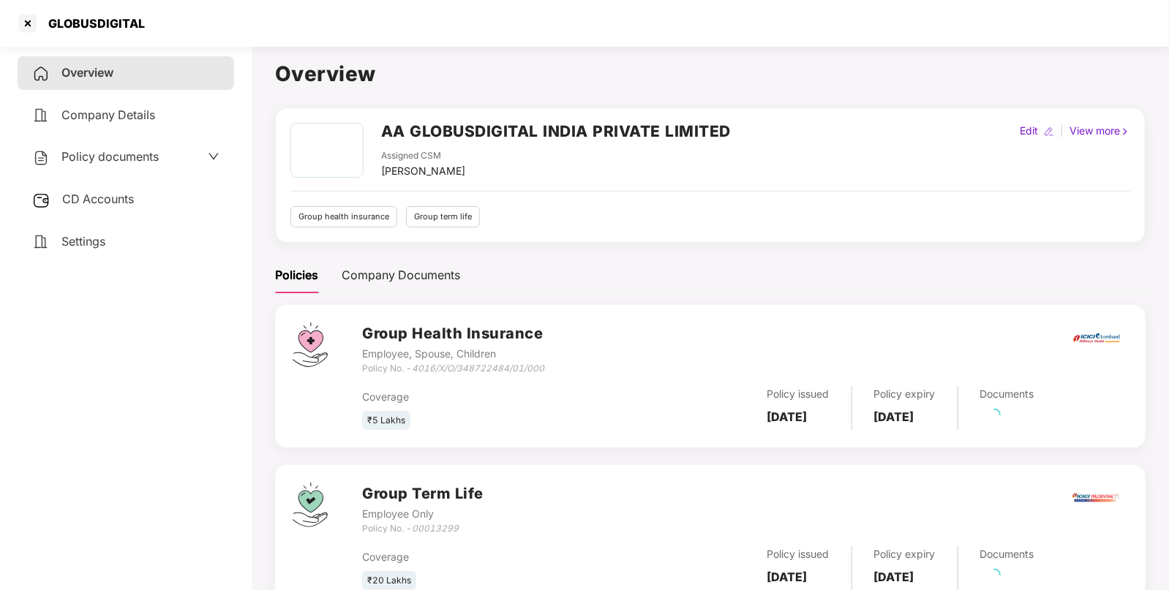
click at [180, 150] on div "Policy documents" at bounding box center [125, 157] width 187 height 19
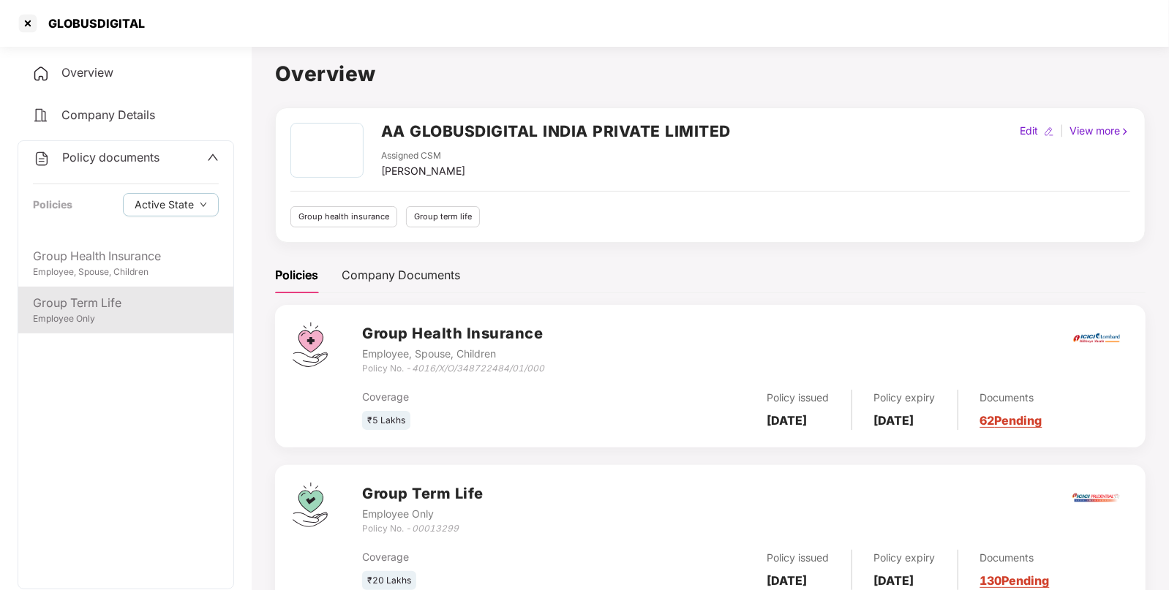
click at [98, 315] on div "Employee Only" at bounding box center [126, 319] width 186 height 14
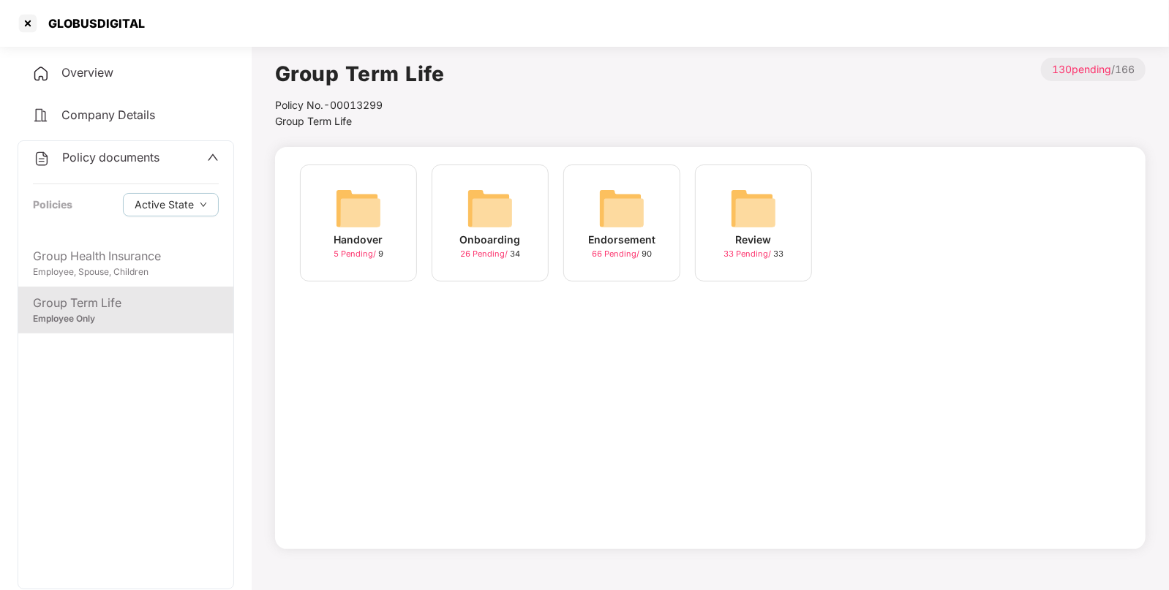
click at [656, 252] on div "Endorsement 66 Pending / 90" at bounding box center [621, 223] width 117 height 117
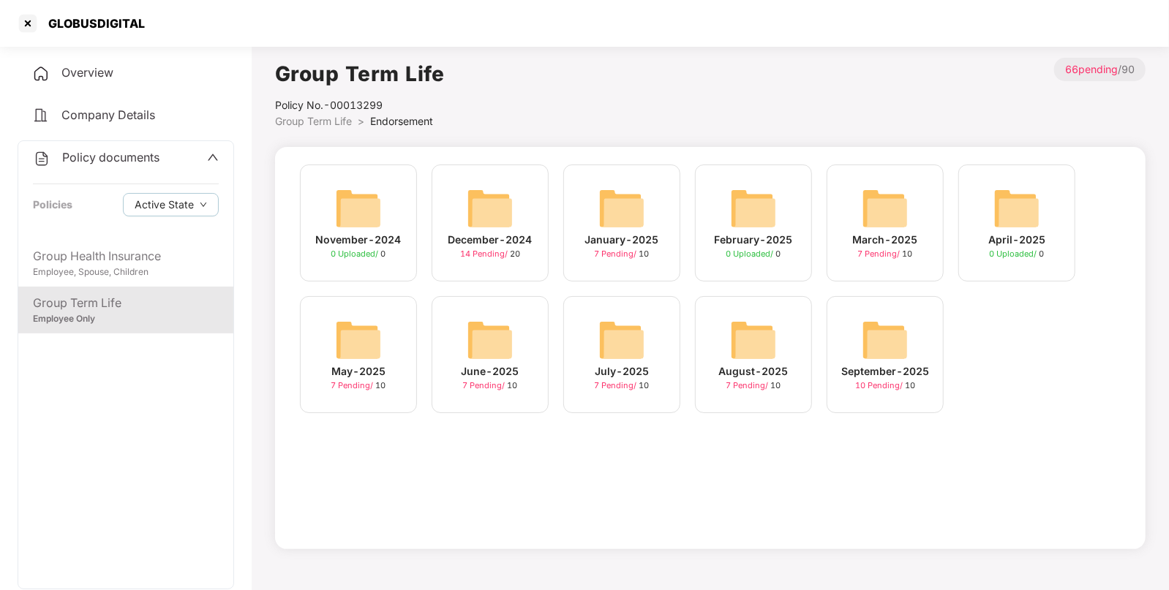
click at [911, 364] on div "September-2025" at bounding box center [885, 372] width 88 height 16
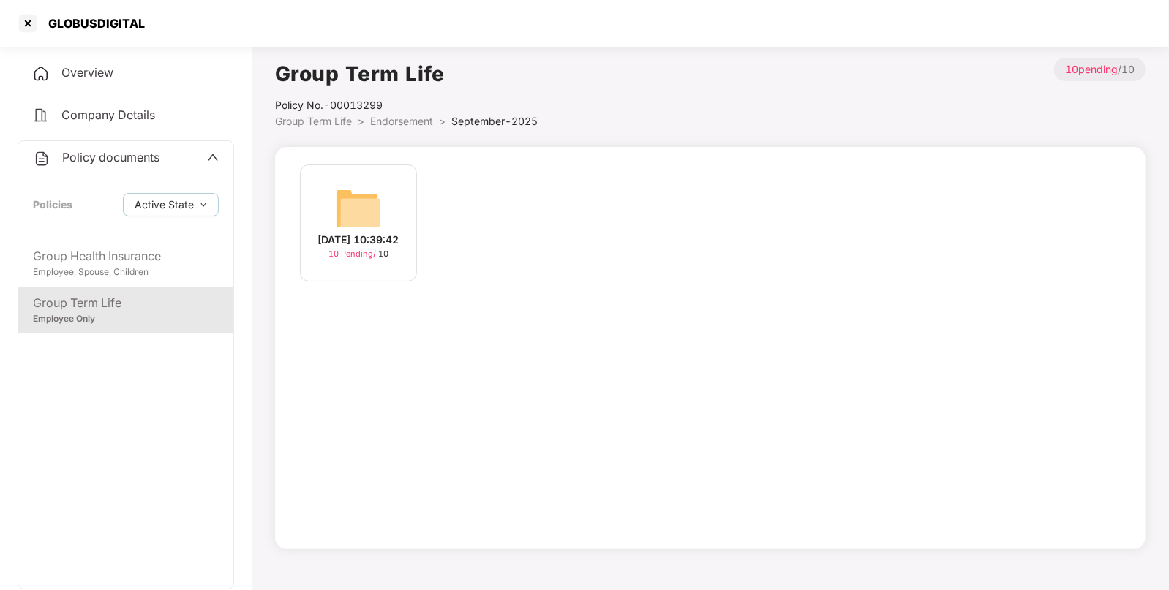
click at [380, 232] on div "[DATE] 10:39:42" at bounding box center [358, 240] width 81 height 16
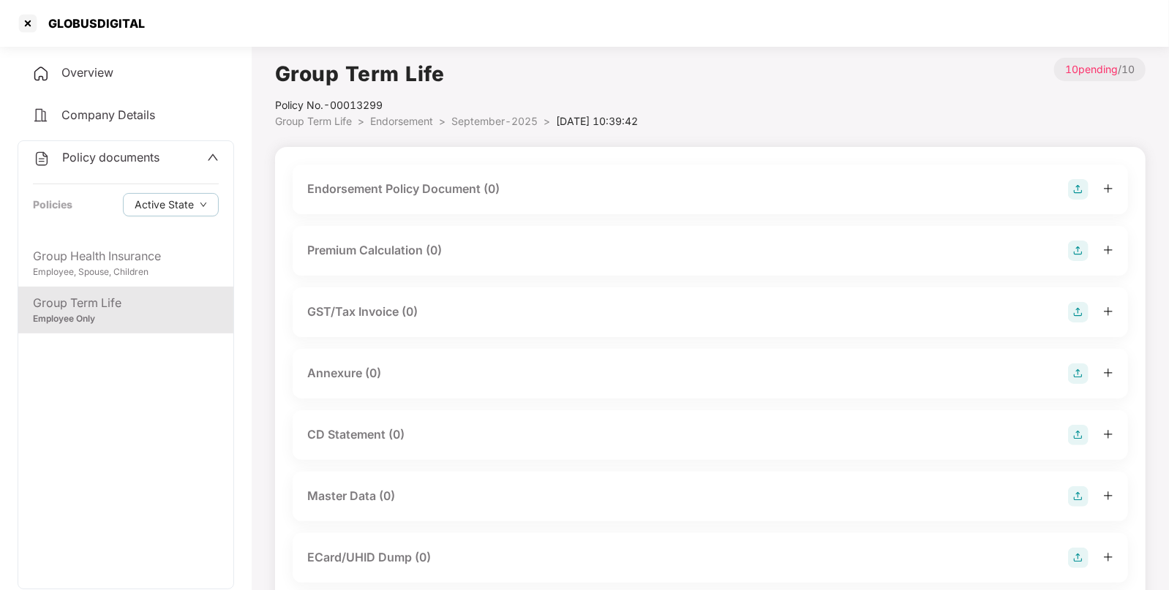
click at [1076, 184] on img at bounding box center [1078, 189] width 20 height 20
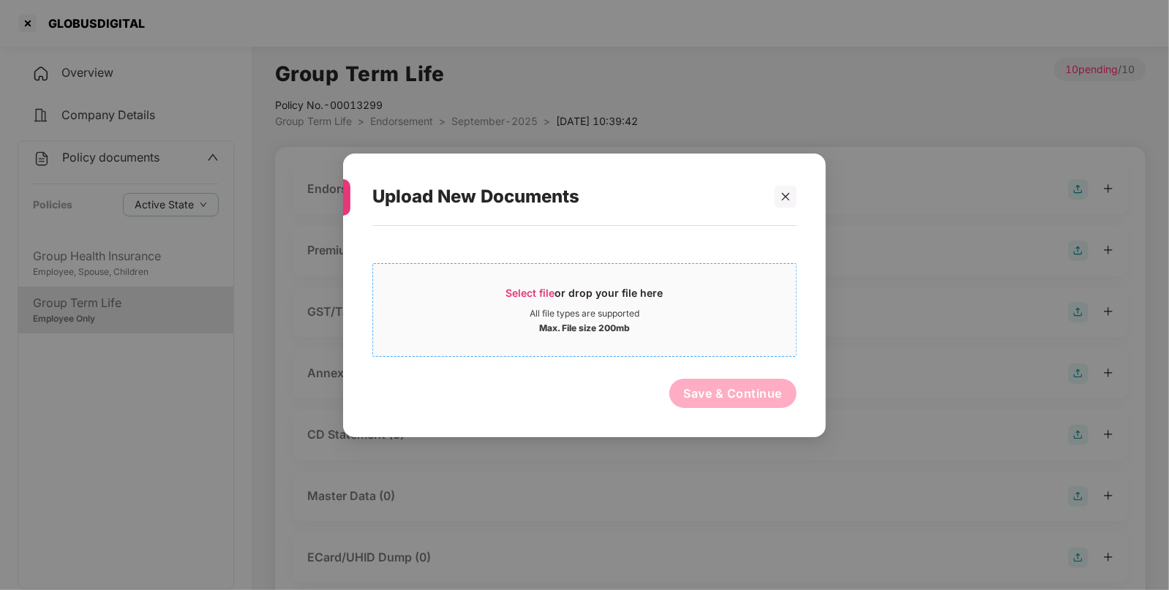
click at [463, 294] on div "Select file or drop your file here" at bounding box center [584, 296] width 423 height 22
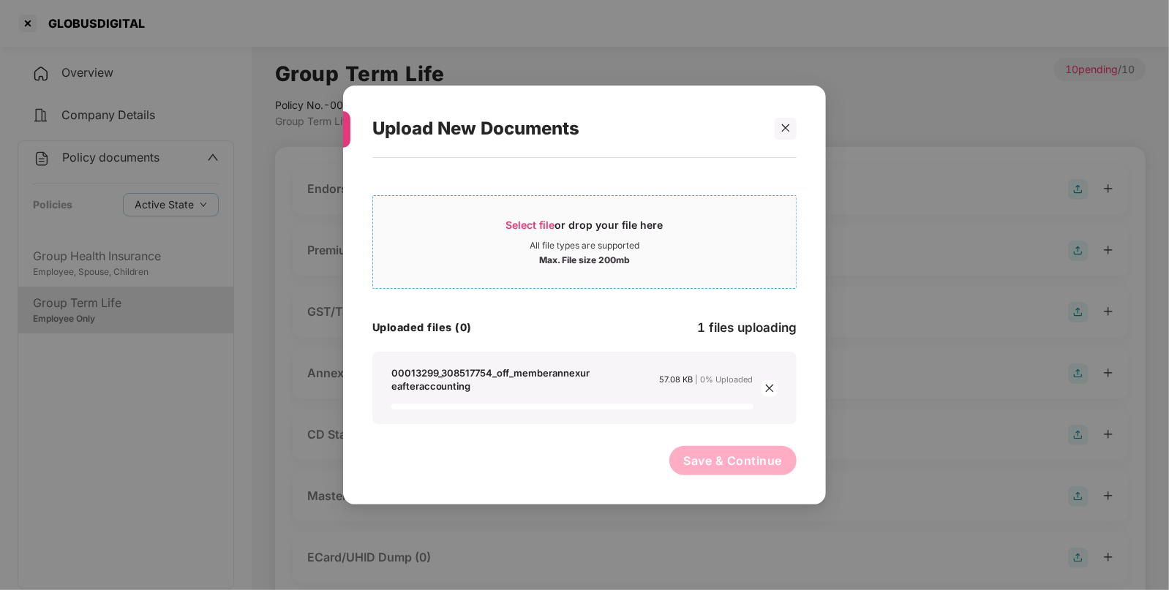
click at [538, 223] on span "Select file" at bounding box center [530, 225] width 49 height 12
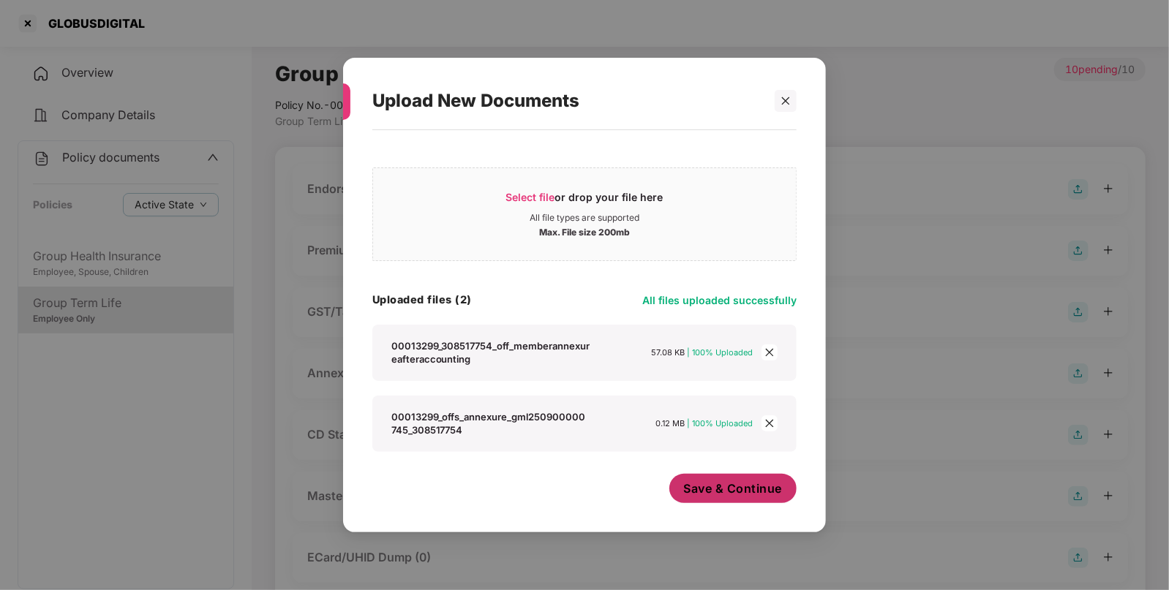
click at [741, 496] on span "Save & Continue" at bounding box center [733, 489] width 99 height 16
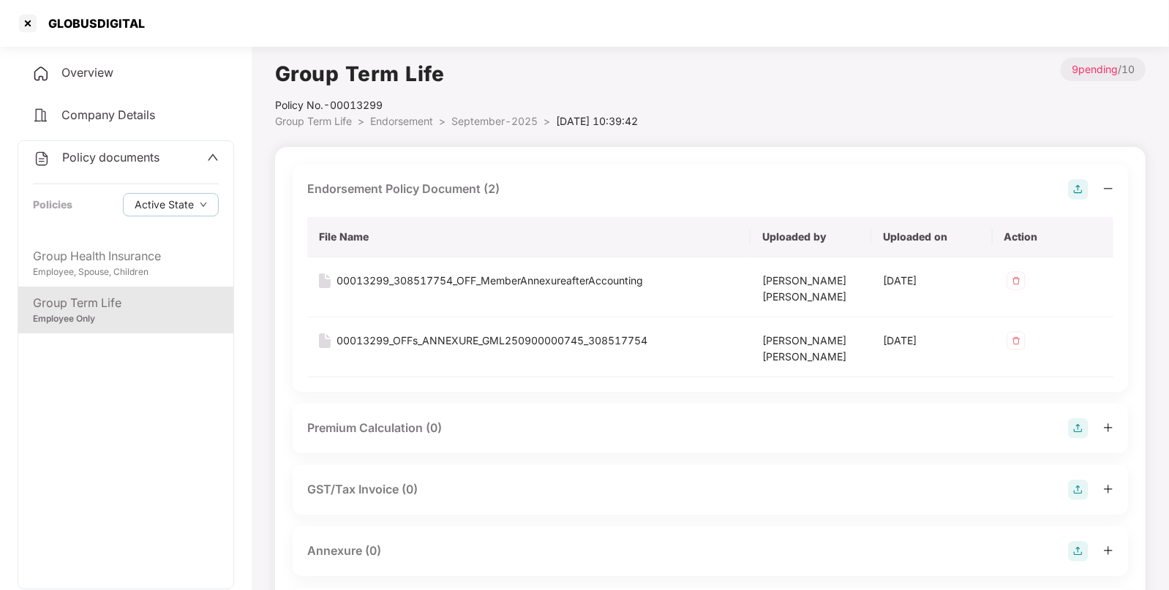
click at [1078, 549] on img at bounding box center [1078, 551] width 20 height 20
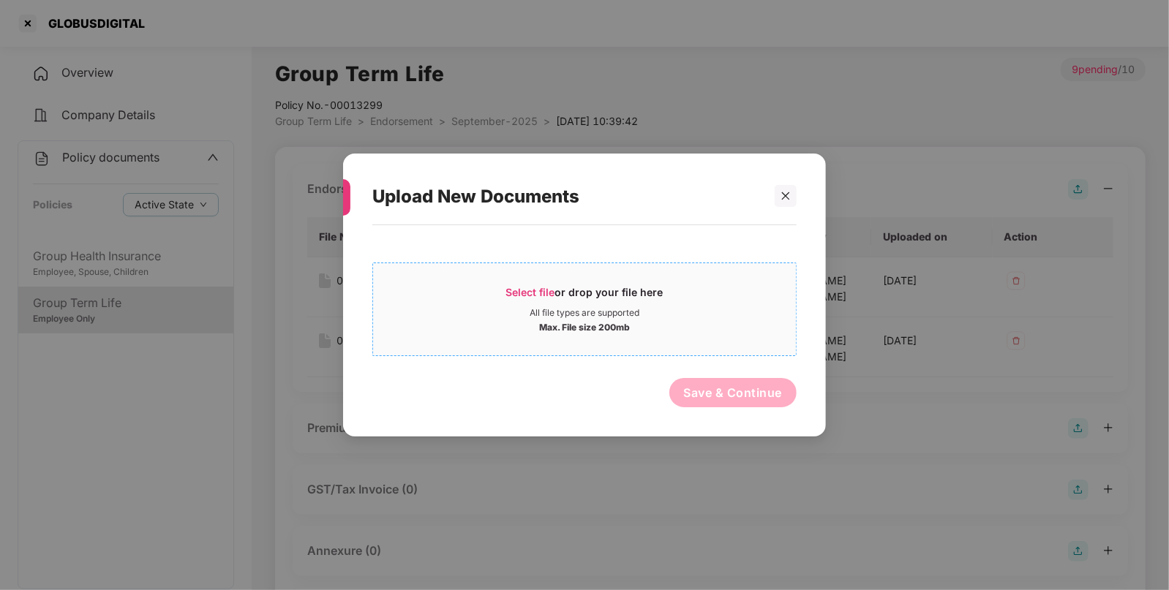
click at [602, 323] on div "Max. File size 200mb" at bounding box center [584, 326] width 91 height 15
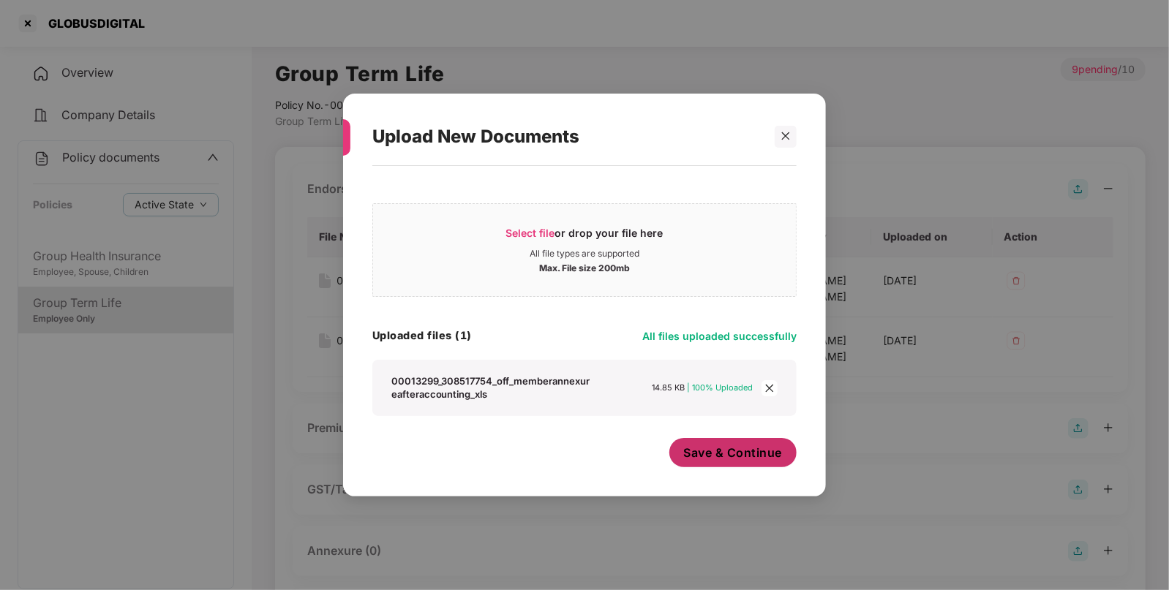
click at [752, 455] on span "Save & Continue" at bounding box center [733, 453] width 99 height 16
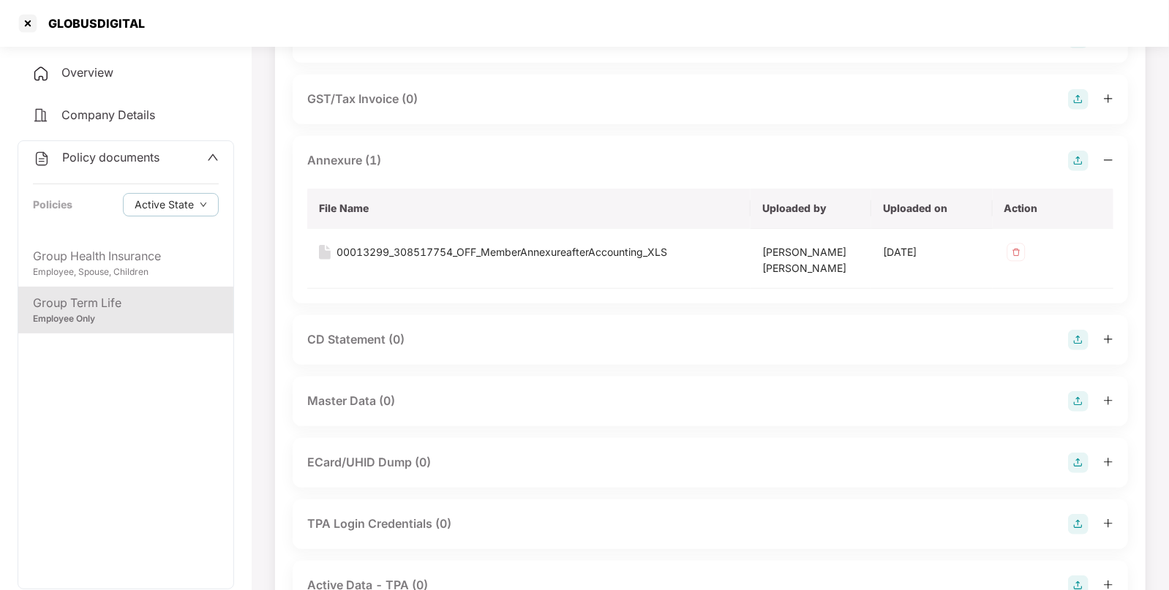
scroll to position [391, 0]
click at [1075, 406] on img at bounding box center [1078, 401] width 20 height 20
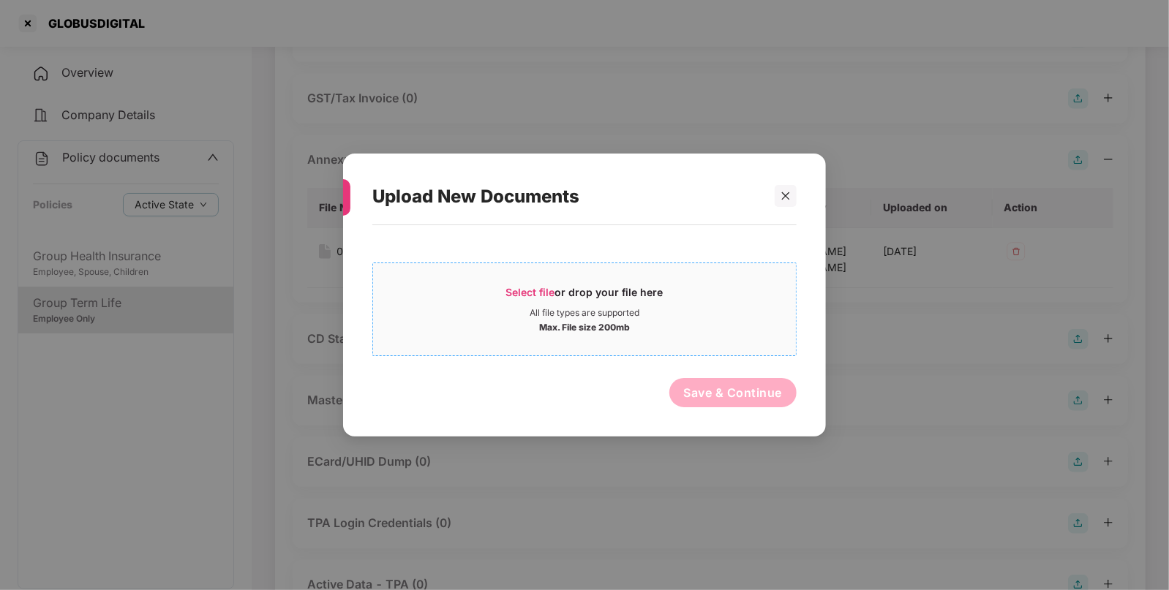
click at [664, 304] on div "Select file or drop your file here" at bounding box center [584, 296] width 423 height 22
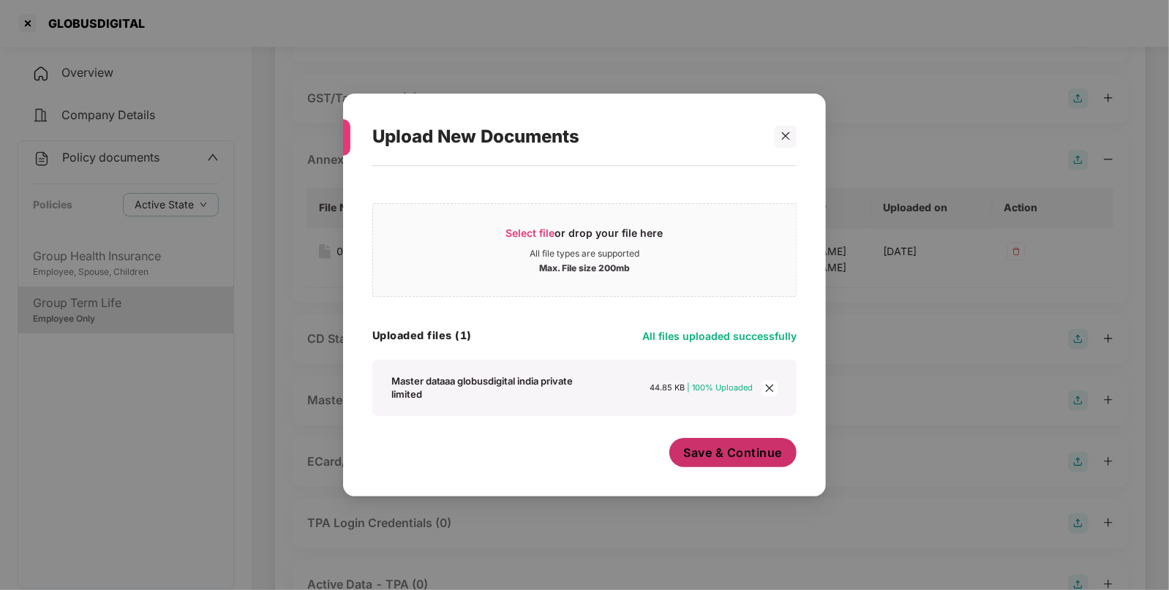
click at [763, 461] on span "Save & Continue" at bounding box center [733, 453] width 99 height 16
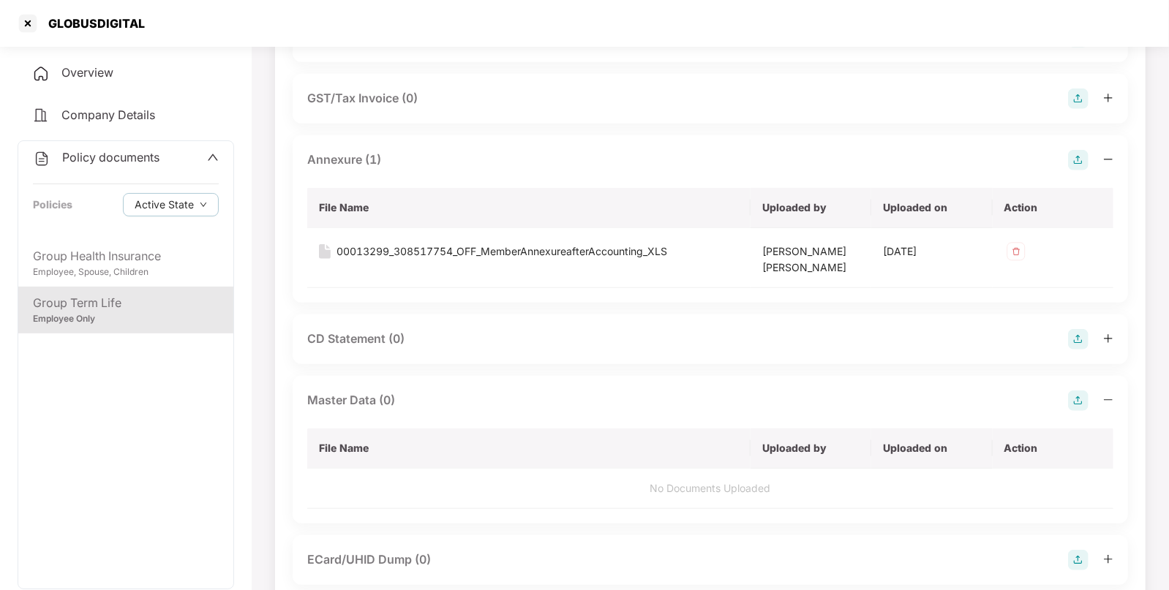
click at [131, 184] on div "Policy documents Policies Active State" at bounding box center [125, 190] width 215 height 99
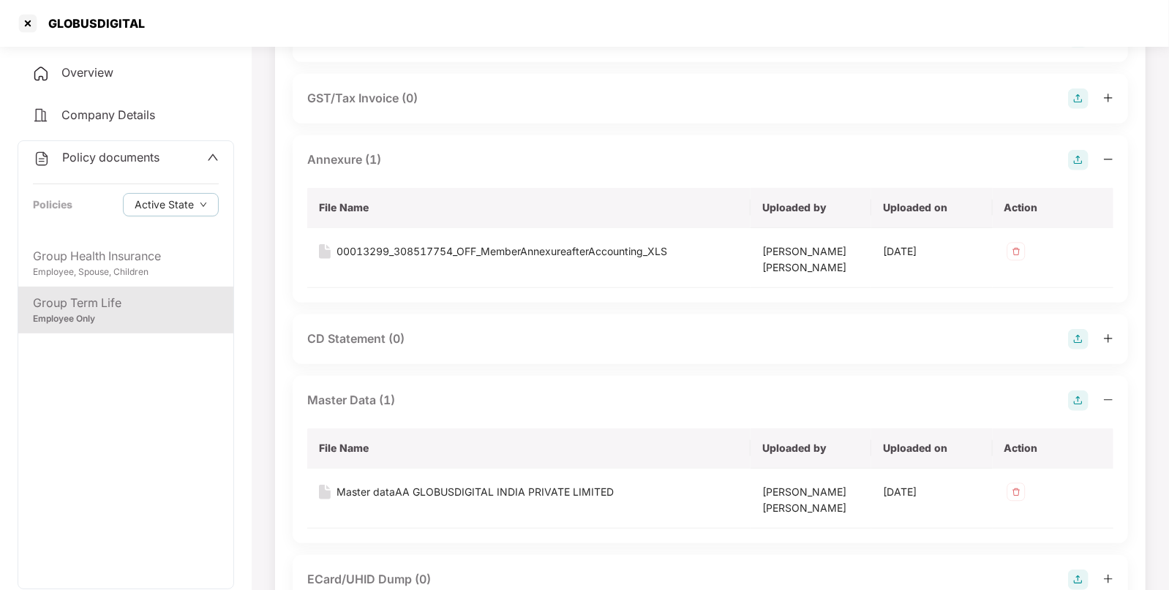
click at [151, 157] on span "Policy documents" at bounding box center [110, 157] width 97 height 15
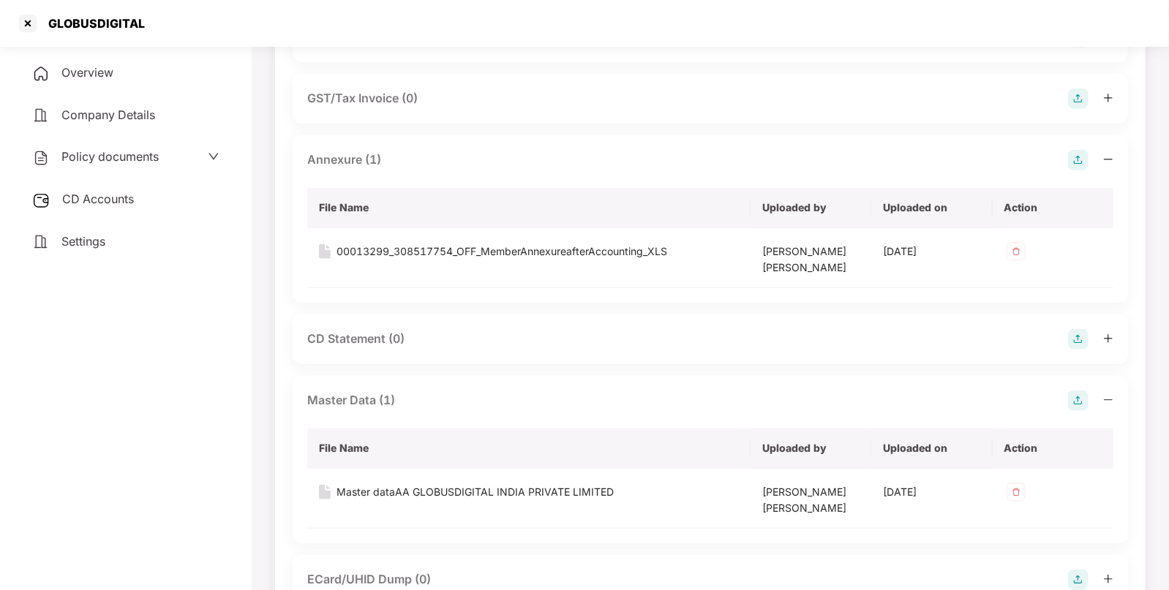
click at [128, 205] on span "CD Accounts" at bounding box center [98, 199] width 72 height 15
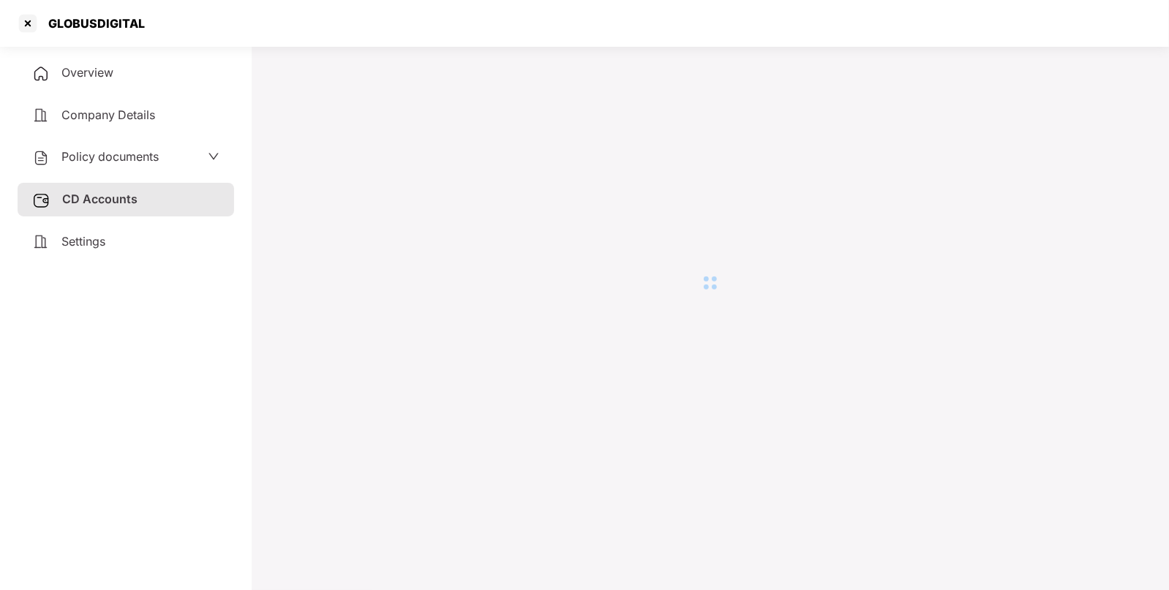
scroll to position [40, 0]
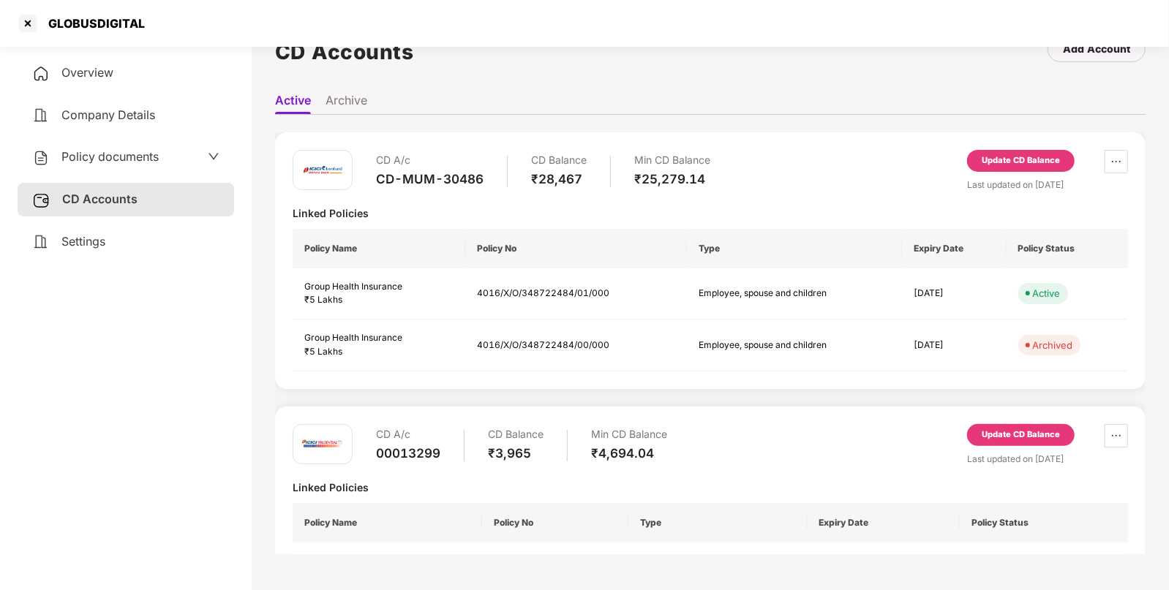
click at [1028, 435] on div "Update CD Balance" at bounding box center [1021, 435] width 78 height 13
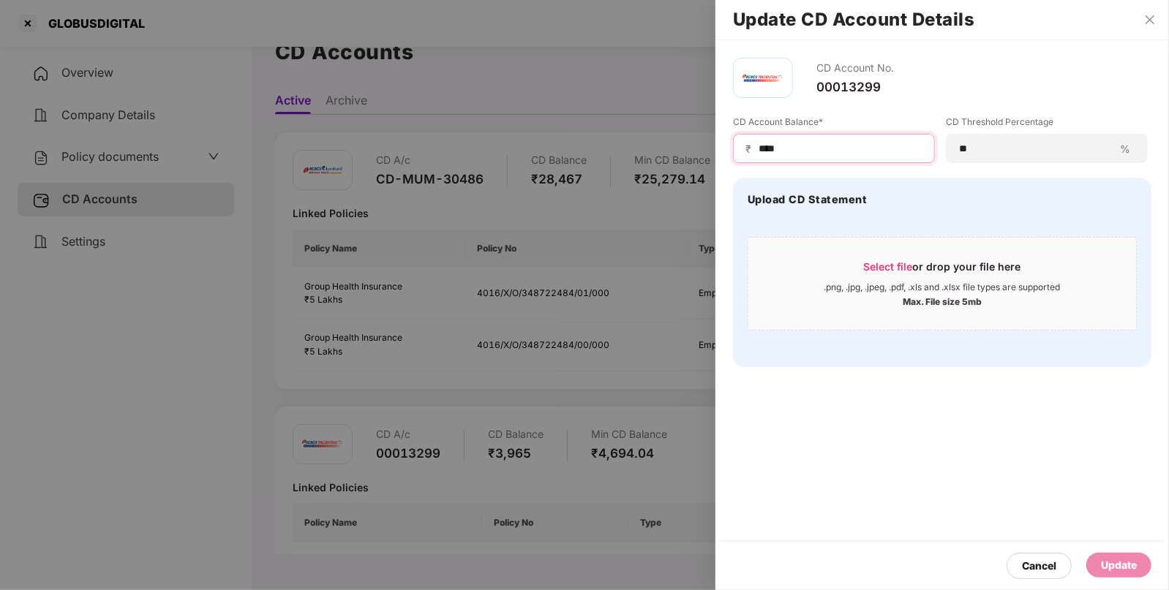
click at [852, 151] on input "****" at bounding box center [839, 148] width 165 height 15
type input "*"
type input "****"
click at [1119, 564] on div "Update" at bounding box center [1119, 565] width 36 height 16
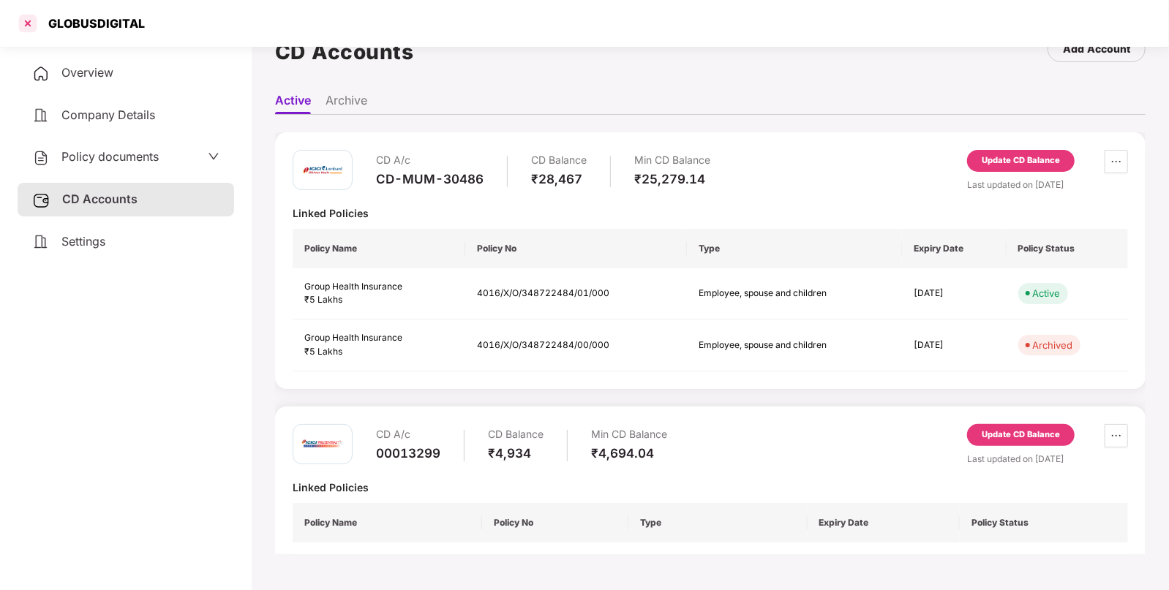
click at [29, 26] on div at bounding box center [27, 23] width 23 height 23
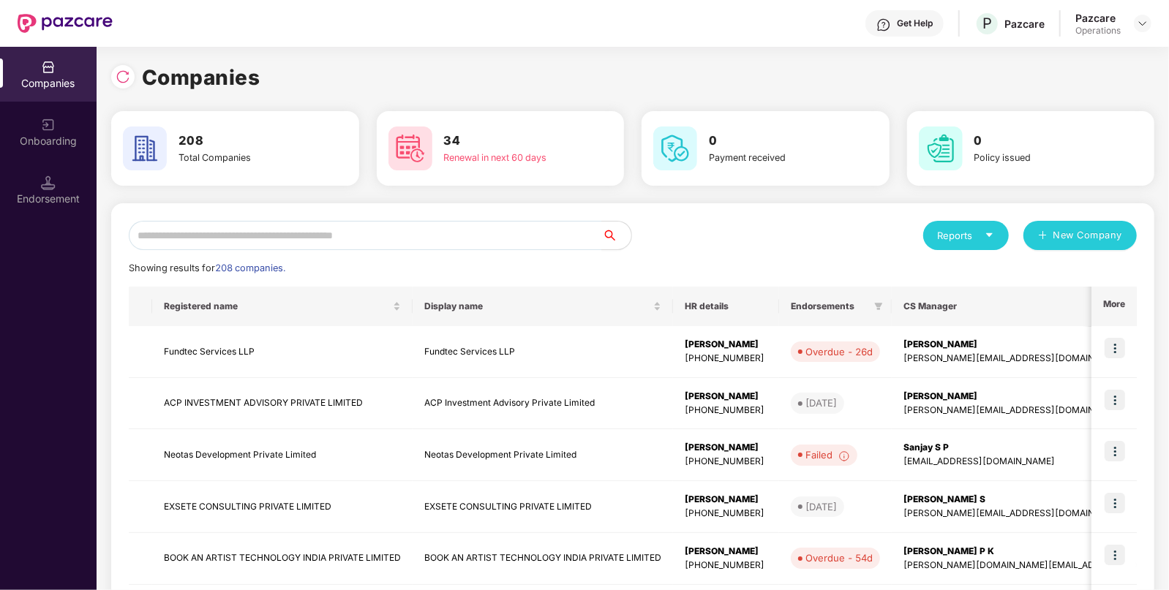
scroll to position [0, 0]
click at [326, 248] on input "text" at bounding box center [365, 235] width 473 height 29
paste input "**********"
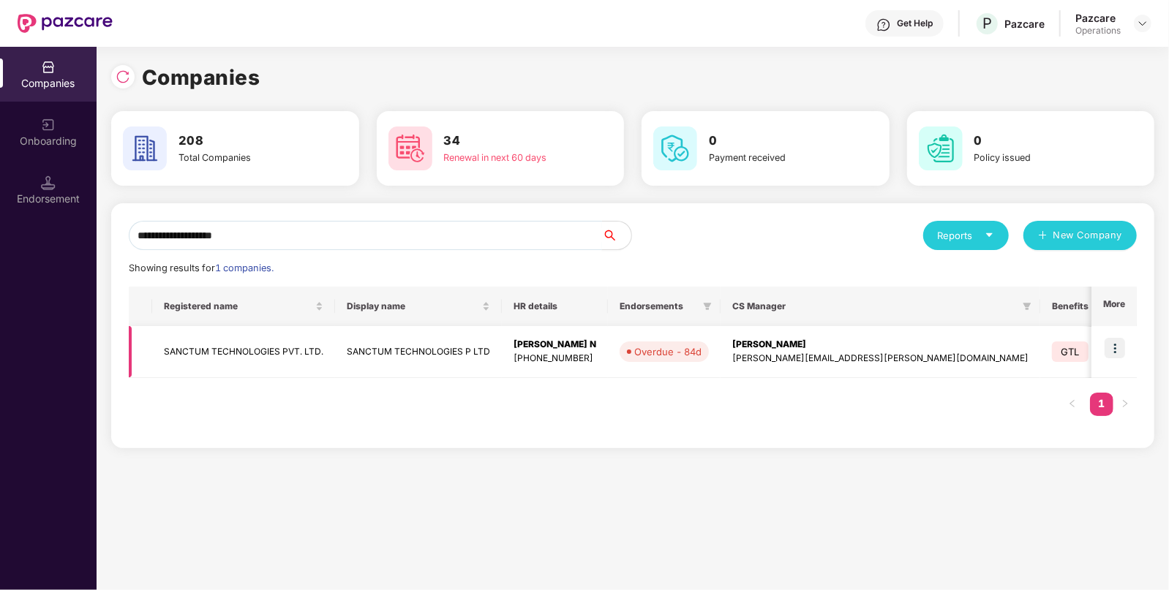
type input "**********"
click at [256, 344] on td "SANCTUM TECHNOLOGIES PVT. LTD." at bounding box center [243, 352] width 183 height 52
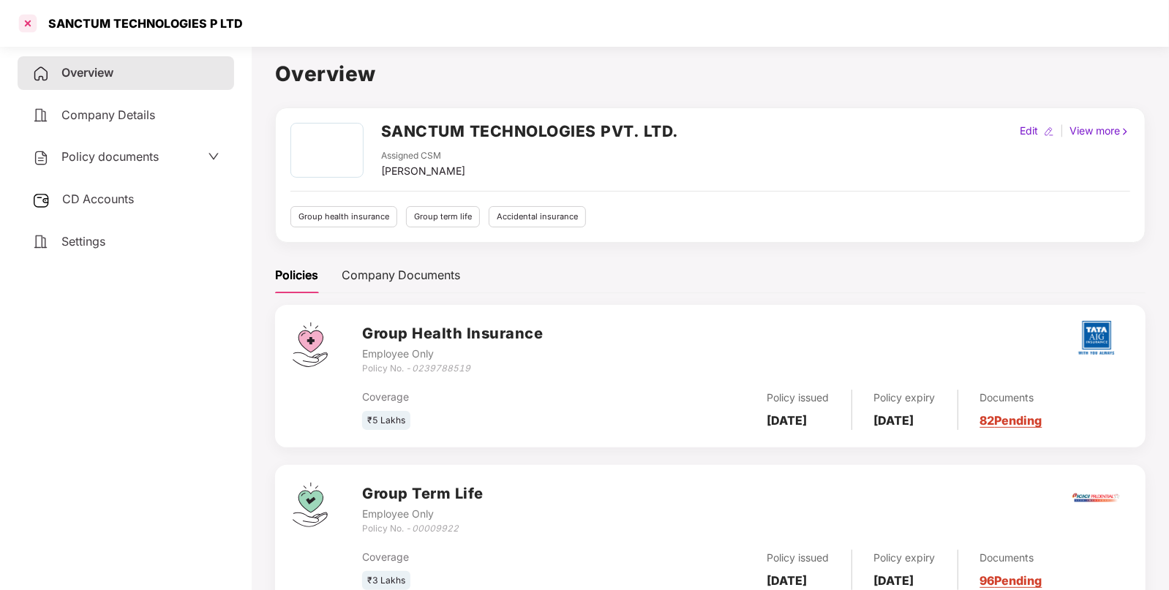
click at [29, 22] on div at bounding box center [27, 23] width 23 height 23
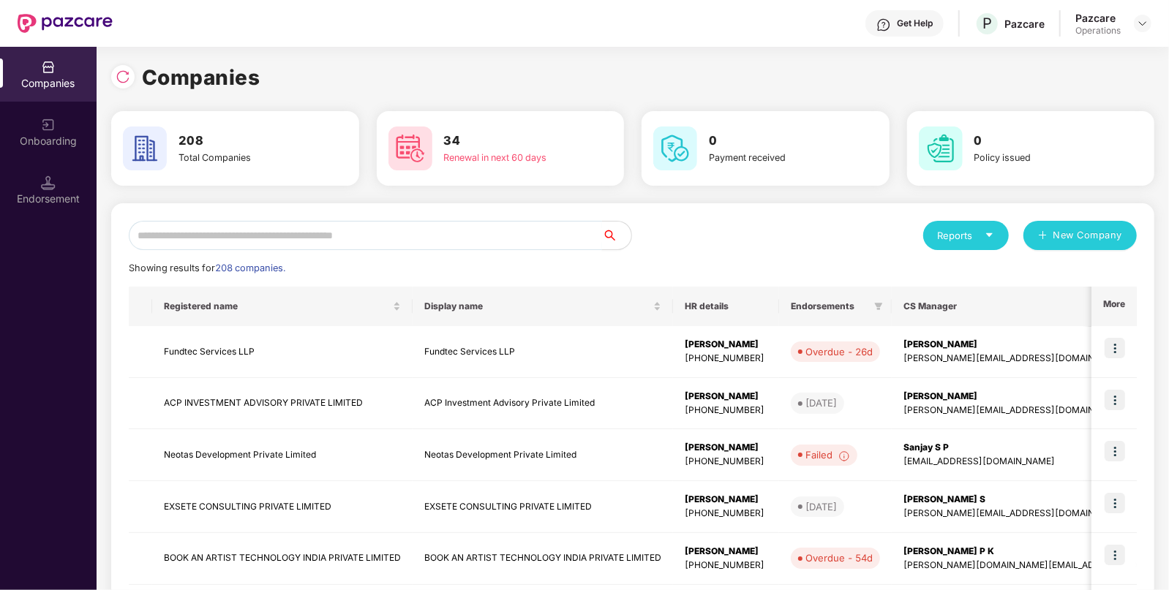
click at [392, 230] on input "text" at bounding box center [365, 235] width 473 height 29
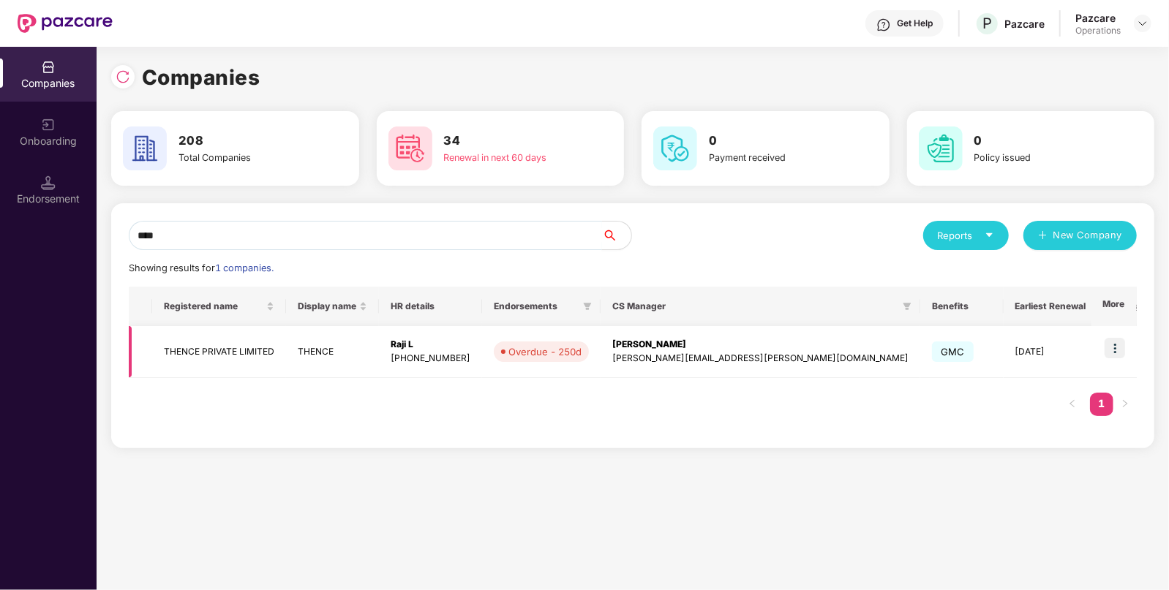
type input "****"
click at [230, 358] on td "THENCE PRIVATE LIMITED" at bounding box center [219, 352] width 134 height 52
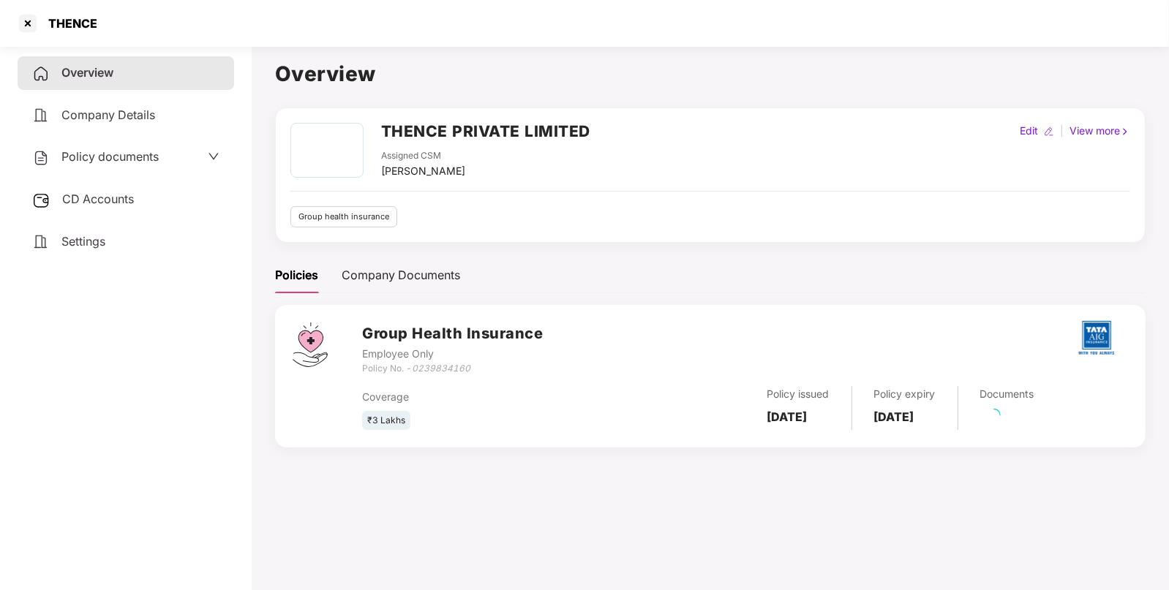
click at [110, 195] on span "CD Accounts" at bounding box center [98, 199] width 72 height 15
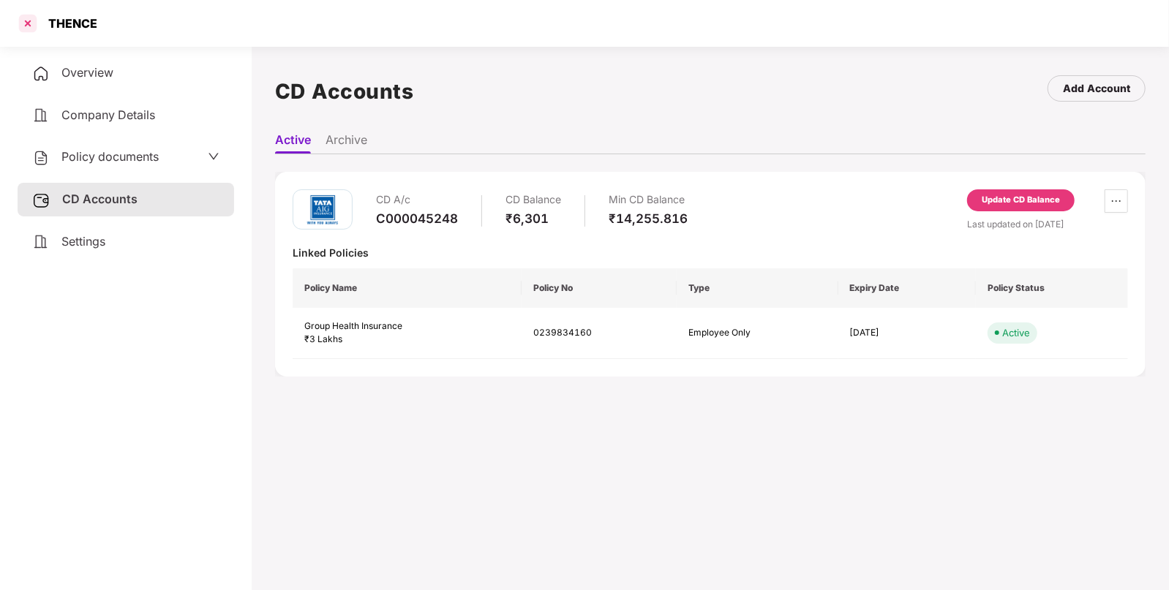
click at [31, 19] on div at bounding box center [27, 23] width 23 height 23
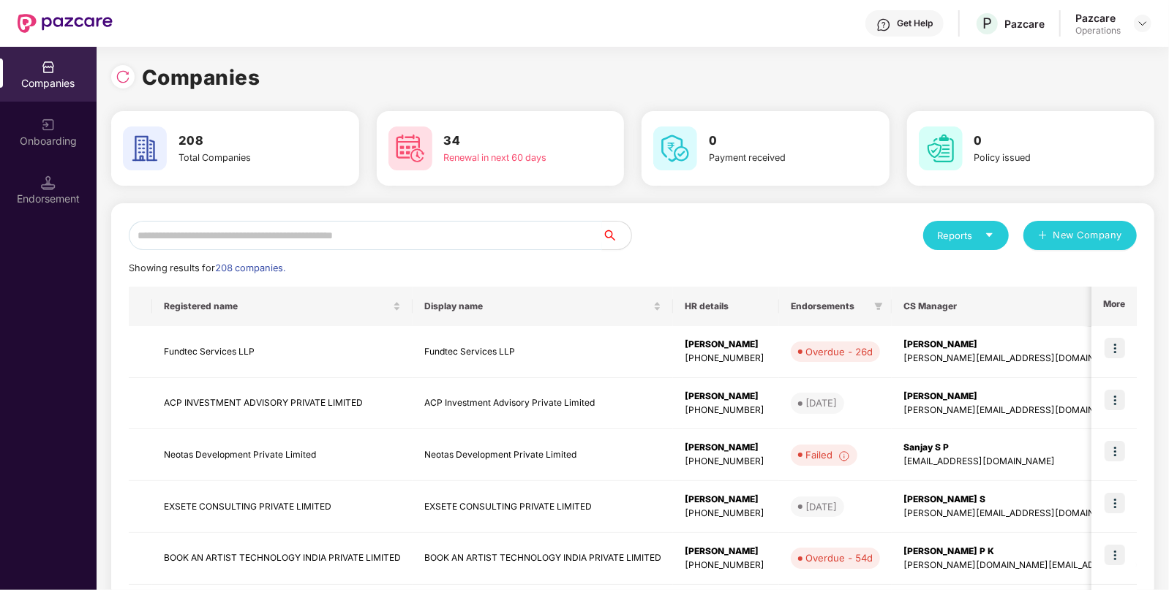
click at [247, 233] on input "text" at bounding box center [365, 235] width 473 height 29
paste input "**********"
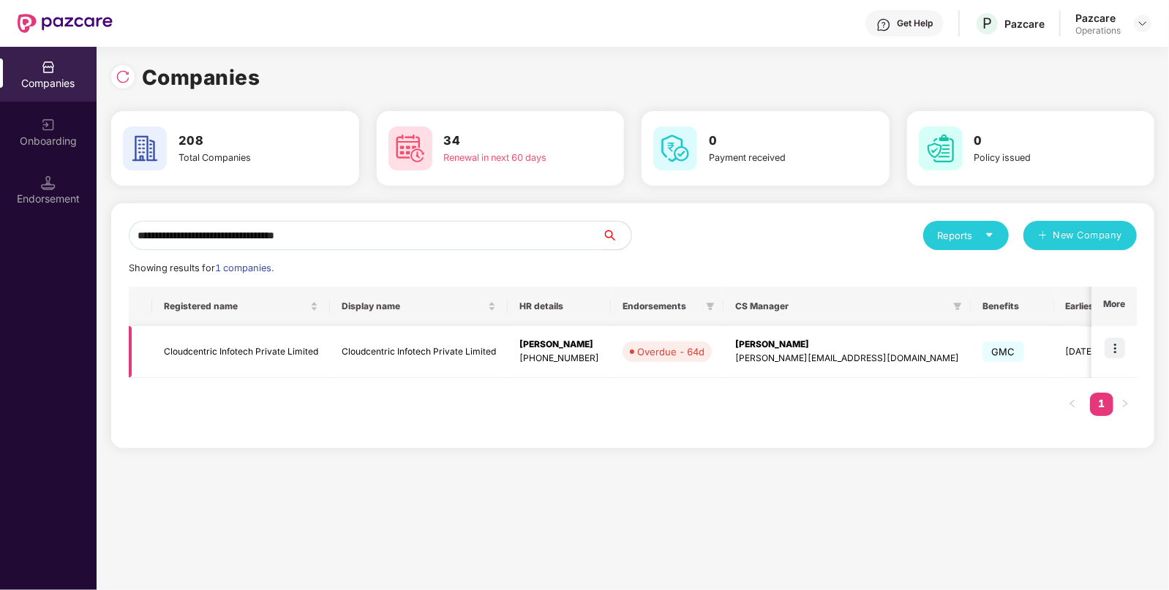
type input "**********"
click at [222, 343] on td "Cloudcentric Infotech Private Limited" at bounding box center [241, 352] width 178 height 52
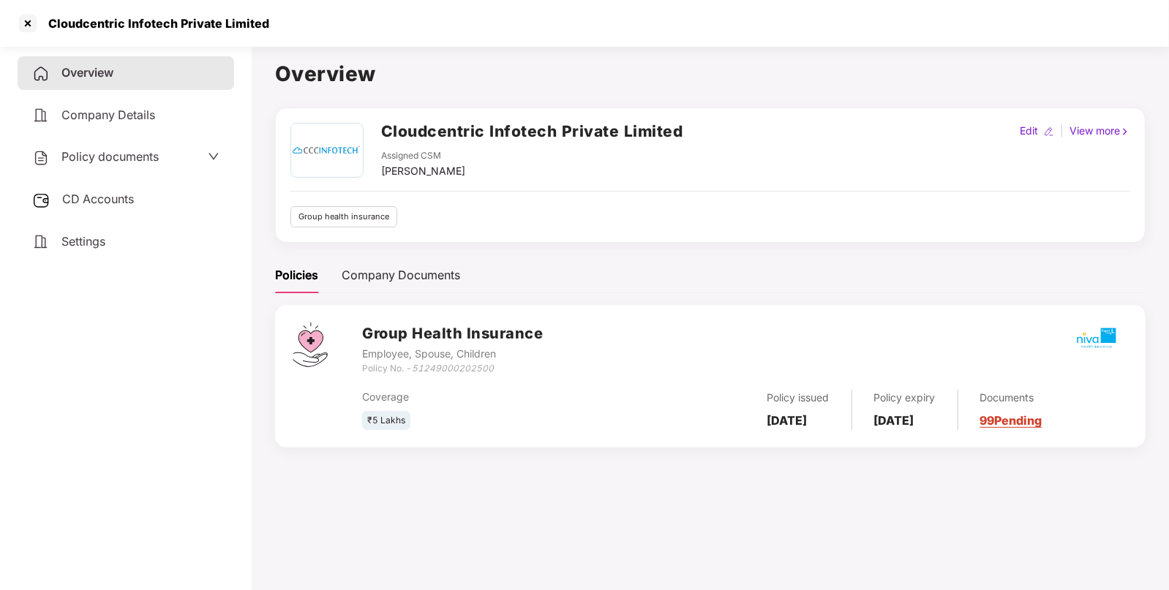
click at [184, 155] on div "Policy documents" at bounding box center [125, 157] width 187 height 19
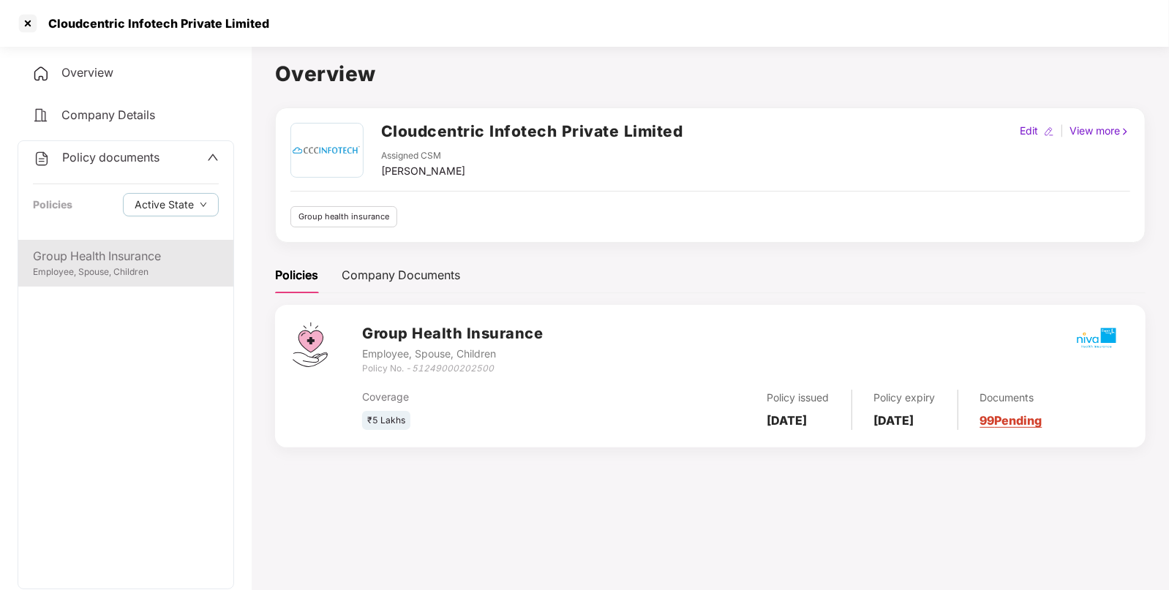
click at [133, 275] on div "Employee, Spouse, Children" at bounding box center [126, 273] width 186 height 14
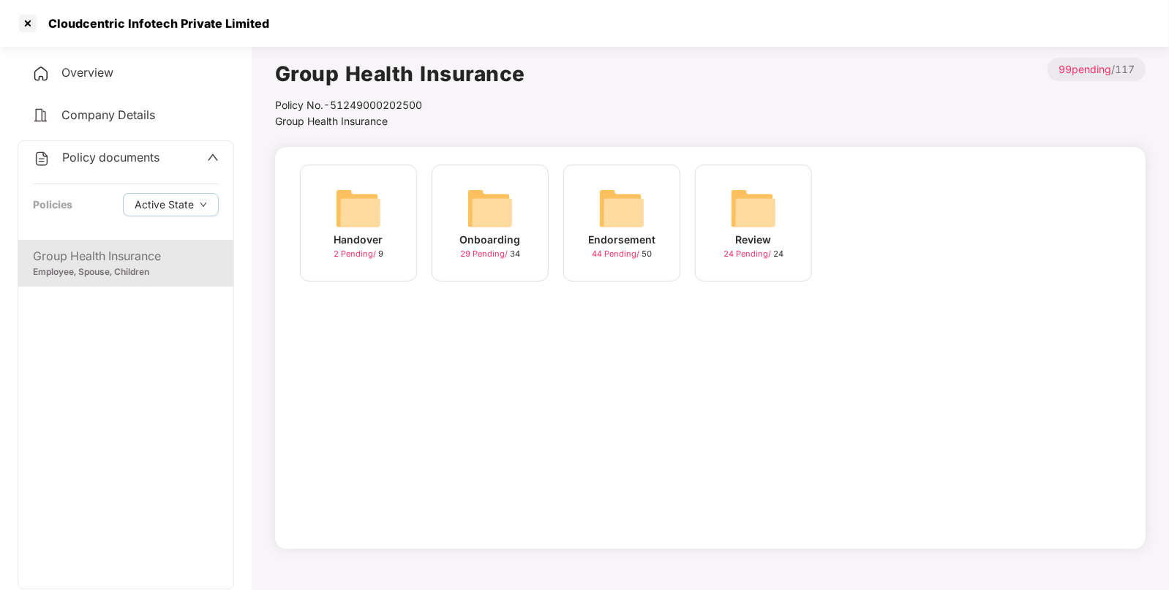
click at [659, 213] on div "Endorsement 44 Pending / 50" at bounding box center [621, 223] width 117 height 117
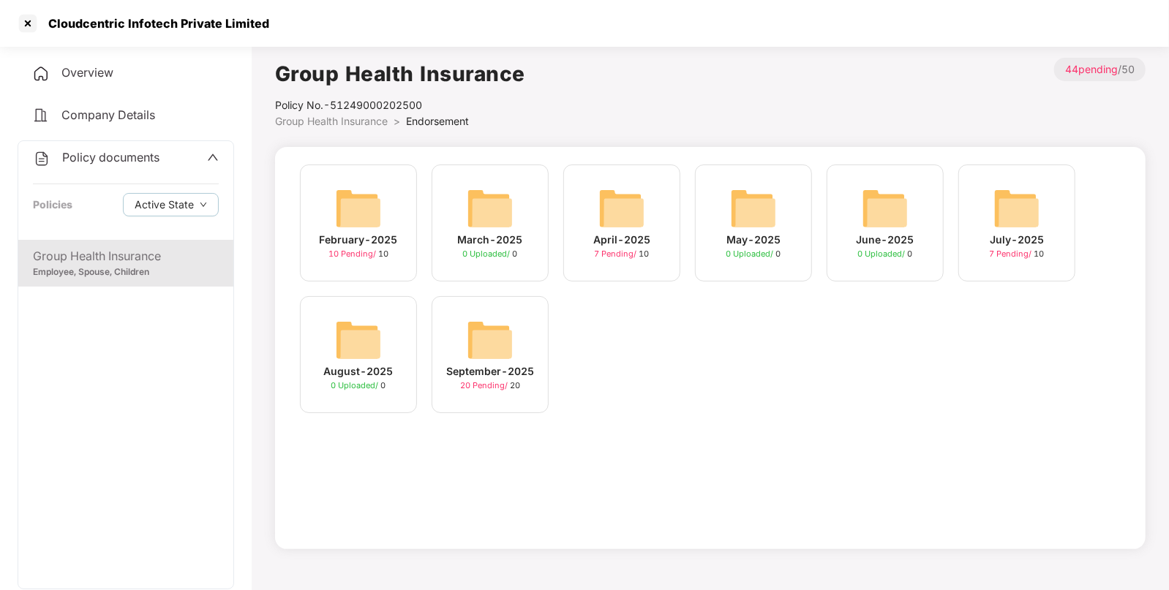
click at [514, 333] on div "September-2025 20 Pending / 20" at bounding box center [490, 354] width 117 height 117
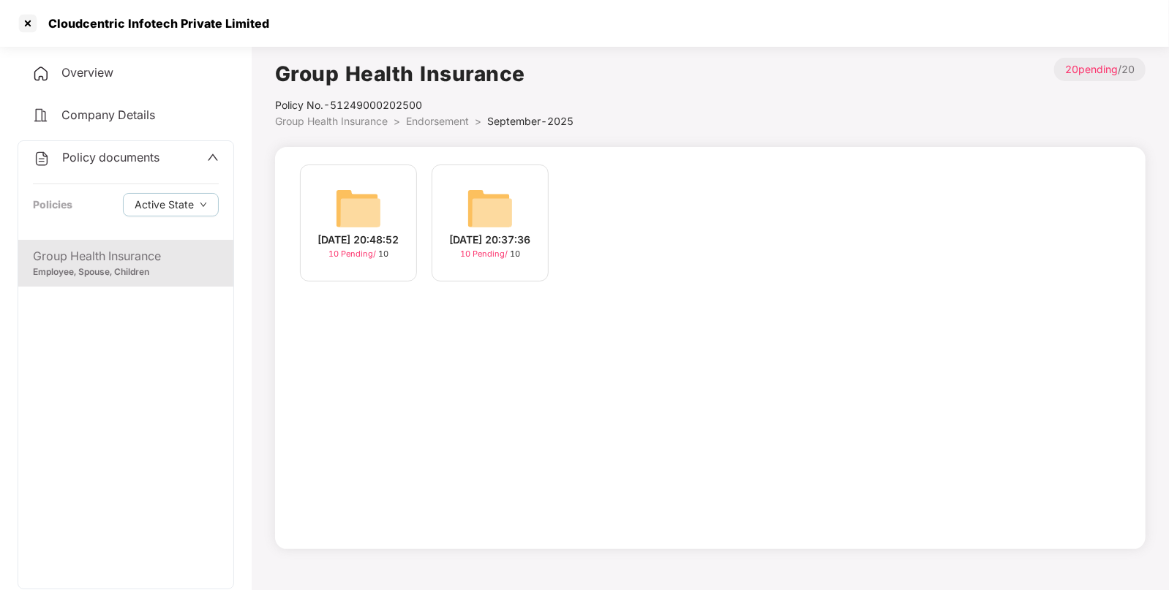
click at [380, 165] on div "[DATE] 20:48:52 10 Pending / 10" at bounding box center [358, 223] width 117 height 117
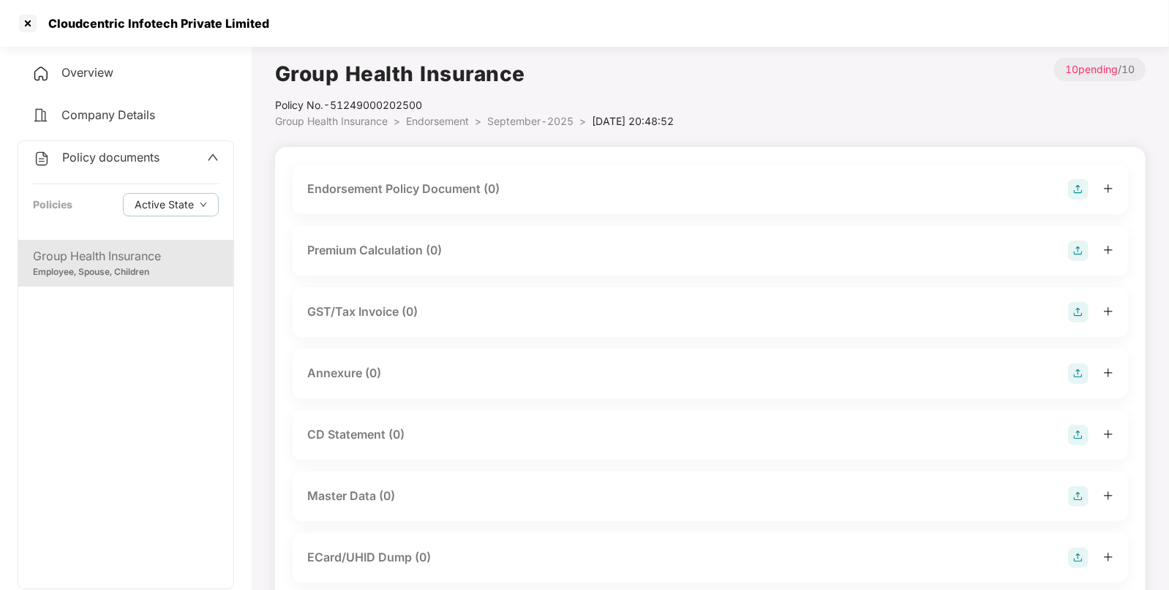
click at [1086, 194] on img at bounding box center [1078, 189] width 20 height 20
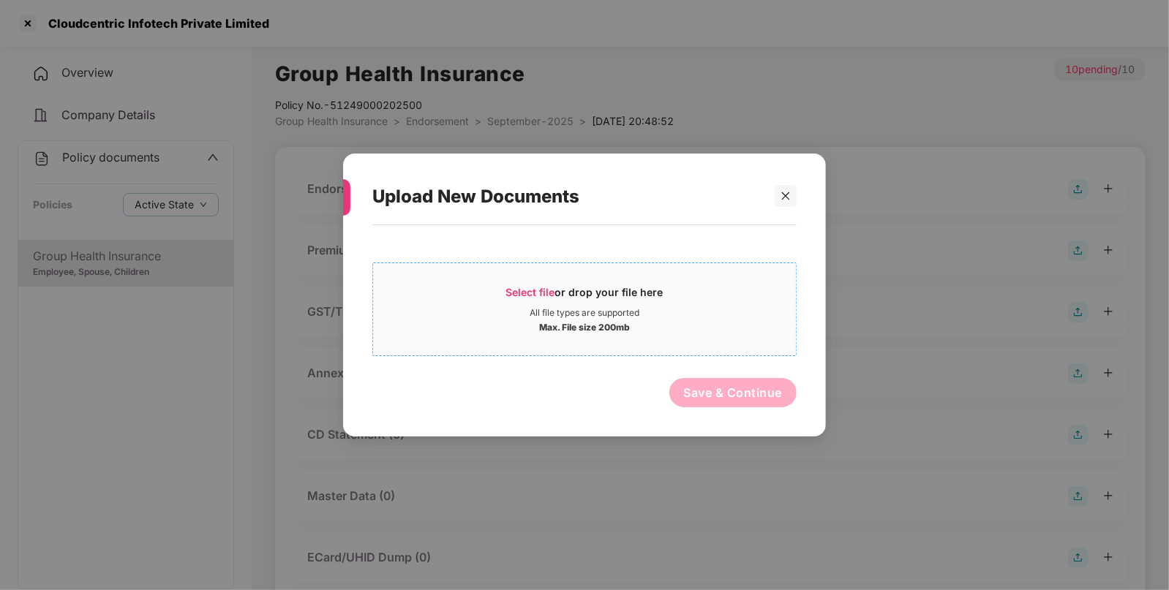
click at [646, 294] on div "Select file or drop your file here" at bounding box center [584, 296] width 157 height 22
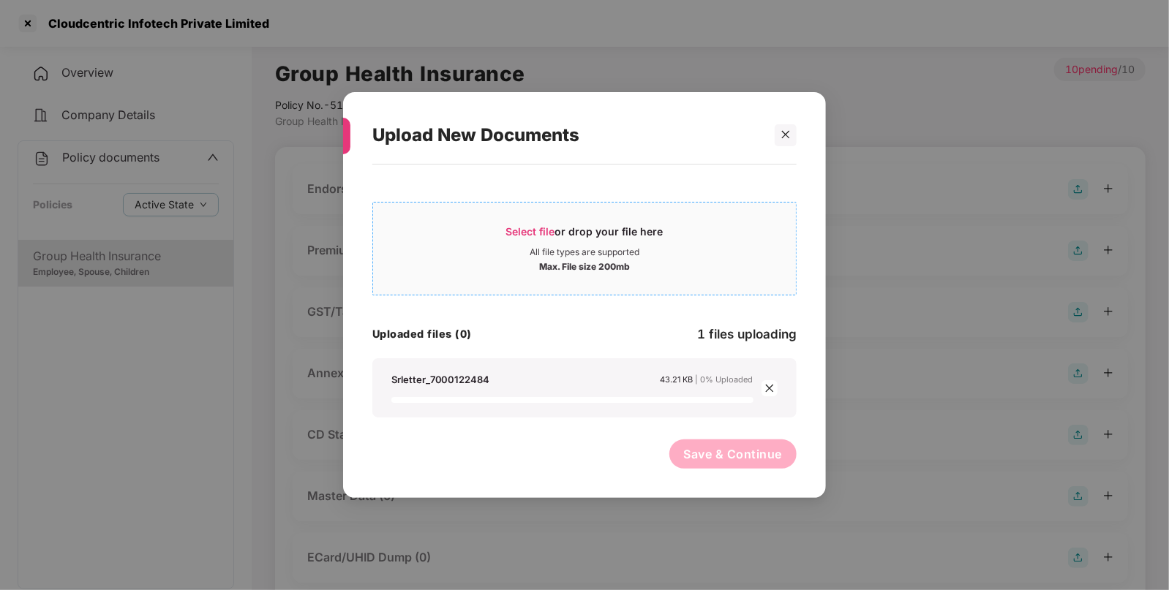
click at [664, 222] on span "Select file or drop your file here All file types are supported Max. File size …" at bounding box center [584, 249] width 423 height 70
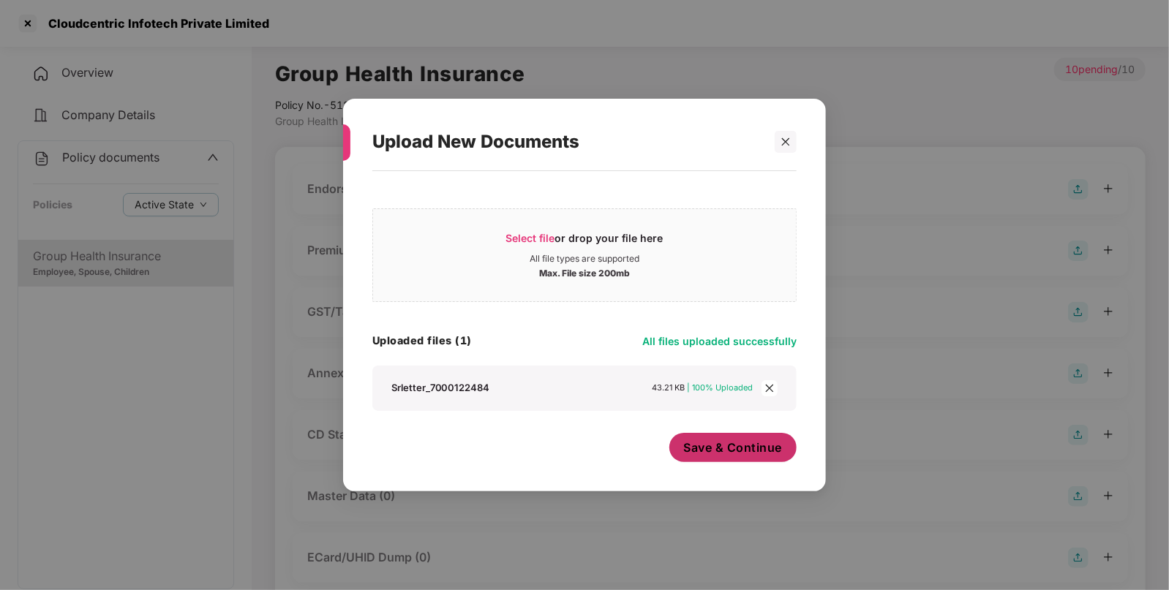
click at [775, 454] on span "Save & Continue" at bounding box center [733, 448] width 99 height 16
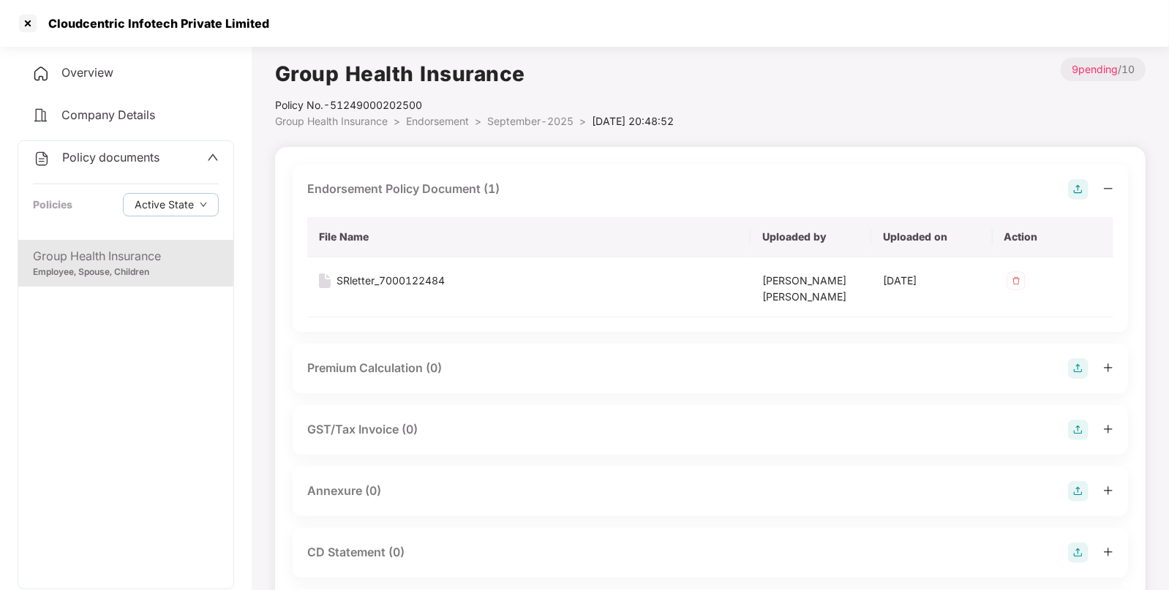
click at [1078, 483] on img at bounding box center [1078, 491] width 20 height 20
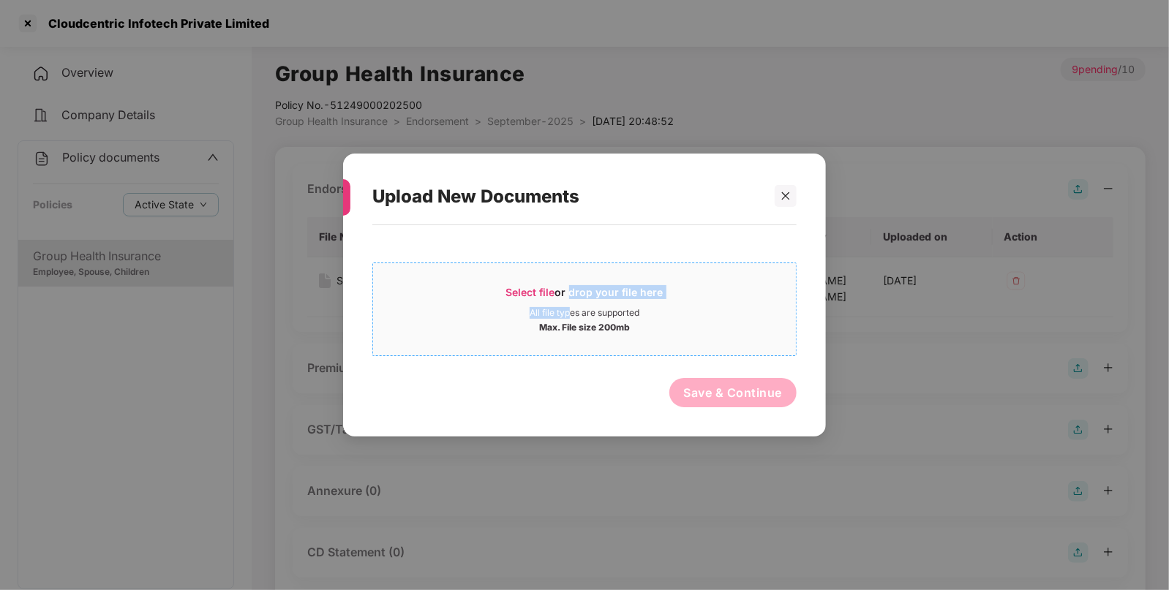
click at [567, 307] on div "Select file or drop your file here All file types are supported Max. File size …" at bounding box center [584, 309] width 423 height 48
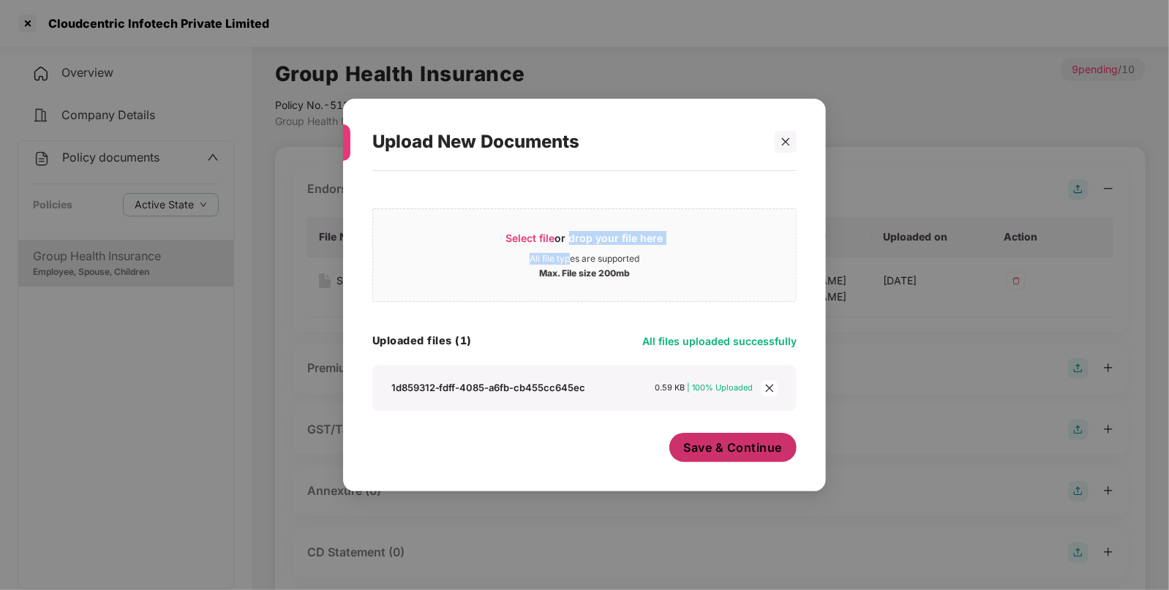
click at [740, 449] on span "Save & Continue" at bounding box center [733, 448] width 99 height 16
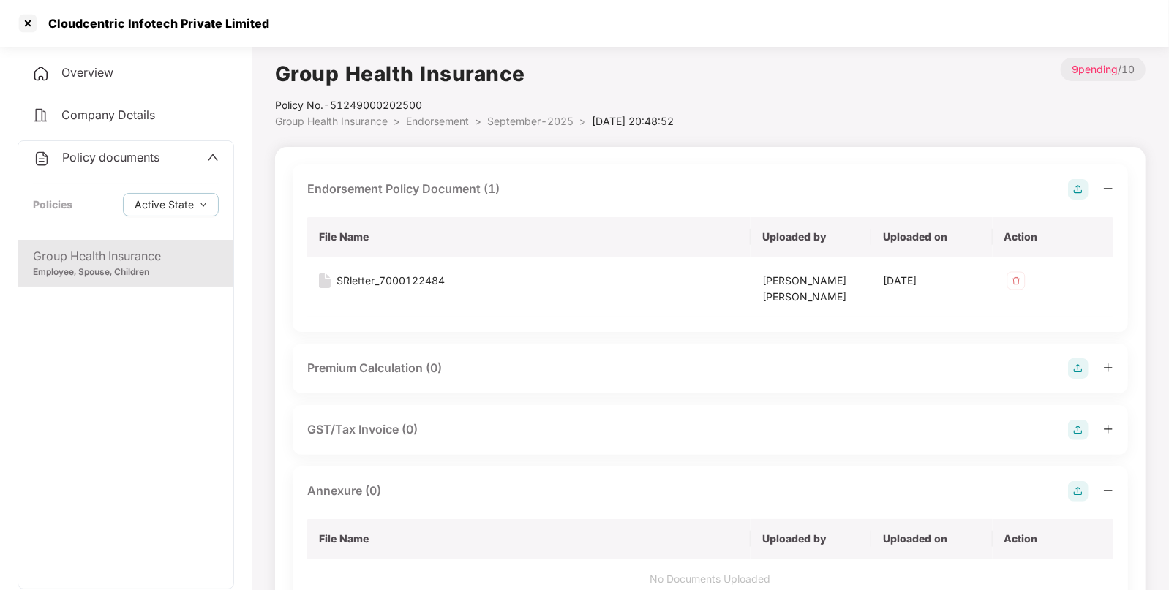
scroll to position [288, 0]
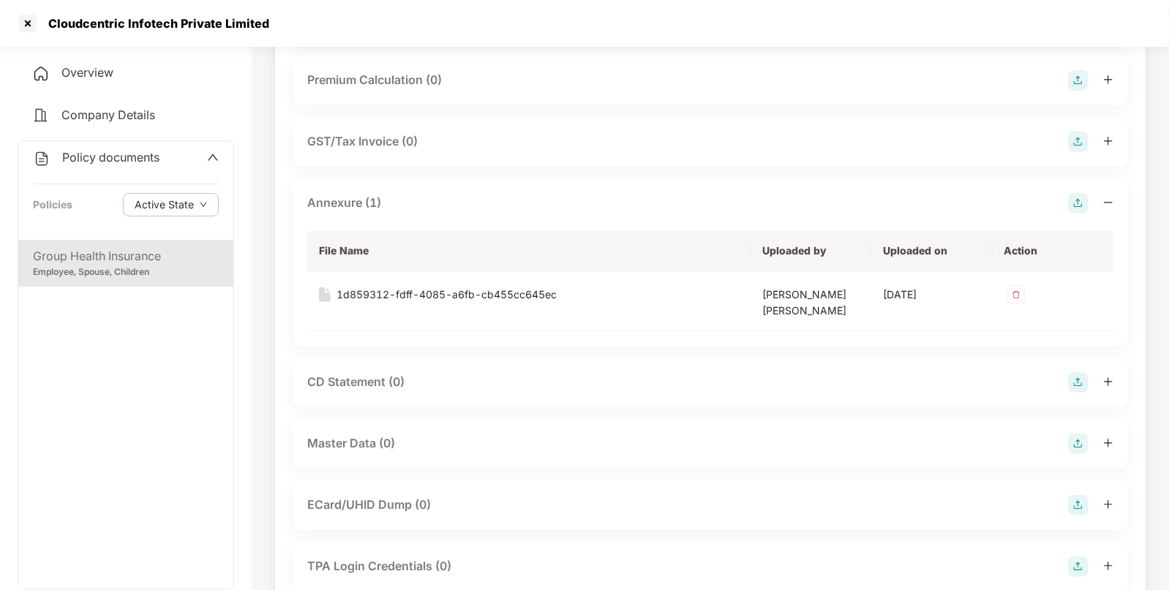
click at [1075, 445] on img at bounding box center [1078, 444] width 20 height 20
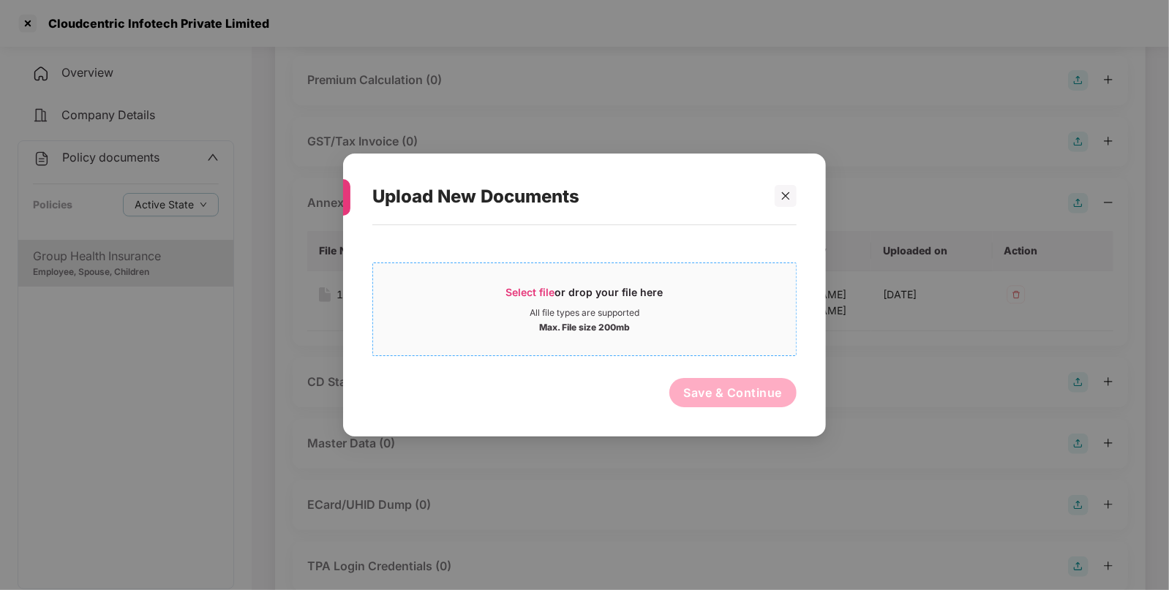
click at [699, 317] on div "All file types are supported" at bounding box center [584, 313] width 423 height 12
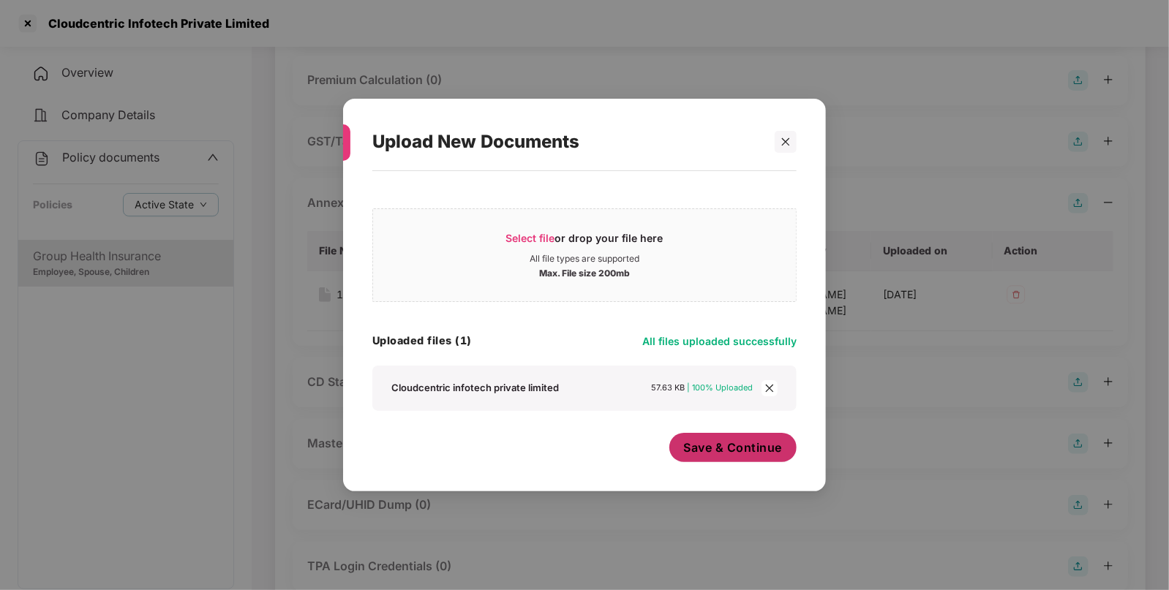
click at [734, 457] on button "Save & Continue" at bounding box center [733, 447] width 128 height 29
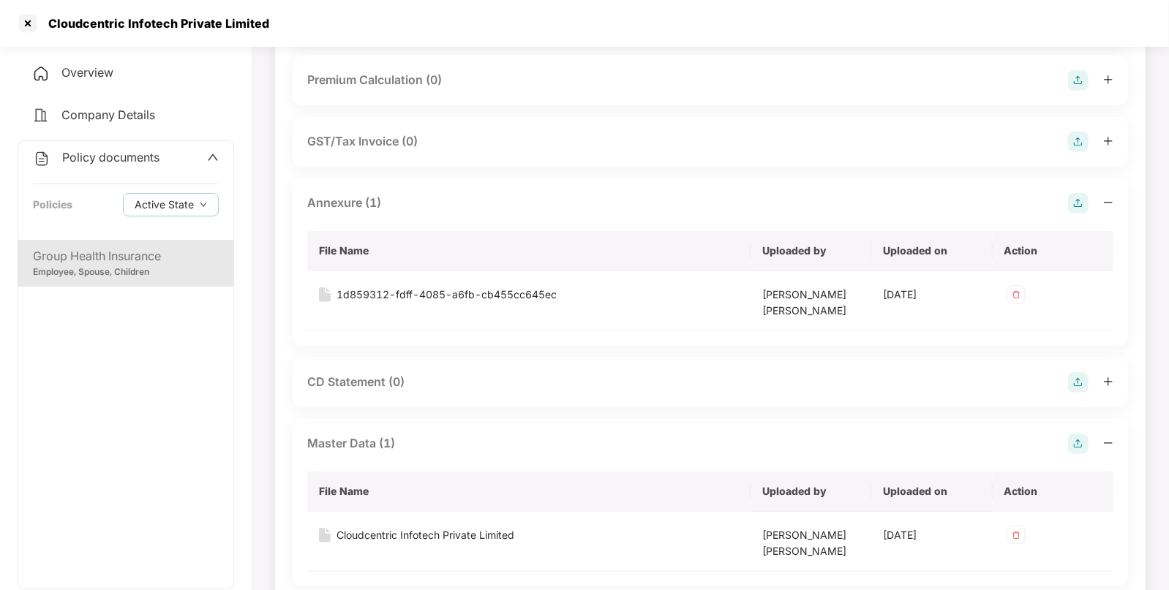
scroll to position [0, 0]
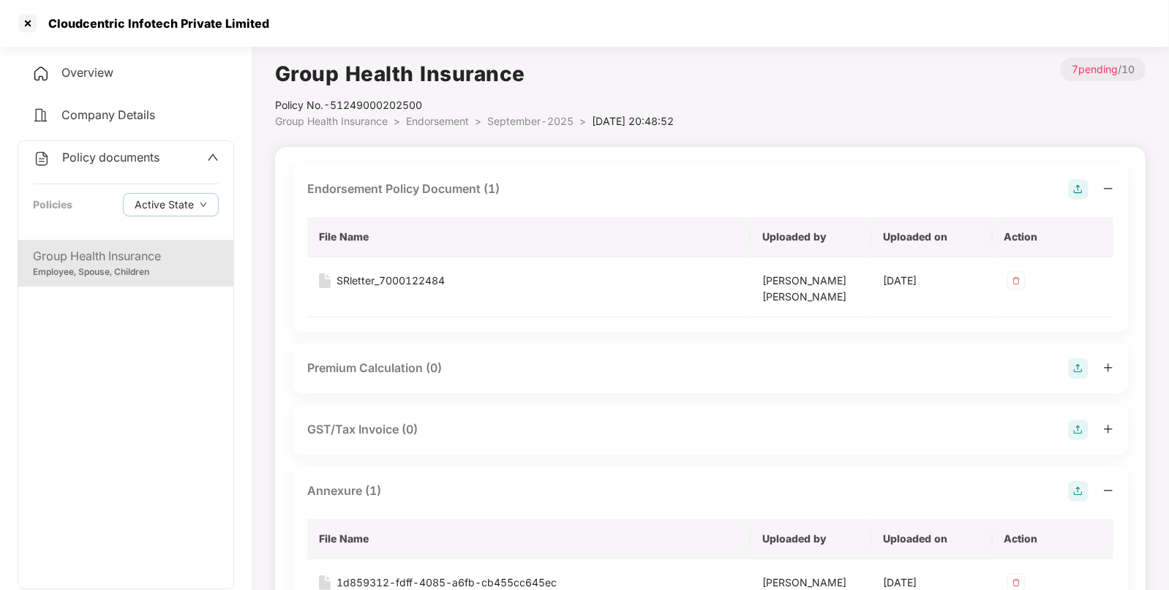
click at [547, 124] on span "September-2025" at bounding box center [530, 121] width 86 height 12
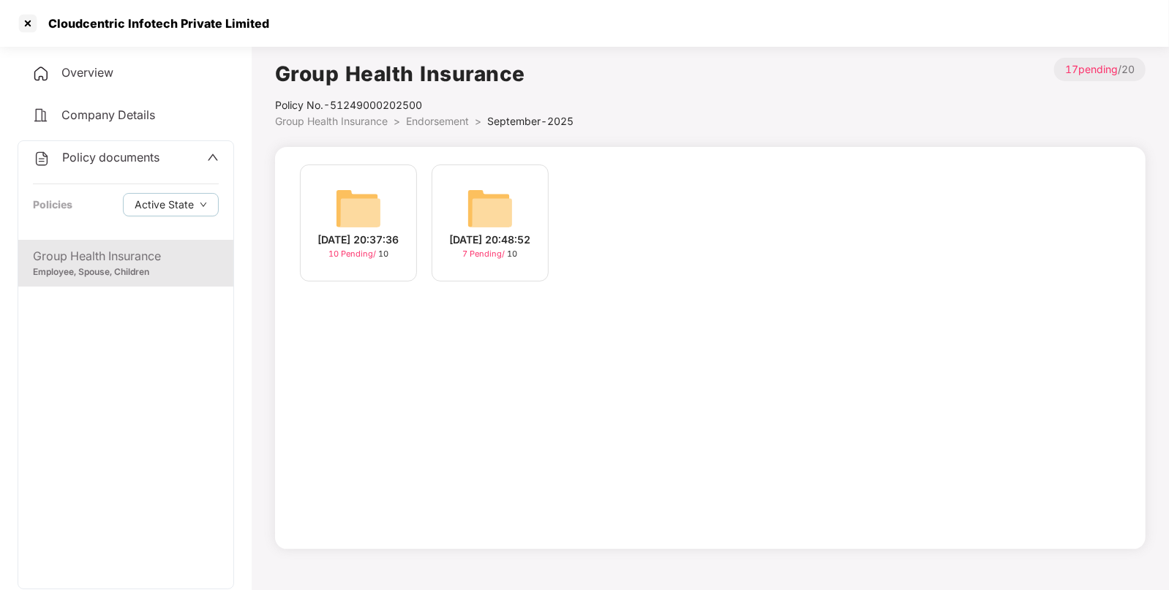
click at [326, 205] on div "[DATE] 20:37:36 10 Pending / 10" at bounding box center [358, 223] width 117 height 117
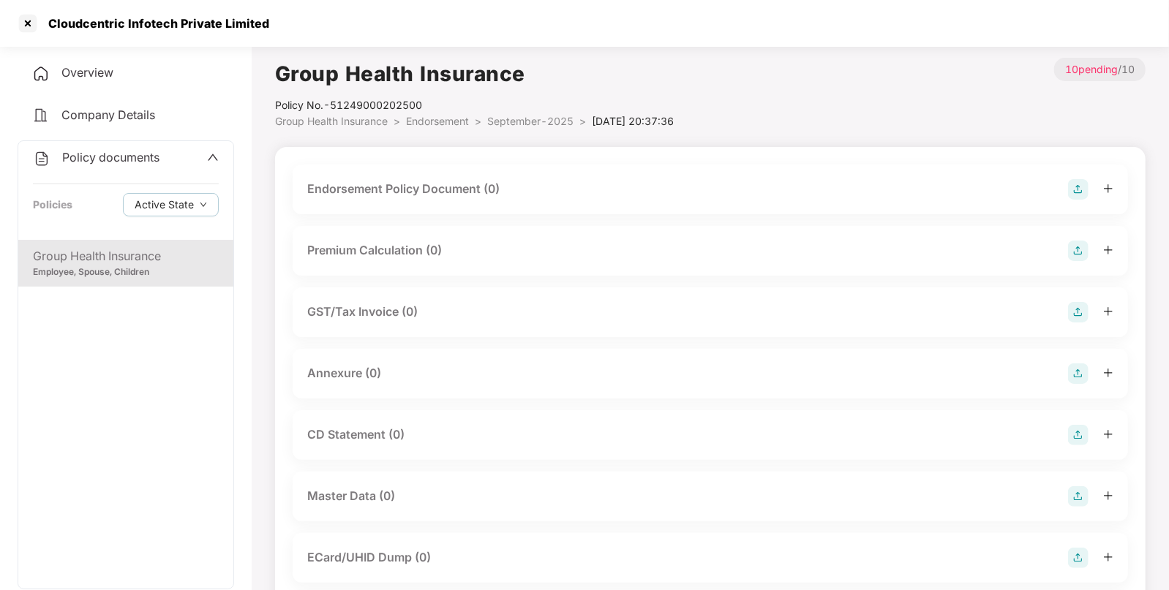
click at [562, 117] on span "September-2025" at bounding box center [530, 121] width 86 height 12
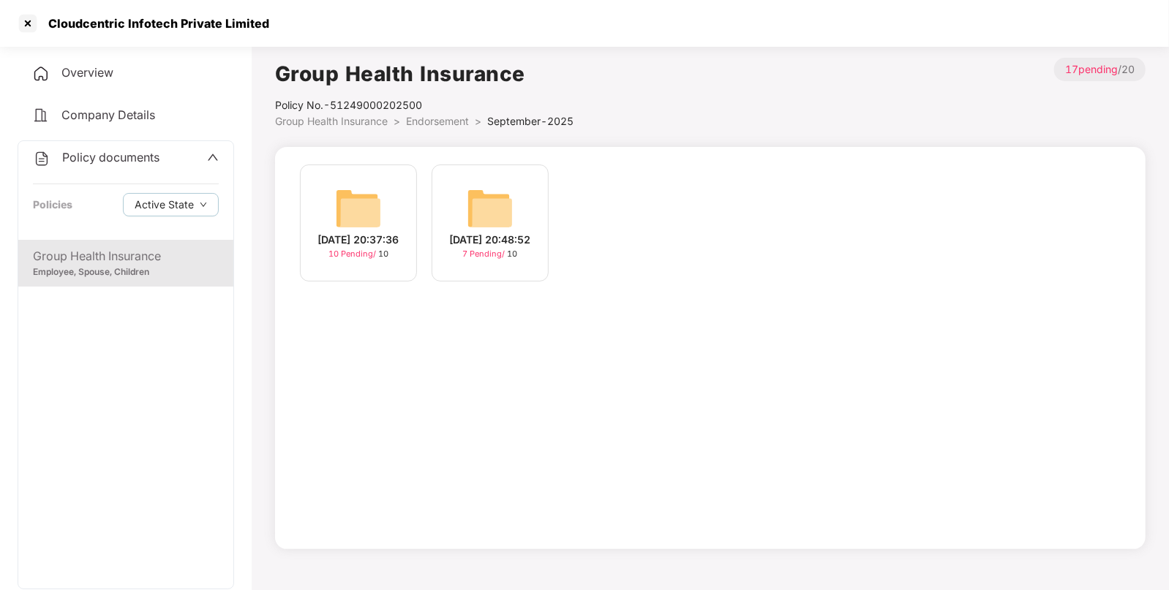
click at [384, 211] on div "[DATE] 20:37:36 10 Pending / 10" at bounding box center [358, 223] width 117 height 117
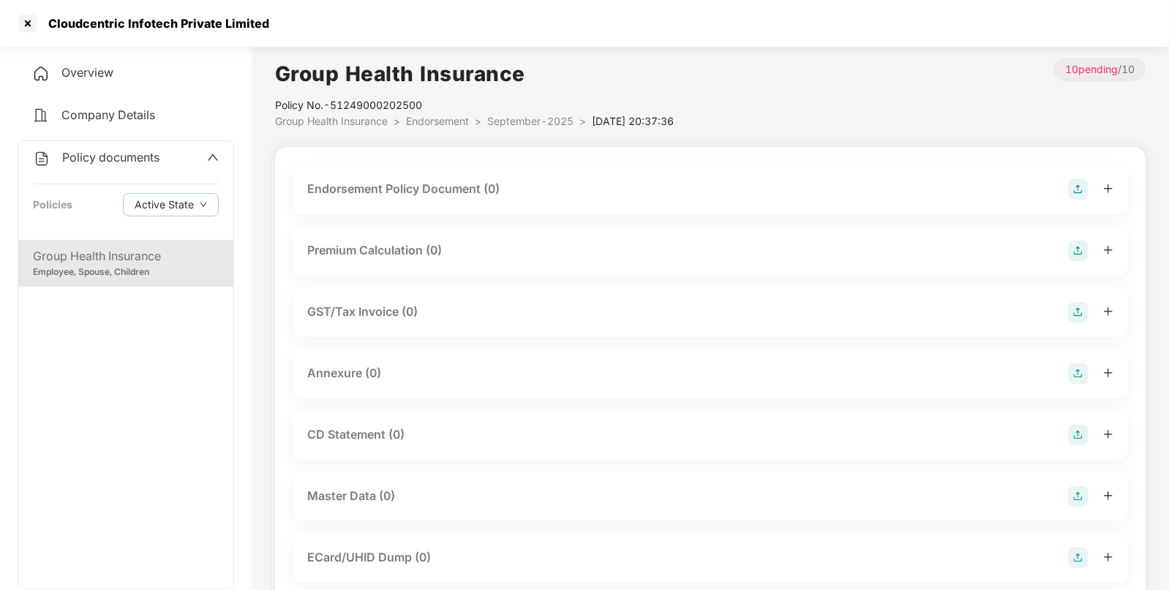
click at [1080, 199] on div "Endorsement Policy Document (0)" at bounding box center [710, 190] width 835 height 50
click at [1075, 500] on img at bounding box center [1078, 497] width 20 height 20
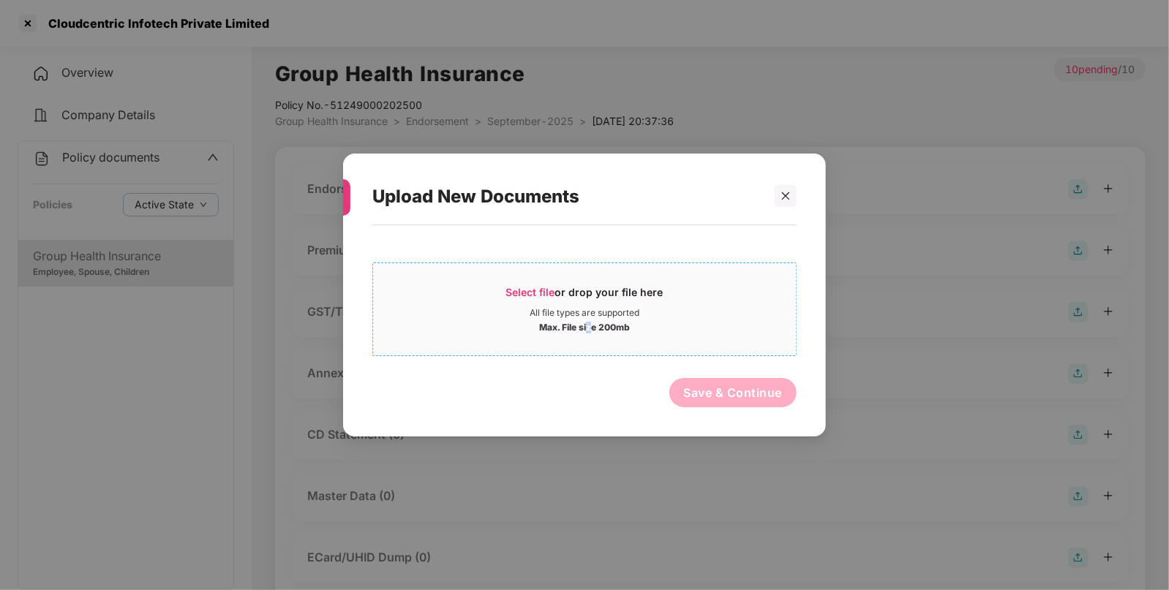
click at [589, 340] on span "Select file or drop your file here All file types are supported Max. File size …" at bounding box center [584, 309] width 423 height 70
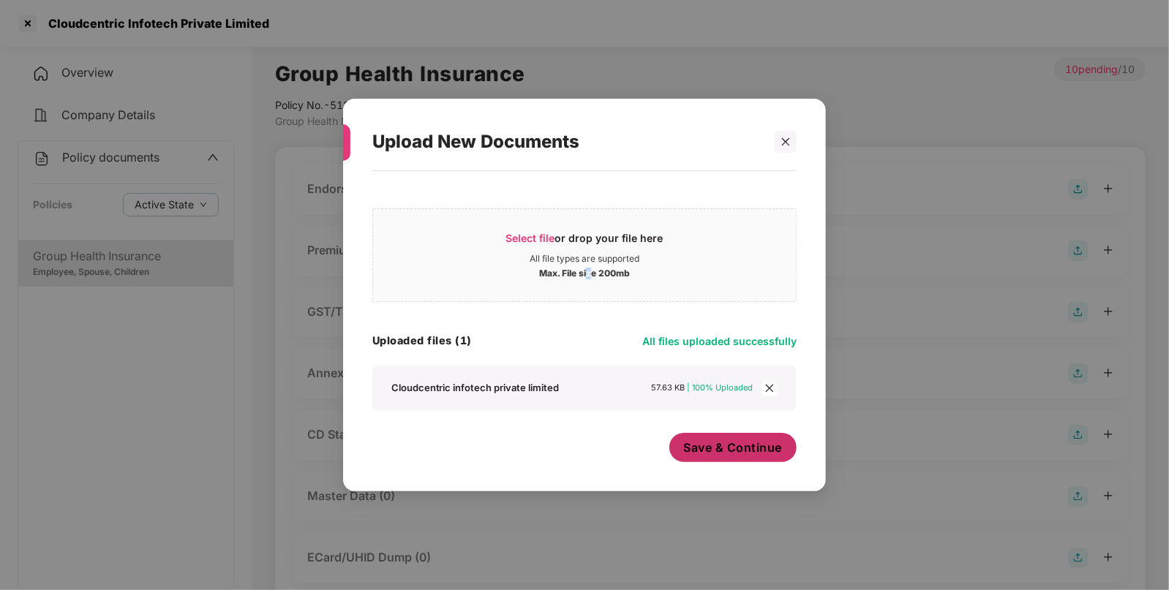
click at [724, 463] on div "Save & Continue" at bounding box center [733, 451] width 128 height 37
click at [743, 442] on span "Save & Continue" at bounding box center [733, 448] width 99 height 16
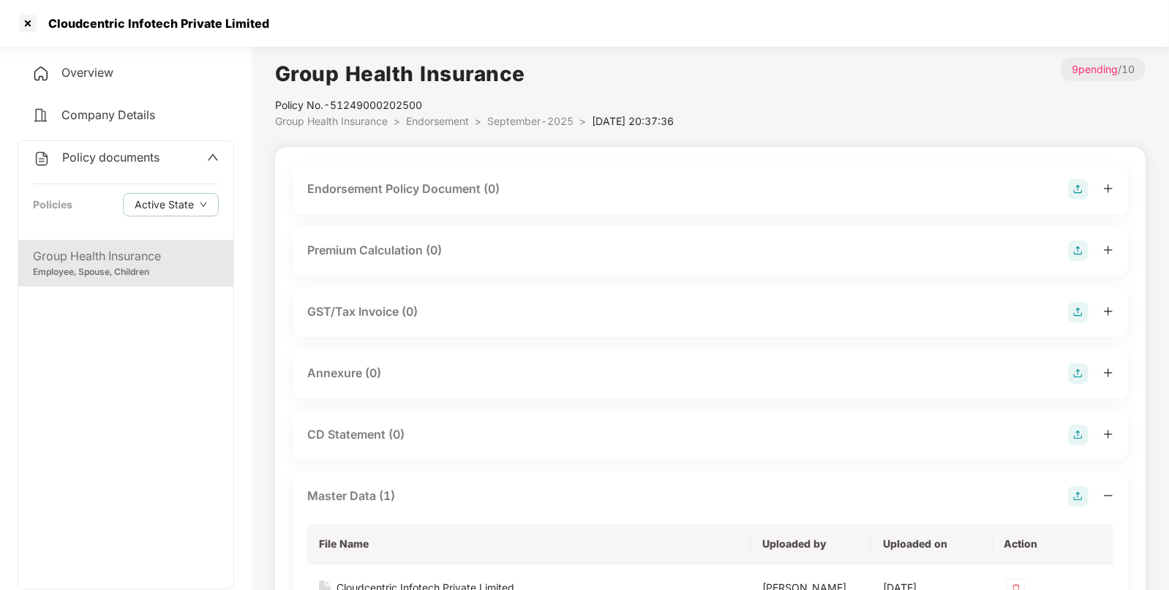
click at [1074, 196] on img at bounding box center [1078, 189] width 20 height 20
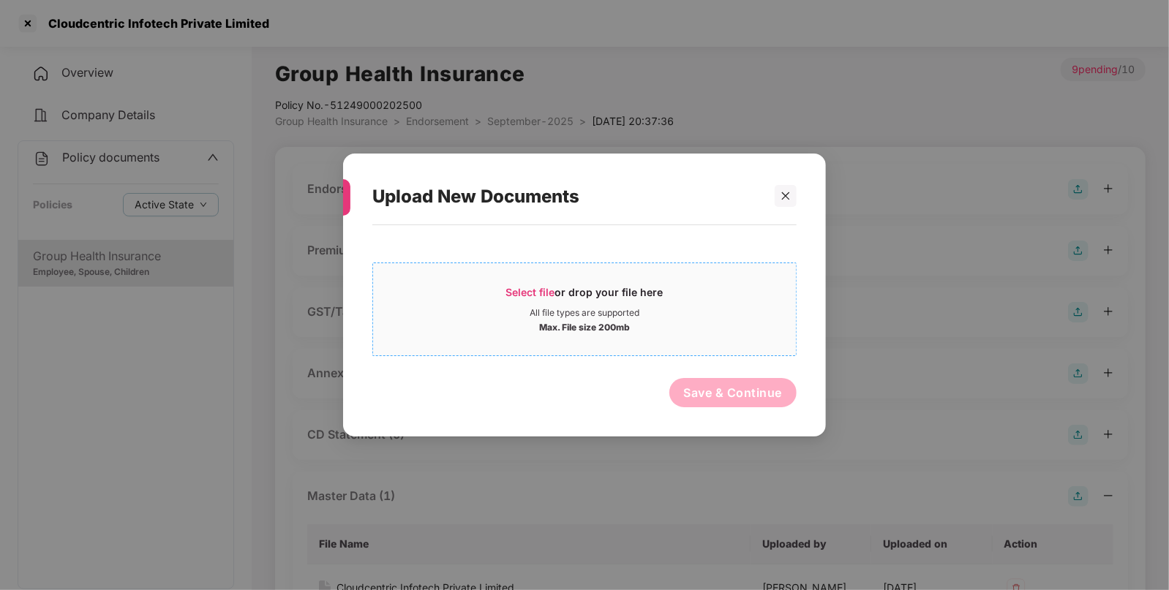
click at [618, 287] on div "Select file or drop your file here" at bounding box center [584, 296] width 157 height 22
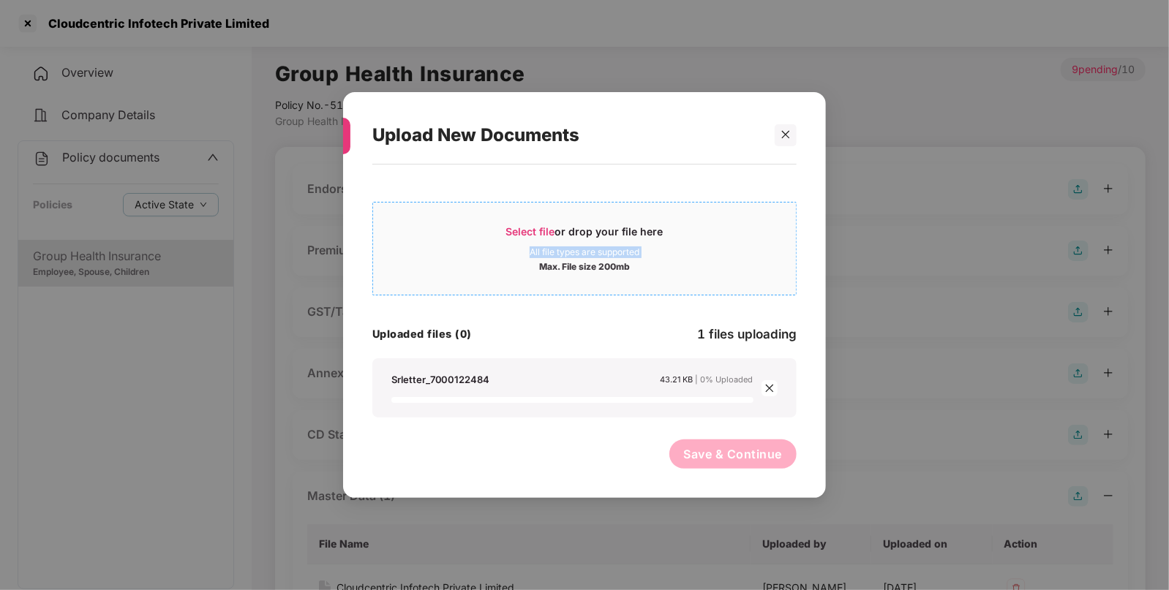
click at [465, 258] on div "Select file or drop your file here All file types are supported Max. File size …" at bounding box center [584, 249] width 423 height 48
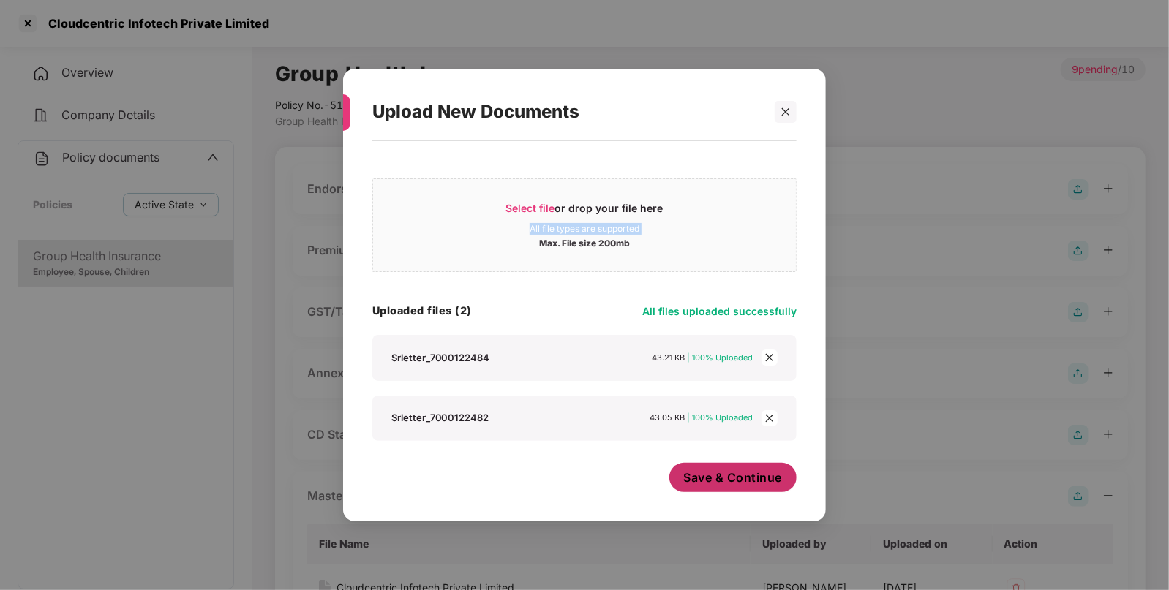
click at [736, 483] on span "Save & Continue" at bounding box center [733, 478] width 99 height 16
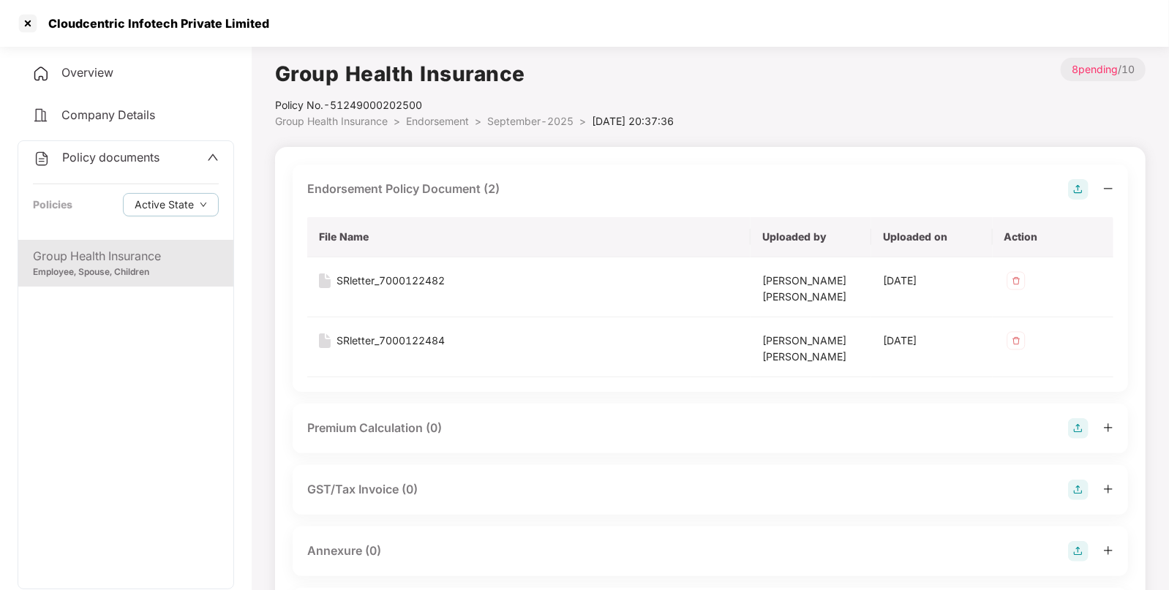
click at [1079, 554] on img at bounding box center [1078, 551] width 20 height 20
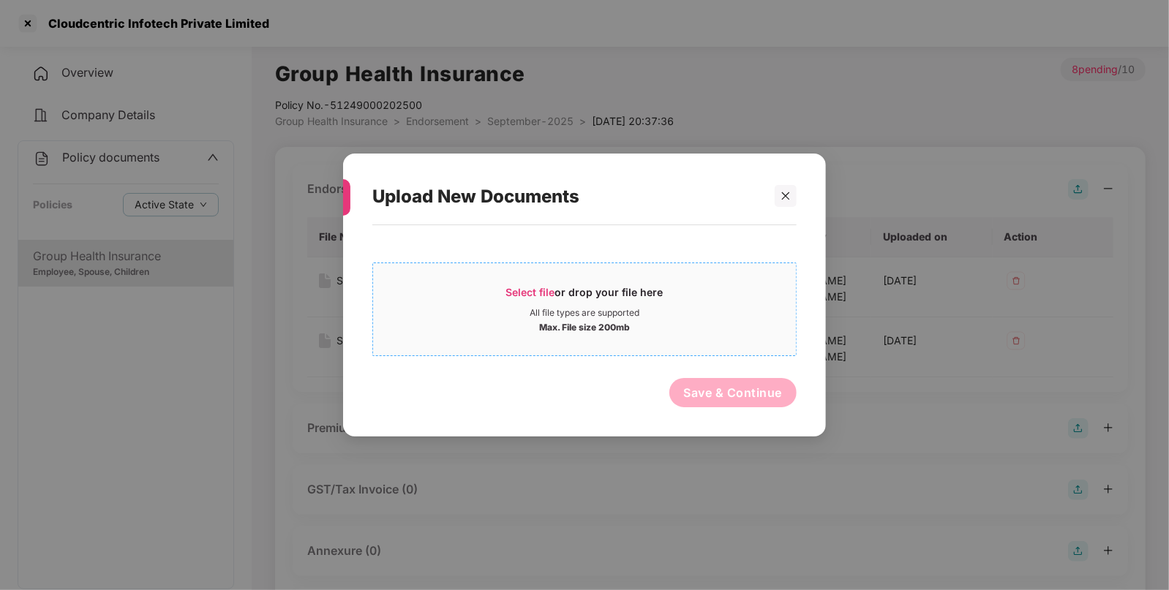
click at [665, 322] on div "Max. File size 200mb" at bounding box center [584, 326] width 423 height 15
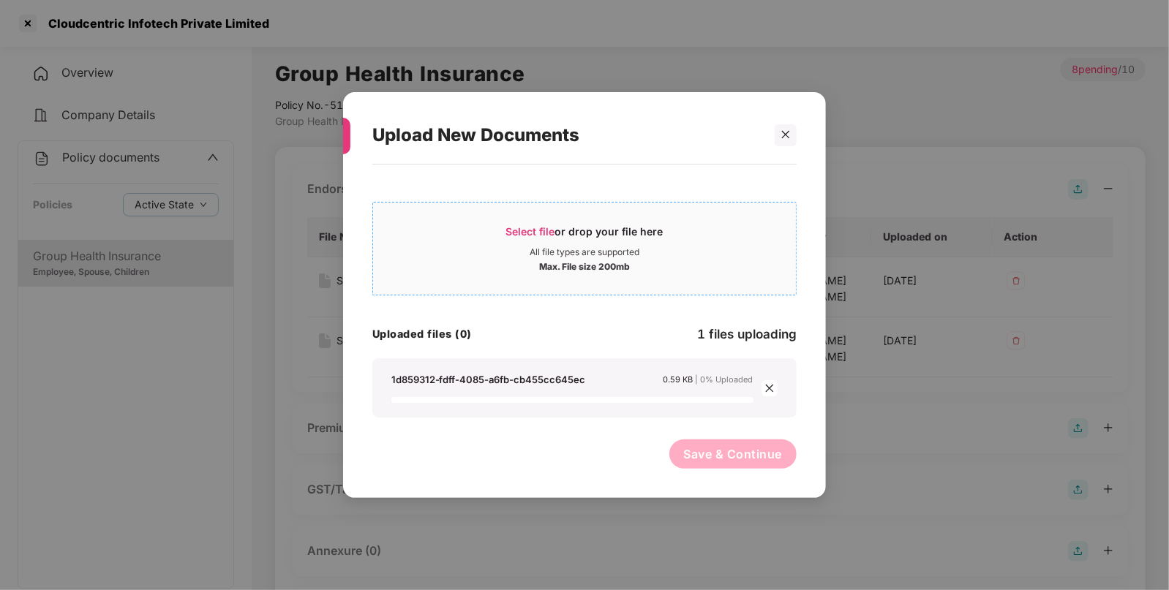
click at [506, 217] on span "Select file or drop your file here All file types are supported Max. File size …" at bounding box center [584, 249] width 423 height 70
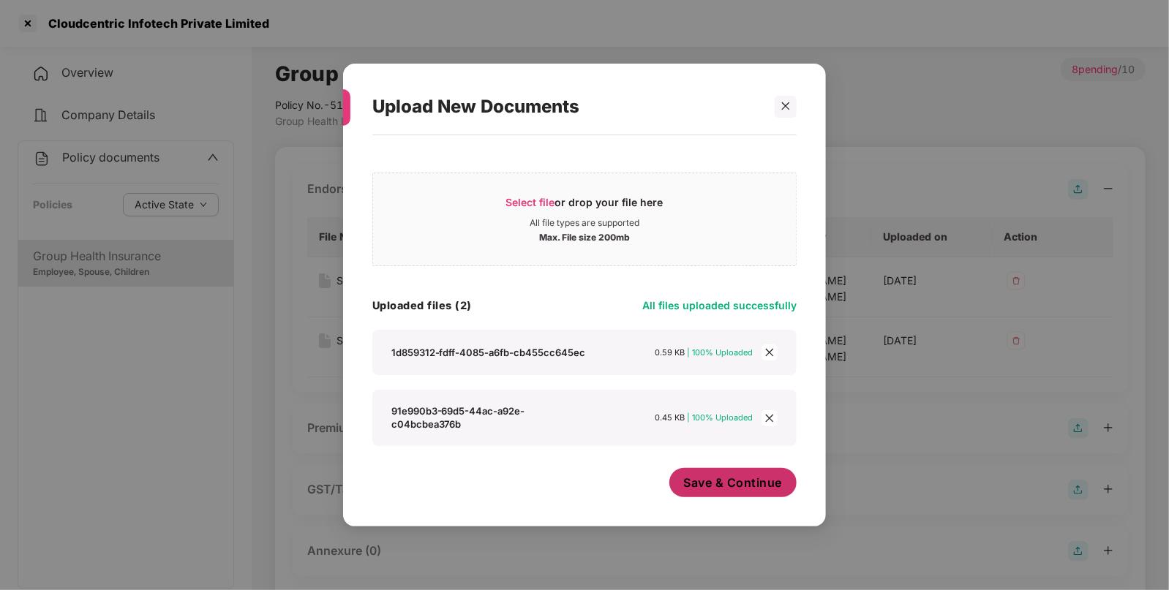
click at [768, 478] on span "Save & Continue" at bounding box center [733, 483] width 99 height 16
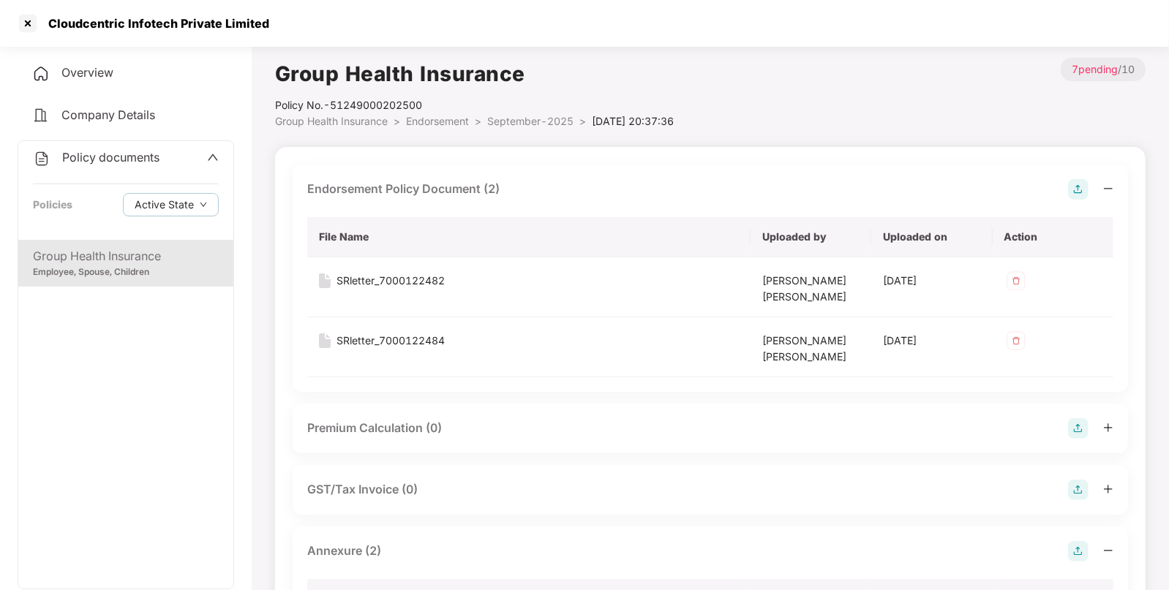
click at [148, 168] on div "Policy documents Policies Active State" at bounding box center [125, 190] width 215 height 99
click at [121, 159] on span "Policy documents" at bounding box center [110, 157] width 97 height 15
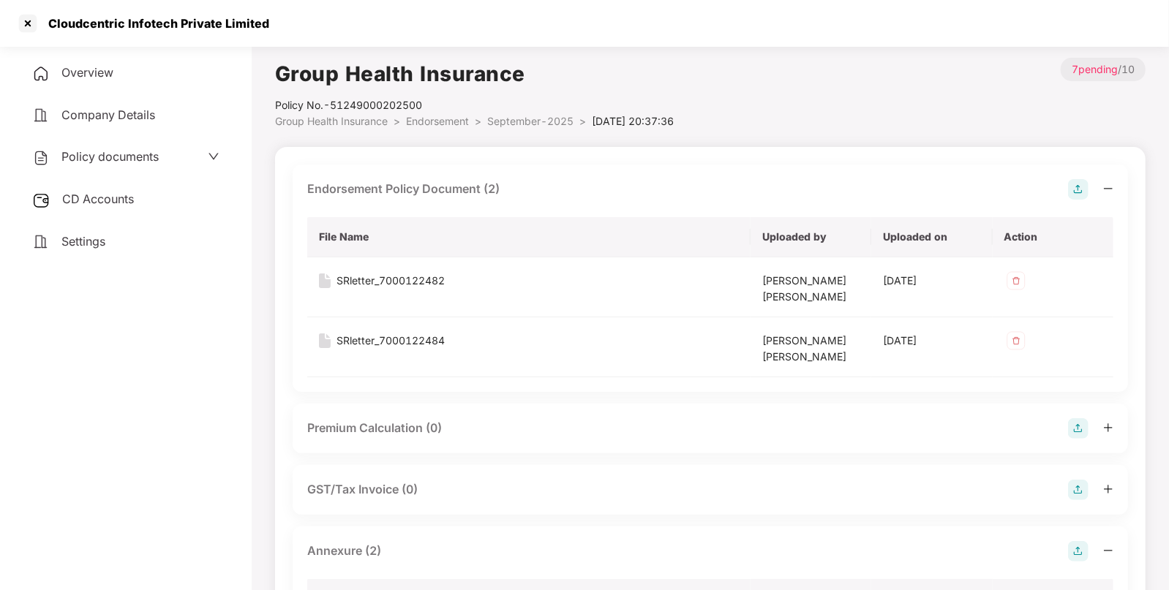
click at [111, 200] on span "CD Accounts" at bounding box center [98, 199] width 72 height 15
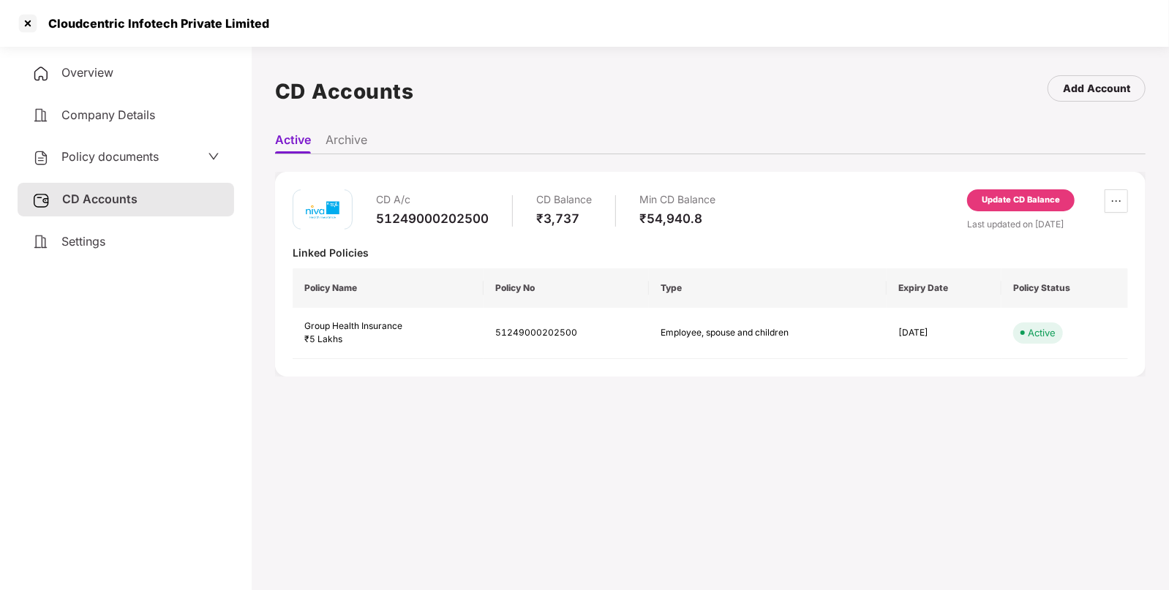
click at [1013, 205] on div "Update CD Balance" at bounding box center [1021, 200] width 78 height 13
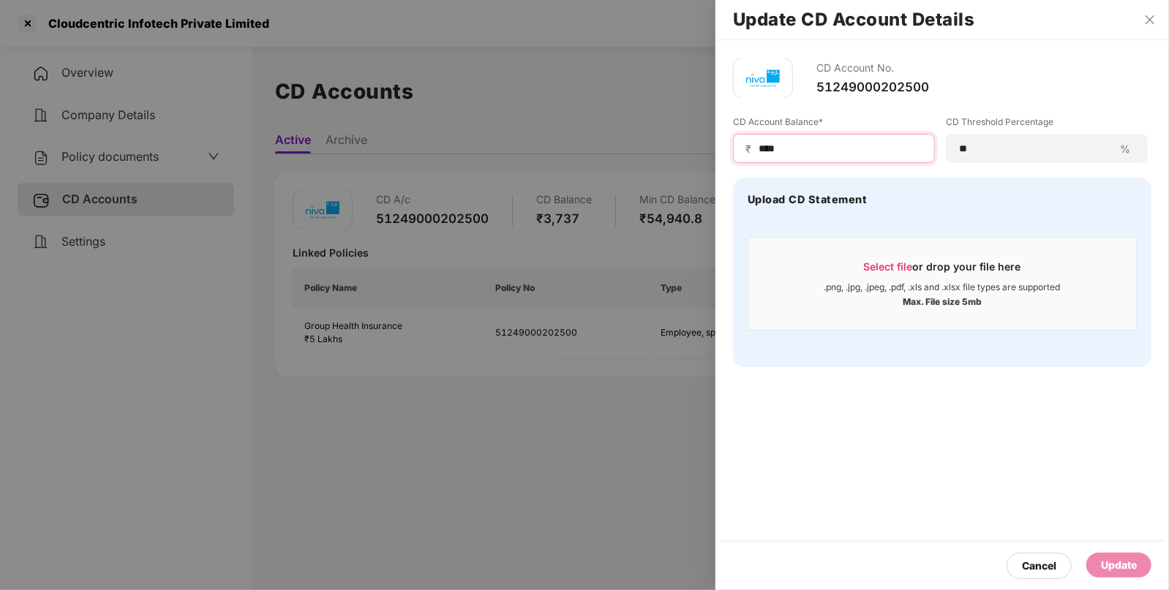
click at [866, 146] on input "****" at bounding box center [839, 148] width 165 height 15
type input "****"
click at [1116, 558] on div "Update" at bounding box center [1118, 565] width 65 height 25
